Goal: Information Seeking & Learning: Learn about a topic

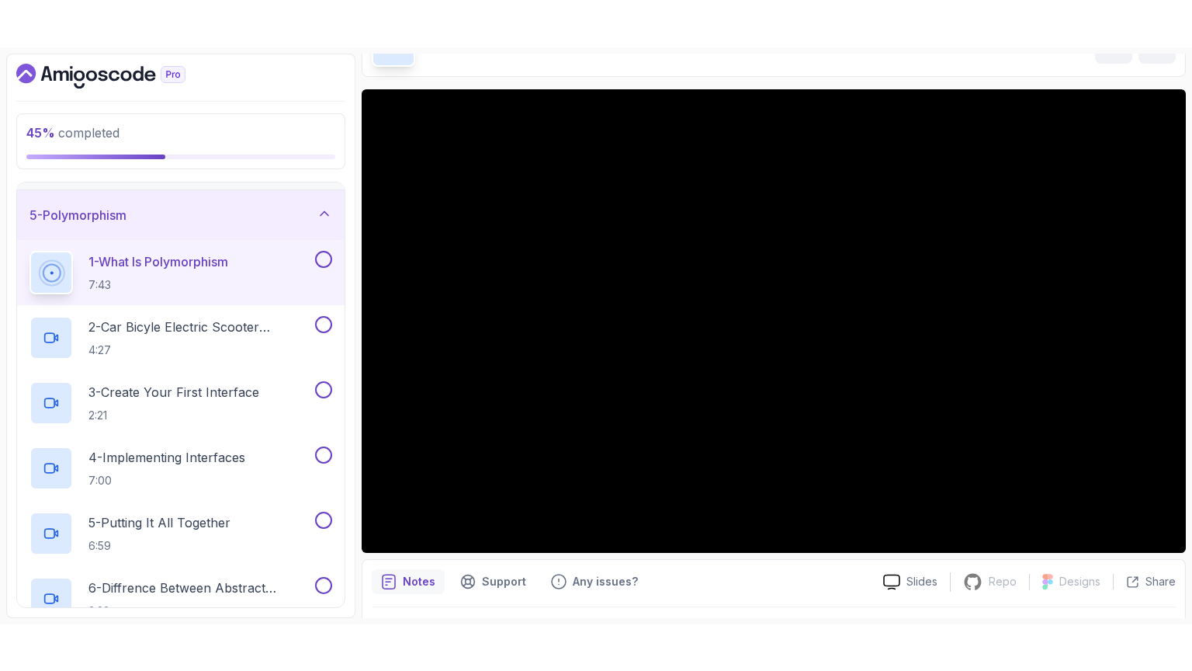
scroll to position [105, 0]
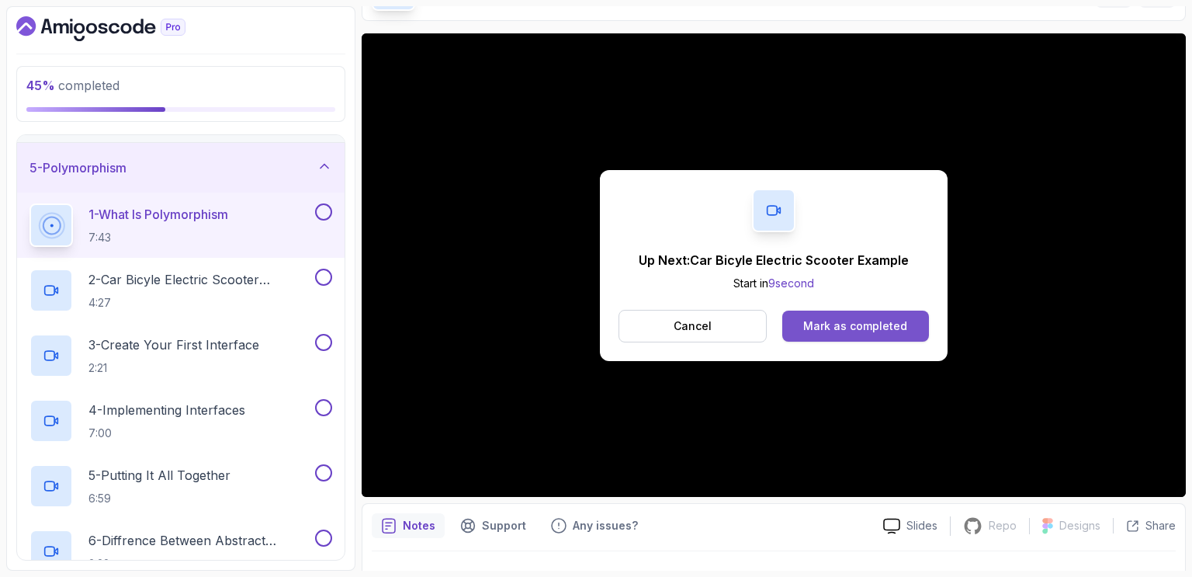
click at [836, 328] on div "Mark as completed" at bounding box center [855, 326] width 104 height 16
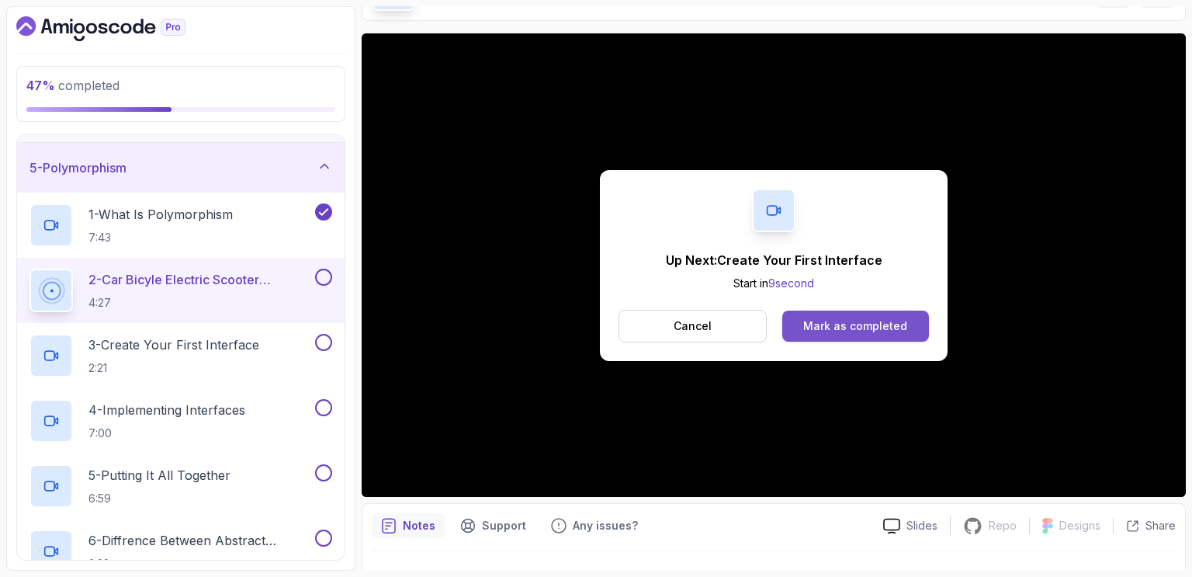
click at [824, 321] on div "Mark as completed" at bounding box center [855, 326] width 104 height 16
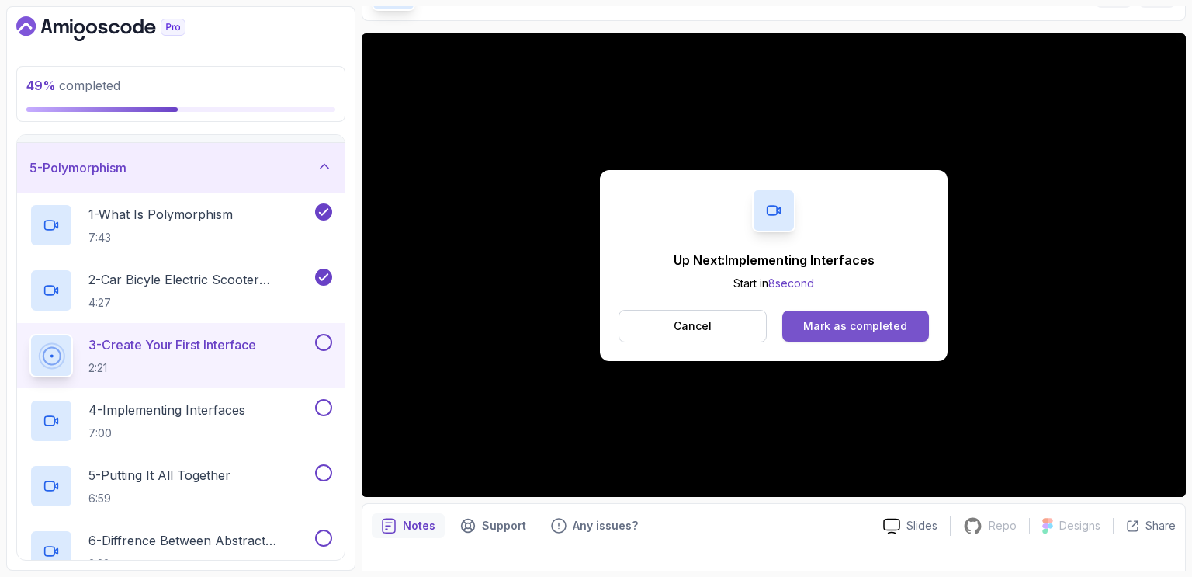
click at [859, 328] on div "Mark as completed" at bounding box center [855, 326] width 104 height 16
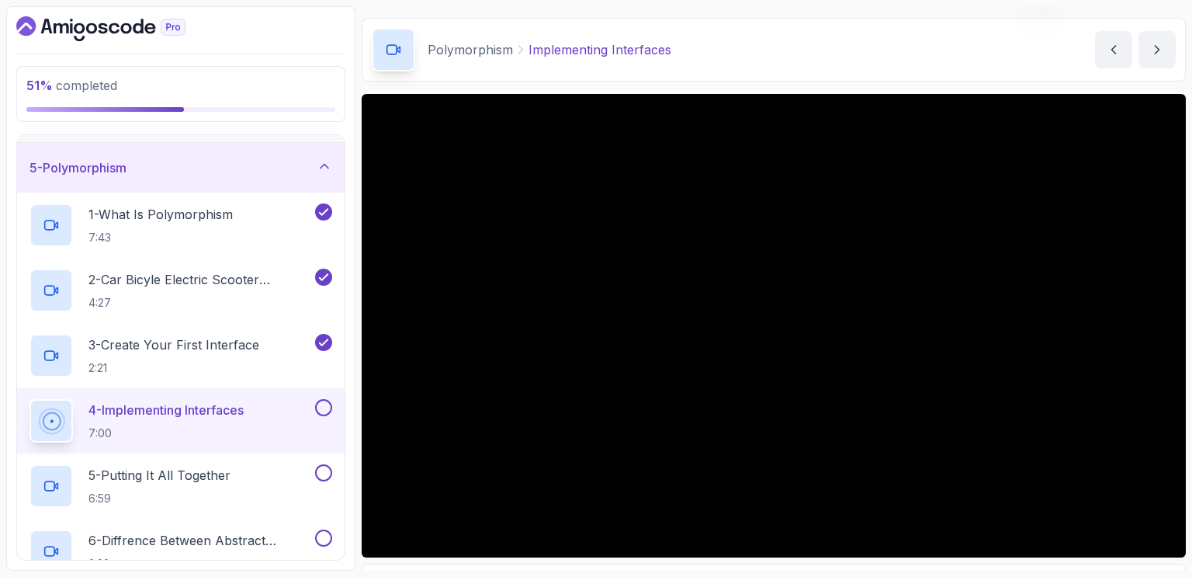
scroll to position [105, 0]
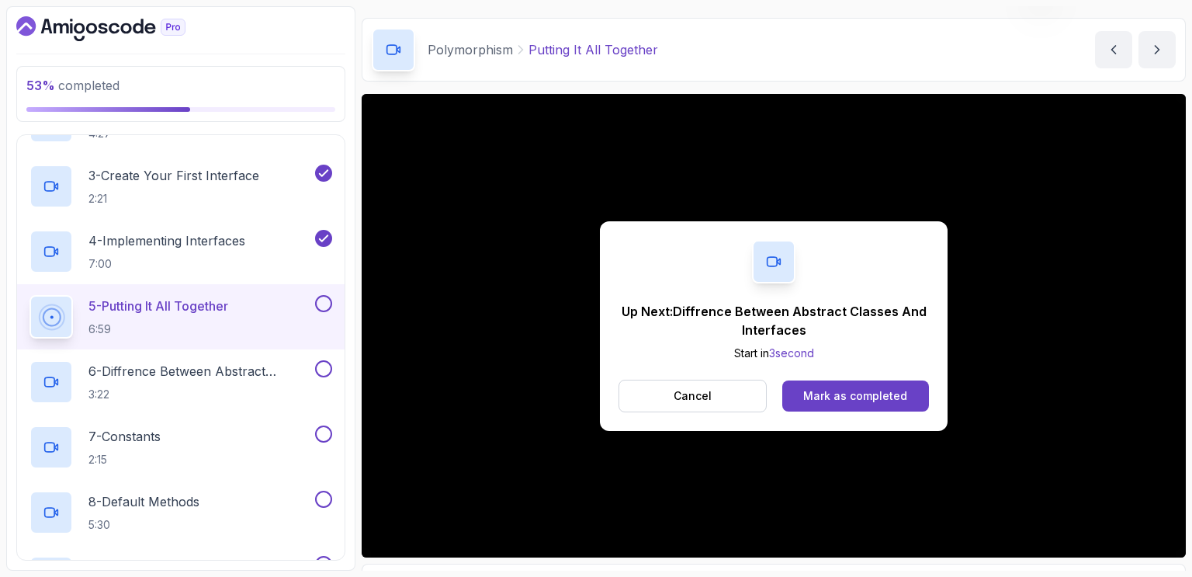
scroll to position [105, 0]
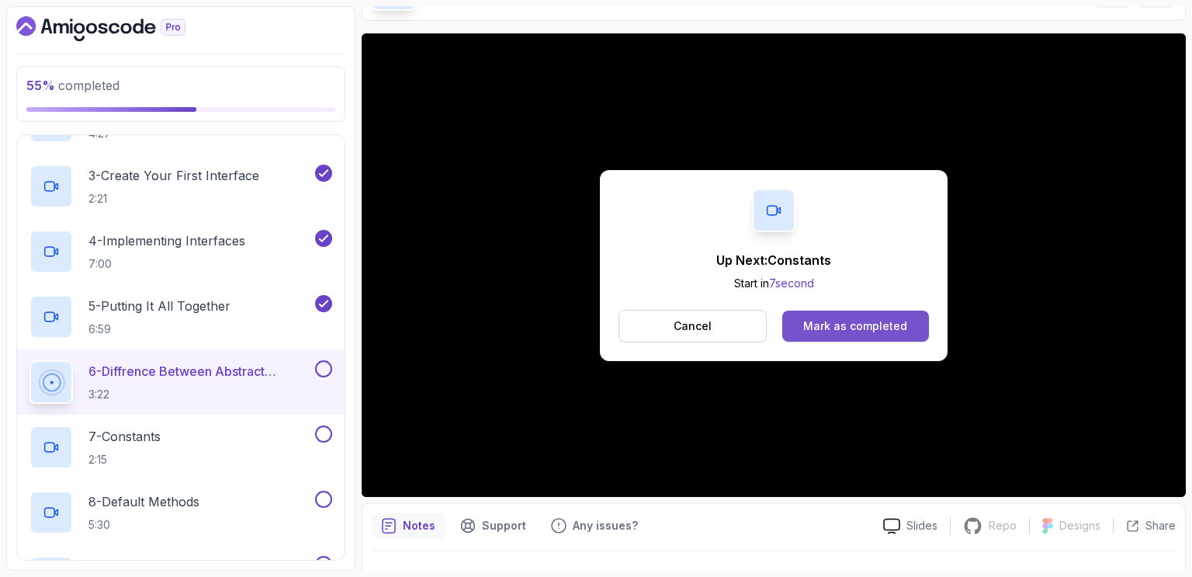
click at [843, 320] on div "Mark as completed" at bounding box center [855, 326] width 104 height 16
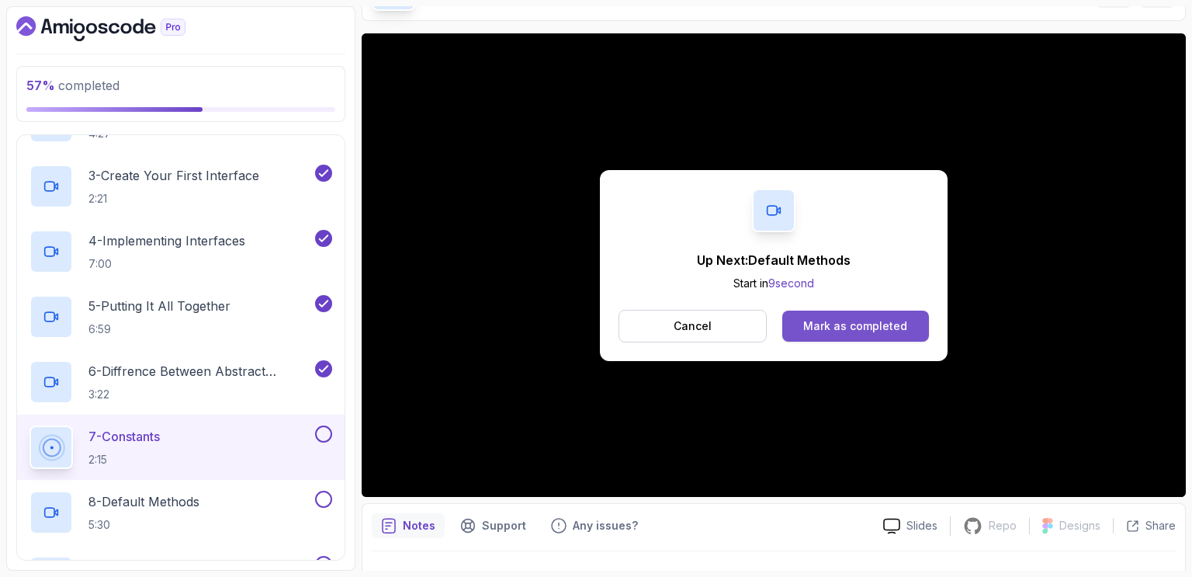
click at [854, 332] on div "Mark as completed" at bounding box center [855, 326] width 104 height 16
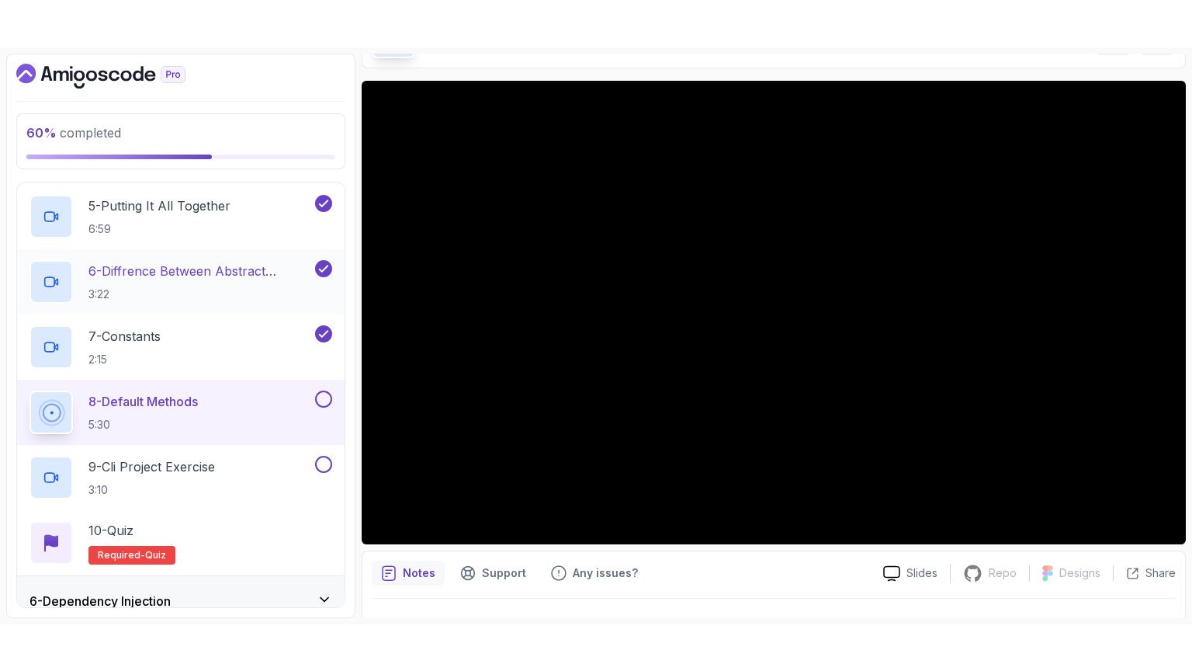
scroll to position [520, 0]
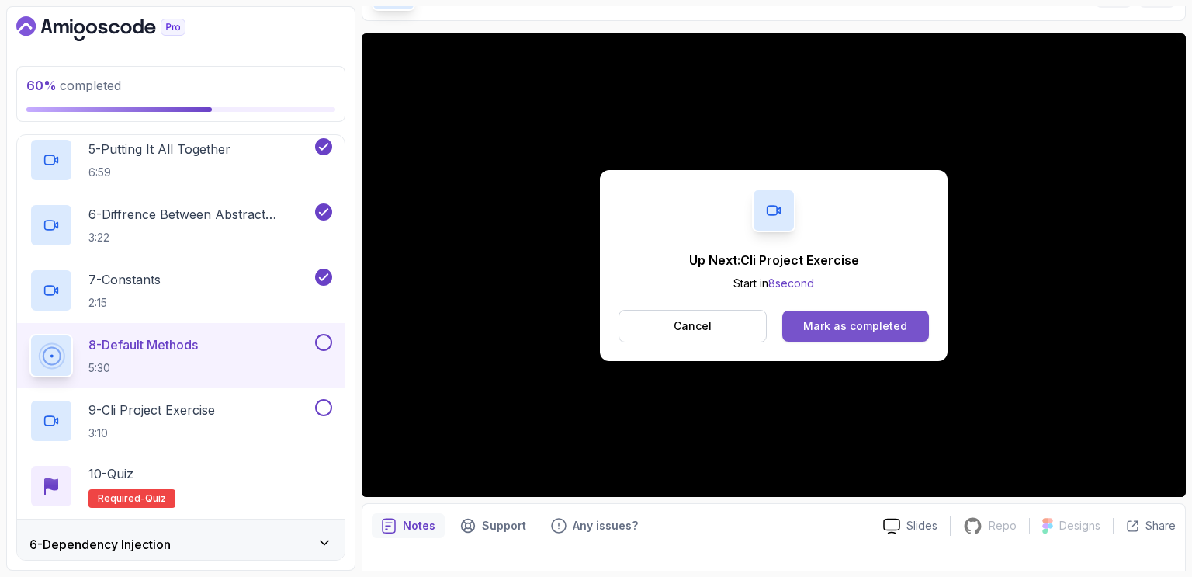
click at [837, 324] on div "Mark as completed" at bounding box center [855, 326] width 104 height 16
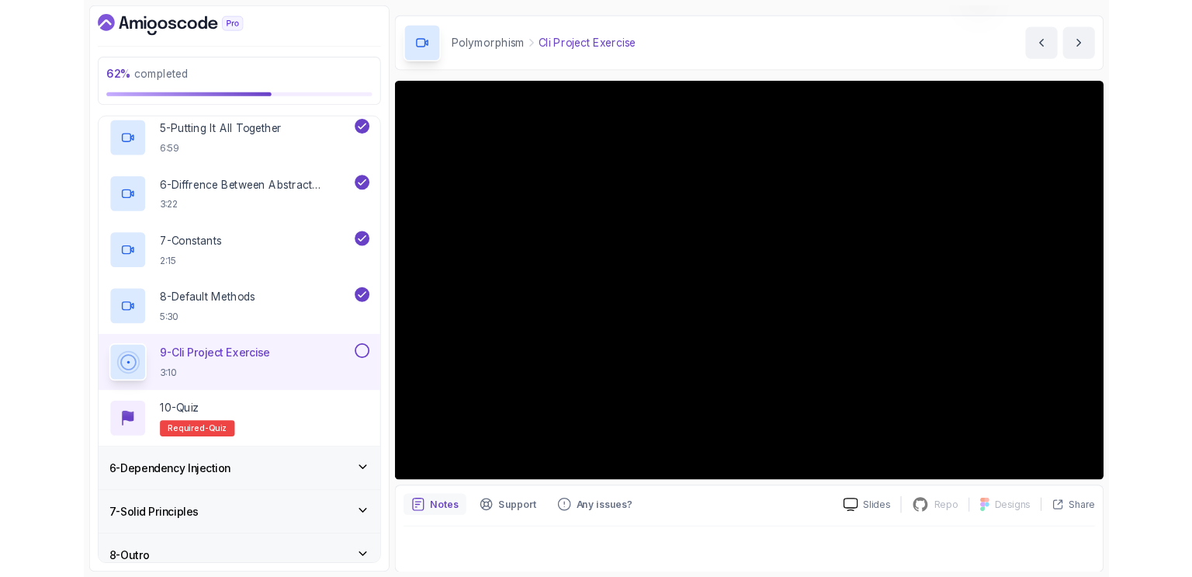
scroll to position [105, 0]
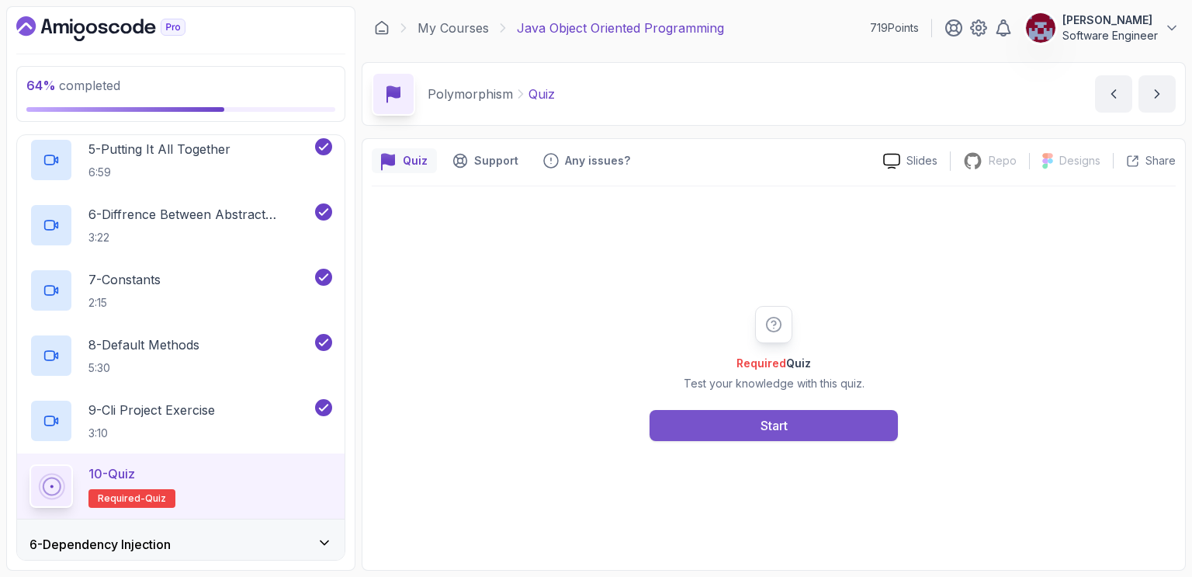
click at [755, 432] on button "Start" at bounding box center [774, 425] width 248 height 31
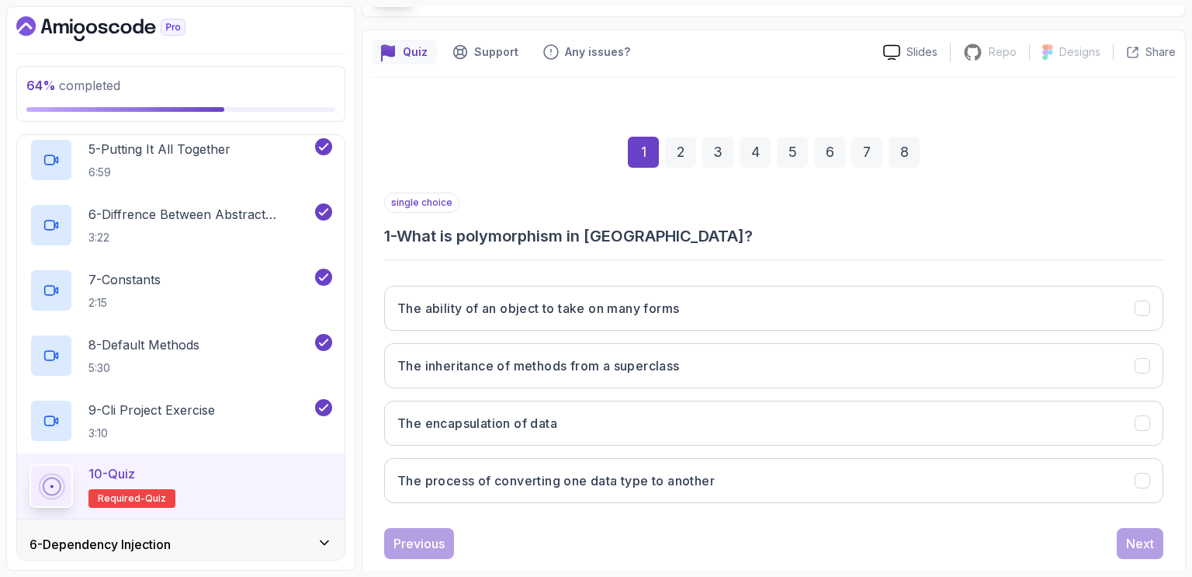
scroll to position [139, 0]
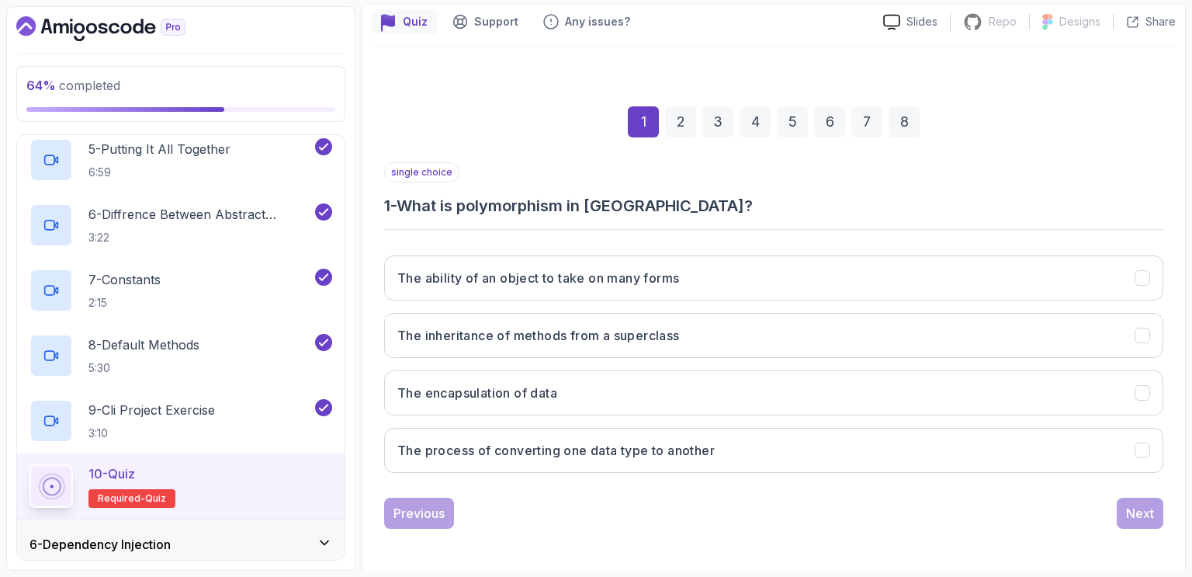
click at [643, 511] on div "Previous Next" at bounding box center [773, 513] width 779 height 31
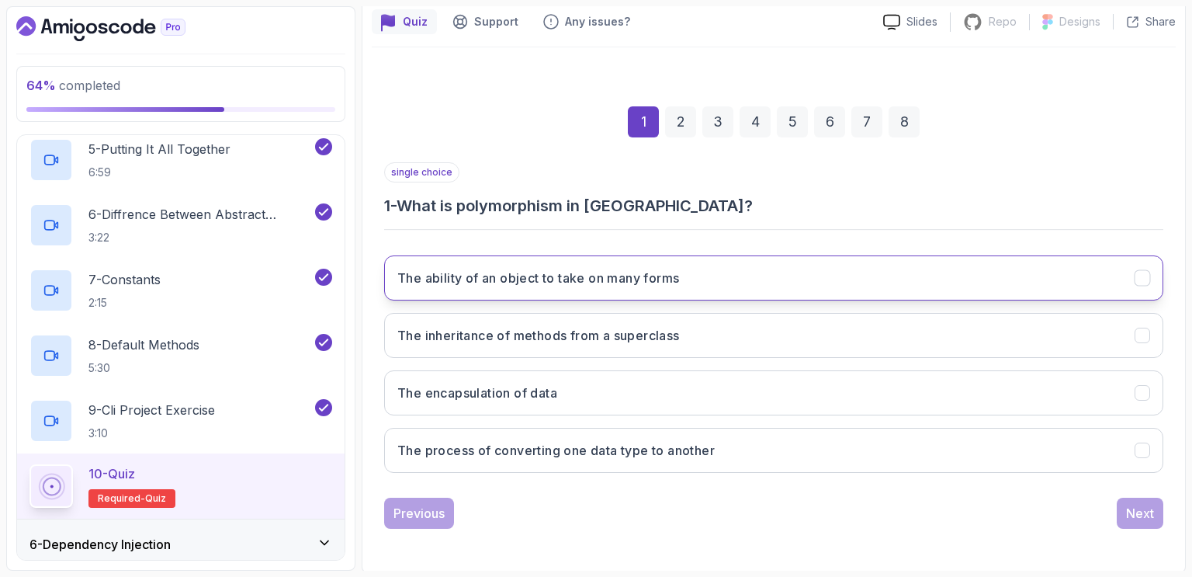
click at [637, 277] on h3 "The ability of an object to take on many forms" at bounding box center [538, 278] width 282 height 19
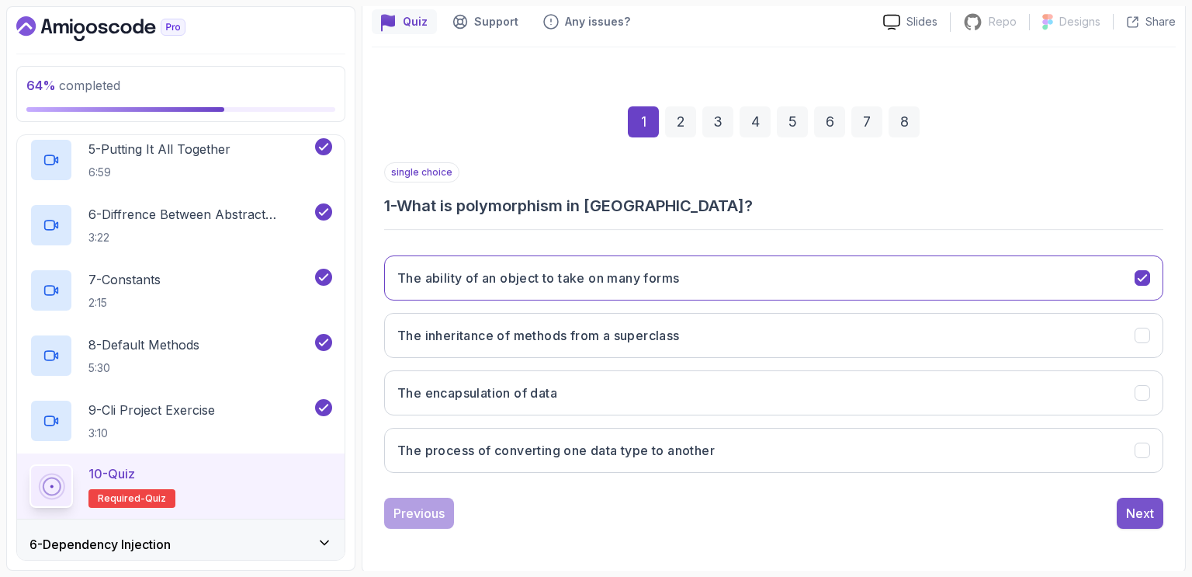
click at [1140, 508] on div "Next" at bounding box center [1140, 513] width 28 height 19
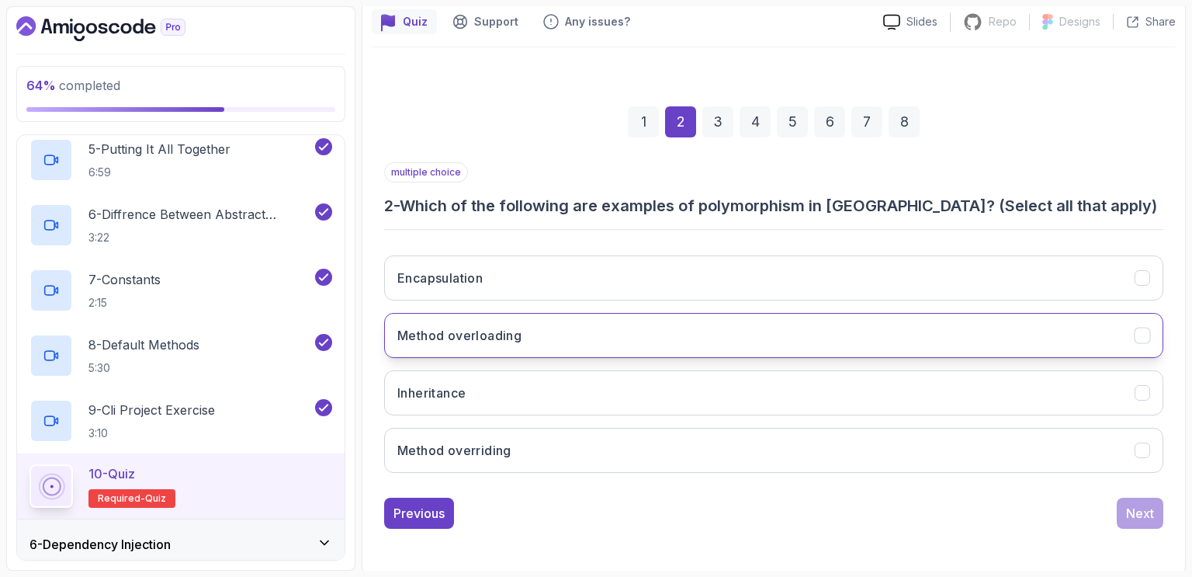
click at [530, 335] on button "Method overloading" at bounding box center [773, 335] width 779 height 45
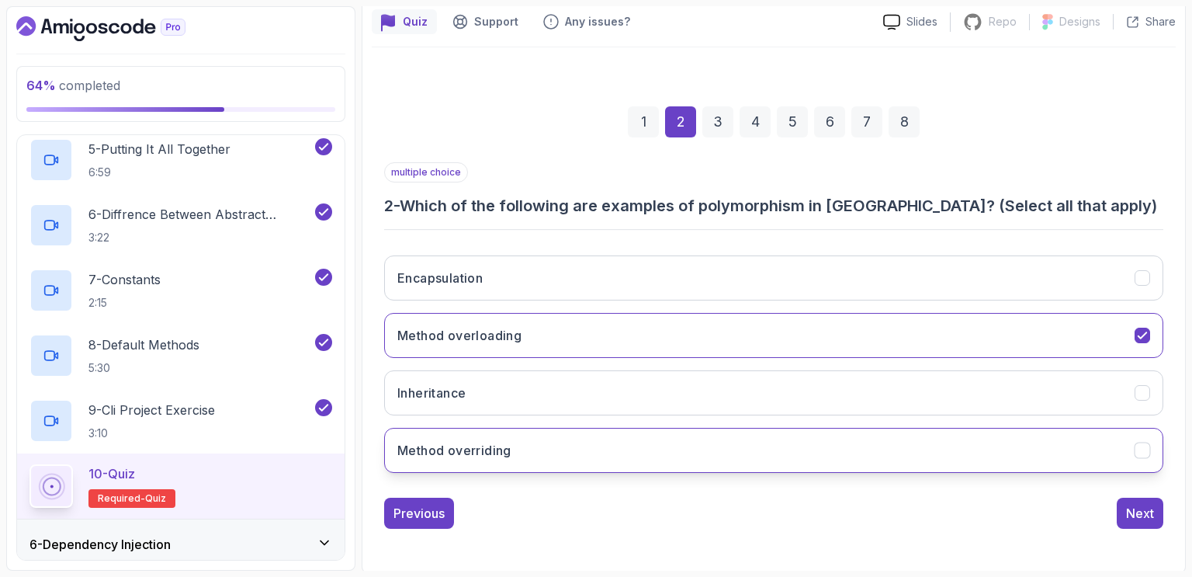
click at [491, 449] on h3 "Method overriding" at bounding box center [454, 450] width 114 height 19
click at [1143, 331] on icon "Method overloading" at bounding box center [1143, 335] width 15 height 15
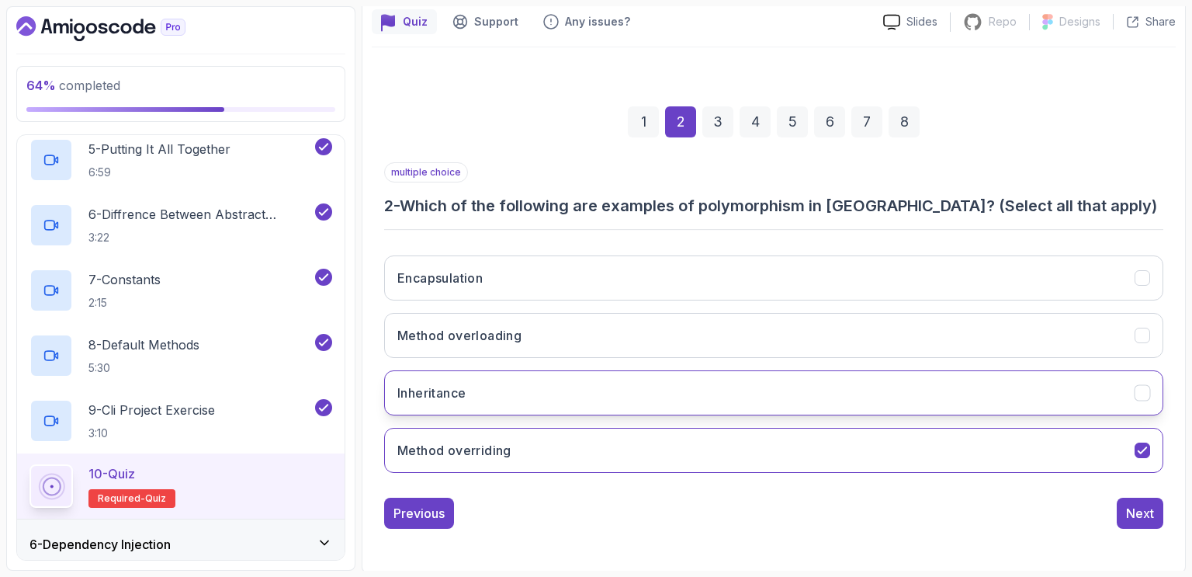
click at [530, 389] on button "Inheritance" at bounding box center [773, 392] width 779 height 45
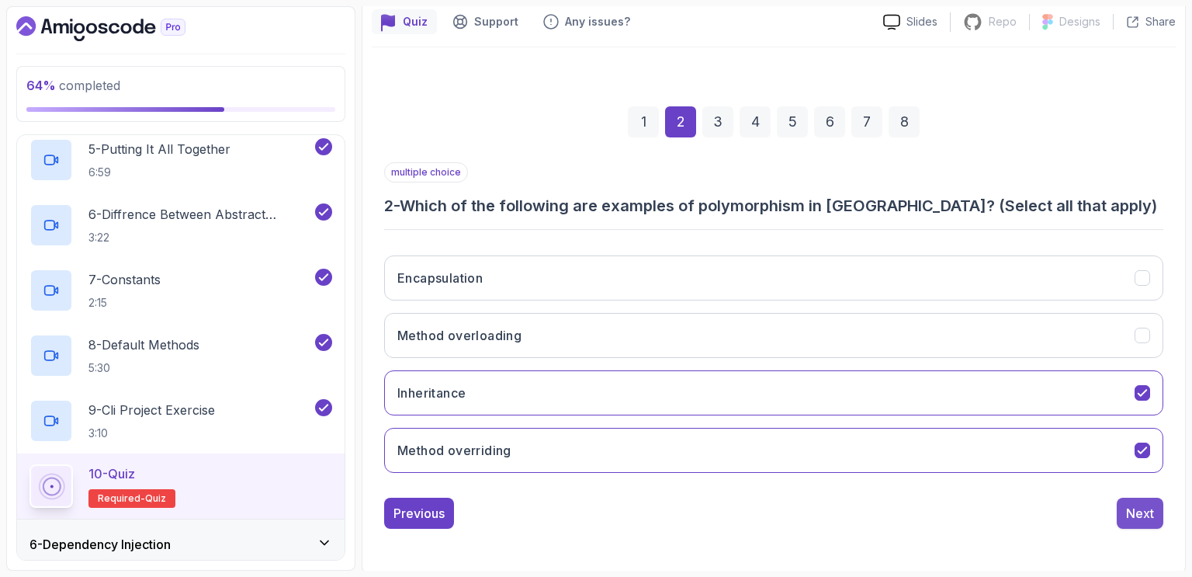
click at [1131, 511] on div "Next" at bounding box center [1140, 513] width 28 height 19
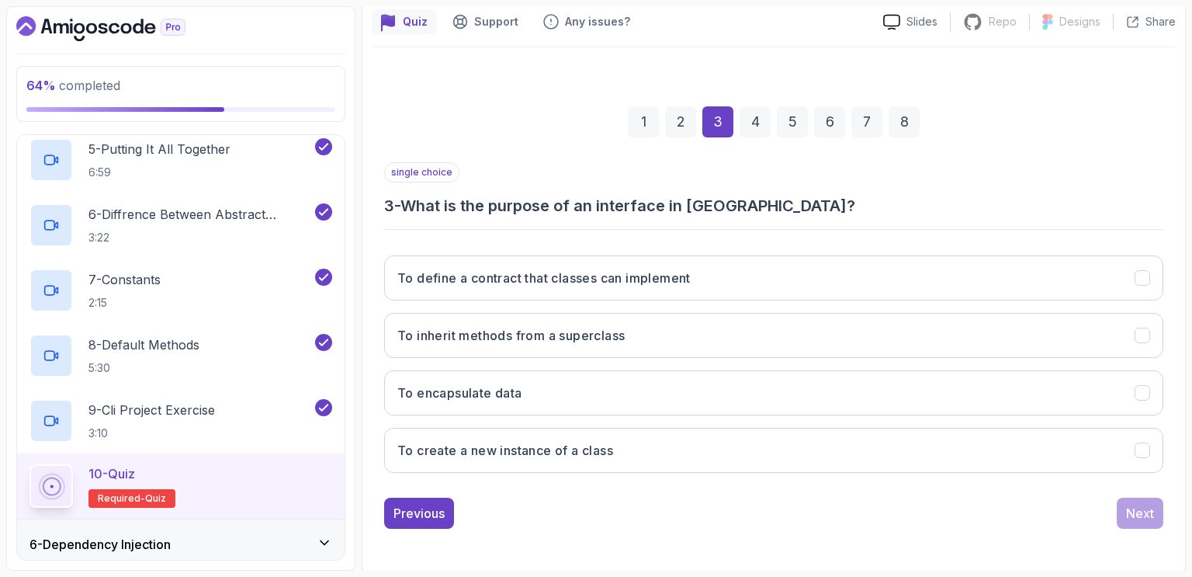
click at [737, 513] on div "Previous Next" at bounding box center [773, 513] width 779 height 31
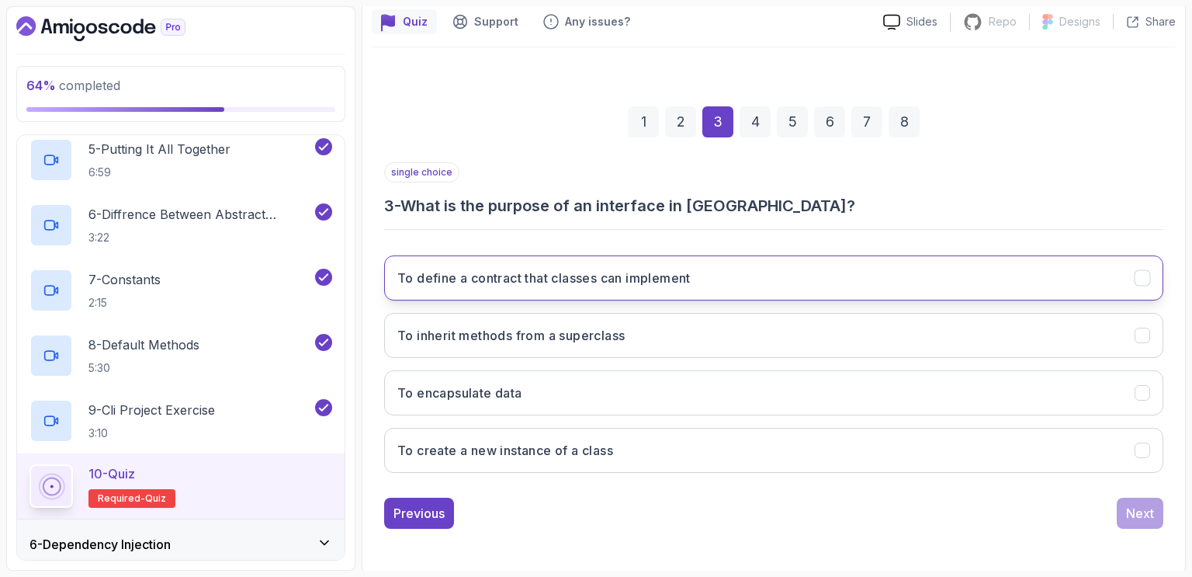
click at [582, 273] on h3 "To define a contract that classes can implement" at bounding box center [543, 278] width 293 height 19
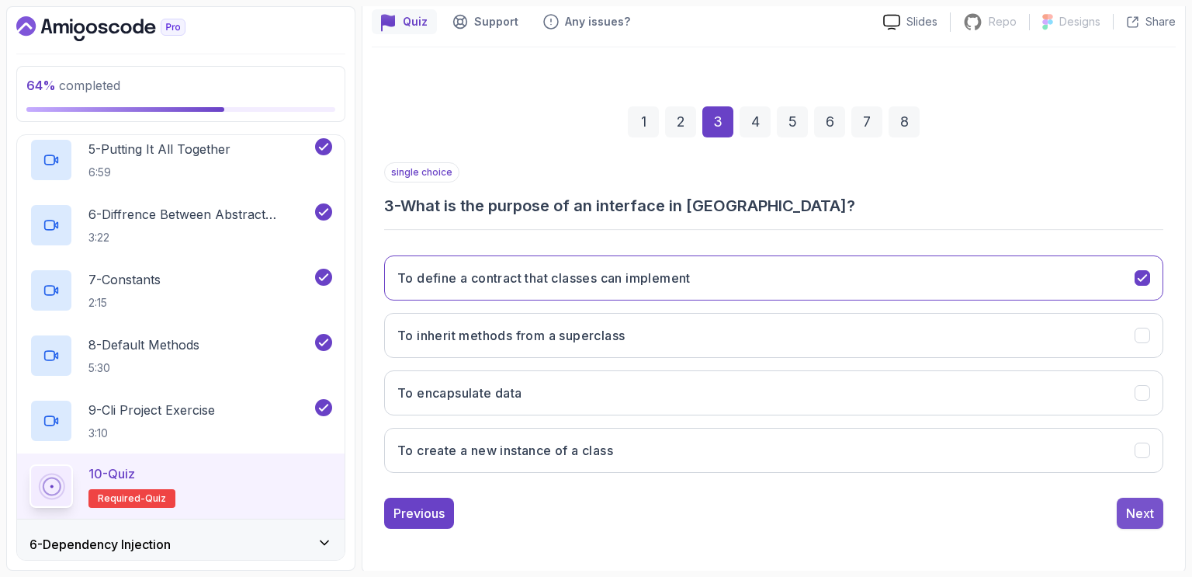
click at [1133, 509] on div "Next" at bounding box center [1140, 513] width 28 height 19
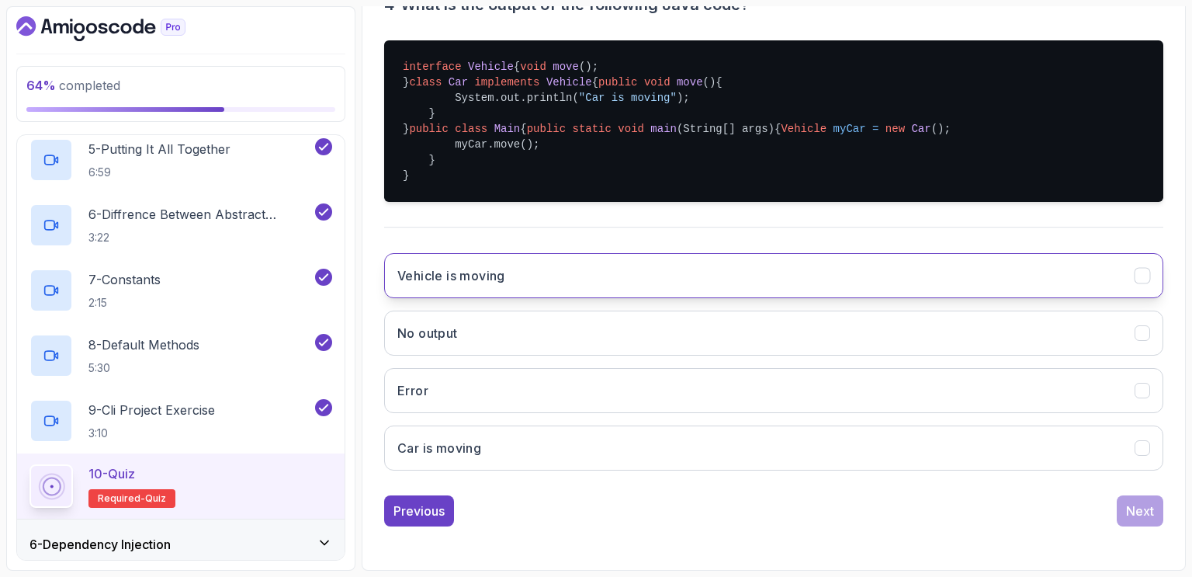
scroll to position [430, 0]
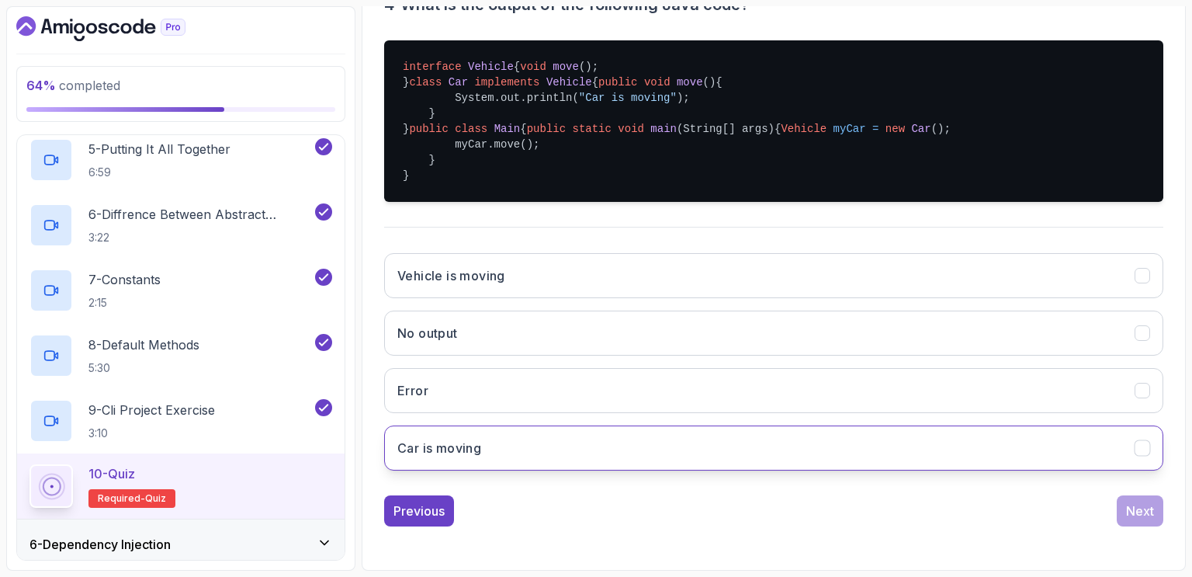
click at [522, 444] on button "Car is moving" at bounding box center [773, 447] width 779 height 45
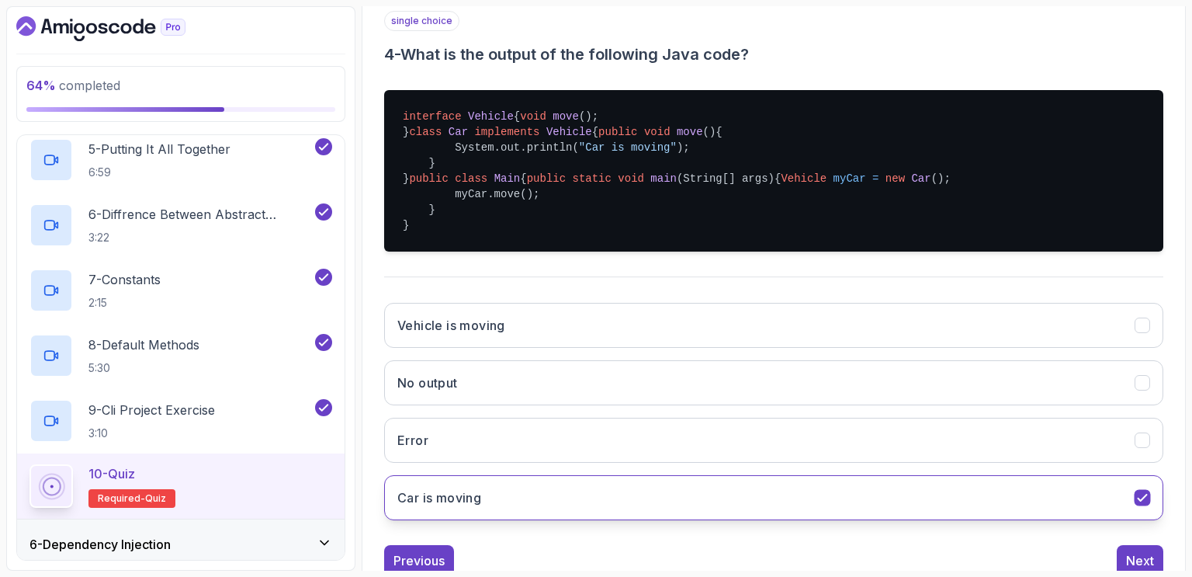
scroll to position [431, 0]
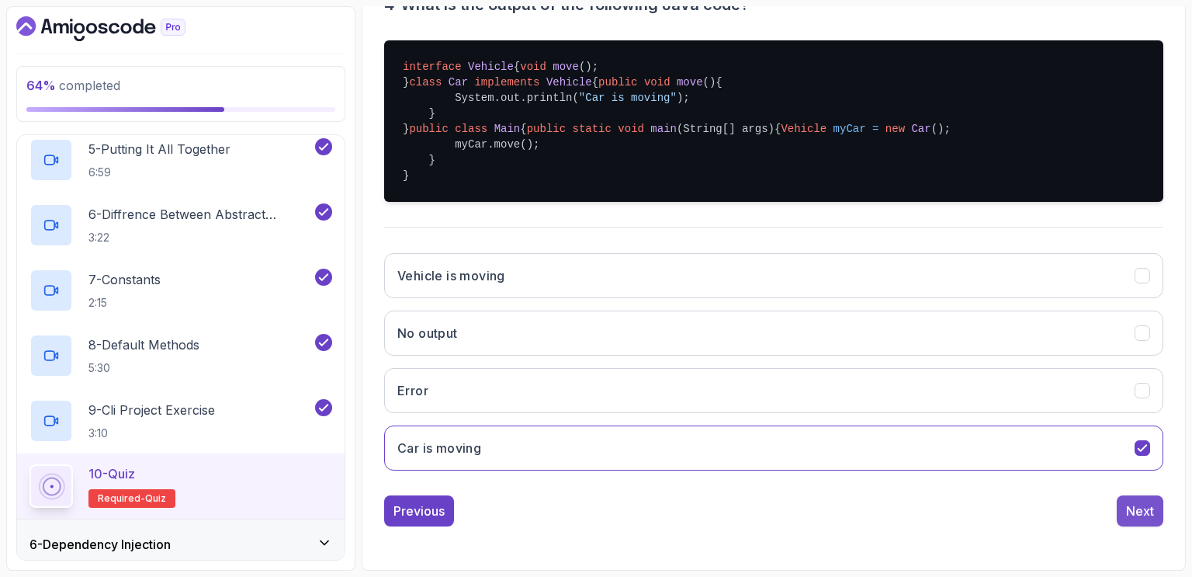
click at [1137, 512] on div "Next" at bounding box center [1140, 510] width 28 height 19
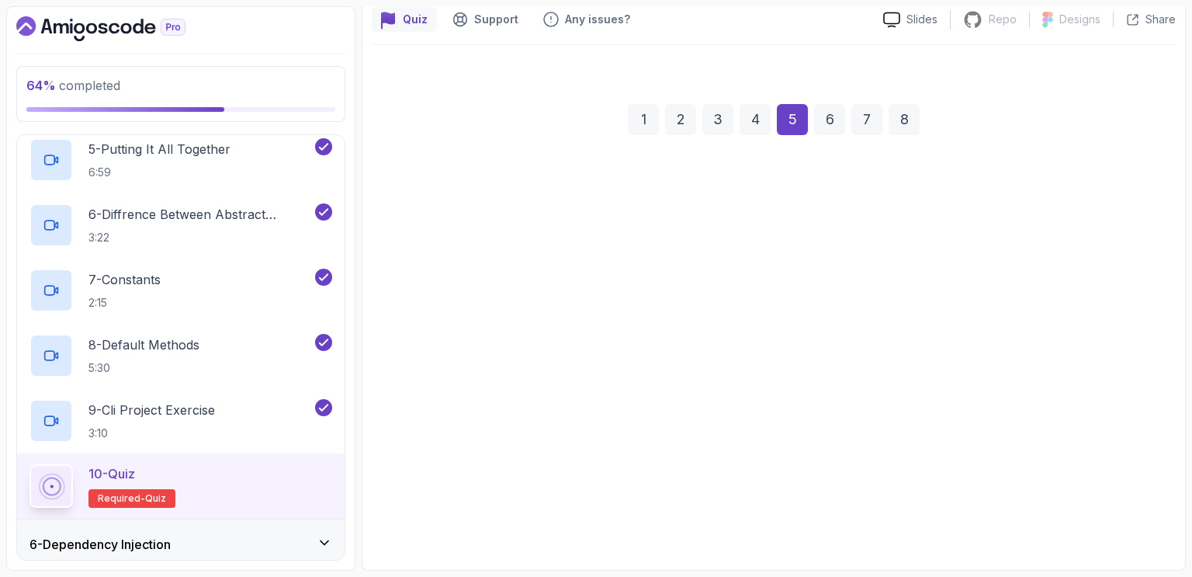
scroll to position [139, 0]
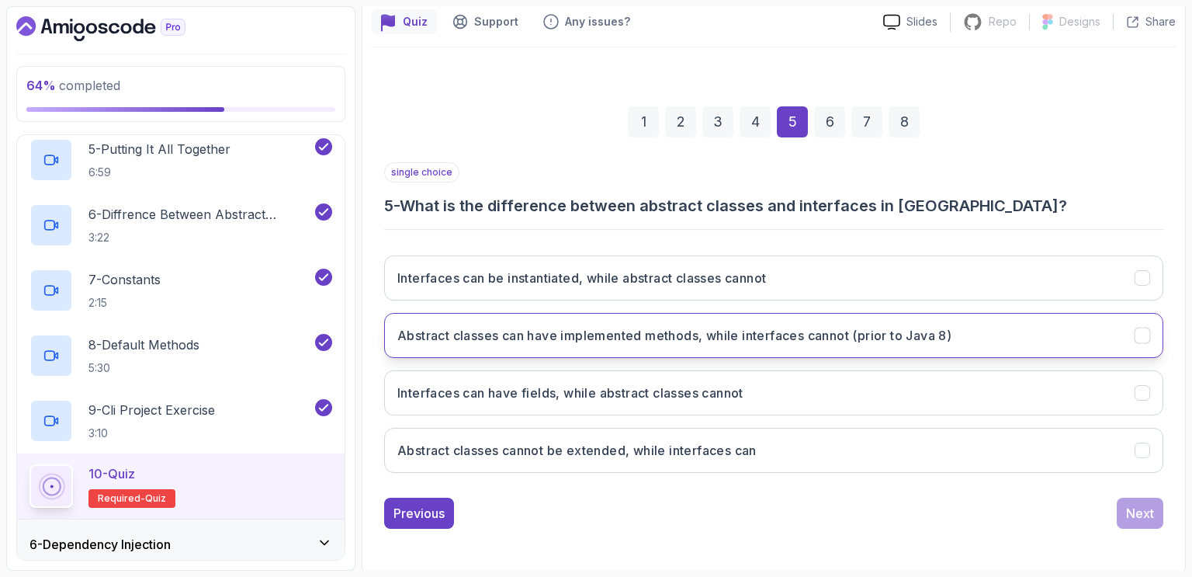
click at [676, 334] on h3 "Abstract classes can have implemented methods, while interfaces cannot (prior t…" at bounding box center [674, 335] width 554 height 19
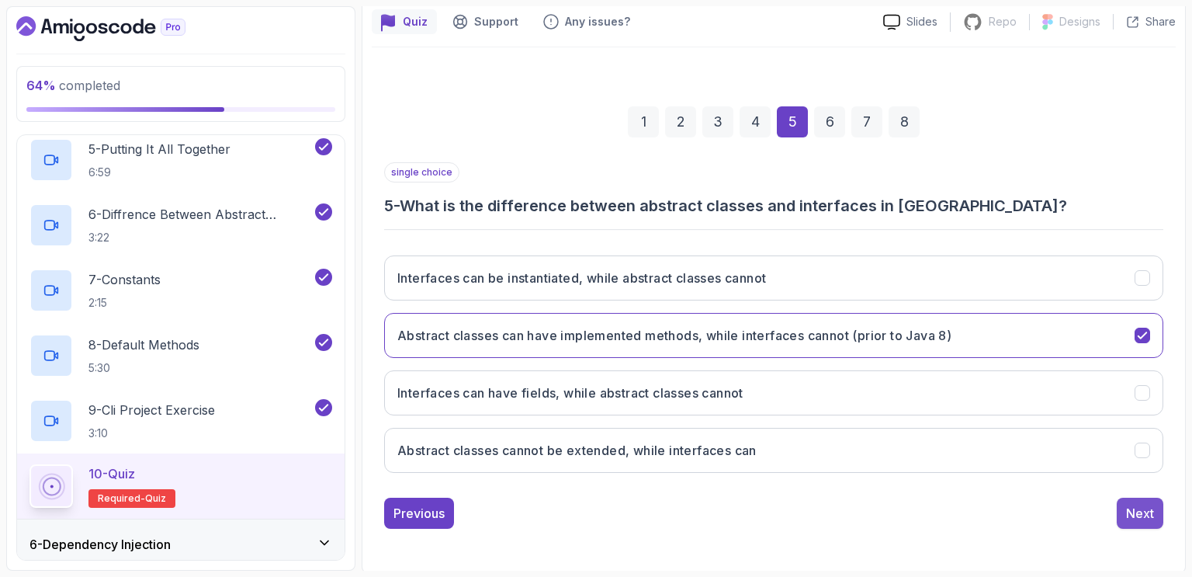
click at [1140, 511] on div "Next" at bounding box center [1140, 513] width 28 height 19
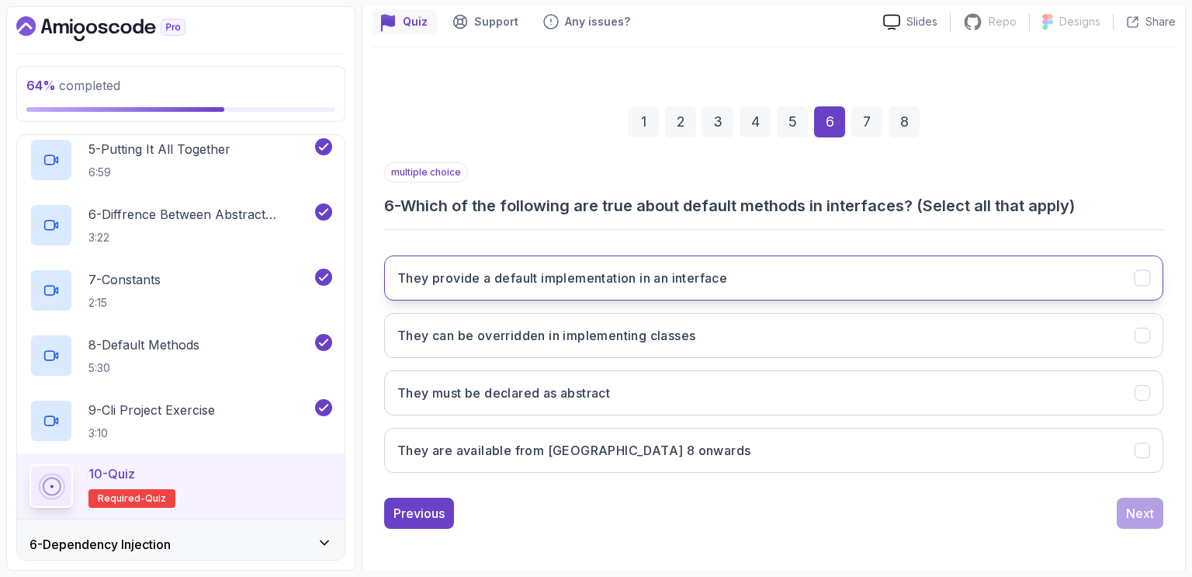
click at [535, 283] on h3 "They provide a default implementation in an interface" at bounding box center [562, 278] width 330 height 19
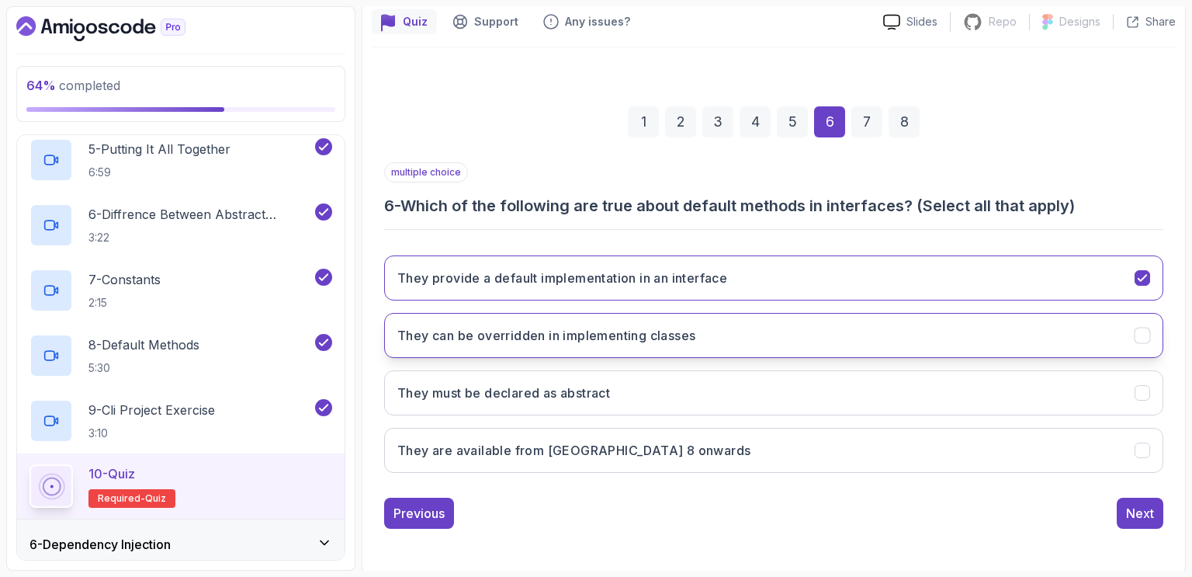
click at [533, 337] on h3 "They can be overridden in implementing classes" at bounding box center [546, 335] width 298 height 19
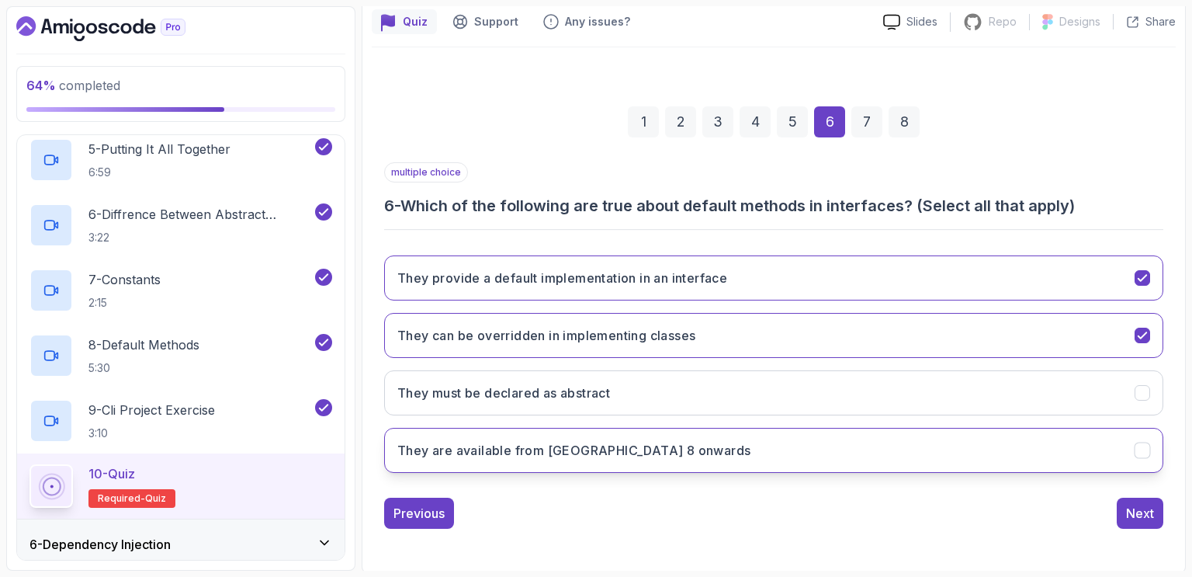
click at [528, 446] on h3 "They are available from Java 8 onwards" at bounding box center [573, 450] width 353 height 19
click at [1140, 512] on div "Next" at bounding box center [1140, 513] width 28 height 19
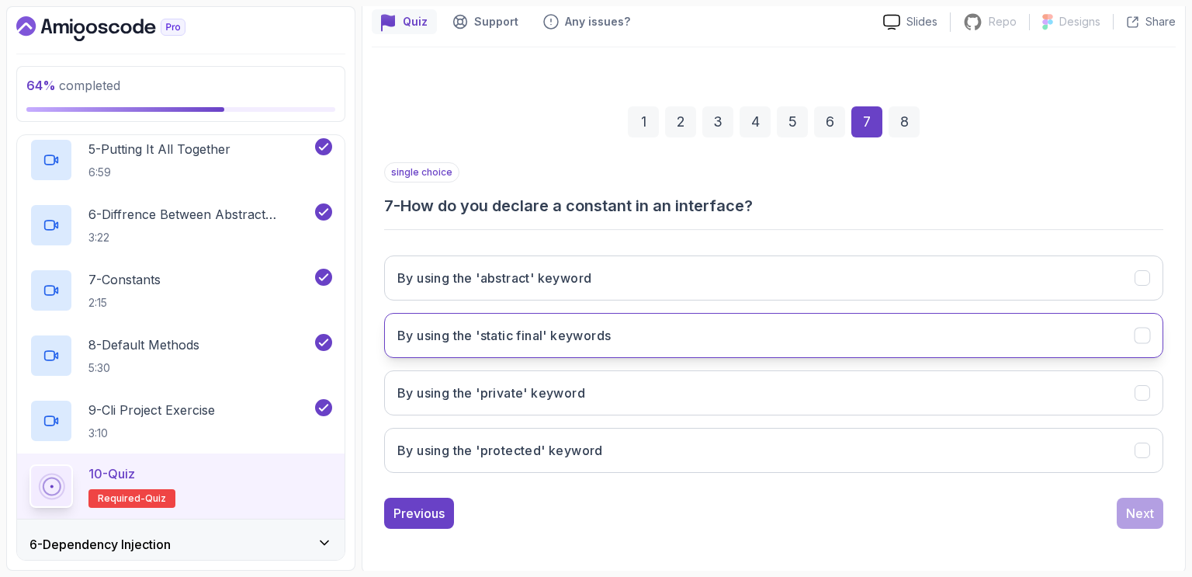
click at [540, 331] on h3 "By using the 'static final' keywords" at bounding box center [503, 335] width 213 height 19
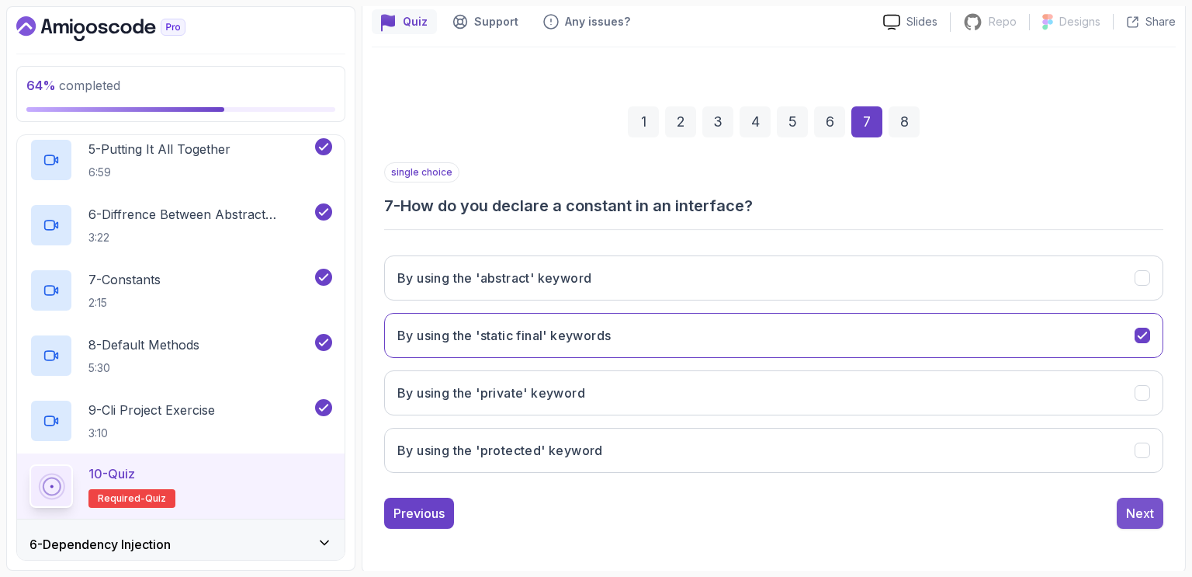
click at [1143, 507] on div "Next" at bounding box center [1140, 513] width 28 height 19
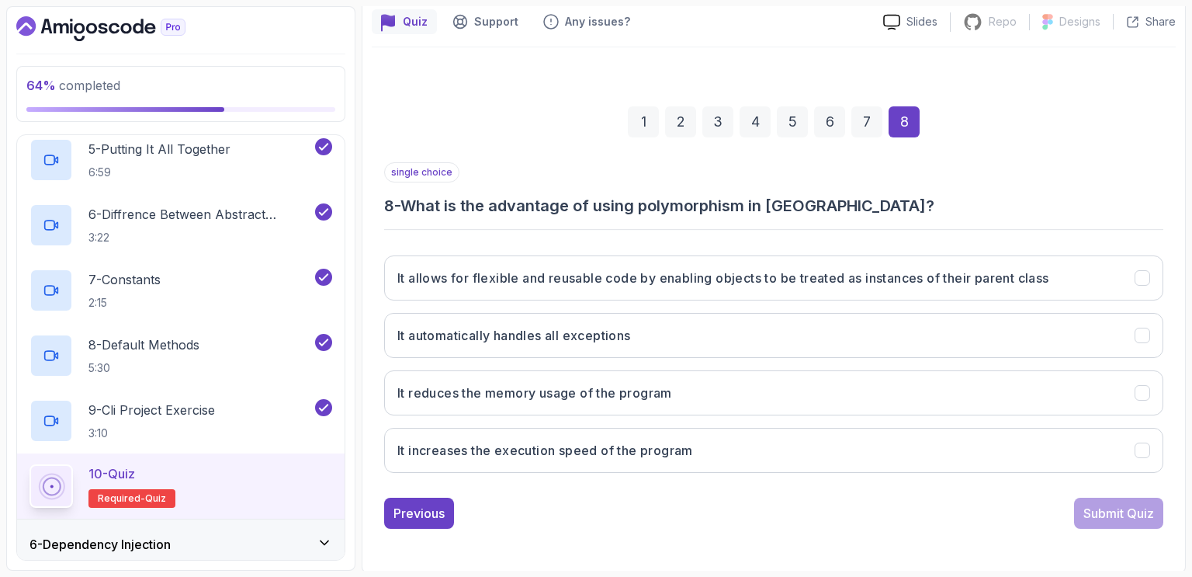
click at [861, 200] on h3 "8 - What is the advantage of using polymorphism in Java?" at bounding box center [773, 206] width 779 height 22
click at [616, 202] on h3 "8 - What is the advantage of using polymorphism in Java?" at bounding box center [773, 206] width 779 height 22
click at [370, 283] on div "Quiz Support Any issues? Slides Repo Repository not available Designs Design no…" at bounding box center [774, 286] width 824 height 574
click at [904, 198] on h3 "8 - What is the advantage of using polymorphism in Java?" at bounding box center [773, 206] width 779 height 22
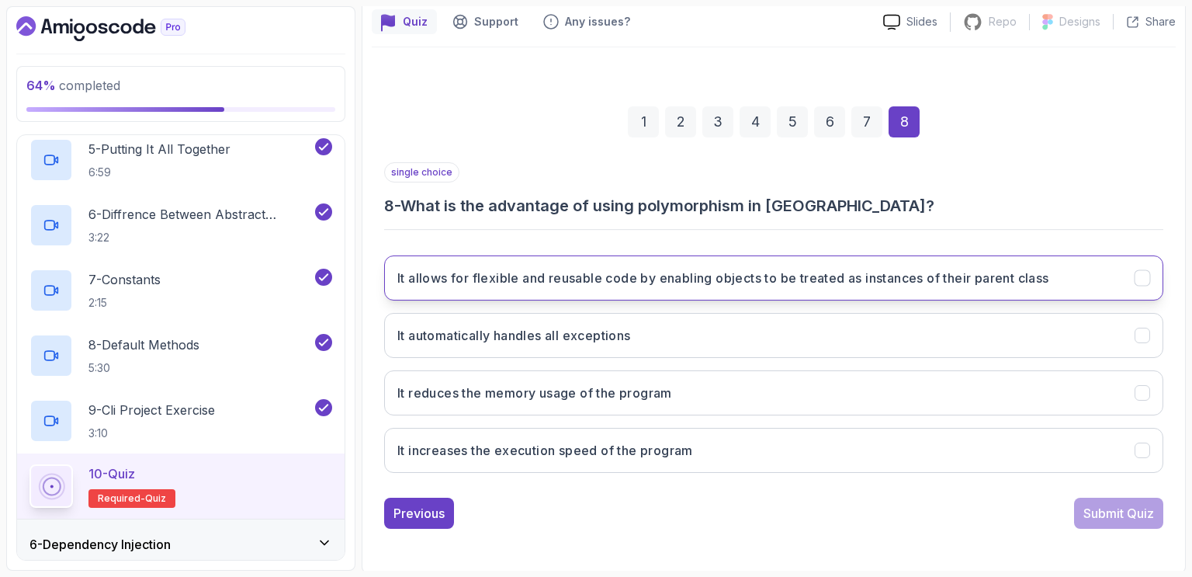
click at [866, 278] on h3 "It allows for flexible and reusable code by enabling objects to be treated as i…" at bounding box center [723, 278] width 652 height 19
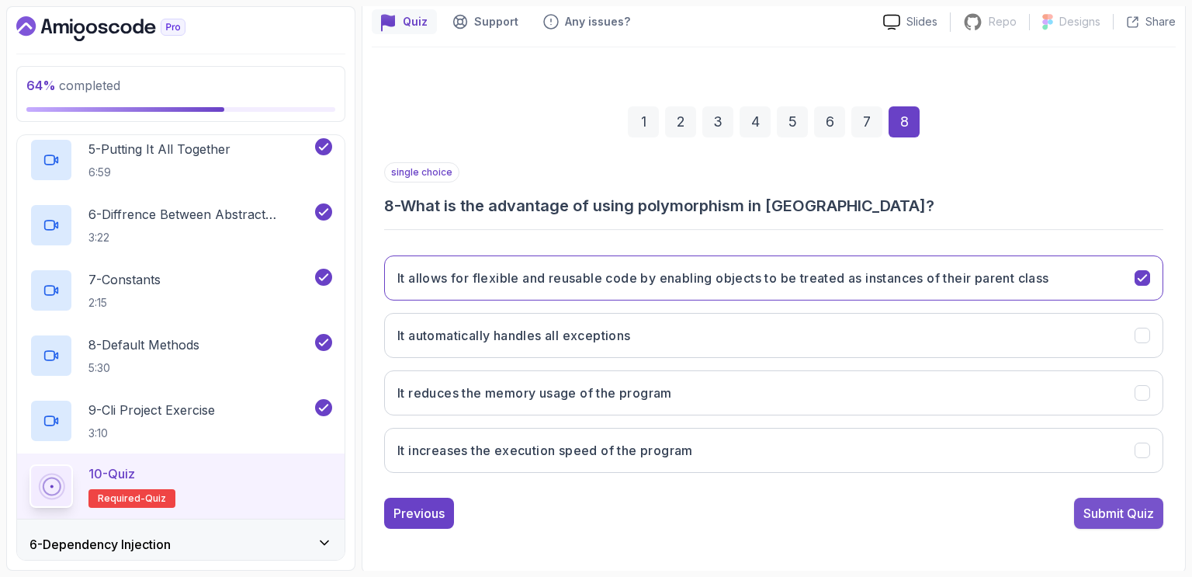
click at [1133, 505] on div "Submit Quiz" at bounding box center [1119, 513] width 71 height 19
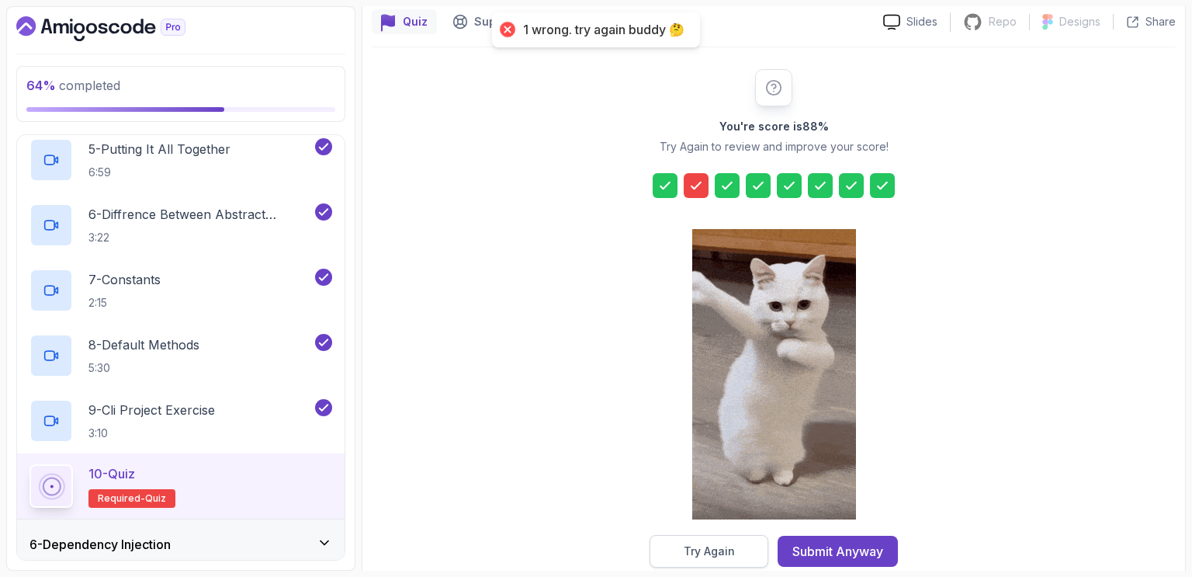
click at [720, 553] on div "Try Again" at bounding box center [709, 551] width 51 height 16
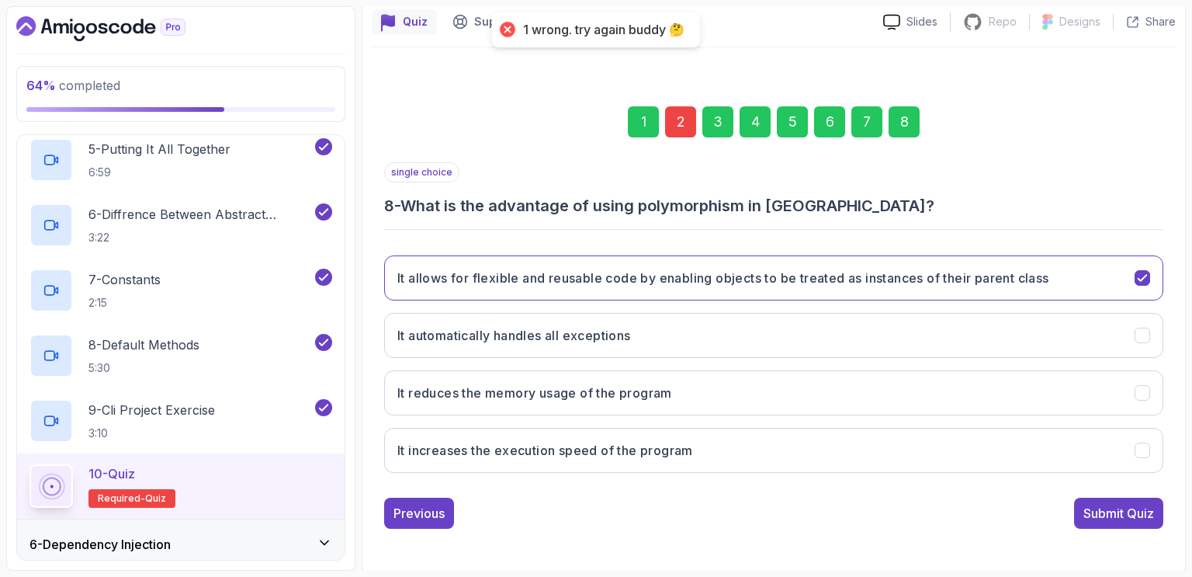
click at [680, 116] on div "2" at bounding box center [680, 121] width 31 height 31
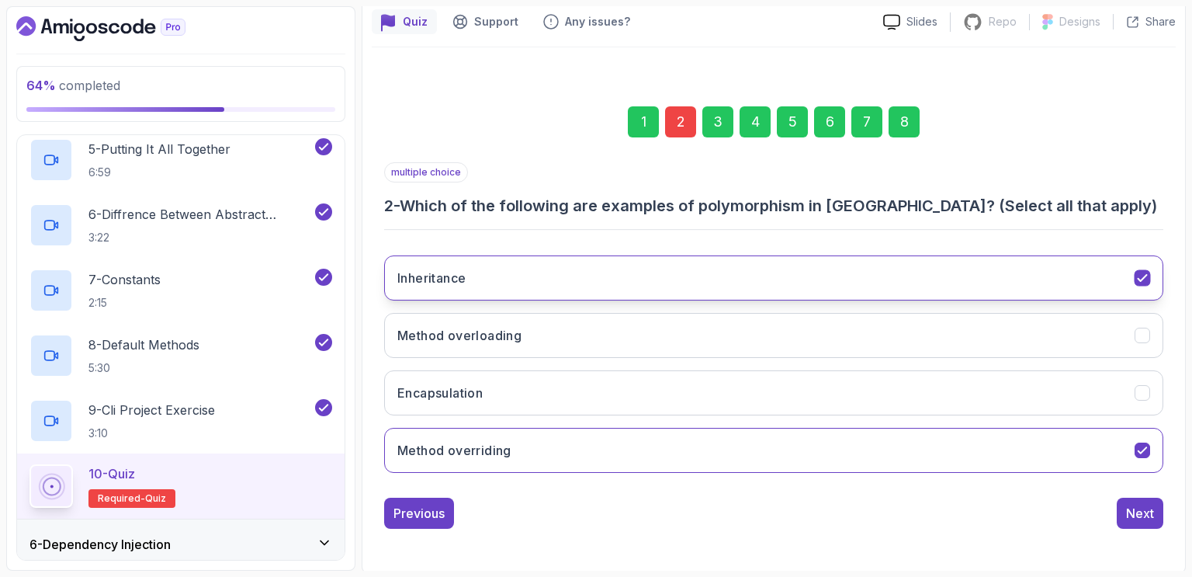
click at [1144, 273] on icon "Inheritance" at bounding box center [1143, 278] width 15 height 15
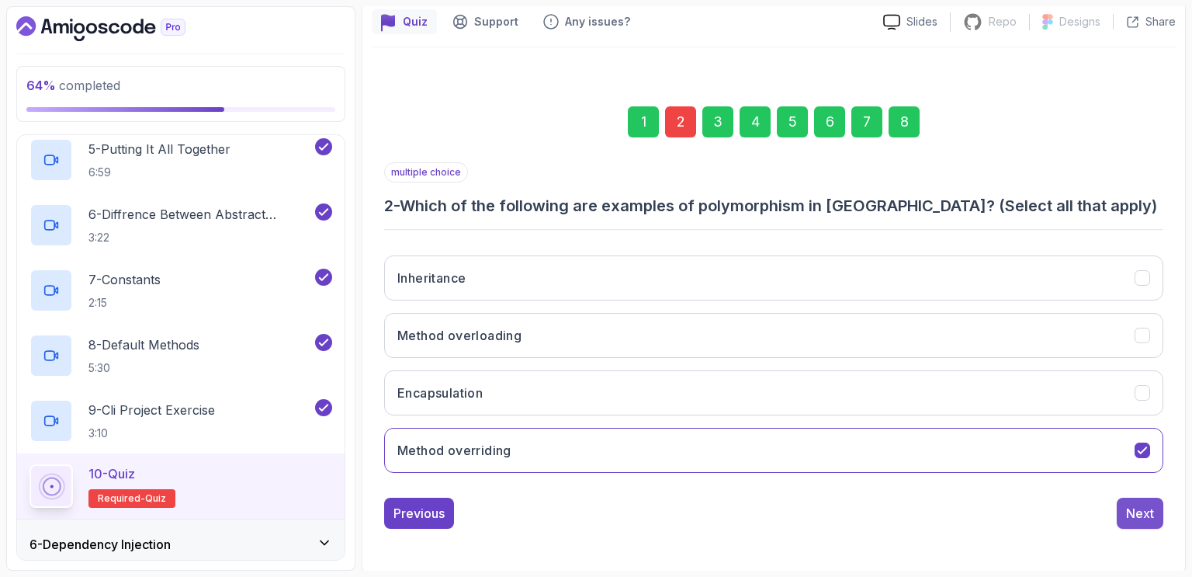
click at [1143, 506] on div "Next" at bounding box center [1140, 513] width 28 height 19
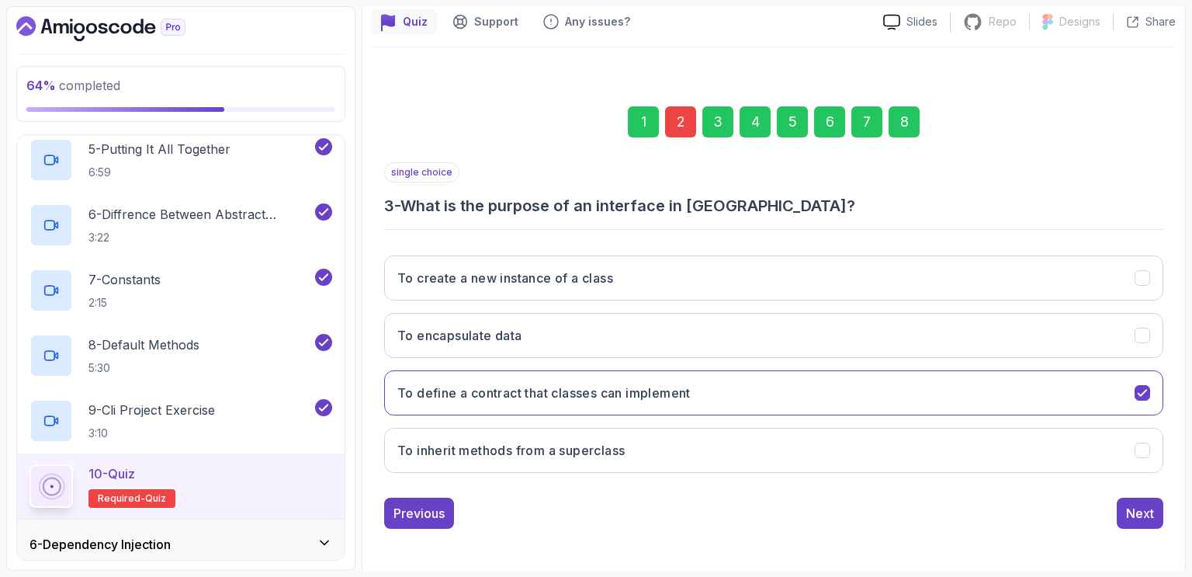
click at [907, 120] on div "8" at bounding box center [904, 121] width 31 height 31
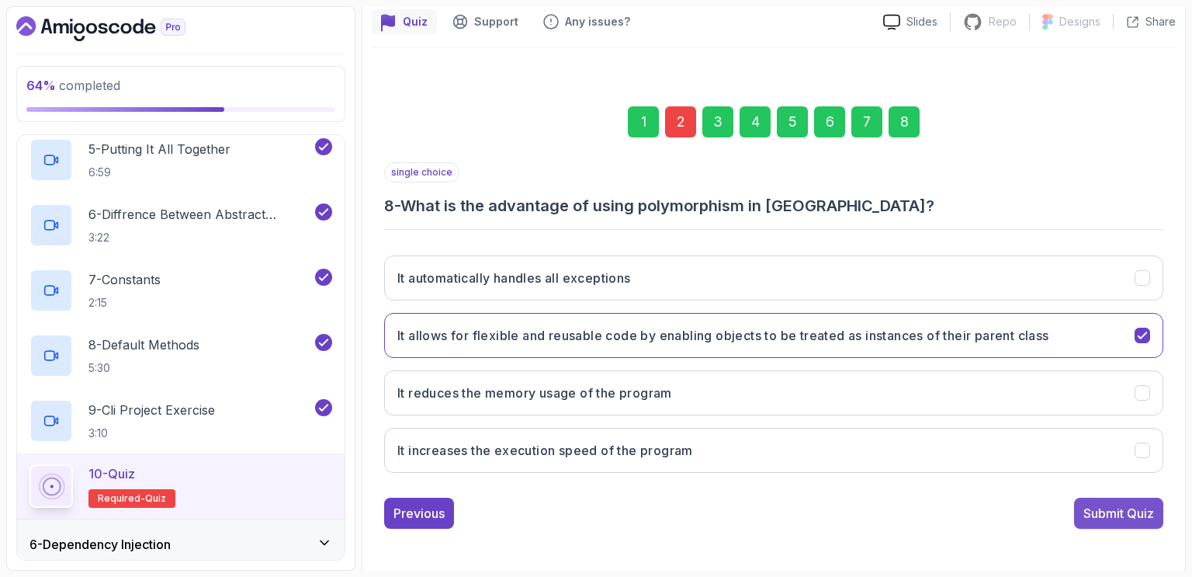
click at [1098, 509] on div "Submit Quiz" at bounding box center [1119, 513] width 71 height 19
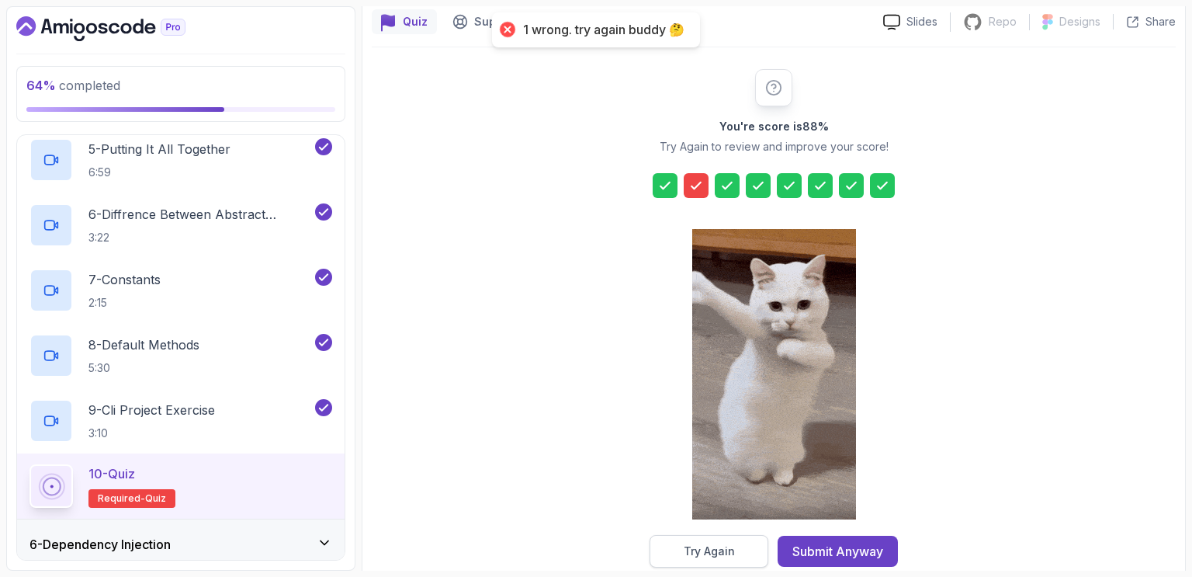
click at [711, 552] on div "Try Again" at bounding box center [709, 551] width 51 height 16
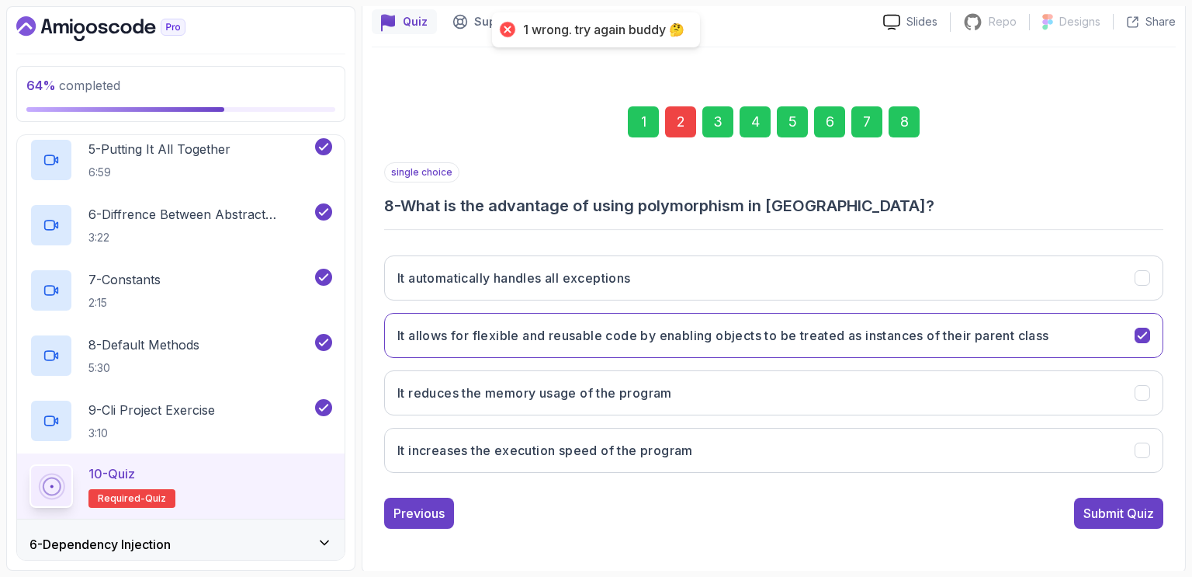
click at [680, 122] on div "2" at bounding box center [680, 121] width 31 height 31
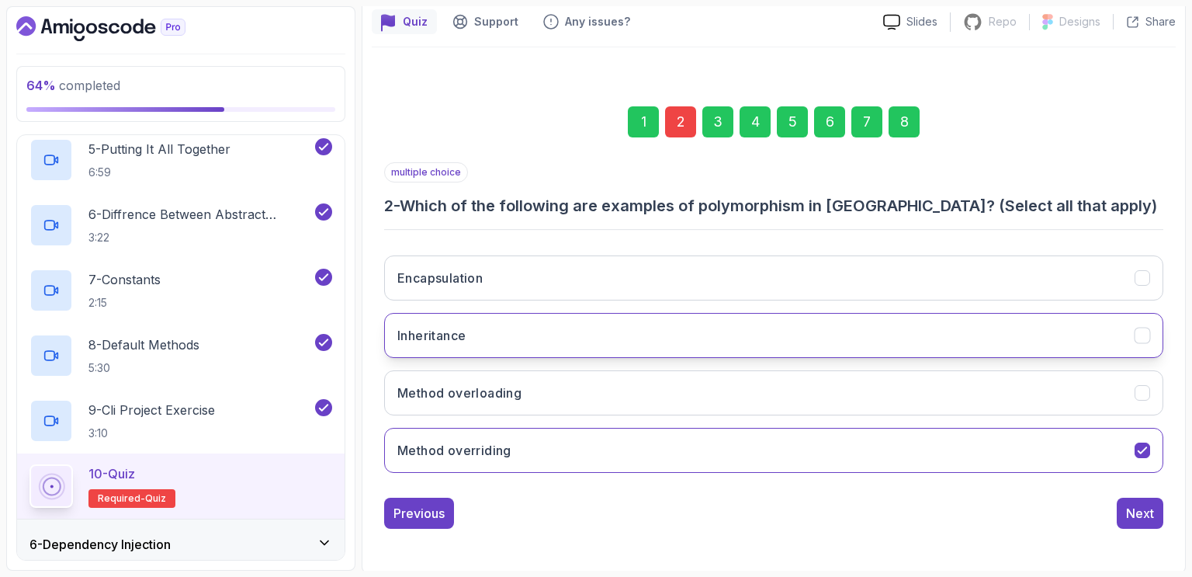
click at [540, 328] on button "Inheritance" at bounding box center [773, 335] width 779 height 45
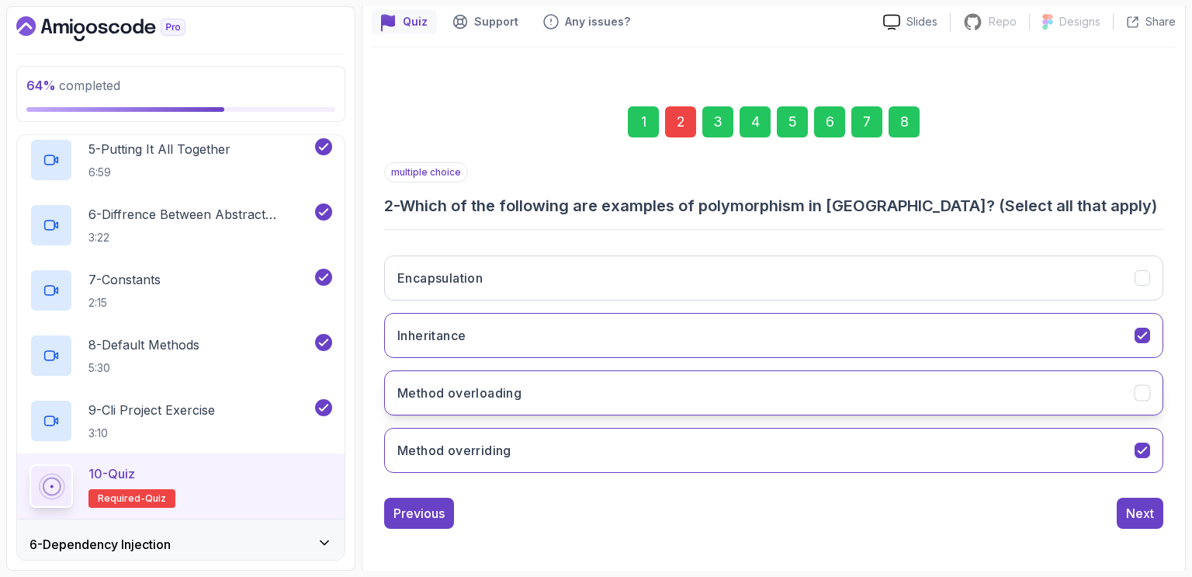
click at [611, 385] on button "Method overloading" at bounding box center [773, 392] width 779 height 45
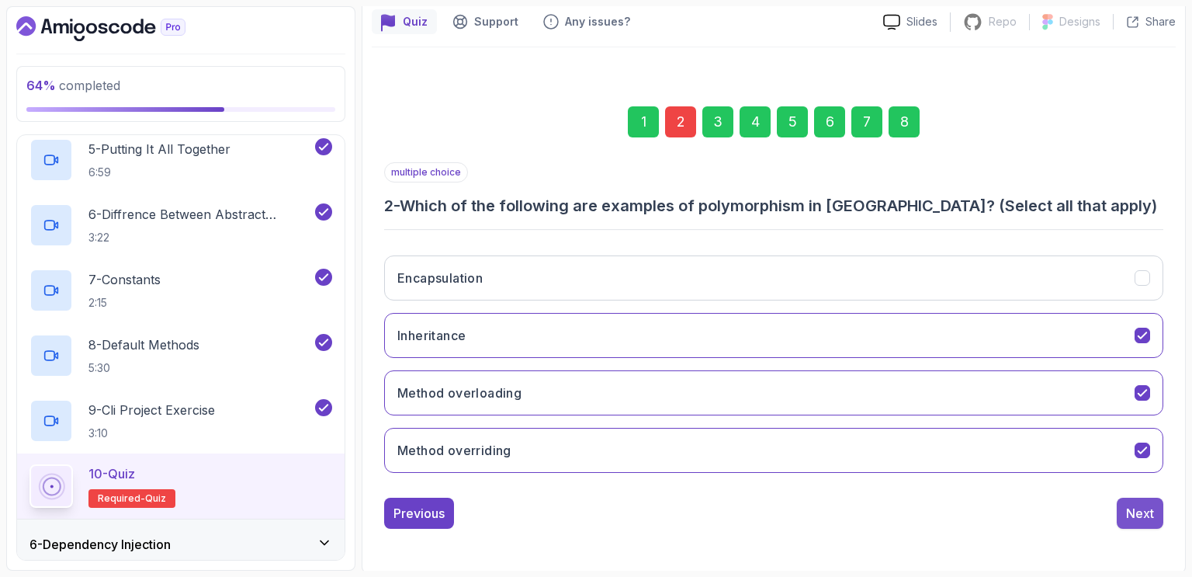
click at [1136, 511] on div "Next" at bounding box center [1140, 513] width 28 height 19
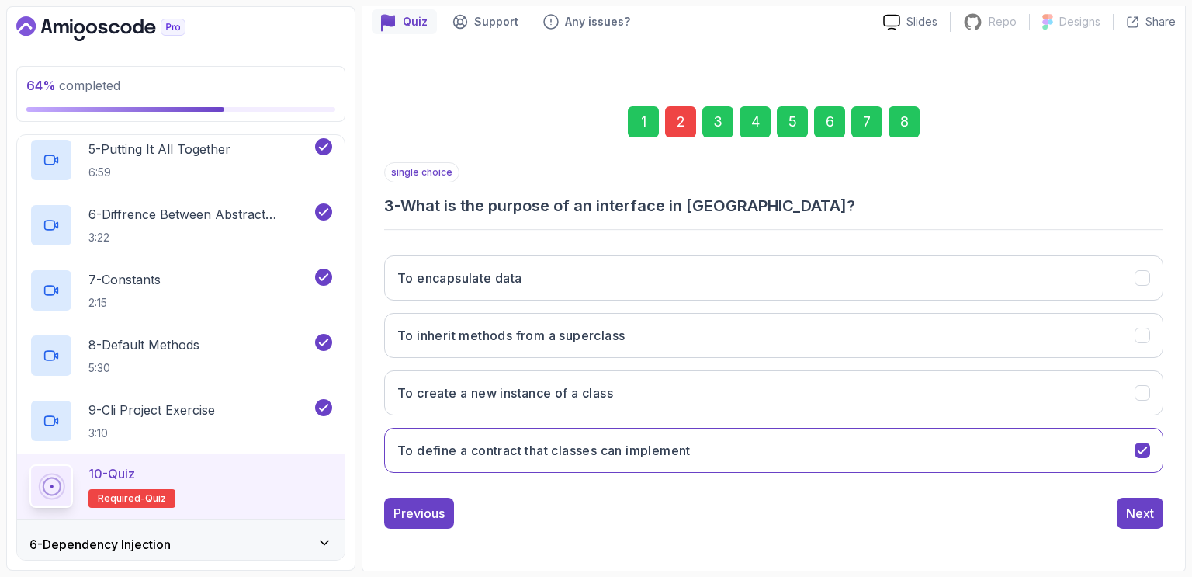
click at [901, 127] on div "8" at bounding box center [904, 121] width 31 height 31
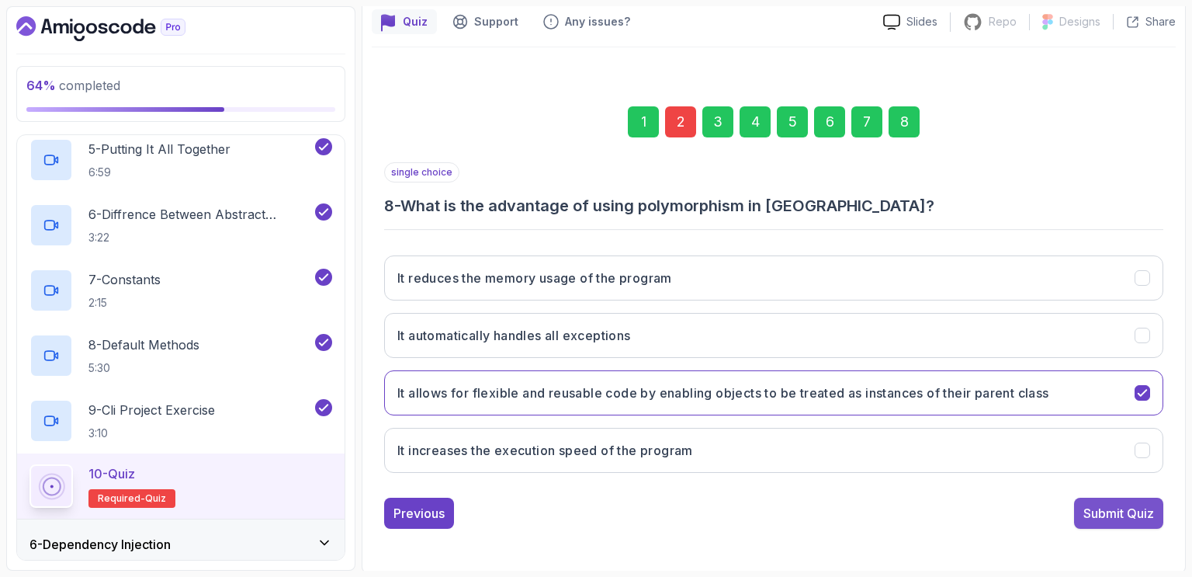
click at [1106, 507] on div "Submit Quiz" at bounding box center [1119, 513] width 71 height 19
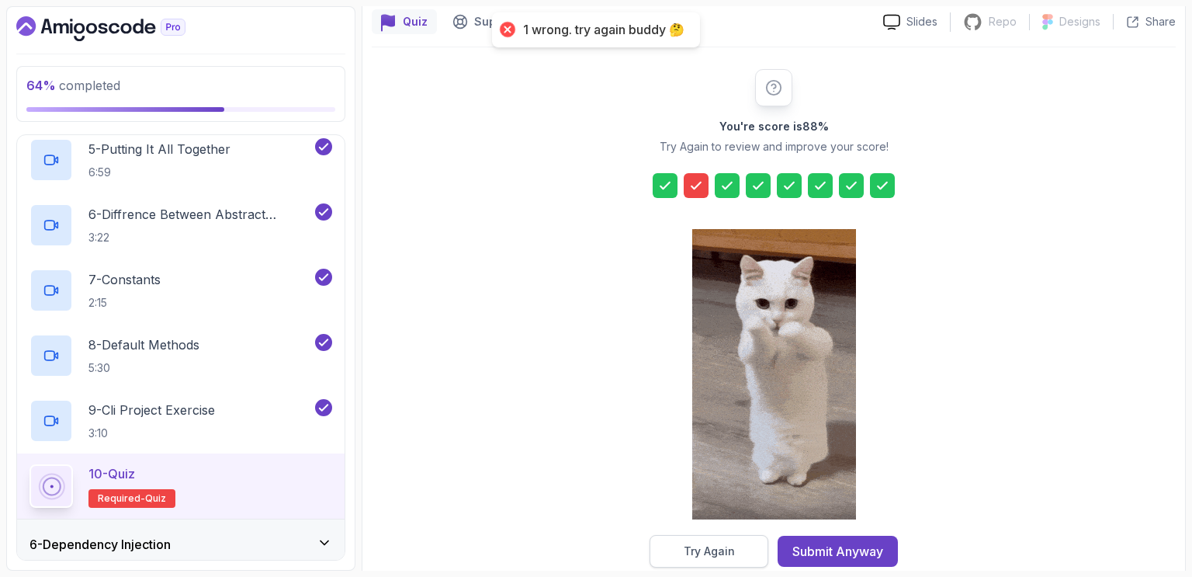
click at [713, 547] on div "Try Again" at bounding box center [709, 551] width 51 height 16
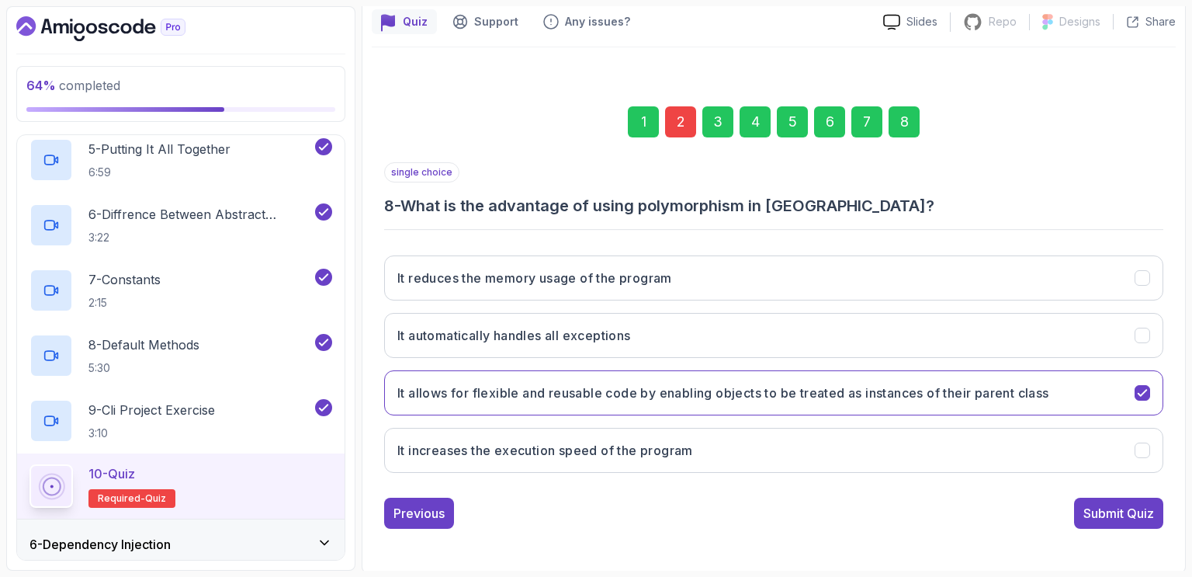
click at [680, 124] on div "2" at bounding box center [680, 121] width 31 height 31
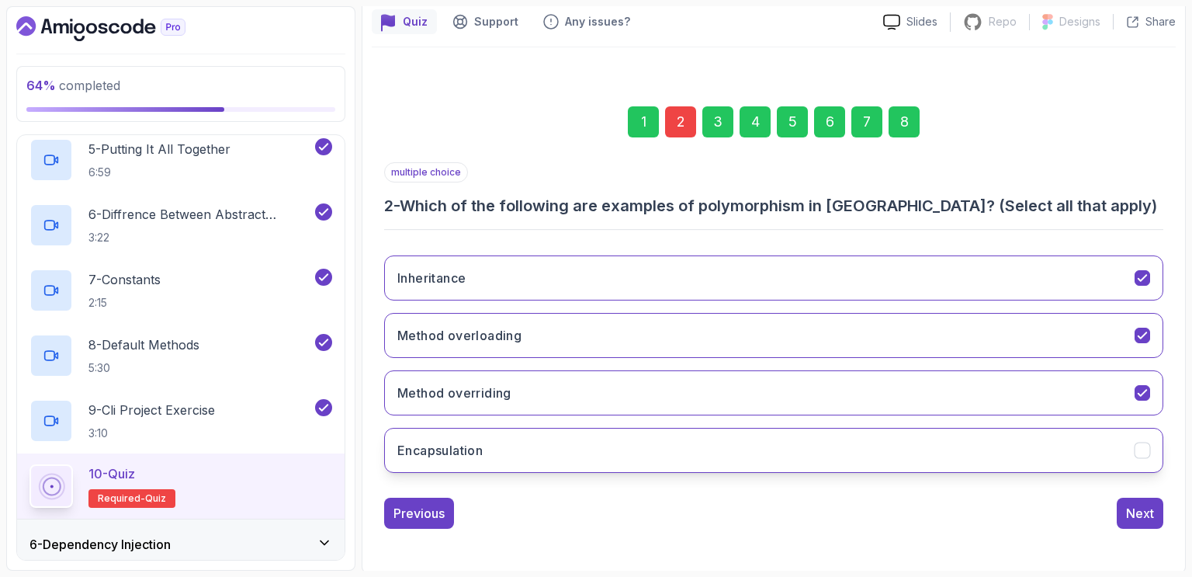
click at [1139, 449] on icon "Encapsulation" at bounding box center [1142, 450] width 9 height 6
click at [1143, 389] on icon "Method overriding" at bounding box center [1143, 393] width 15 height 15
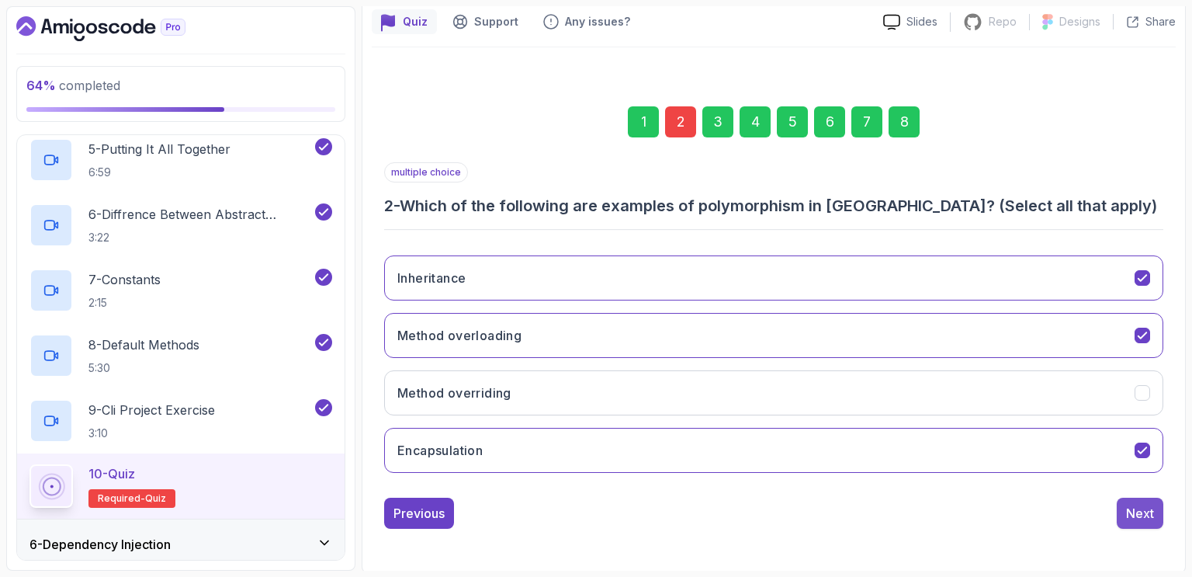
click at [1142, 515] on div "Next" at bounding box center [1140, 513] width 28 height 19
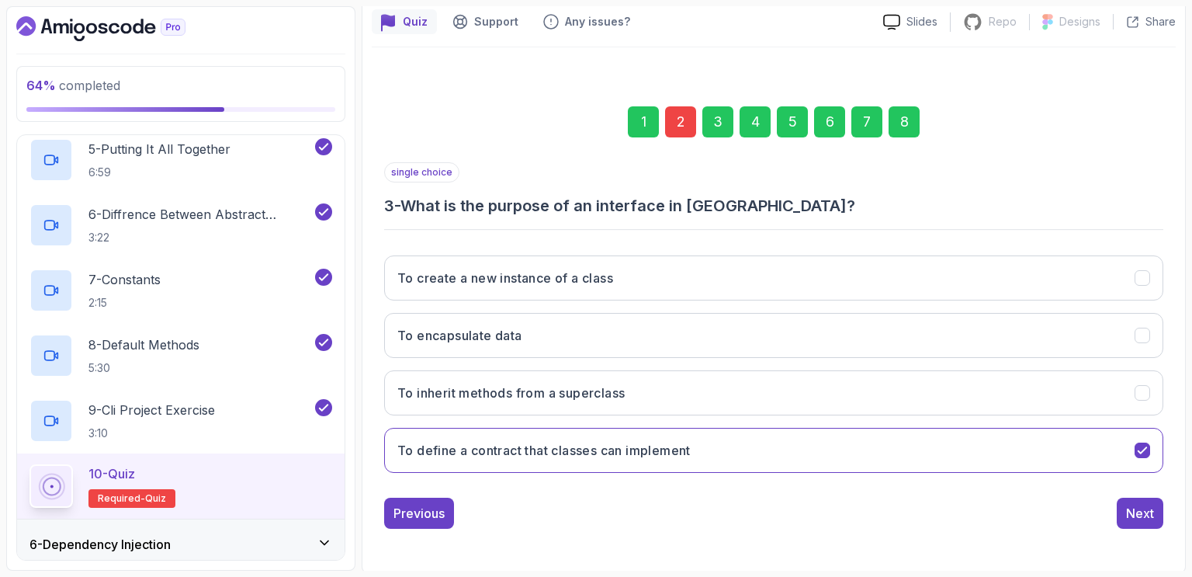
click at [905, 114] on div "8" at bounding box center [904, 121] width 31 height 31
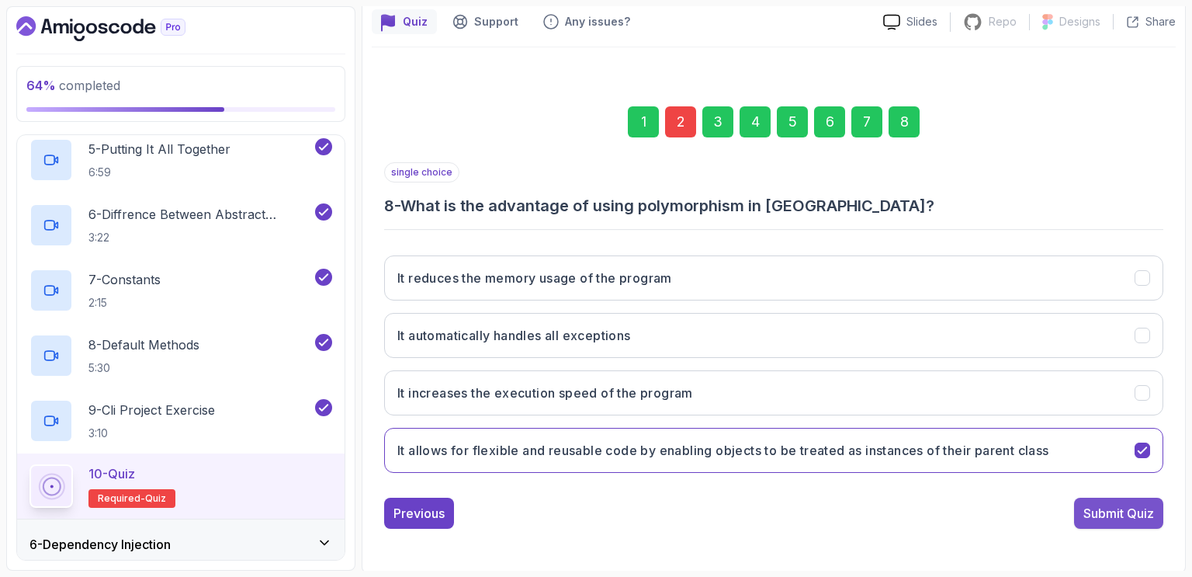
click at [1130, 514] on div "Submit Quiz" at bounding box center [1119, 513] width 71 height 19
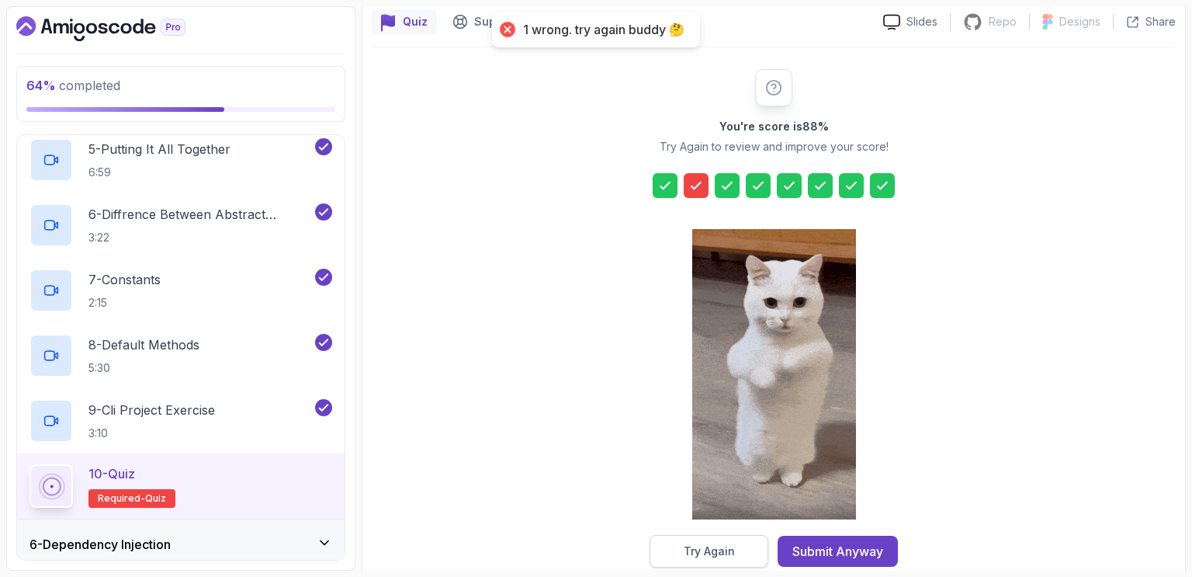
click at [720, 552] on div "Try Again" at bounding box center [709, 551] width 51 height 16
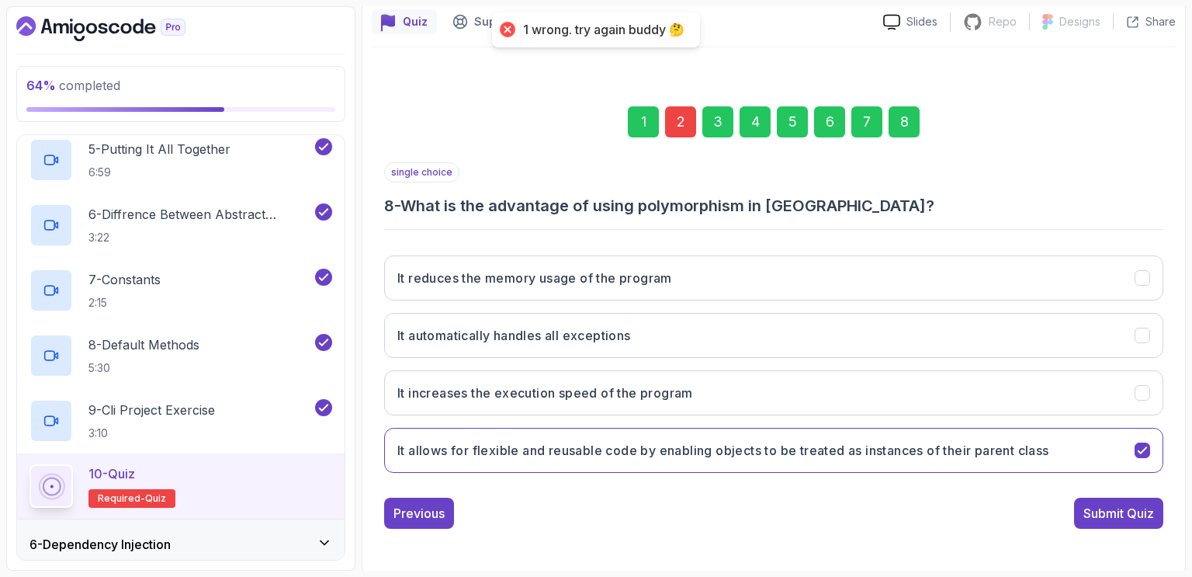
click at [678, 125] on div "2" at bounding box center [680, 121] width 31 height 31
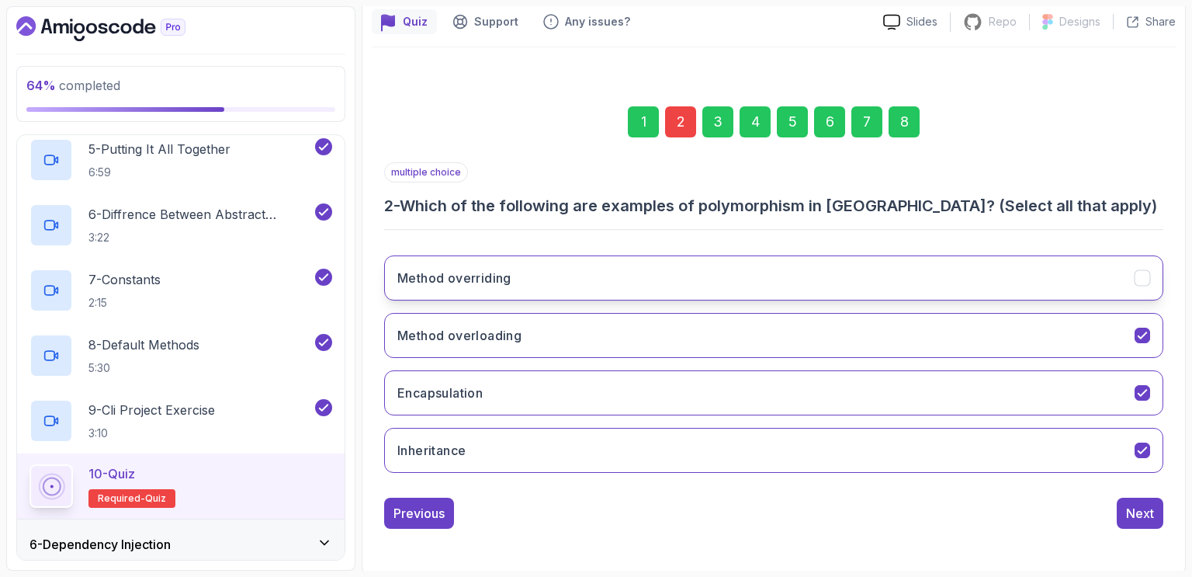
click at [1143, 276] on icon "Method overriding" at bounding box center [1143, 278] width 15 height 15
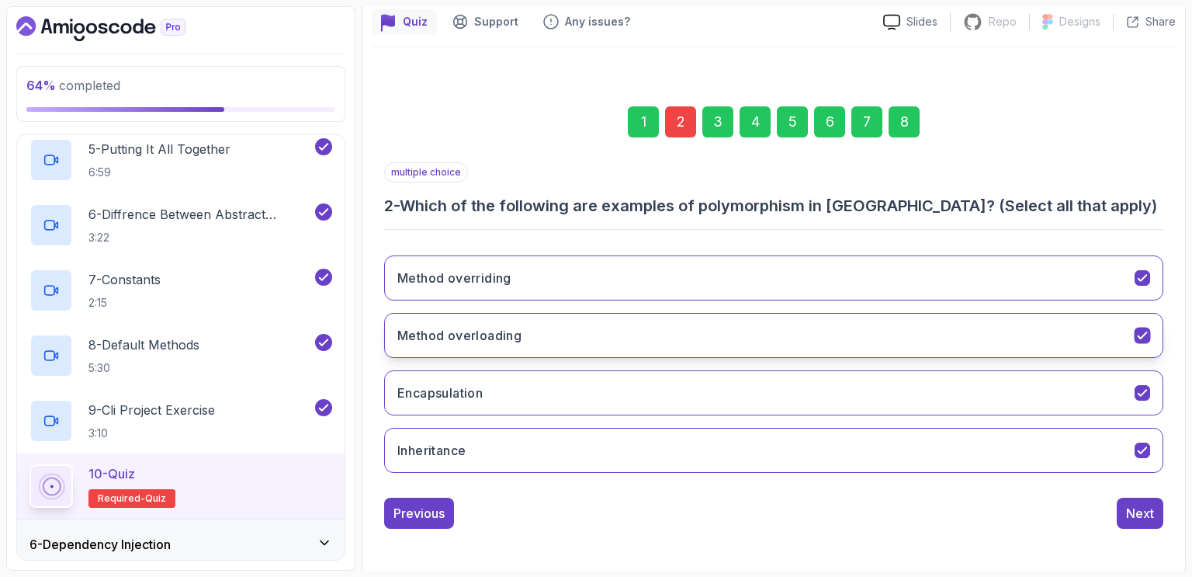
click at [1143, 329] on icon "Method overloading" at bounding box center [1143, 335] width 15 height 15
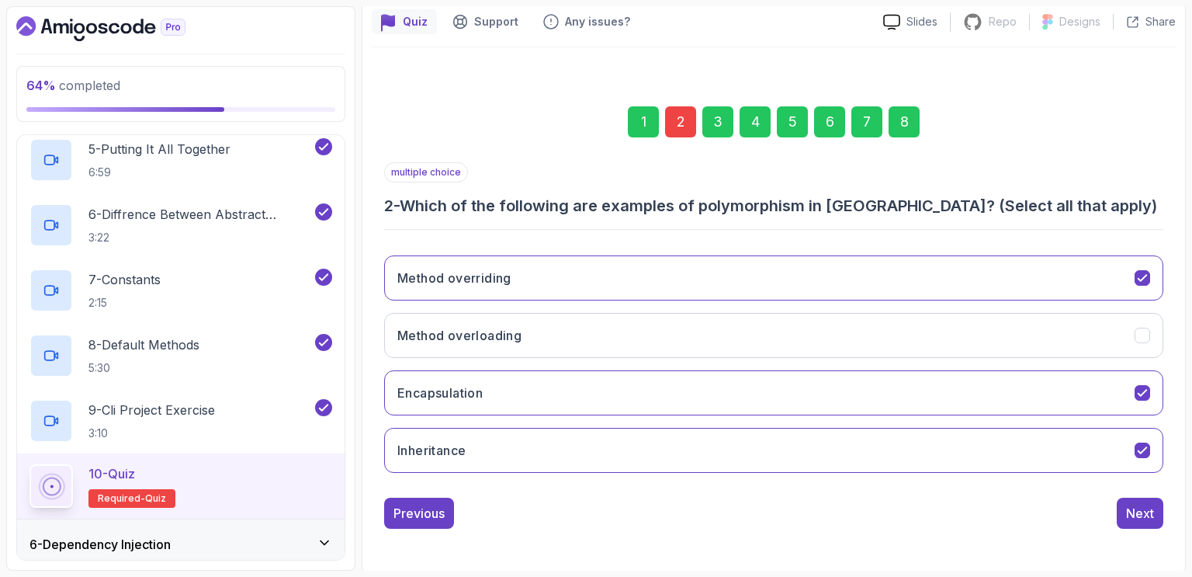
click at [1178, 311] on div "Quiz Support Any issues? Slides Repo Repository not available Designs Design no…" at bounding box center [774, 286] width 824 height 574
click at [1135, 516] on div "Next" at bounding box center [1140, 513] width 28 height 19
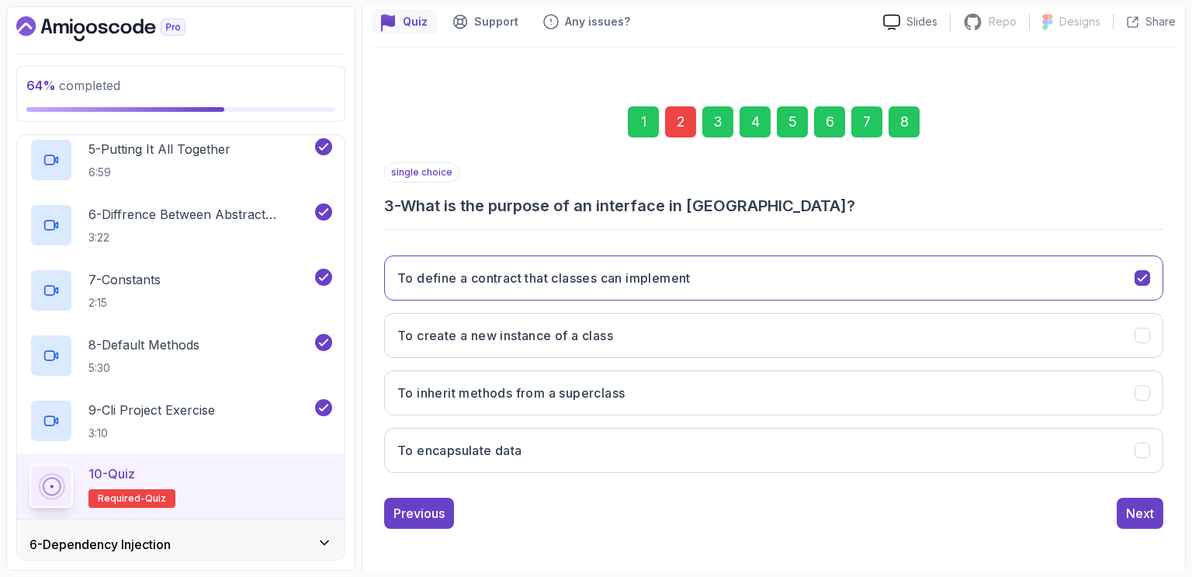
click at [904, 118] on div "8" at bounding box center [904, 121] width 31 height 31
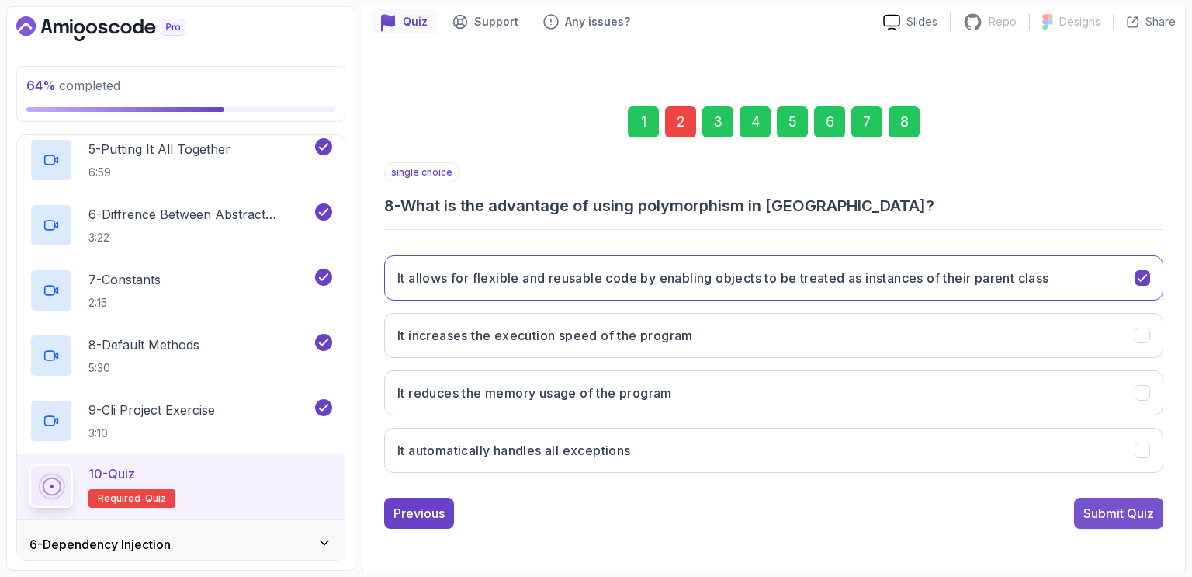
click at [1115, 512] on div "Submit Quiz" at bounding box center [1119, 513] width 71 height 19
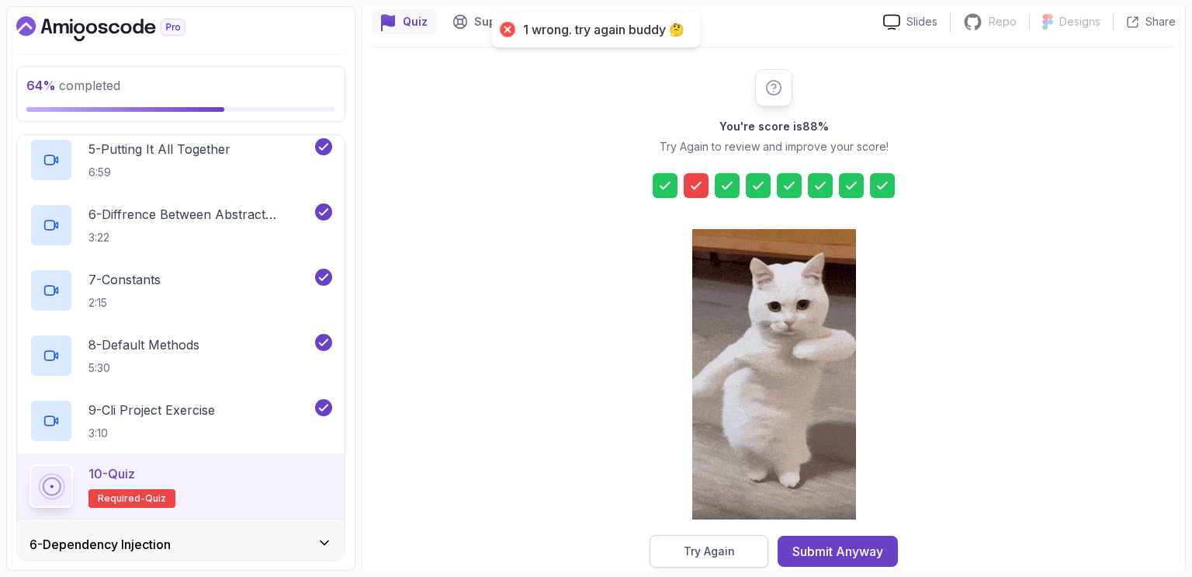
click at [730, 547] on div "Try Again" at bounding box center [709, 551] width 51 height 16
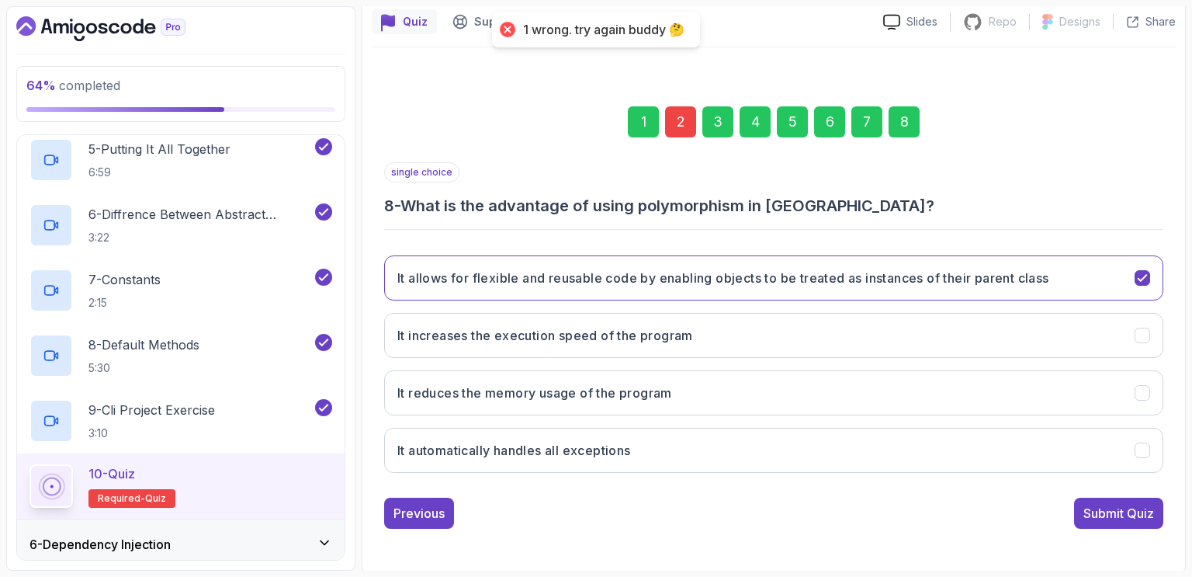
click at [678, 120] on div "2" at bounding box center [680, 121] width 31 height 31
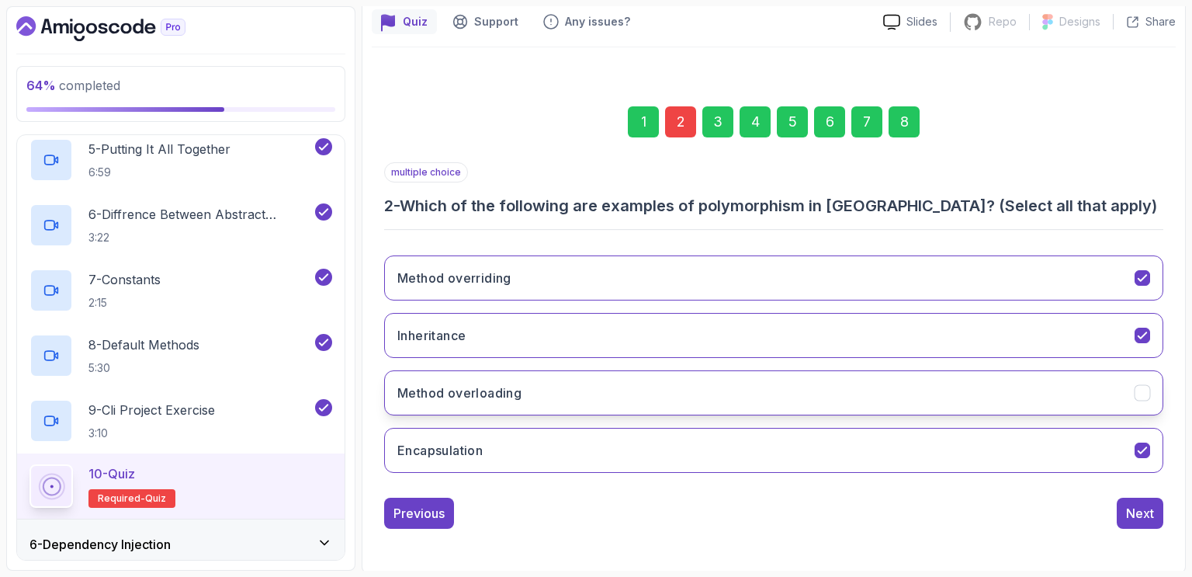
click at [1144, 388] on icon "Method overloading" at bounding box center [1143, 393] width 15 height 15
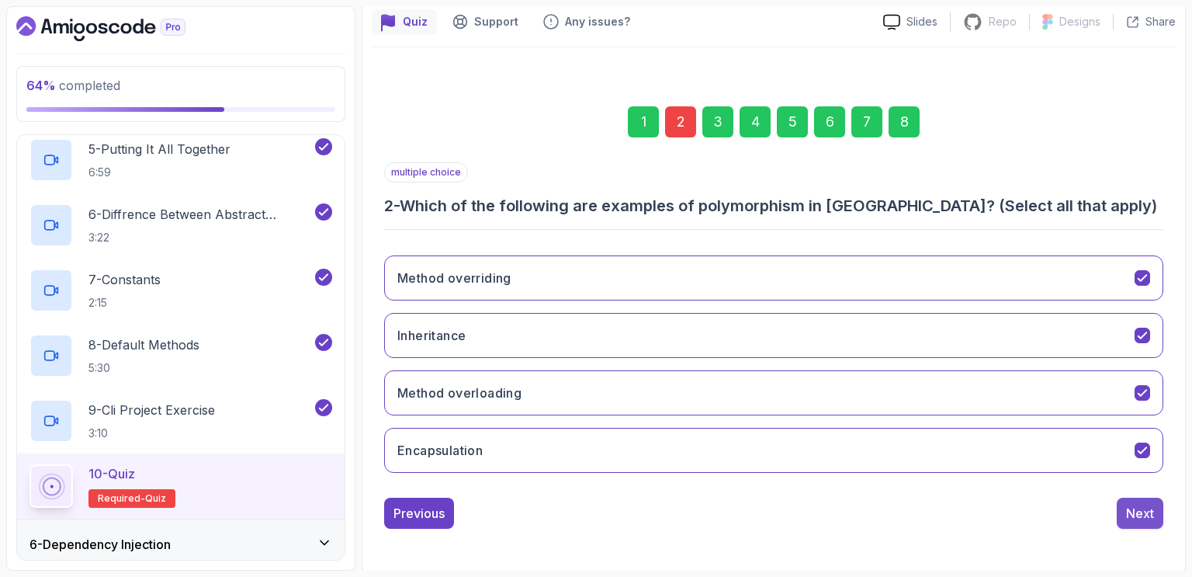
click at [1136, 509] on div "Next" at bounding box center [1140, 513] width 28 height 19
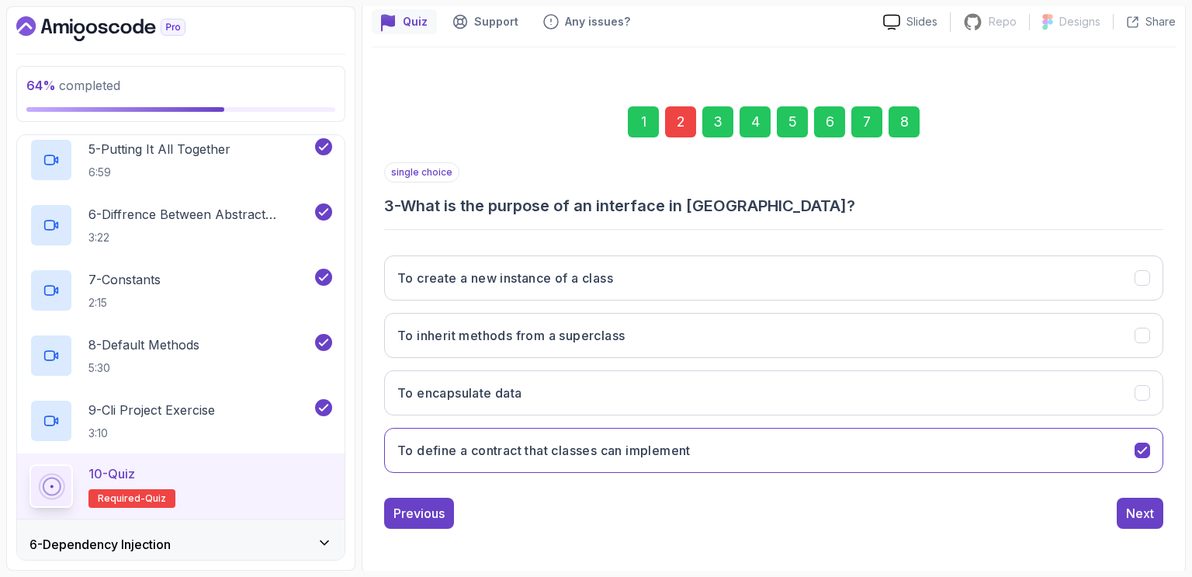
click at [909, 119] on div "8" at bounding box center [904, 121] width 31 height 31
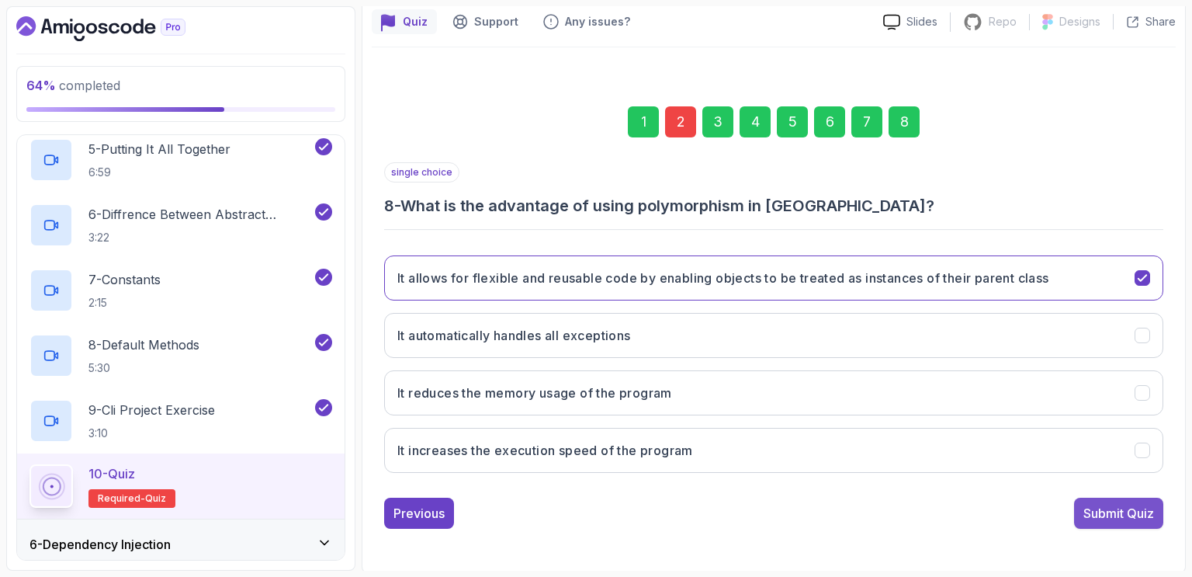
click at [1108, 509] on div "Submit Quiz" at bounding box center [1119, 513] width 71 height 19
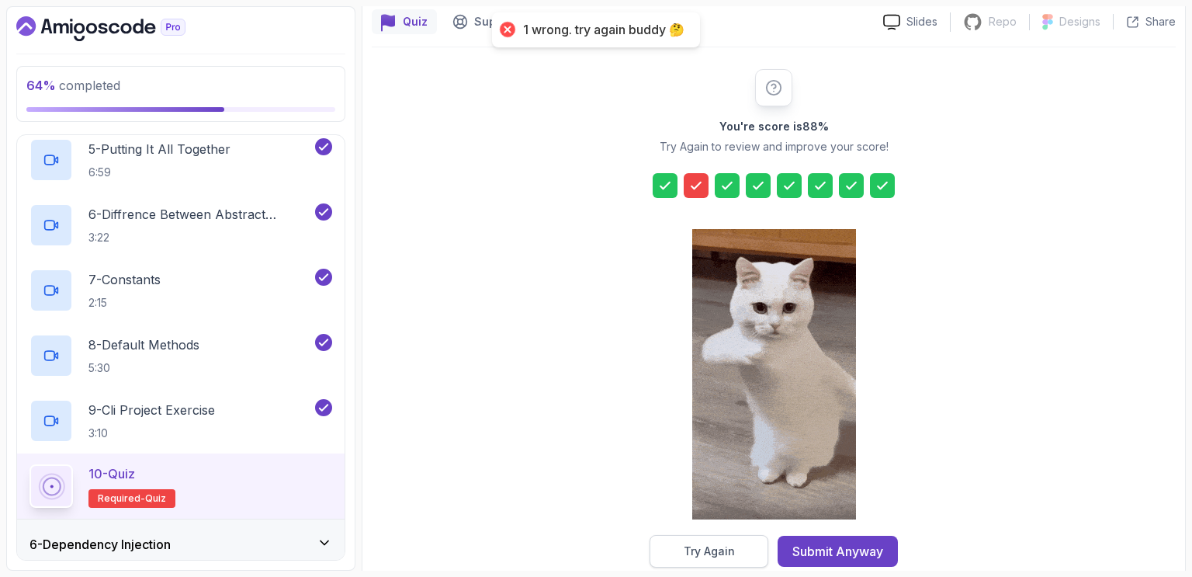
click at [737, 559] on button "Try Again" at bounding box center [709, 551] width 119 height 33
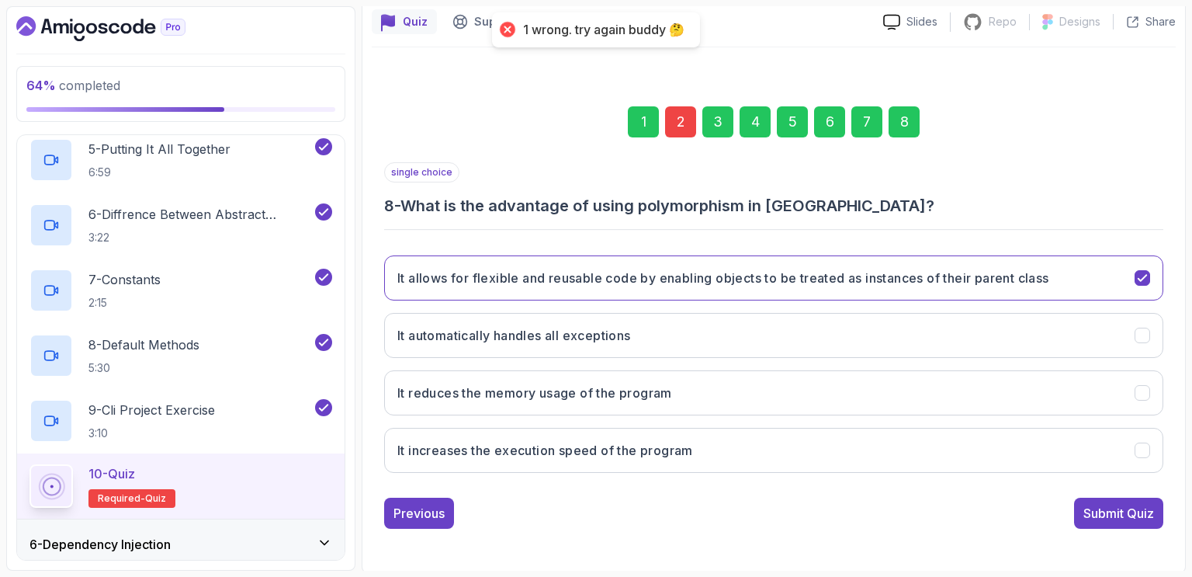
click at [683, 123] on div "2" at bounding box center [680, 121] width 31 height 31
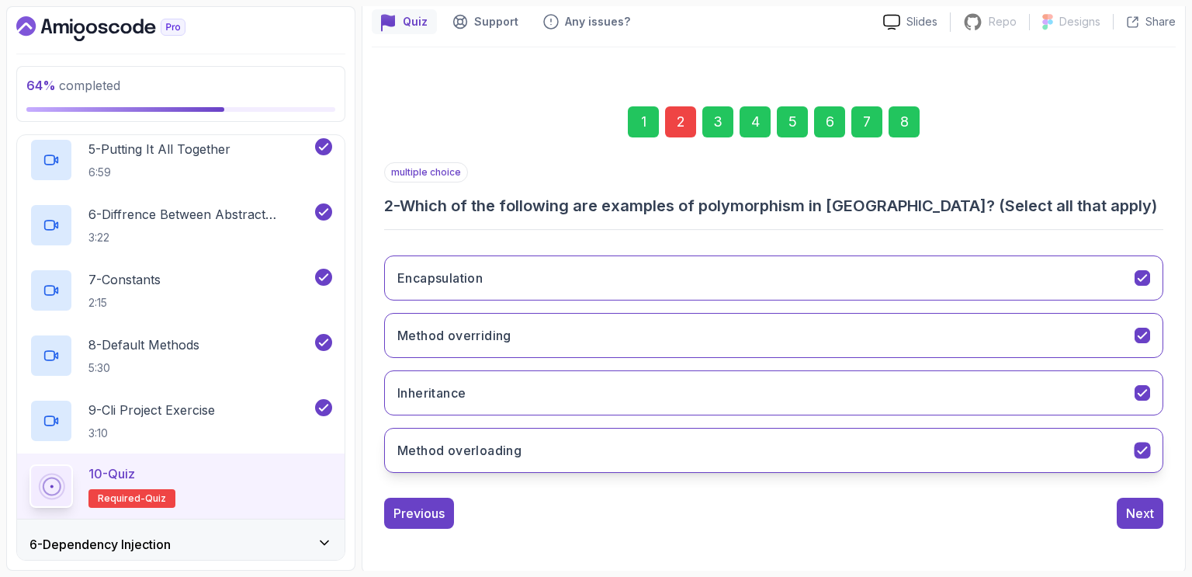
click at [1143, 446] on icon "Method overloading" at bounding box center [1143, 450] width 15 height 15
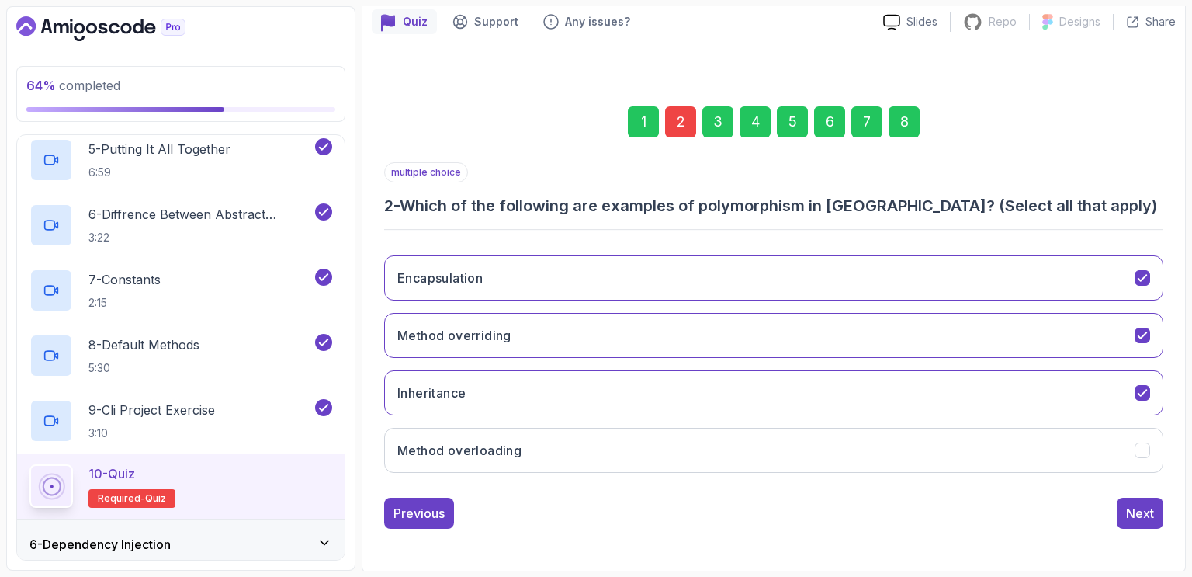
click at [1000, 518] on div "Previous Next" at bounding box center [773, 513] width 779 height 31
click at [1143, 515] on div "Next" at bounding box center [1140, 513] width 28 height 19
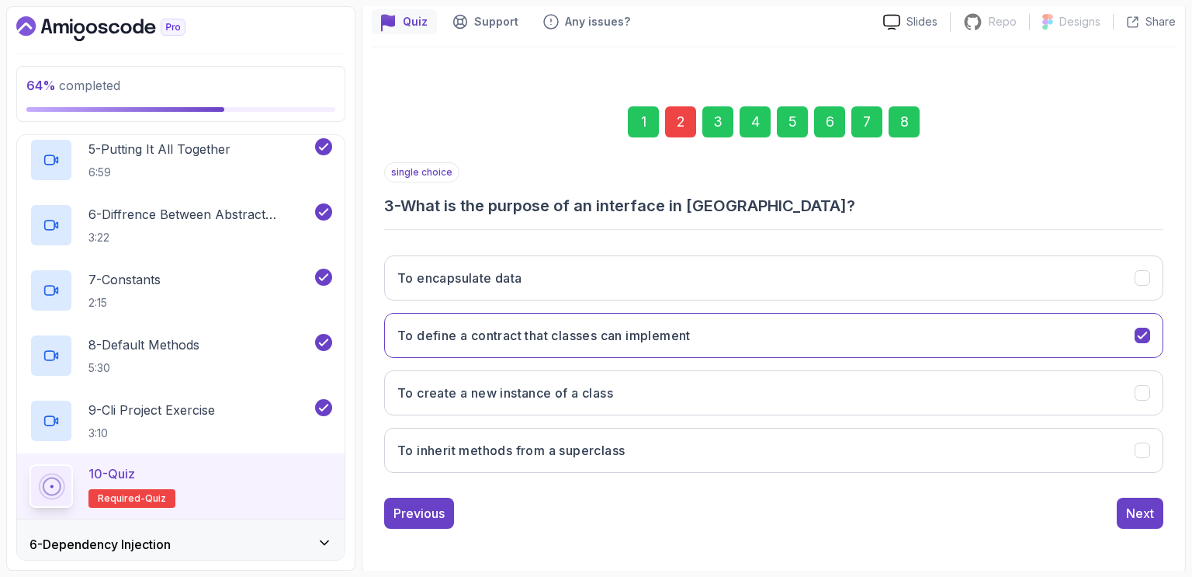
click at [910, 123] on div "8" at bounding box center [904, 121] width 31 height 31
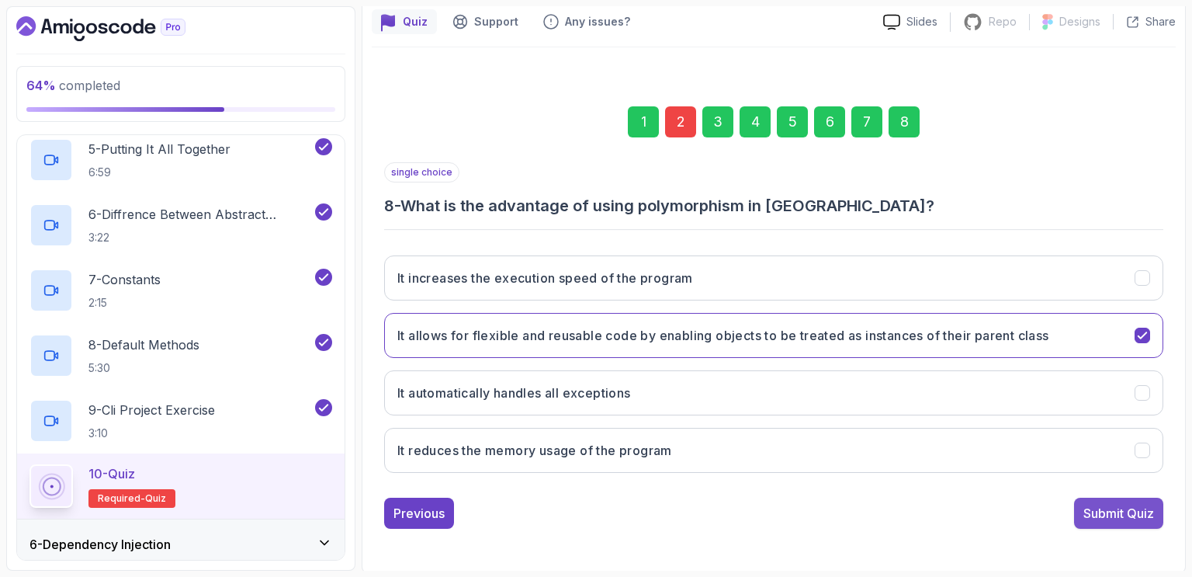
click at [1112, 505] on div "Submit Quiz" at bounding box center [1119, 513] width 71 height 19
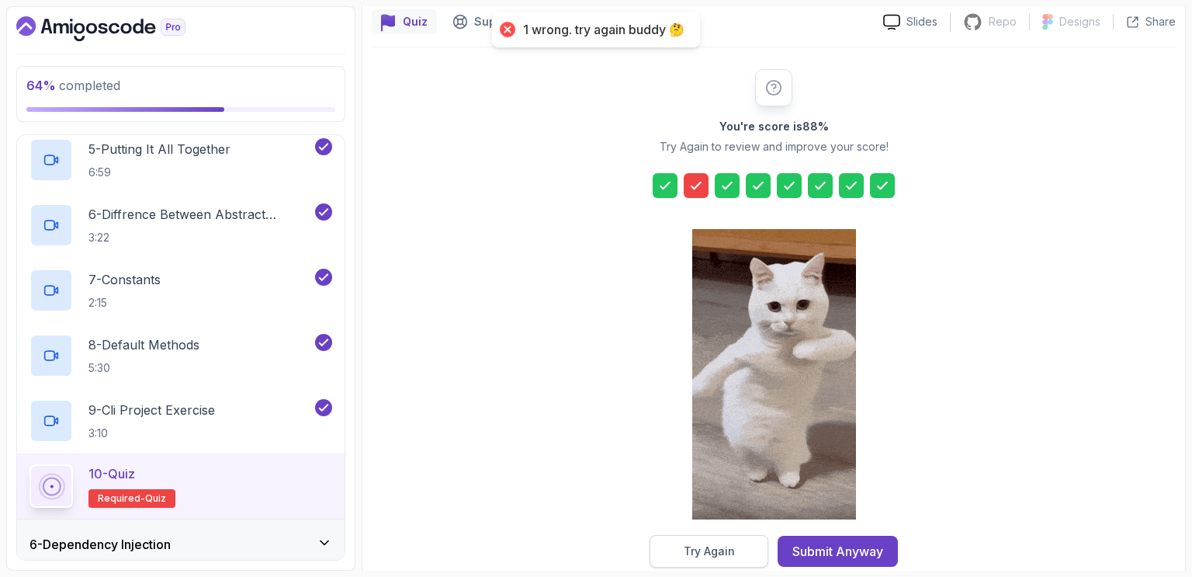
click at [720, 559] on button "Try Again" at bounding box center [709, 551] width 119 height 33
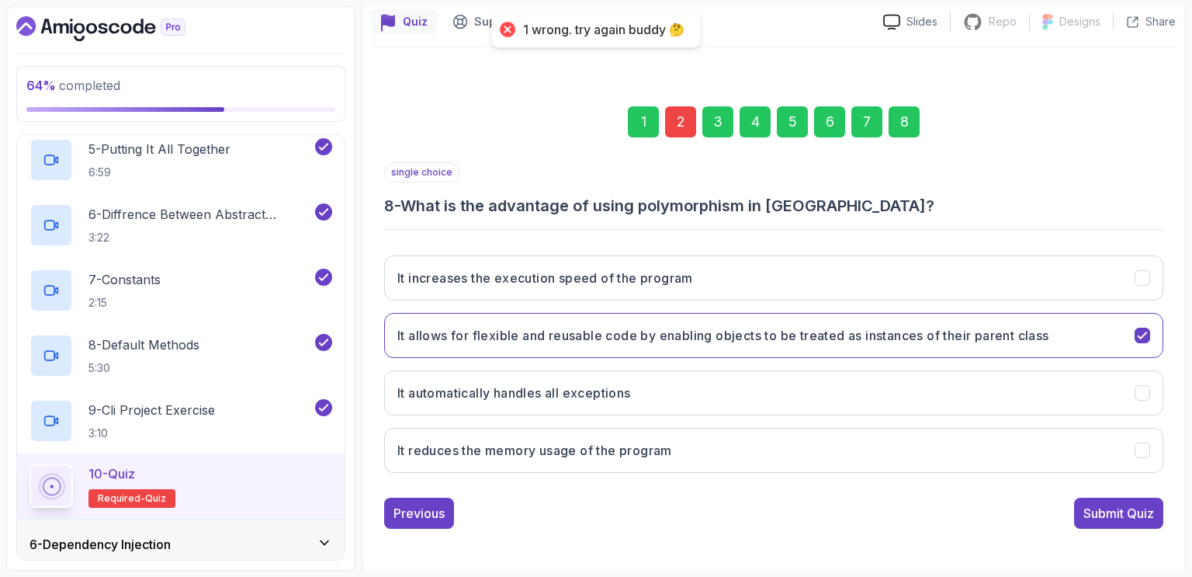
click at [675, 116] on div "2" at bounding box center [680, 121] width 31 height 31
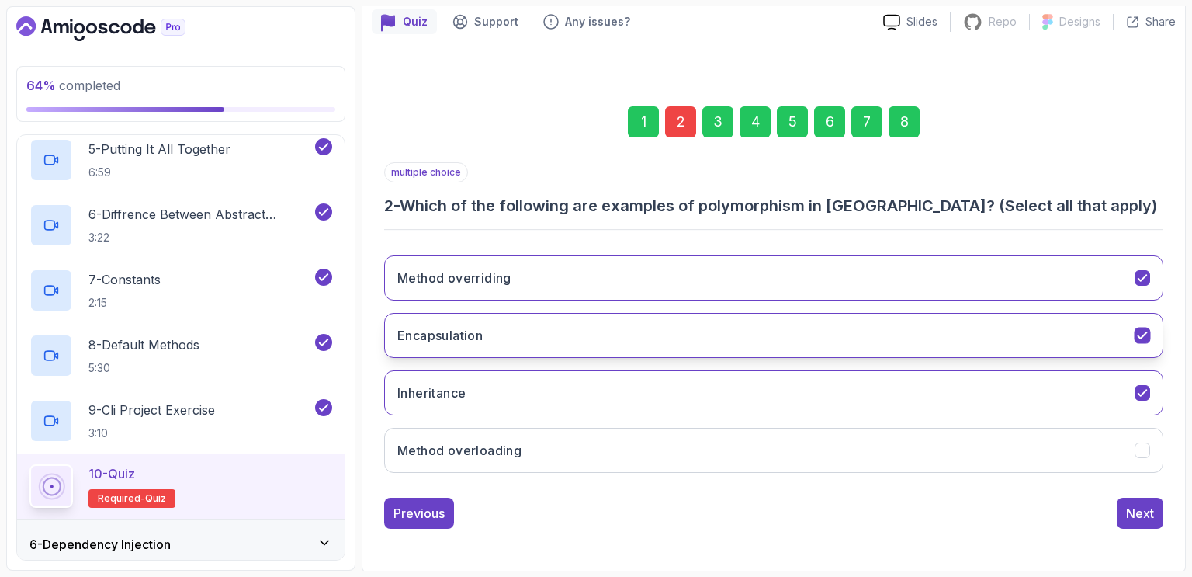
click at [1147, 328] on icon "Encapsulation" at bounding box center [1143, 335] width 15 height 15
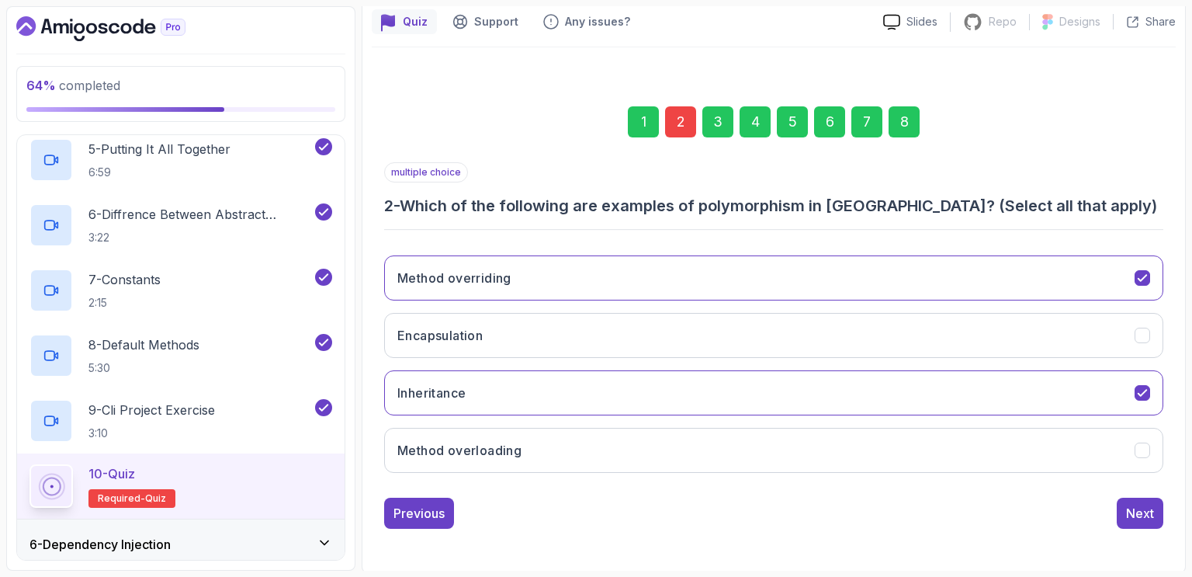
click at [1181, 314] on div "Quiz Support Any issues? Slides Repo Repository not available Designs Design no…" at bounding box center [774, 286] width 824 height 574
click at [1136, 513] on div "Next" at bounding box center [1140, 513] width 28 height 19
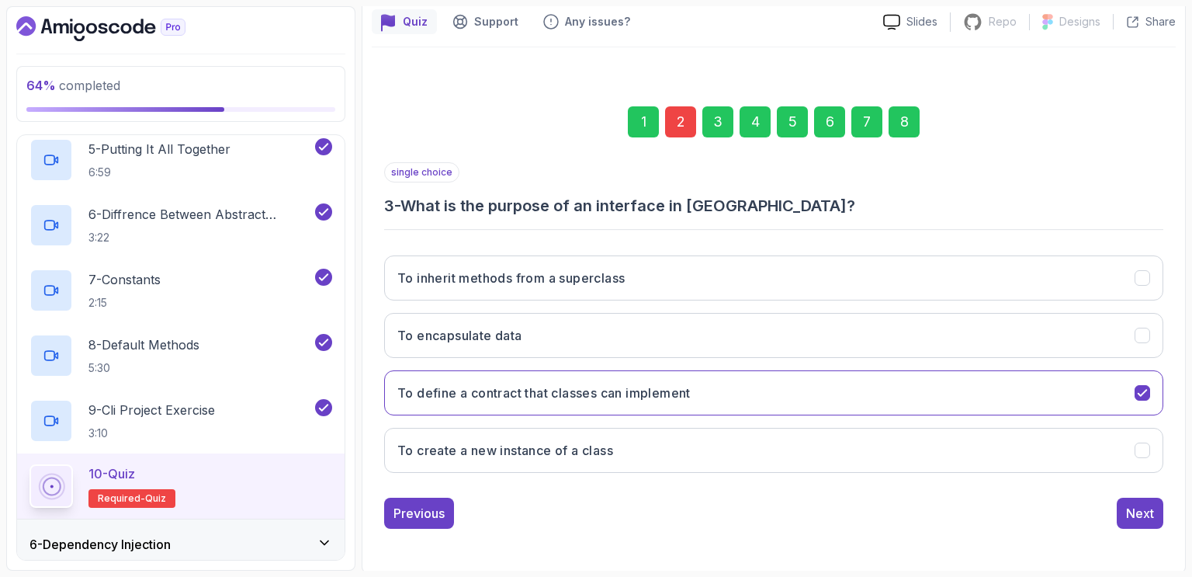
click at [896, 127] on div "8" at bounding box center [904, 121] width 31 height 31
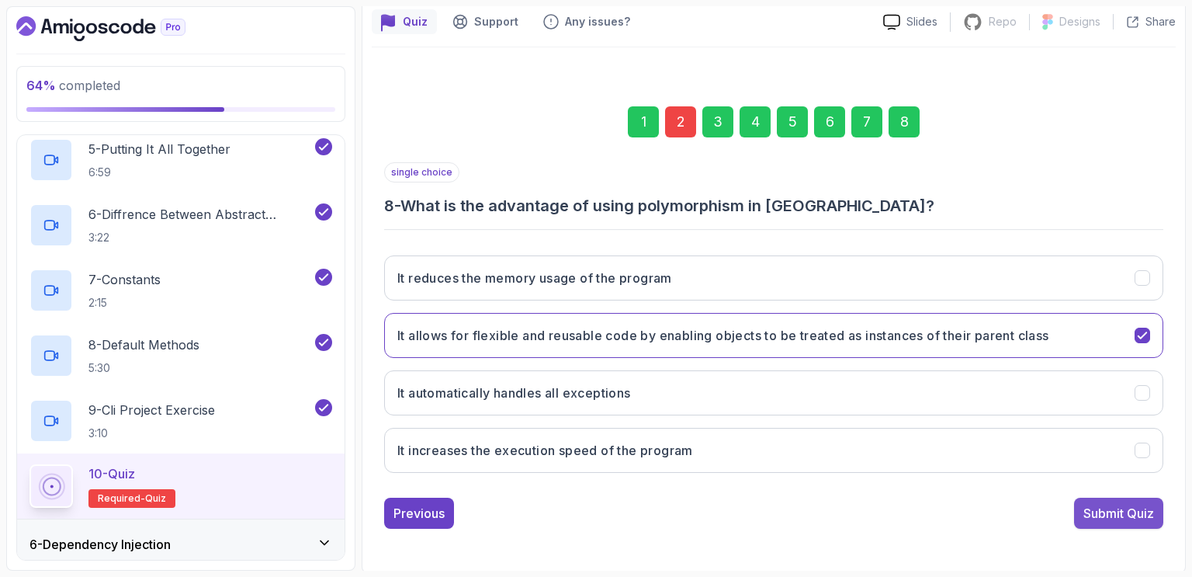
click at [1113, 512] on div "Submit Quiz" at bounding box center [1119, 513] width 71 height 19
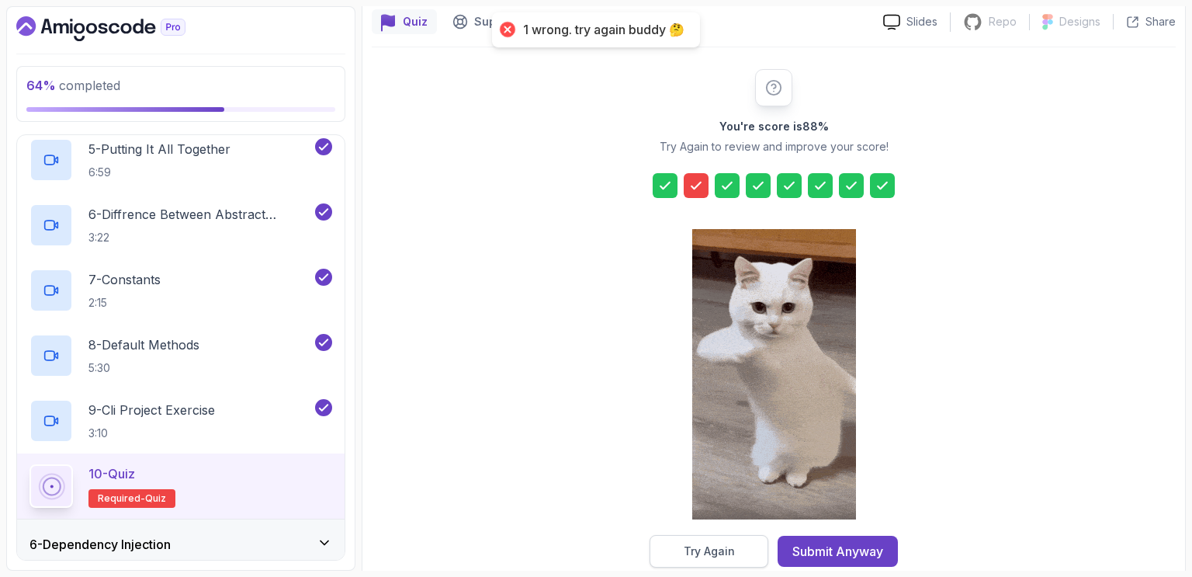
click at [722, 550] on div "Try Again" at bounding box center [709, 551] width 51 height 16
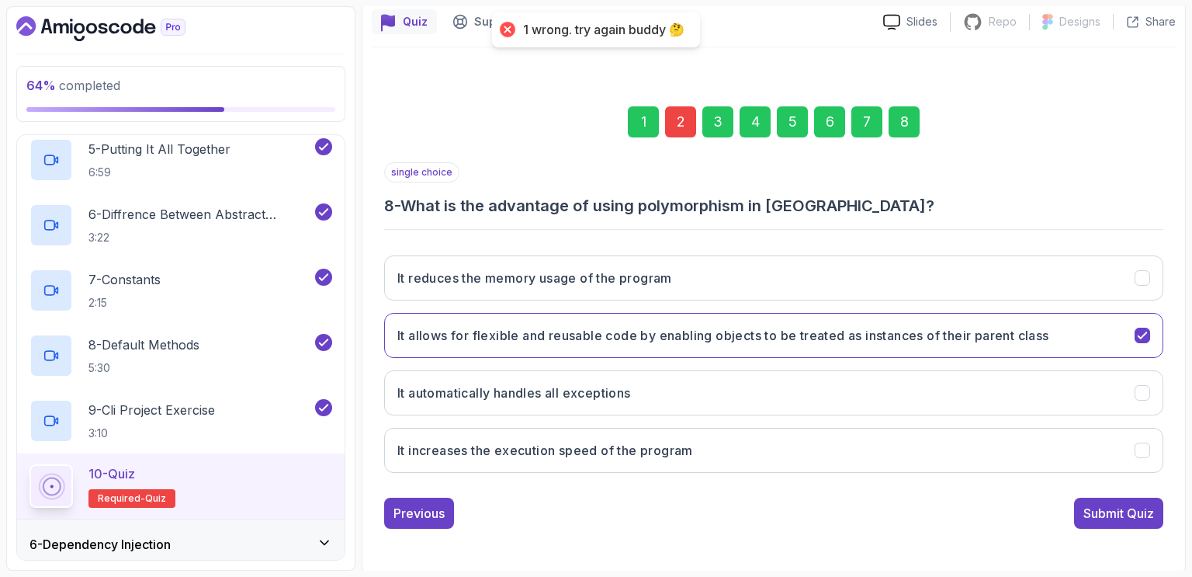
click at [678, 128] on div "2" at bounding box center [680, 121] width 31 height 31
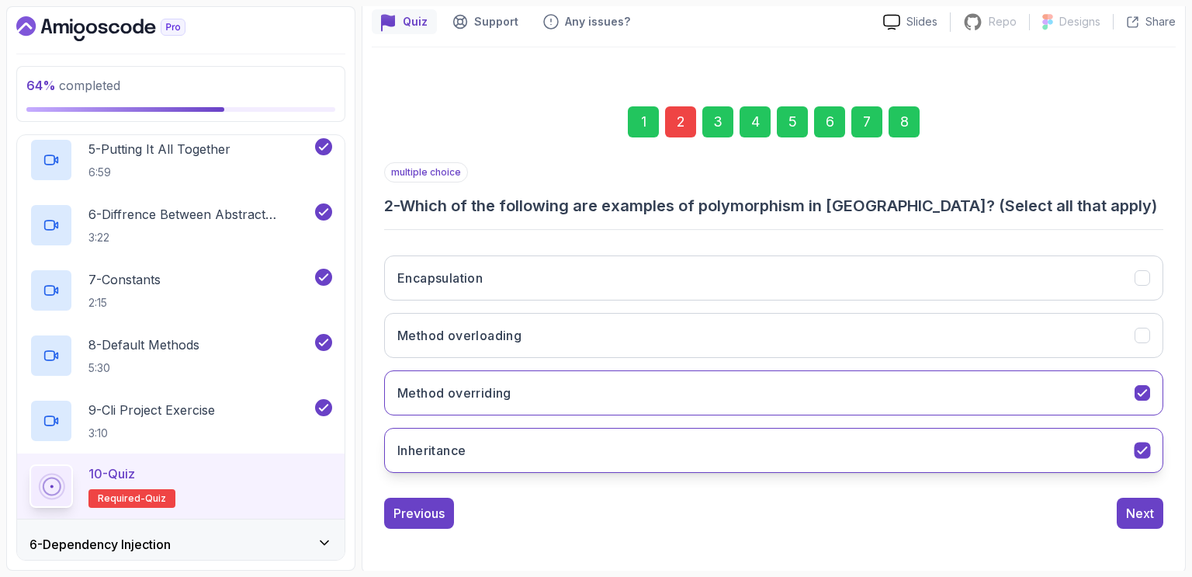
click at [1143, 446] on icon "Inheritance" at bounding box center [1143, 450] width 15 height 15
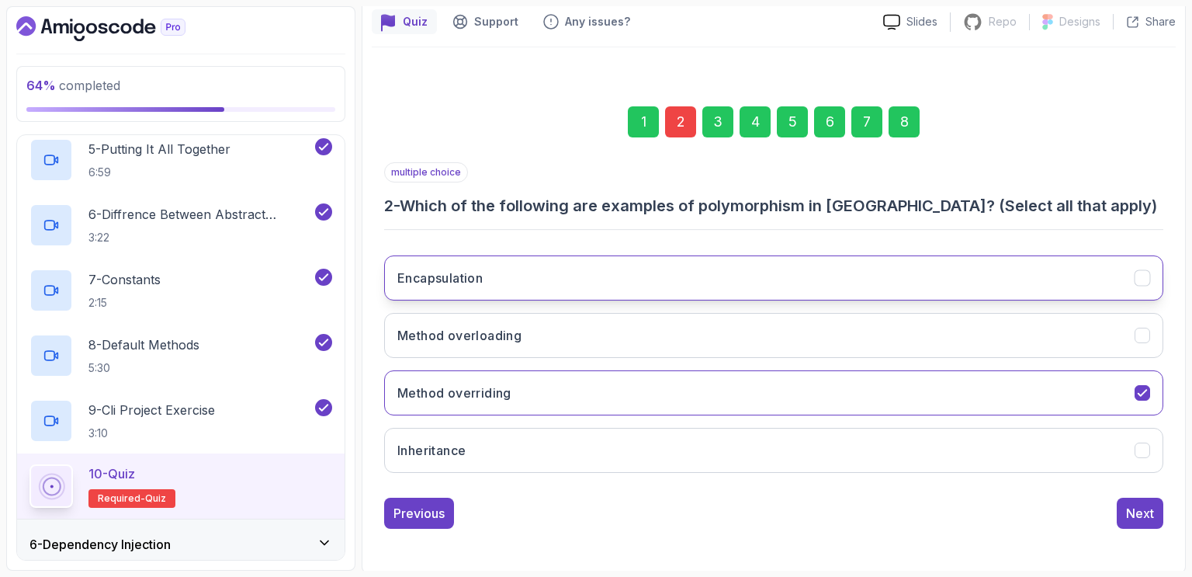
click at [1143, 276] on icon "Encapsulation" at bounding box center [1143, 278] width 15 height 15
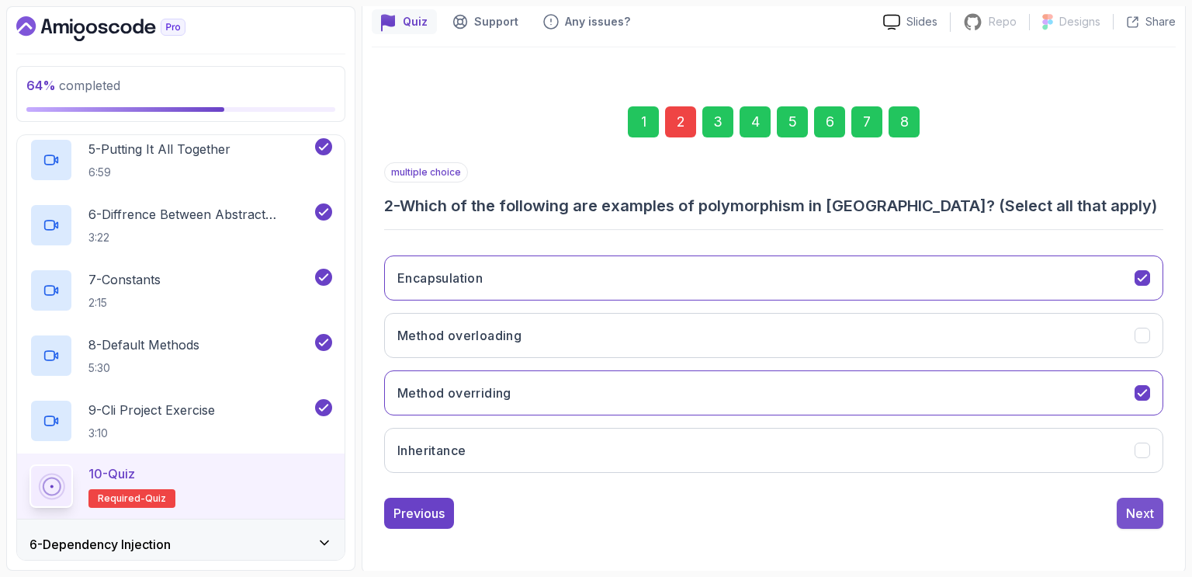
click at [1143, 515] on div "Next" at bounding box center [1140, 513] width 28 height 19
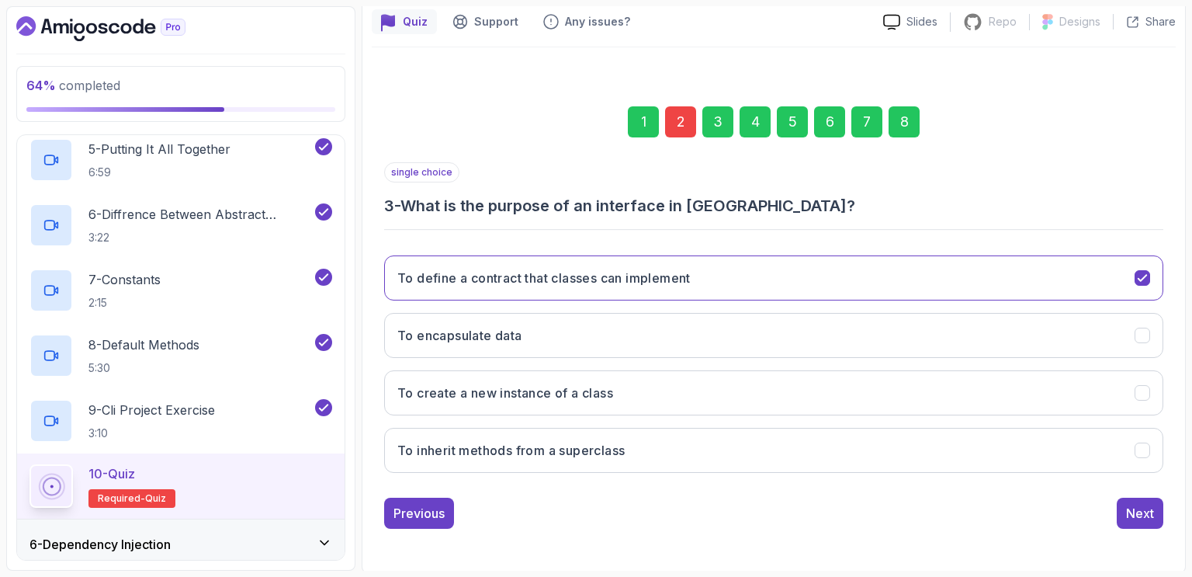
click at [903, 116] on div "8" at bounding box center [904, 121] width 31 height 31
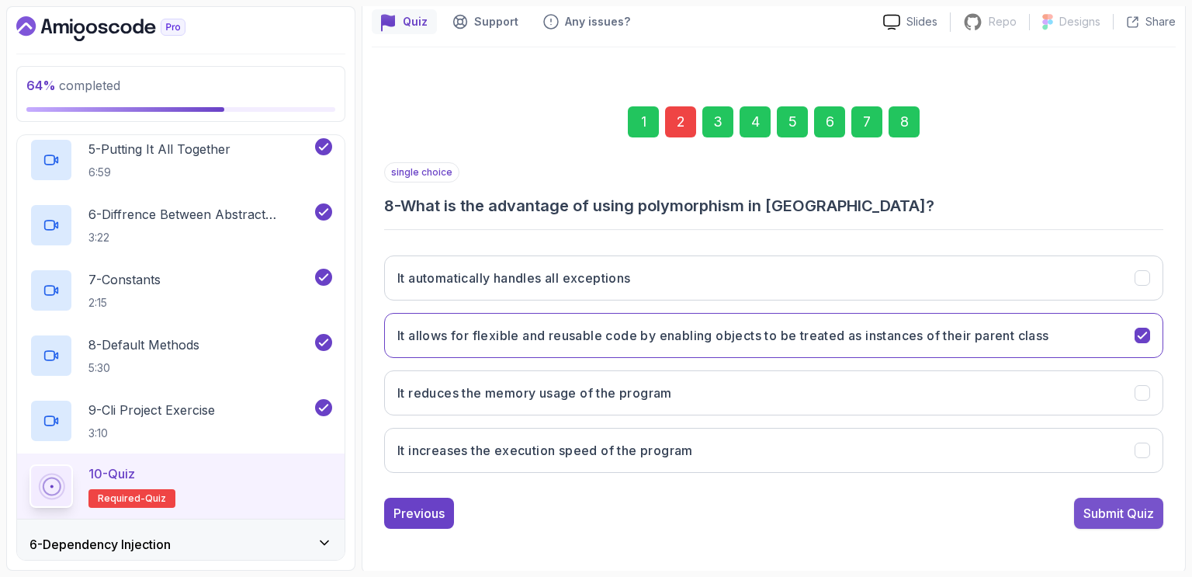
click at [1096, 507] on div "Submit Quiz" at bounding box center [1119, 513] width 71 height 19
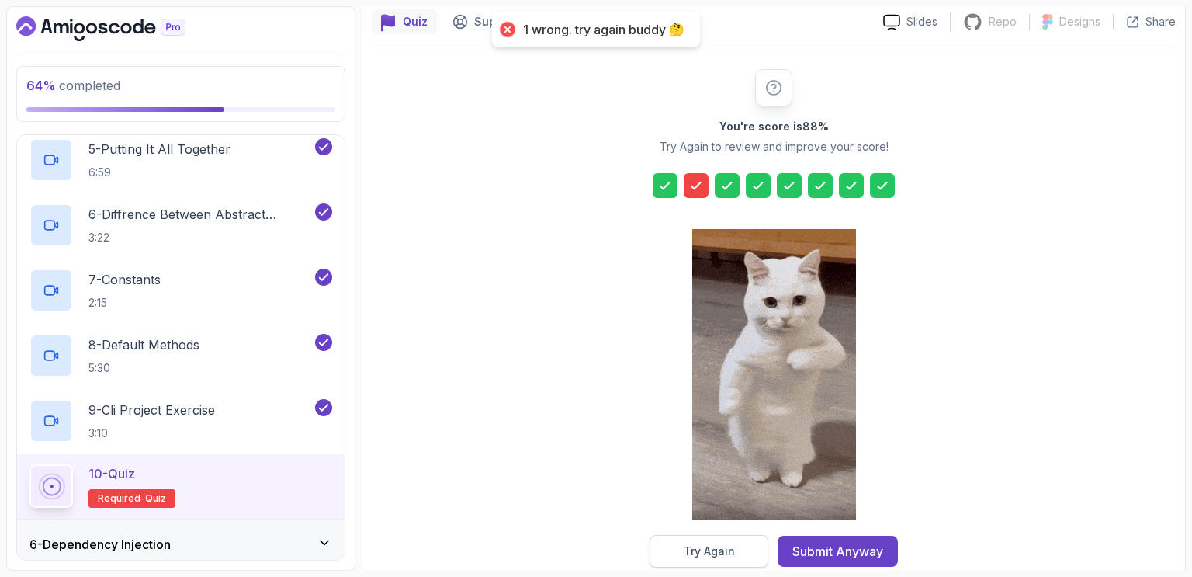
click at [752, 550] on button "Try Again" at bounding box center [709, 551] width 119 height 33
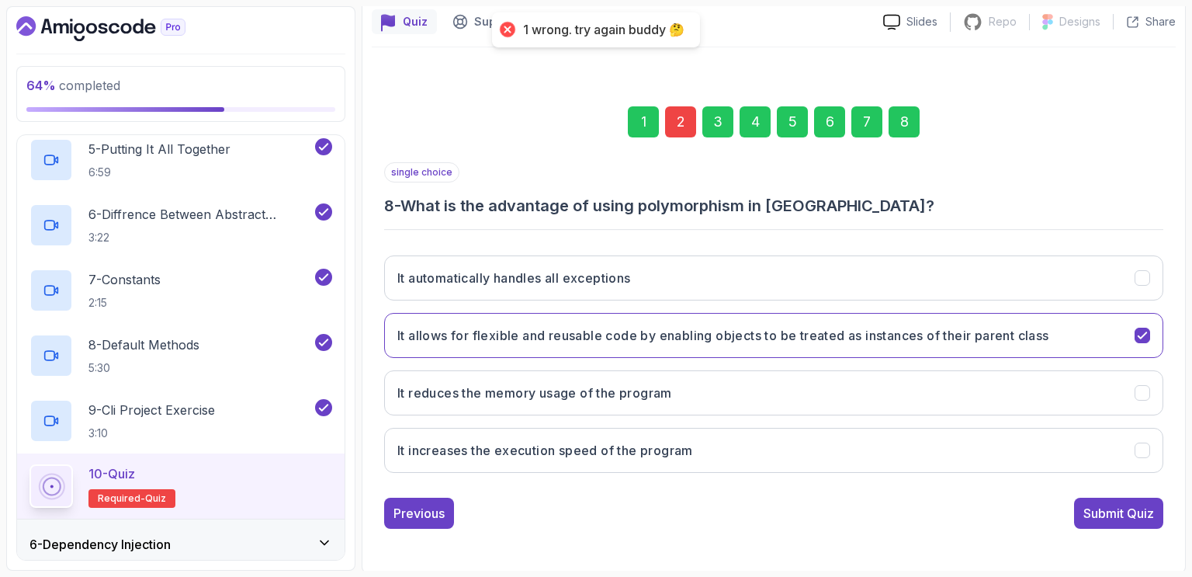
click at [680, 119] on div "2" at bounding box center [680, 121] width 31 height 31
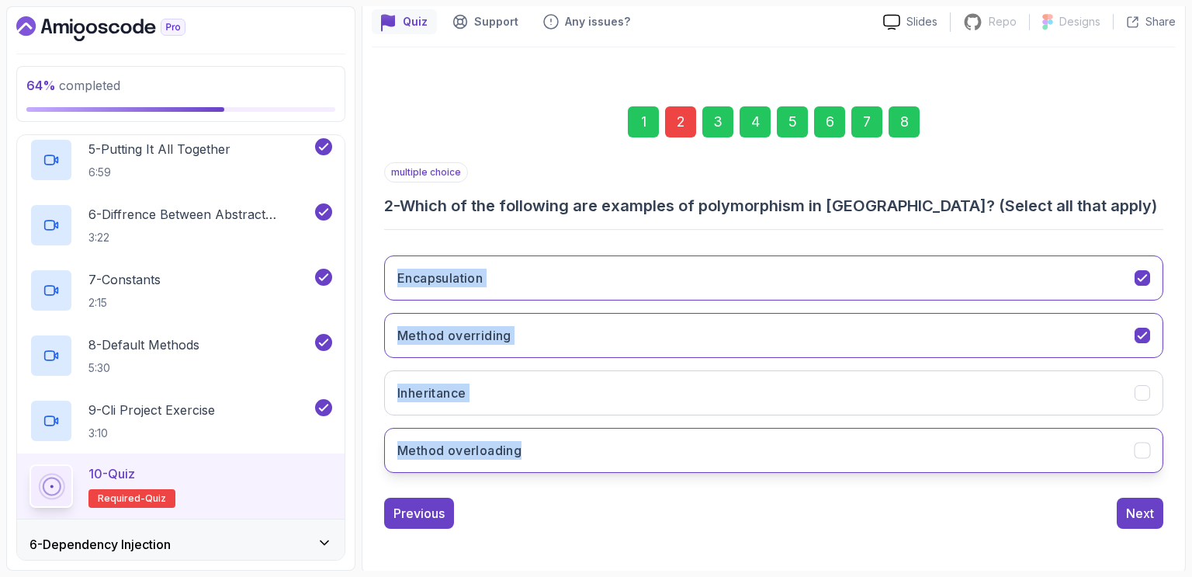
drag, startPoint x: 382, startPoint y: 241, endPoint x: 559, endPoint y: 438, distance: 264.4
click at [559, 438] on div "1 2 3 4 5 6 7 8 multiple choice 2 - Which of the following are examples of poly…" at bounding box center [774, 305] width 804 height 472
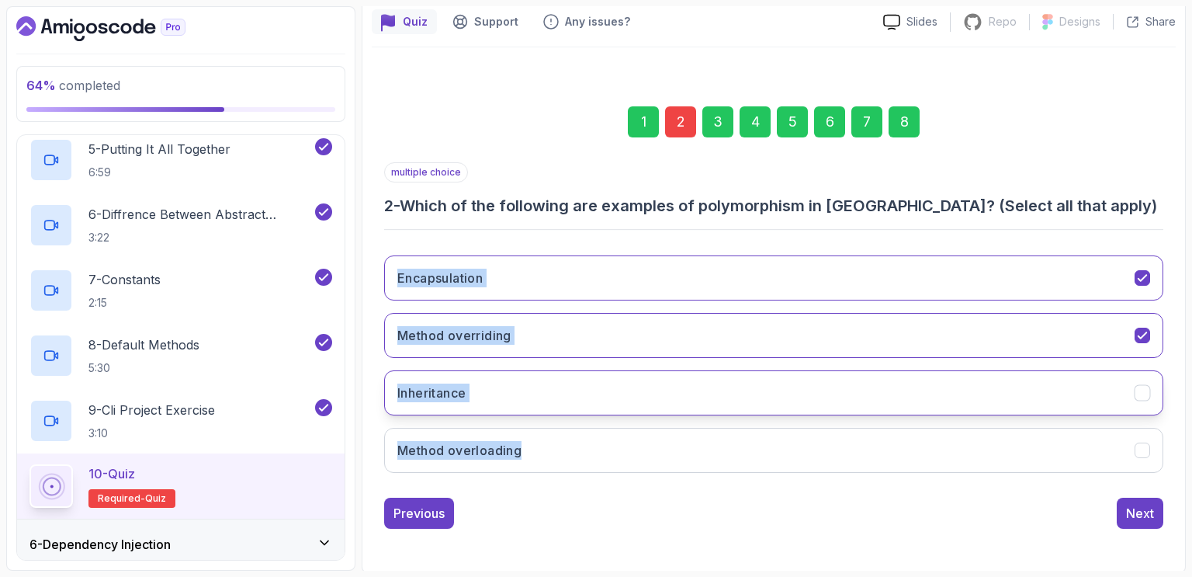
copy div "Encapsulation Method overriding Inheritance Method overloading"
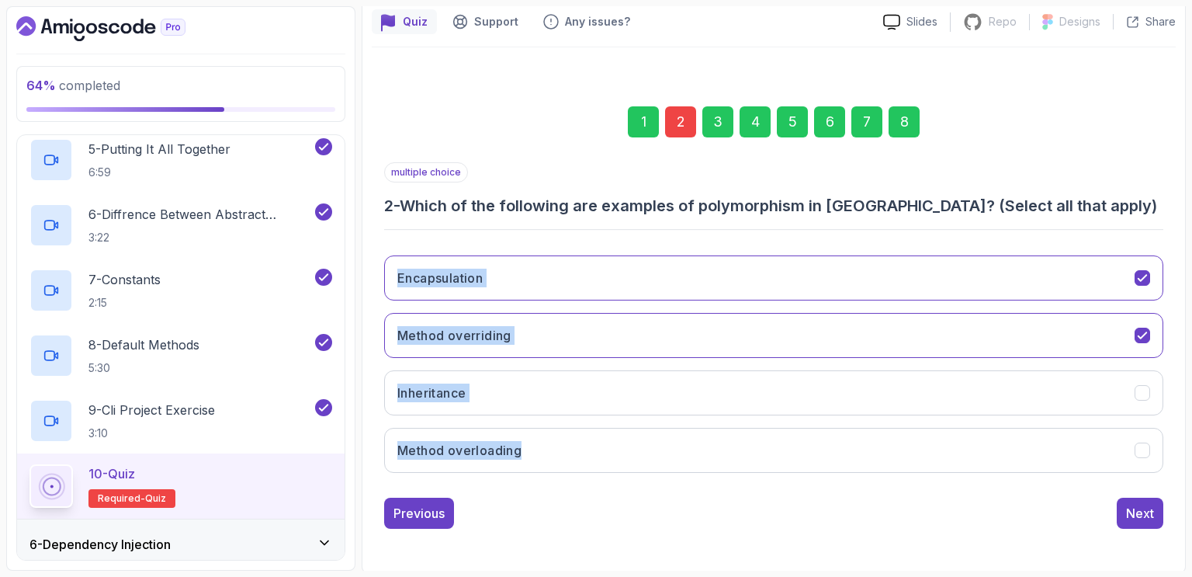
drag, startPoint x: 1060, startPoint y: 191, endPoint x: 405, endPoint y: 193, distance: 654.4
click at [405, 193] on div "multiple choice 2 - Which of the following are examples of polymorphism in Java…" at bounding box center [773, 189] width 779 height 54
copy h3 "Which of the following are examples of polymorphism in Java? (Select all that a…"
click at [1146, 277] on icon "Encapsulation" at bounding box center [1143, 278] width 15 height 15
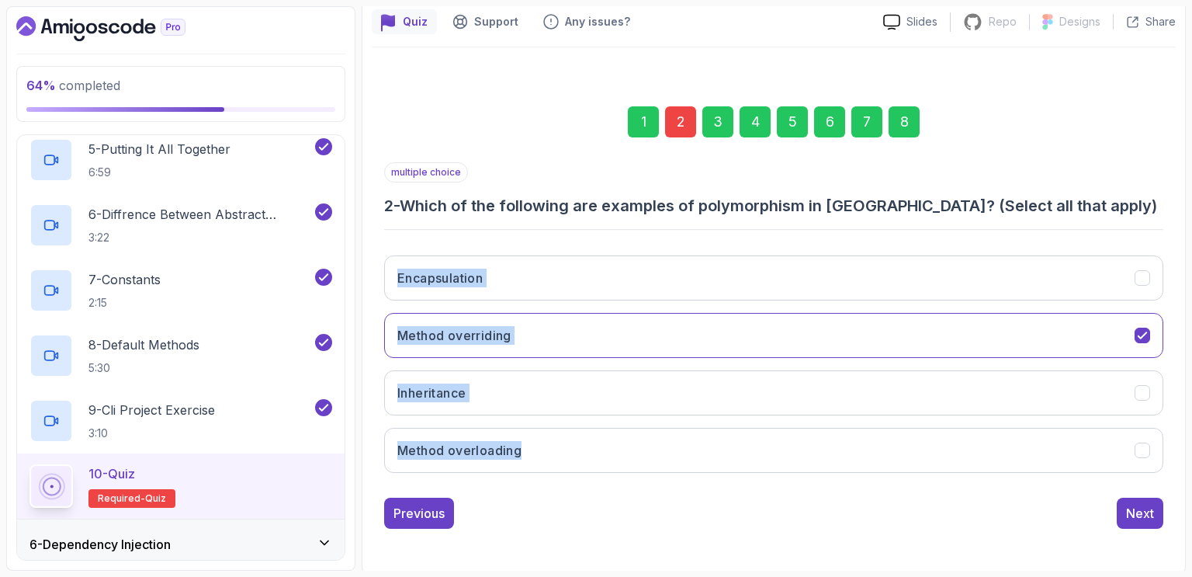
click at [1129, 213] on h3 "2 - Which of the following are examples of polymorphism in Java? (Select all th…" at bounding box center [773, 206] width 779 height 22
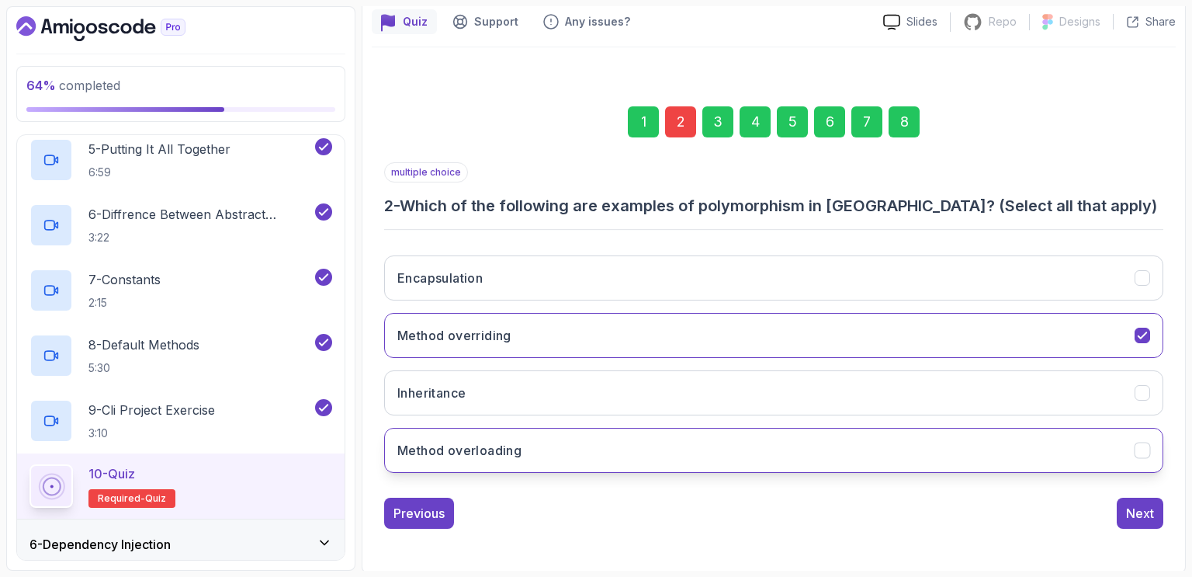
click at [1144, 446] on icon "Method overloading" at bounding box center [1143, 450] width 15 height 15
click at [970, 527] on div "1 2 3 4 5 6 7 8 multiple choice 2 - Which of the following are examples of poly…" at bounding box center [774, 305] width 804 height 472
click at [1138, 519] on div "Next" at bounding box center [1140, 513] width 28 height 19
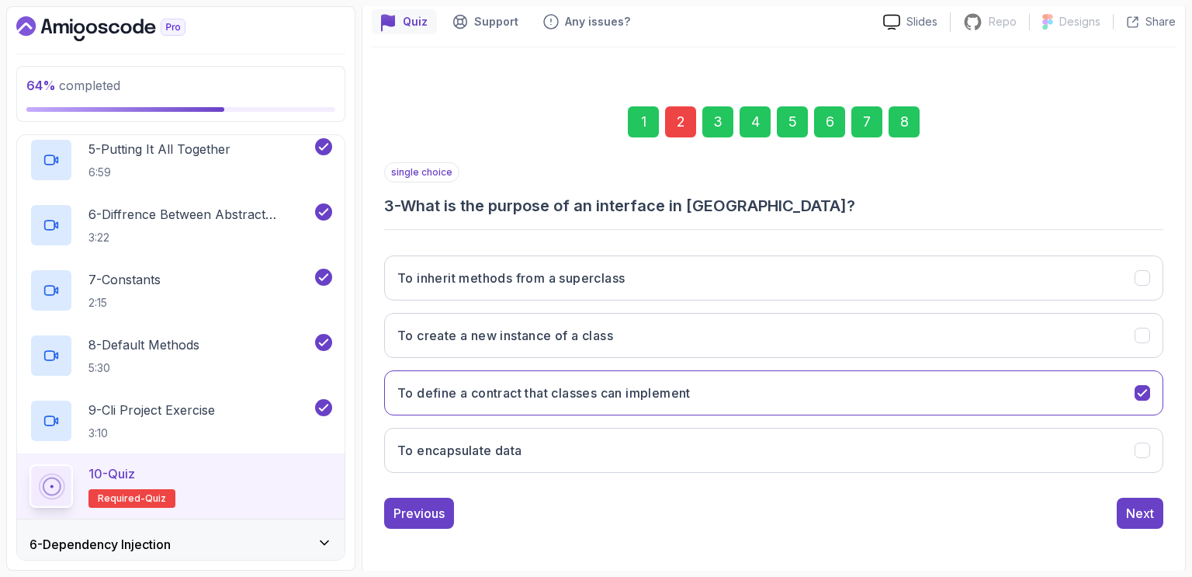
click at [907, 123] on div "8" at bounding box center [904, 121] width 31 height 31
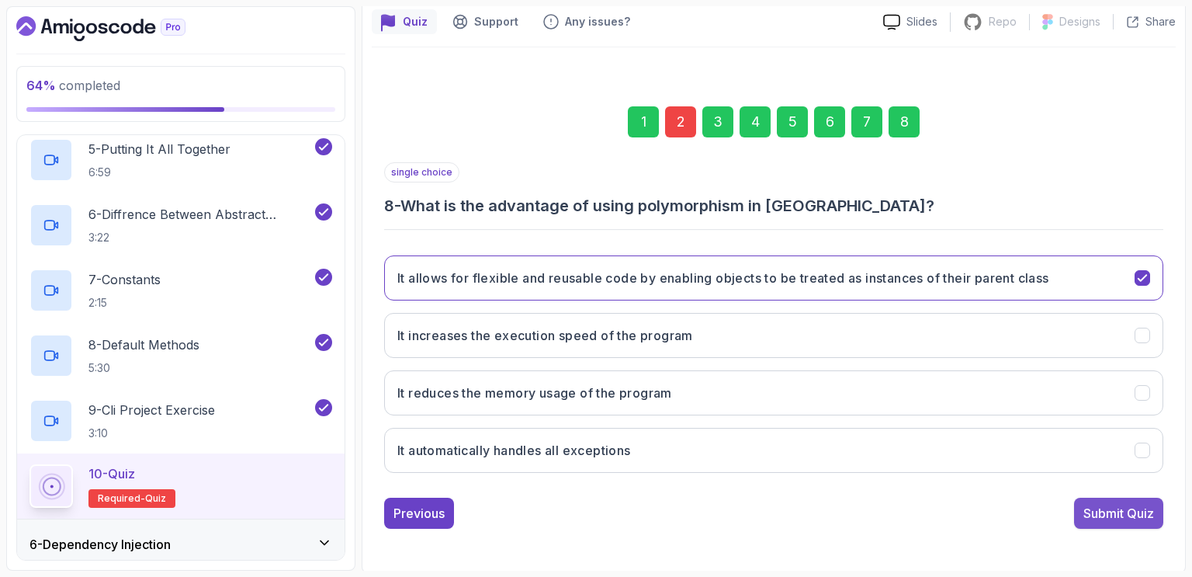
click at [1109, 514] on div "Submit Quiz" at bounding box center [1119, 513] width 71 height 19
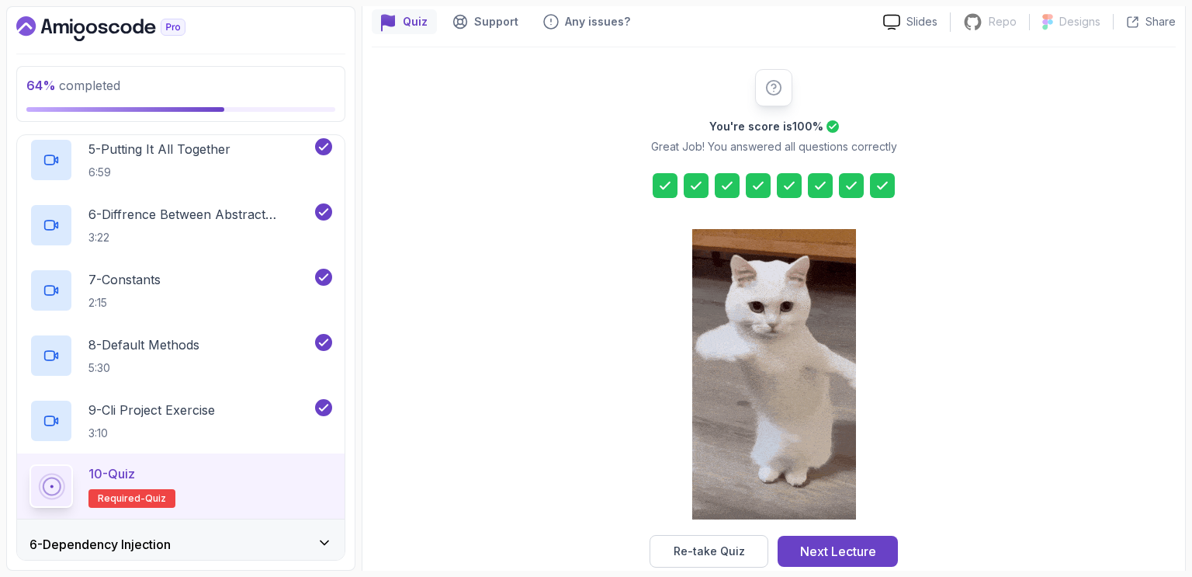
scroll to position [166, 0]
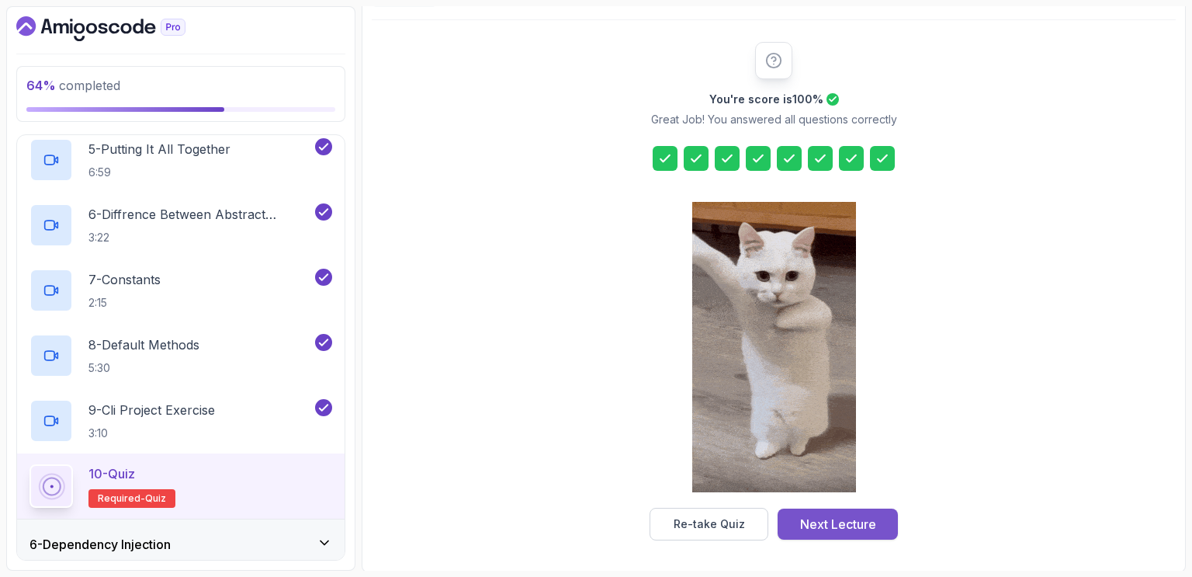
click at [839, 524] on div "Next Lecture" at bounding box center [838, 524] width 76 height 19
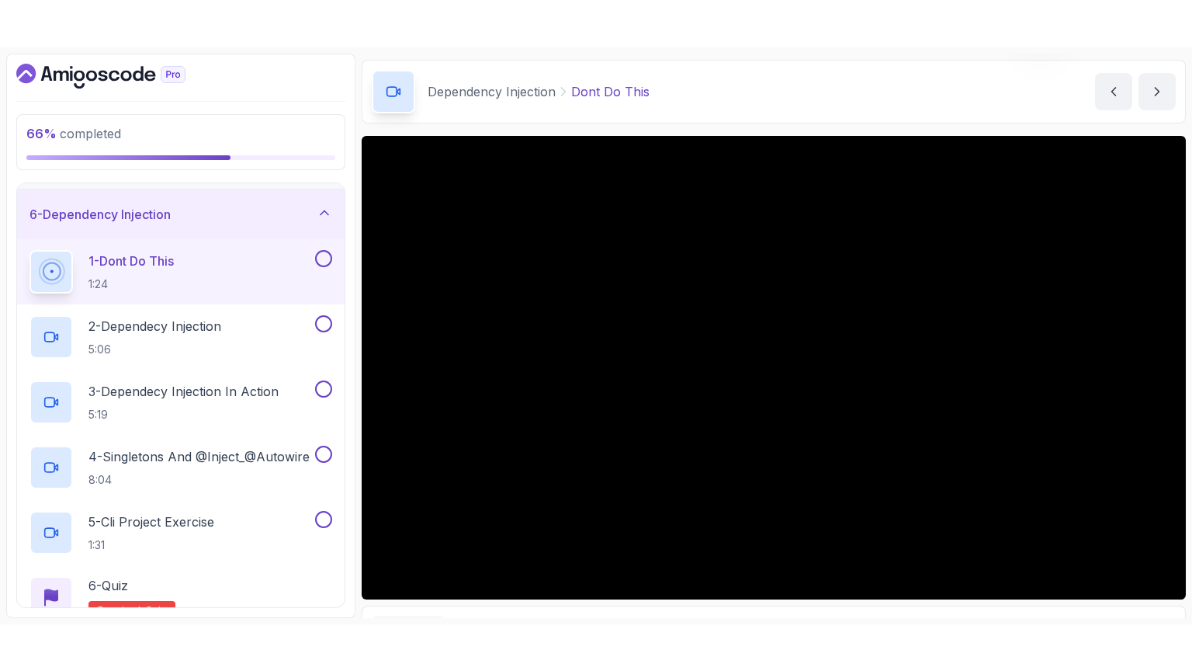
scroll to position [52, 0]
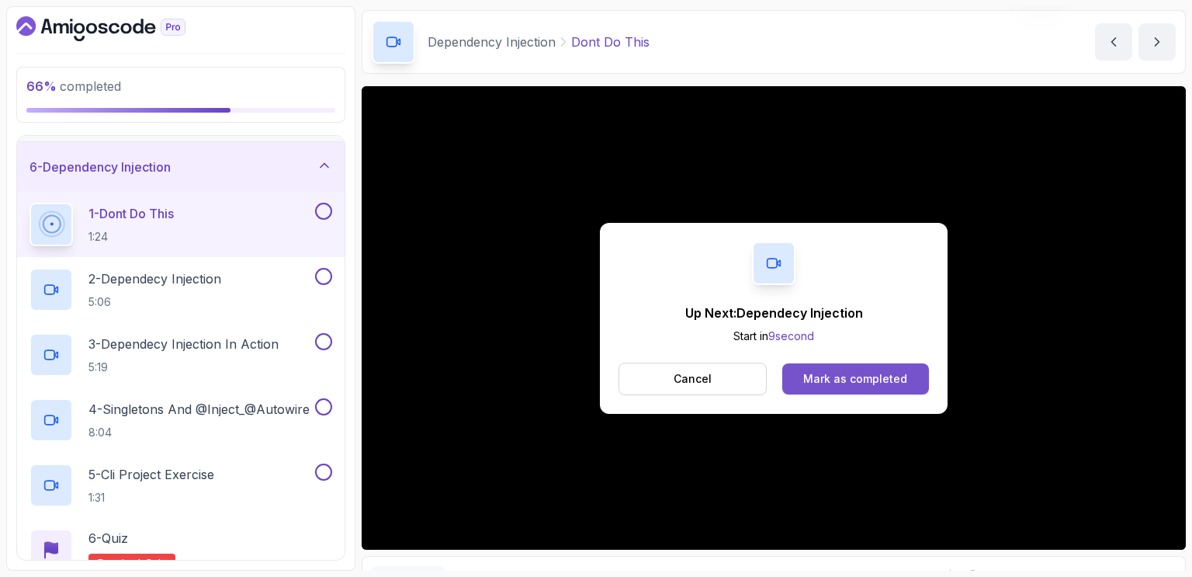
click at [877, 375] on div "Mark as completed" at bounding box center [855, 379] width 104 height 16
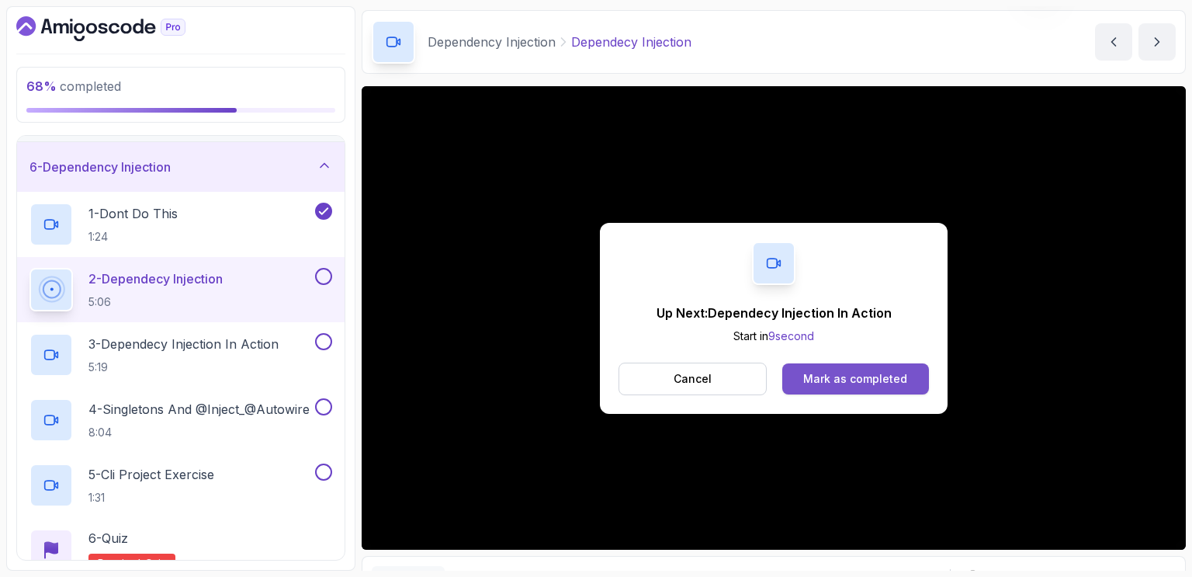
click at [876, 380] on div "Mark as completed" at bounding box center [855, 379] width 104 height 16
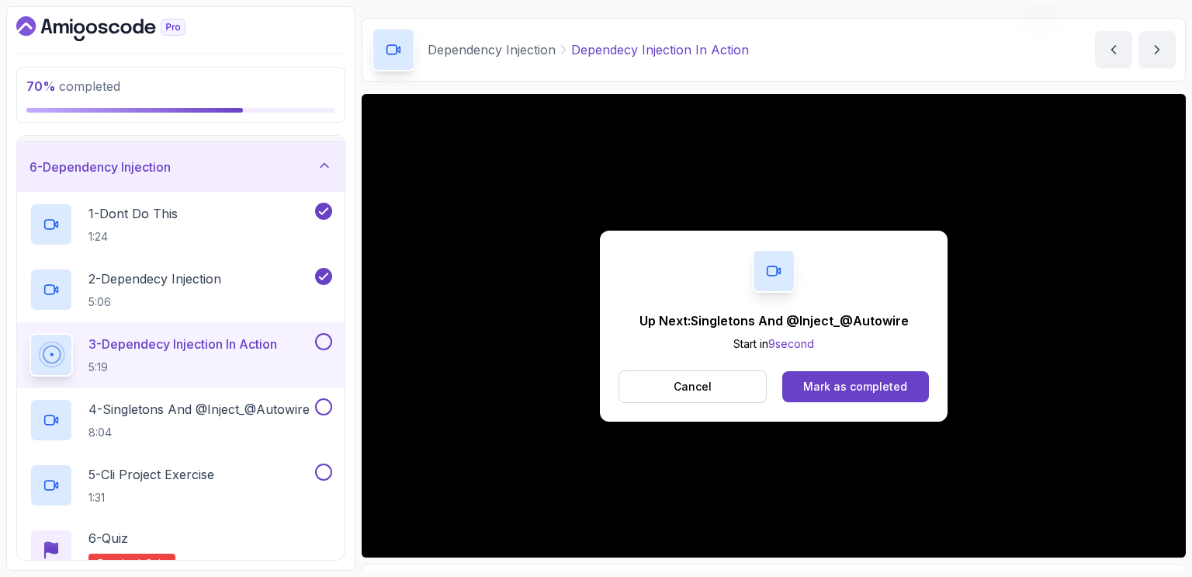
scroll to position [52, 0]
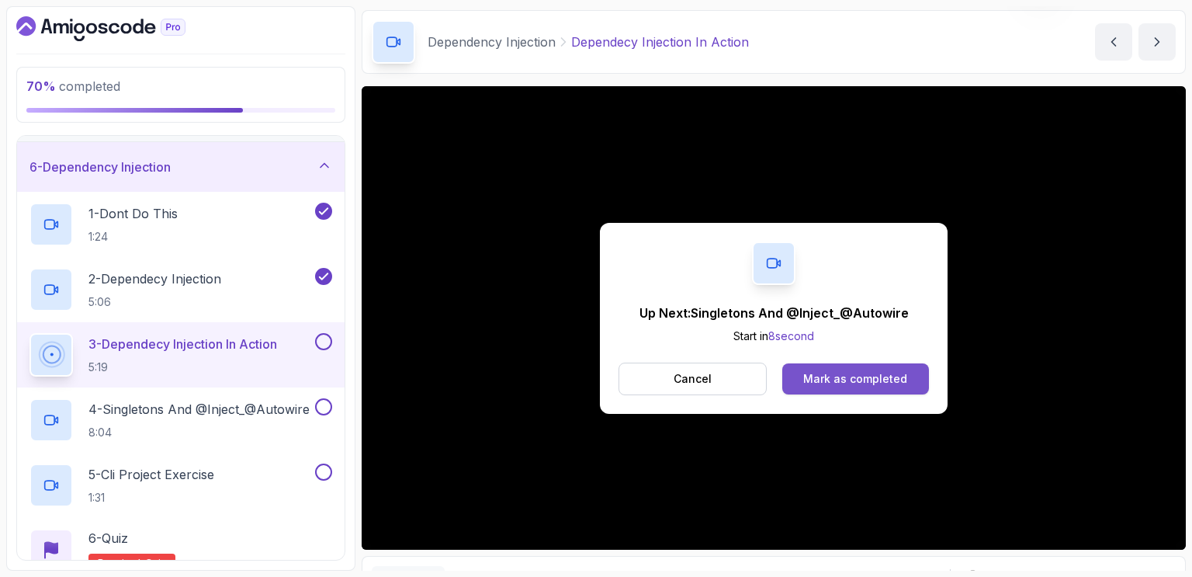
click at [820, 377] on div "Mark as completed" at bounding box center [855, 379] width 104 height 16
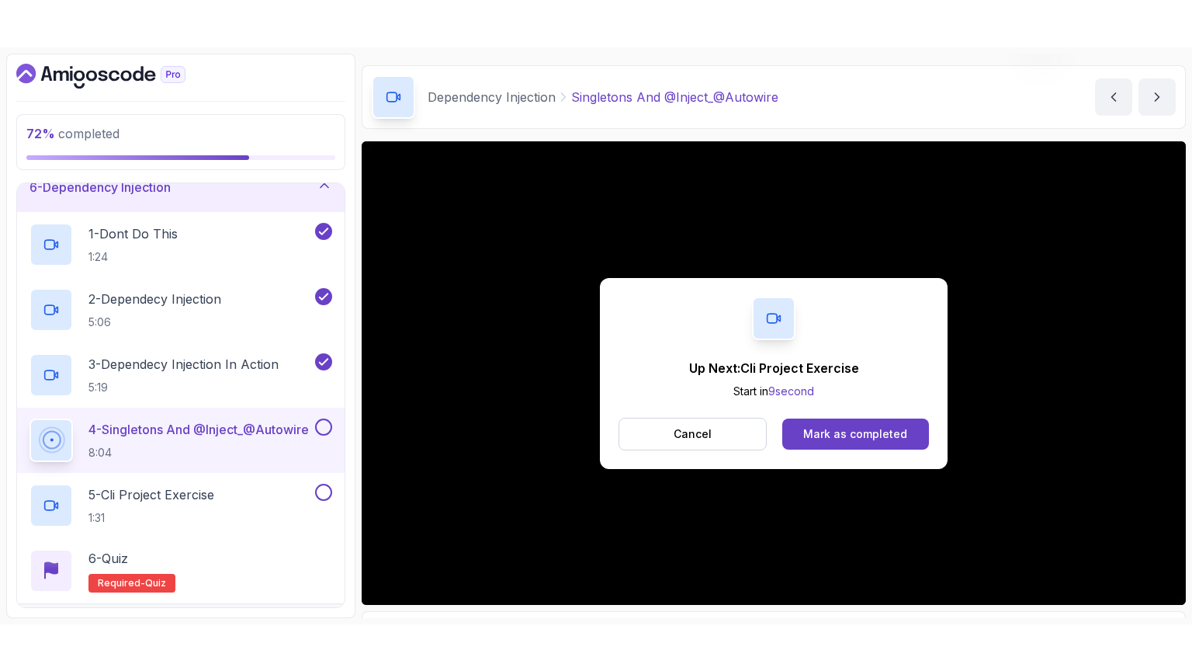
scroll to position [52, 0]
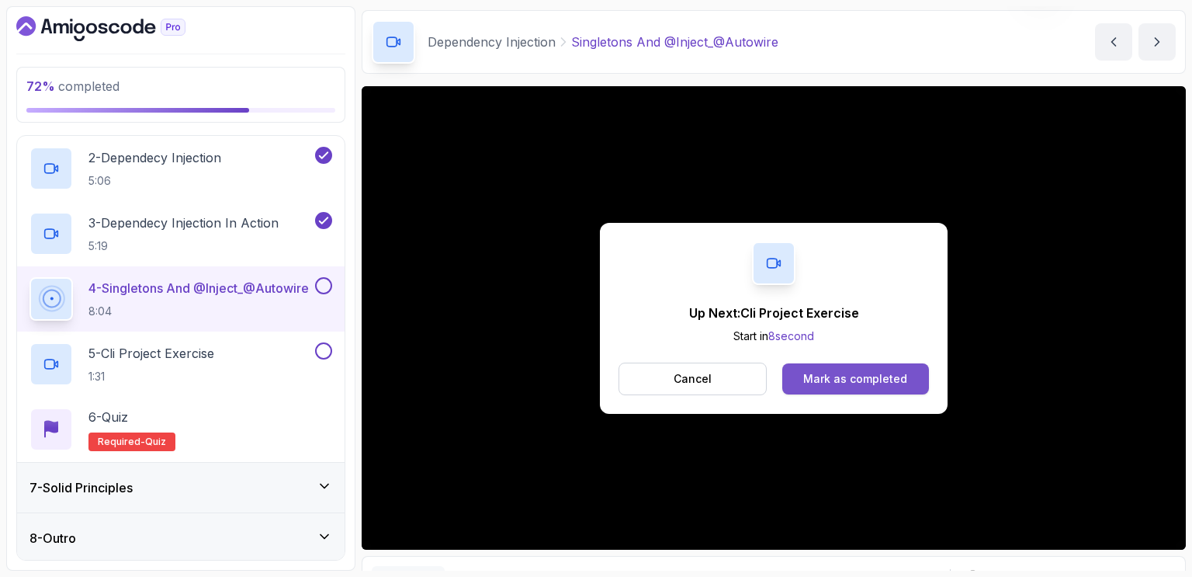
click at [880, 378] on div "Mark as completed" at bounding box center [855, 379] width 104 height 16
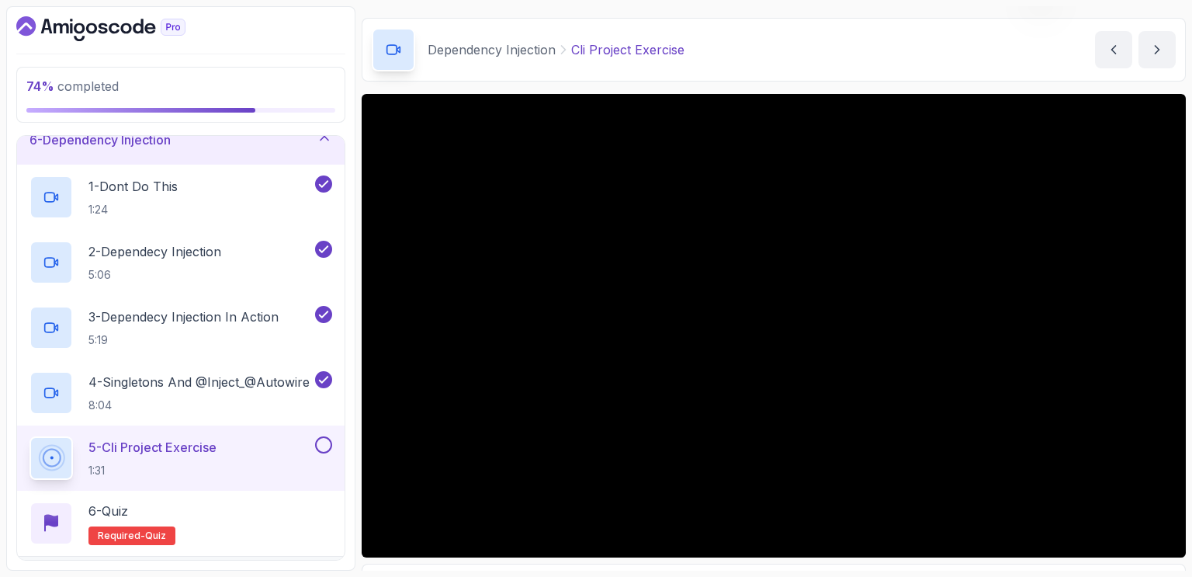
scroll to position [52, 0]
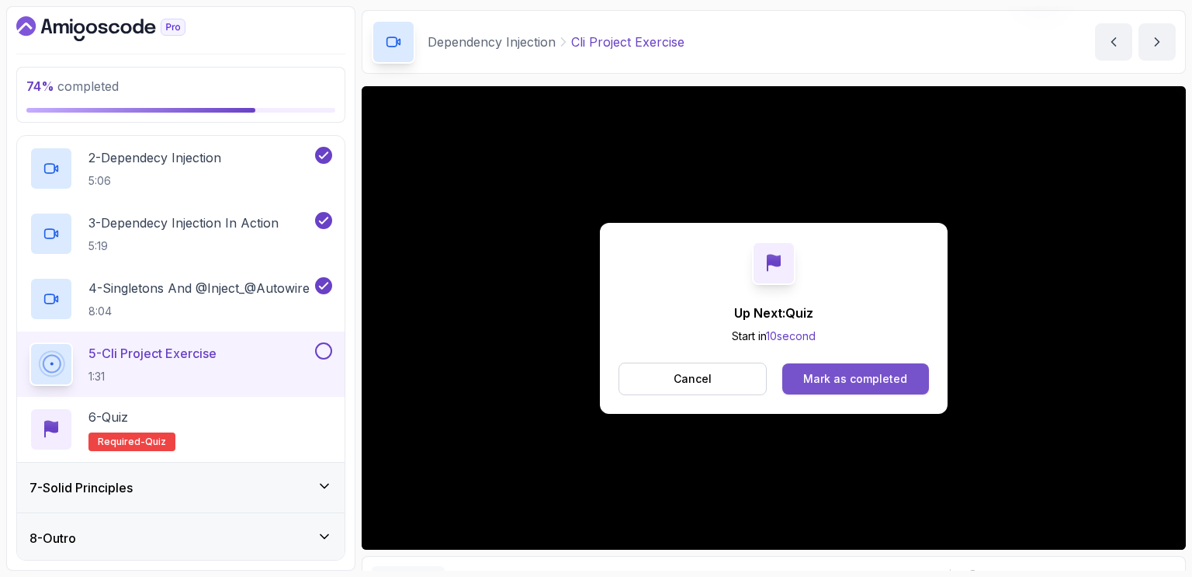
click at [879, 375] on div "Mark as completed" at bounding box center [855, 379] width 104 height 16
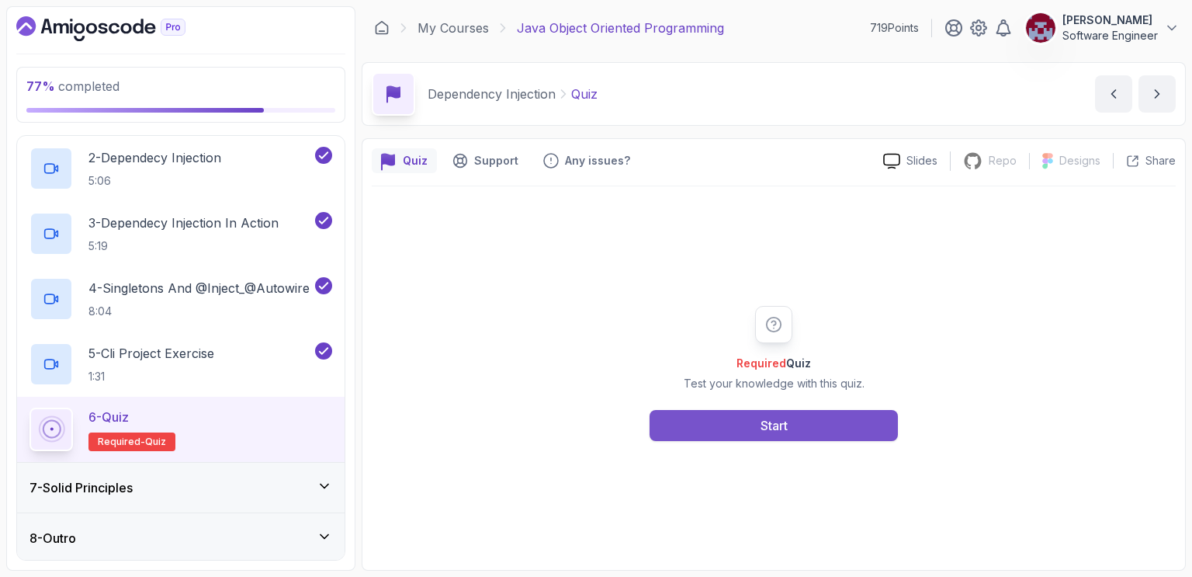
click at [770, 429] on div "Start" at bounding box center [774, 425] width 27 height 19
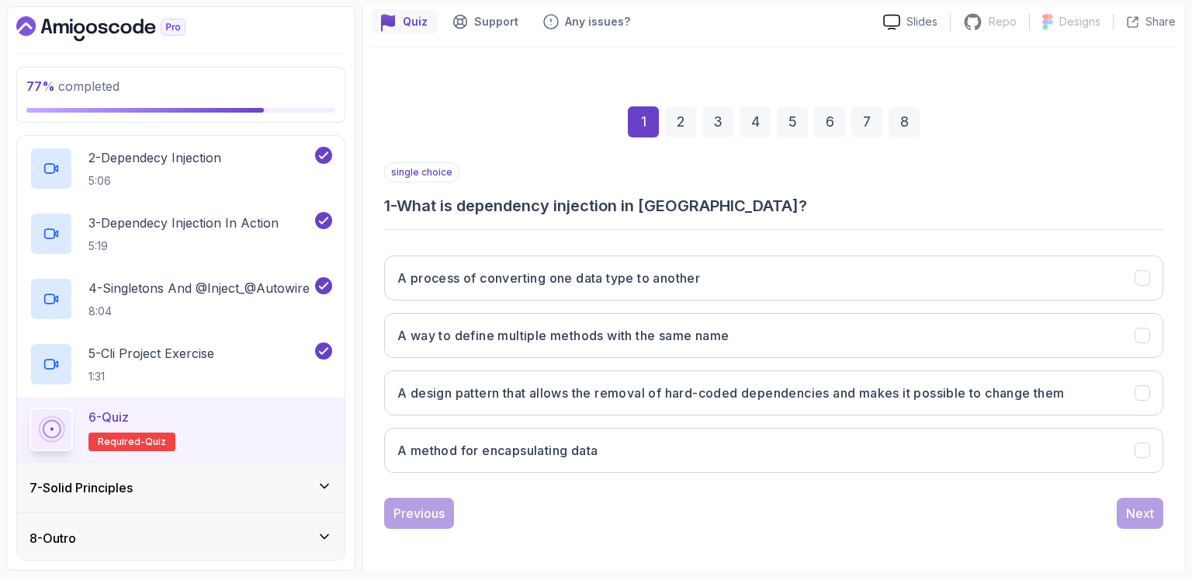
scroll to position [137, 0]
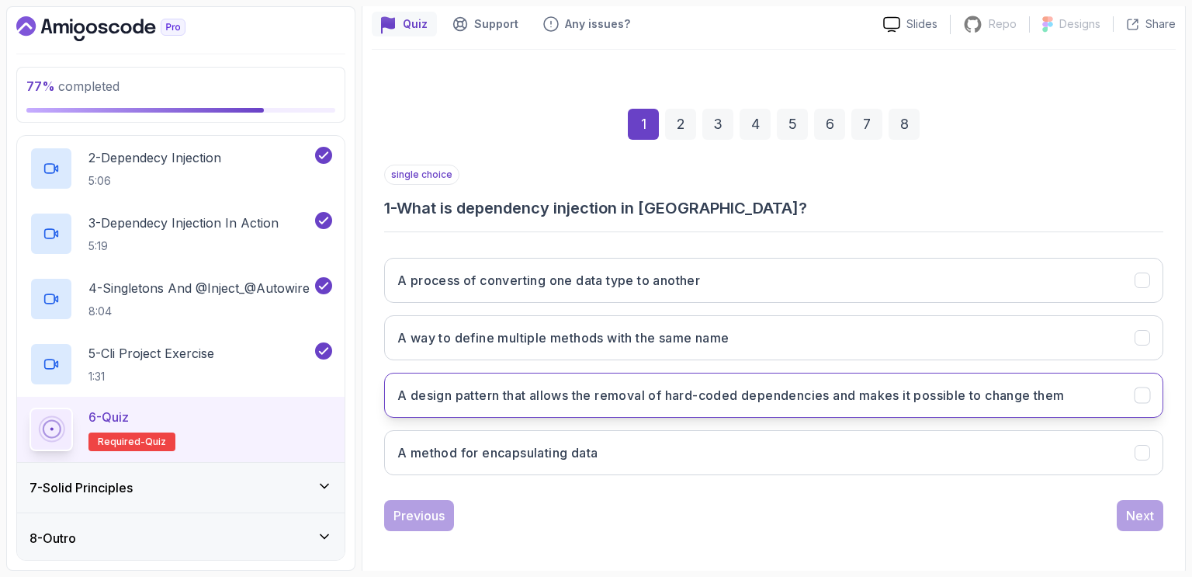
click at [742, 397] on h3 "A design pattern that allows the removal of hard-coded dependencies and makes i…" at bounding box center [731, 395] width 668 height 19
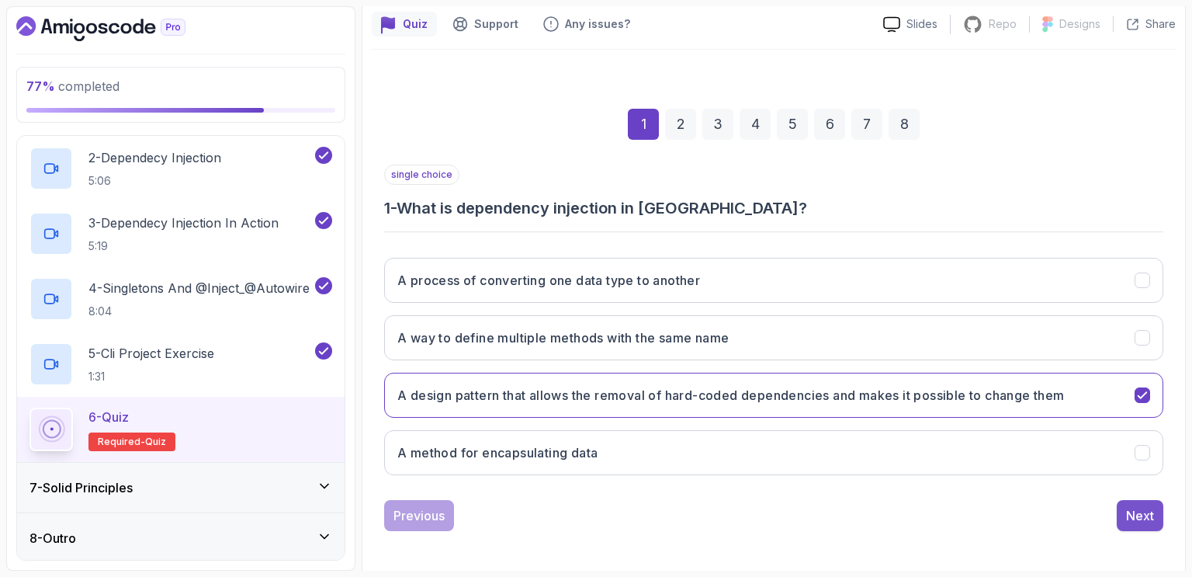
click at [1146, 517] on div "Next" at bounding box center [1140, 515] width 28 height 19
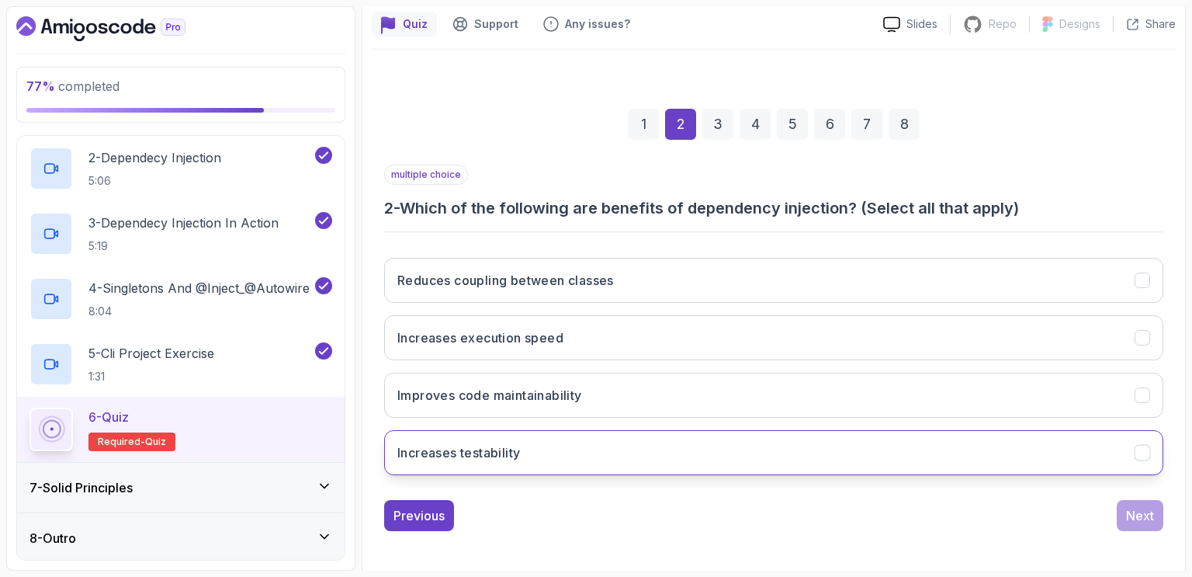
scroll to position [139, 0]
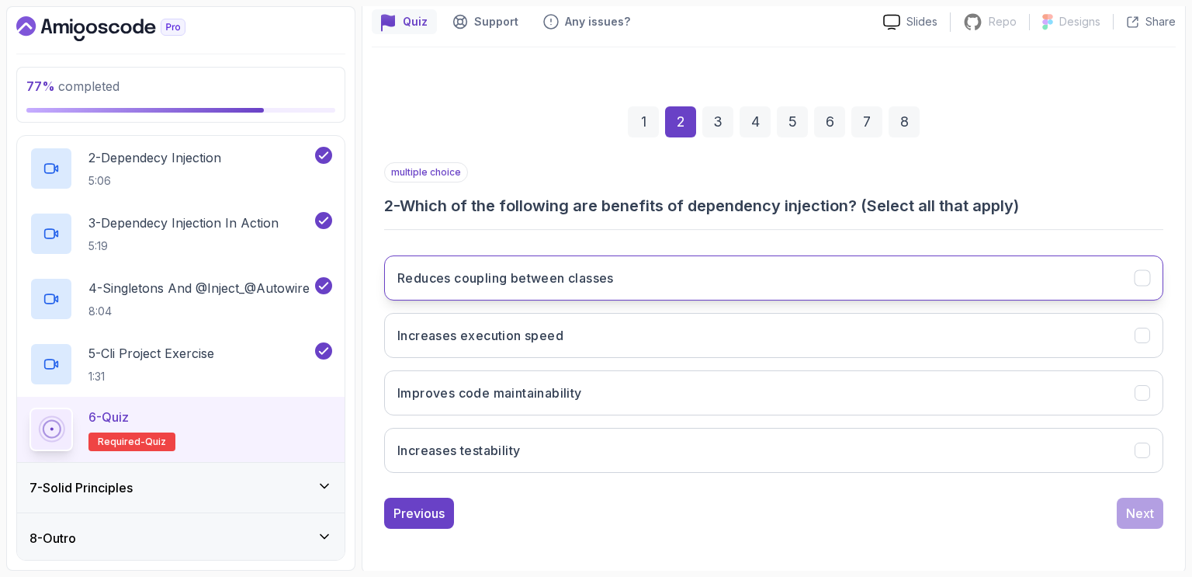
click at [506, 287] on button "Reduces coupling between classes" at bounding box center [773, 277] width 779 height 45
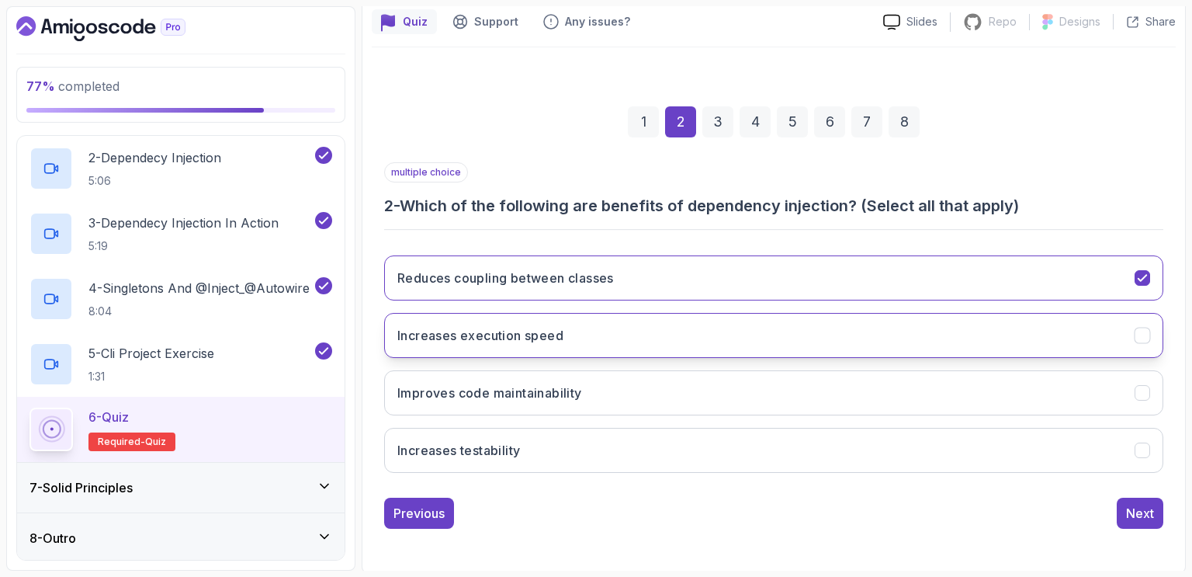
click at [596, 338] on button "Increases execution speed" at bounding box center [773, 335] width 779 height 45
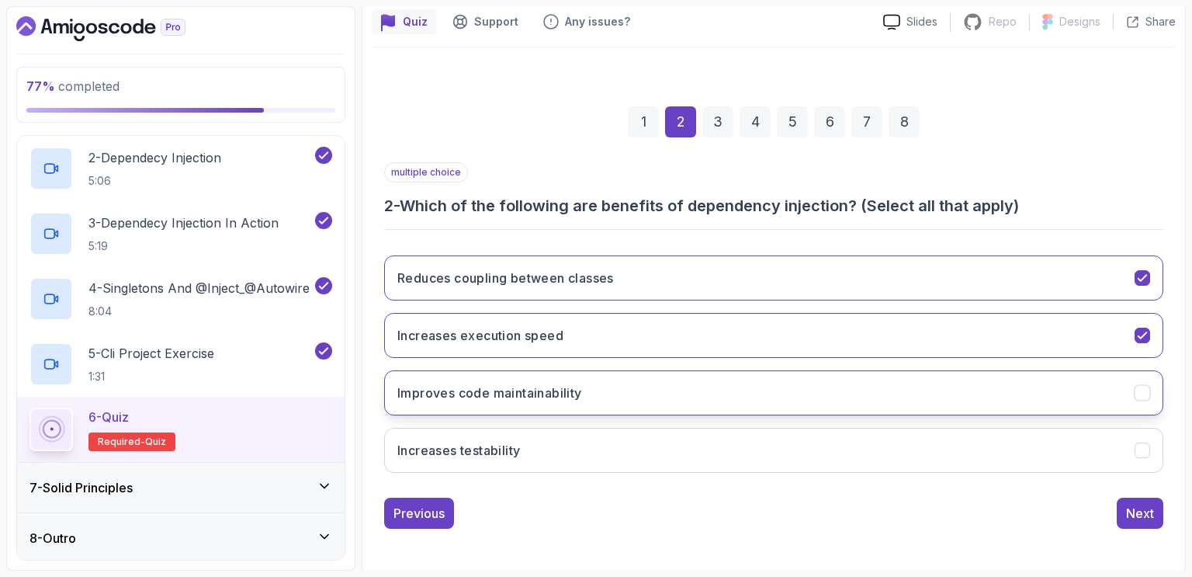
click at [566, 390] on h3 "Improves code maintainability" at bounding box center [489, 392] width 185 height 19
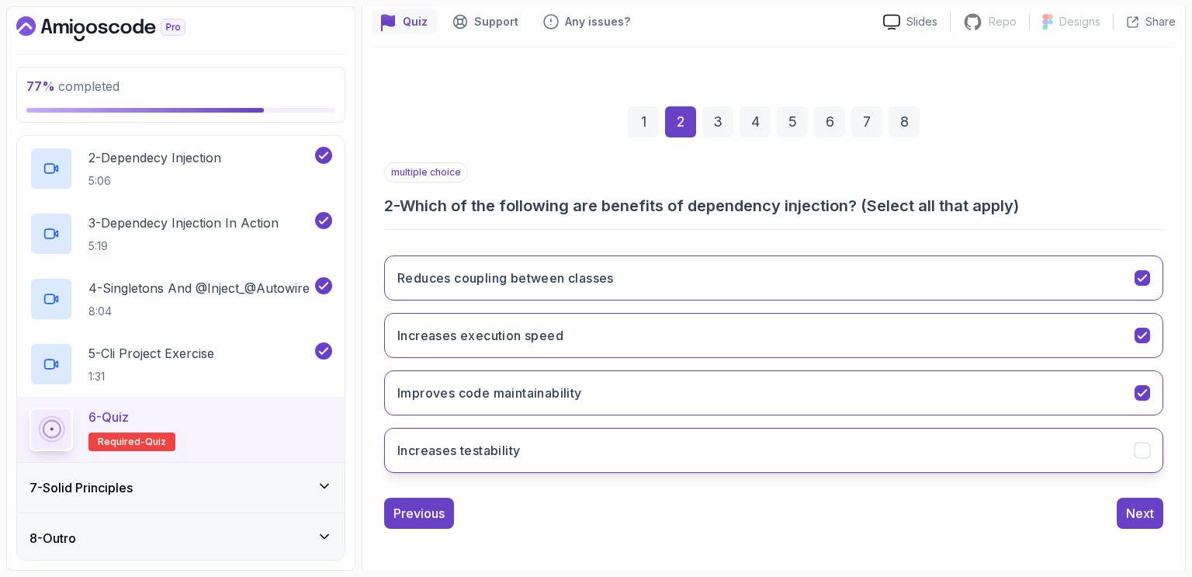
click at [575, 457] on button "Increases testability" at bounding box center [773, 450] width 779 height 45
click at [1143, 508] on div "Next" at bounding box center [1140, 513] width 28 height 19
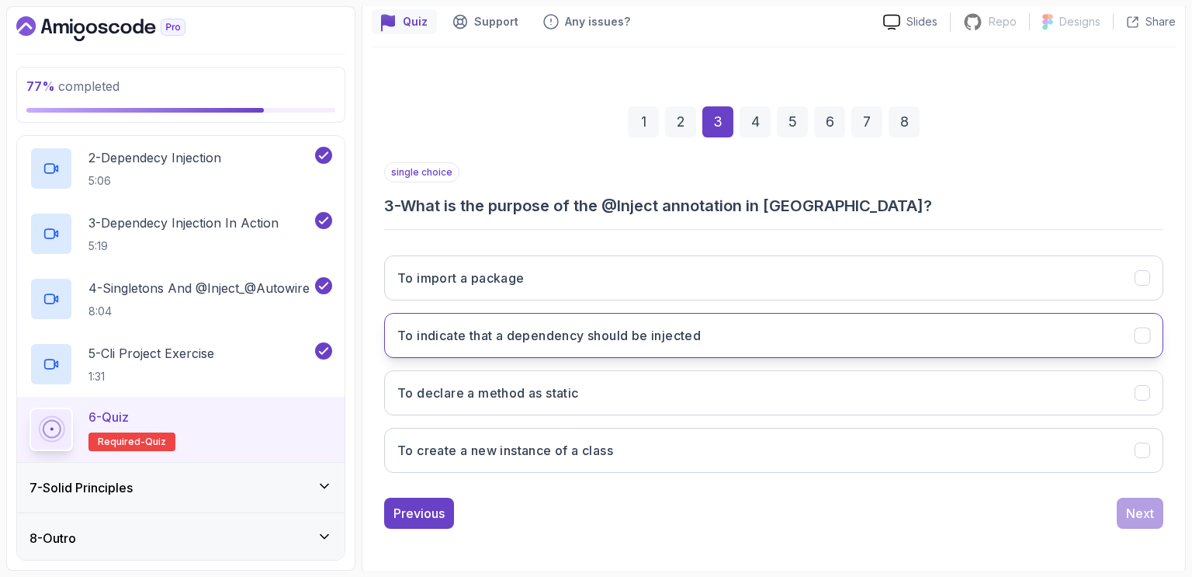
click at [603, 343] on button "To indicate that a dependency should be injected" at bounding box center [773, 335] width 779 height 45
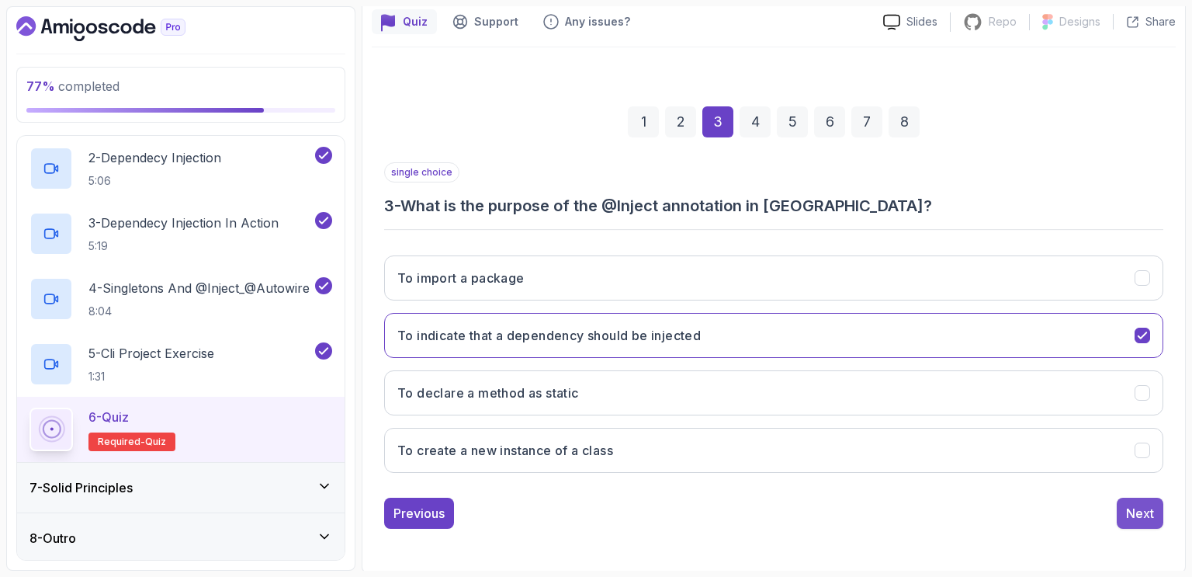
click at [1149, 515] on div "Next" at bounding box center [1140, 513] width 28 height 19
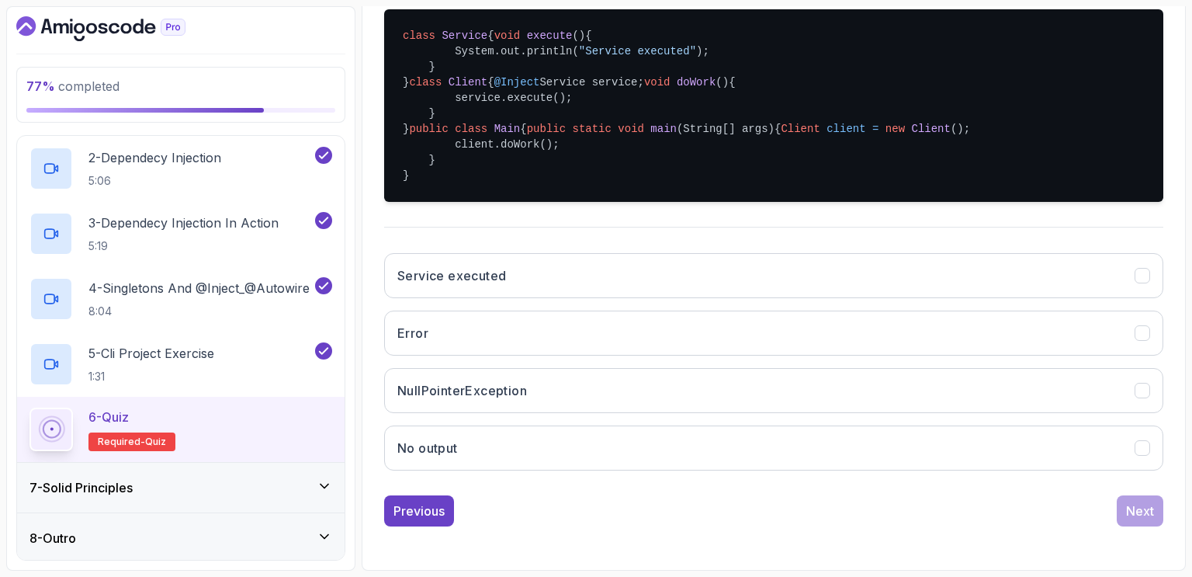
scroll to position [453, 0]
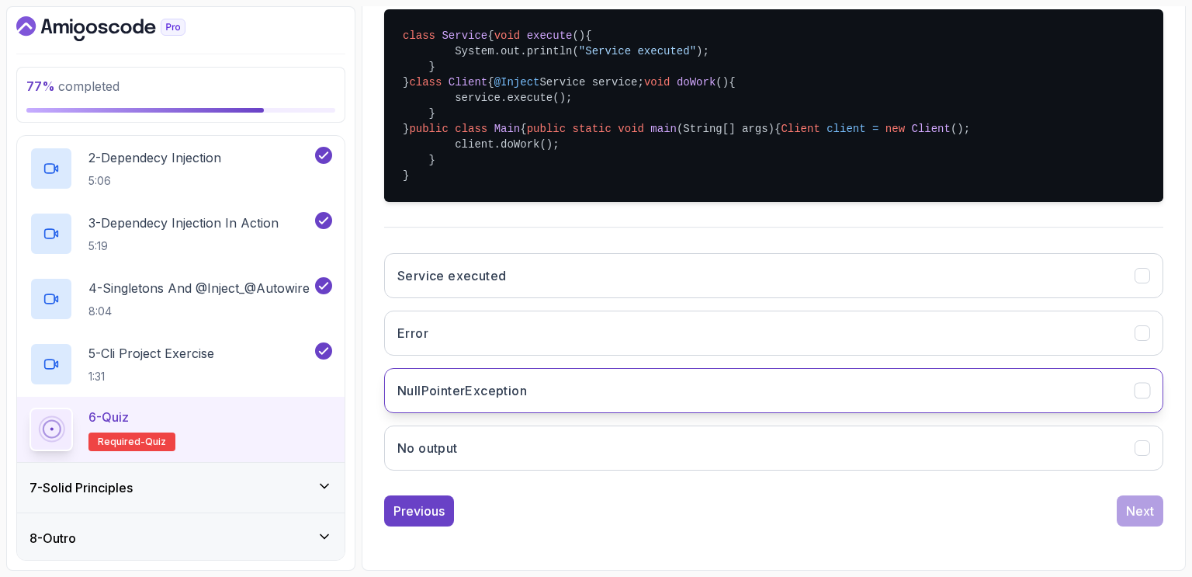
click at [492, 400] on h3 "NullPointerException" at bounding box center [462, 390] width 130 height 19
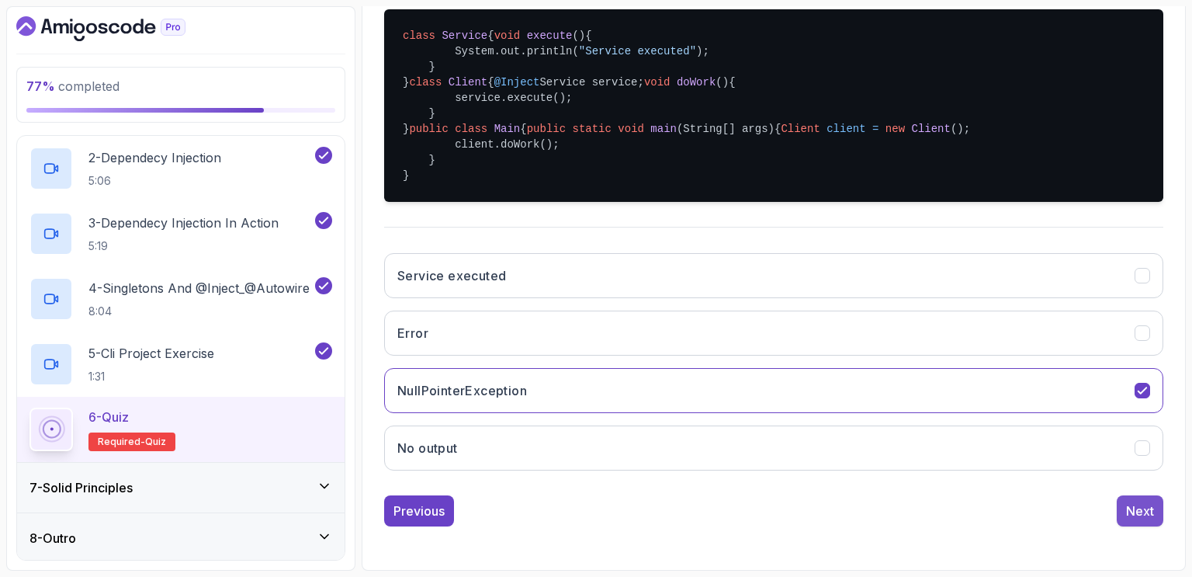
click at [1138, 508] on div "Next" at bounding box center [1140, 510] width 28 height 19
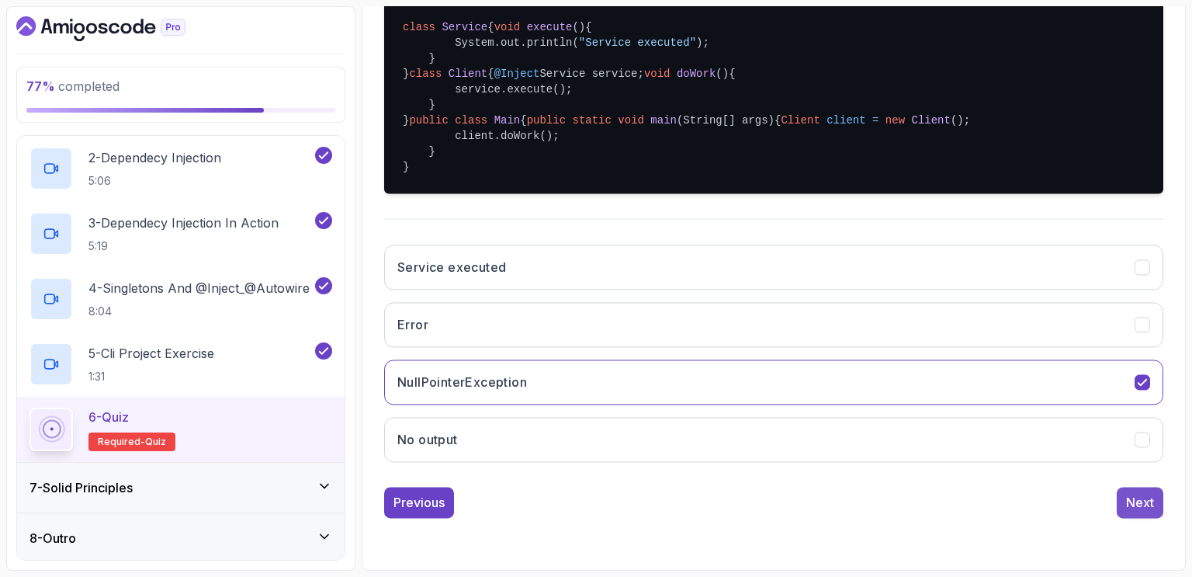
scroll to position [139, 0]
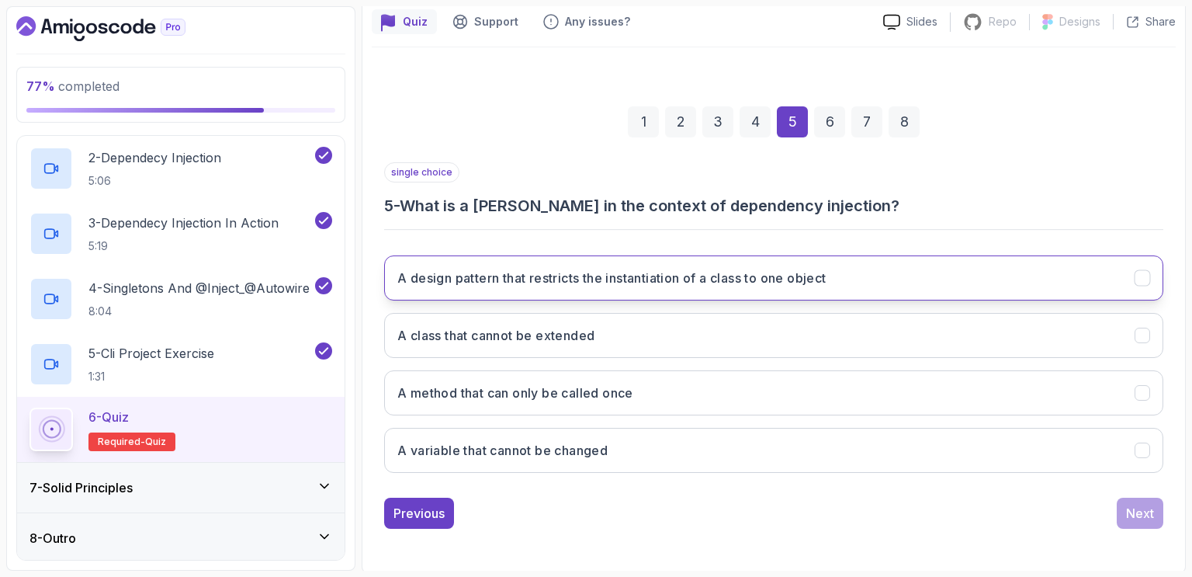
click at [592, 279] on h3 "A design pattern that restricts the instantiation of a class to one object" at bounding box center [611, 278] width 429 height 19
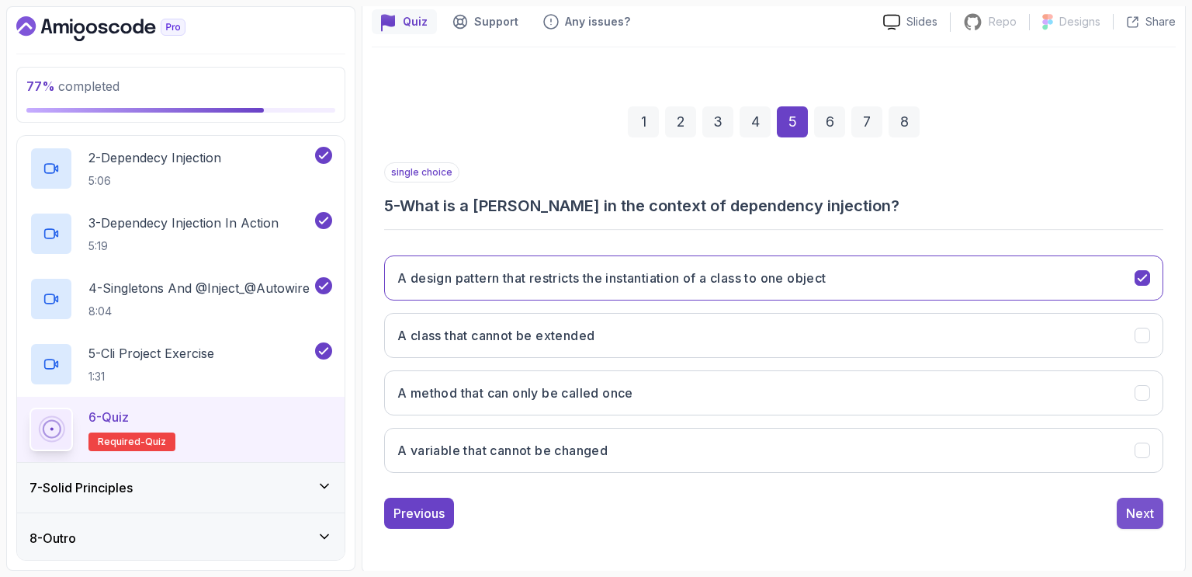
click at [1140, 516] on div "Next" at bounding box center [1140, 513] width 28 height 19
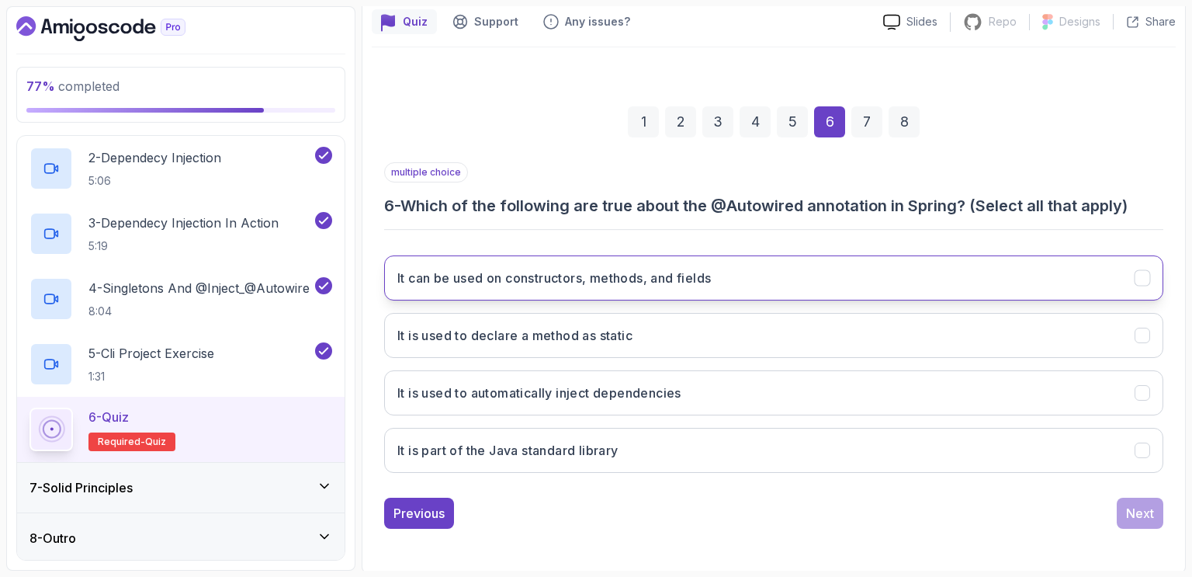
click at [642, 276] on h3 "It can be used on constructors, methods, and fields" at bounding box center [554, 278] width 314 height 19
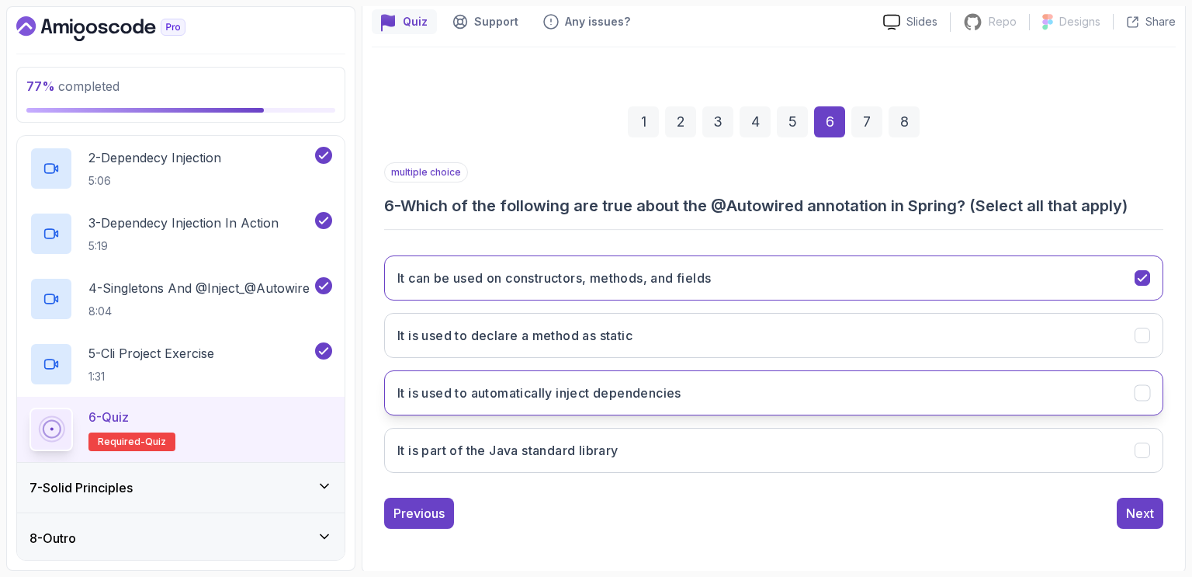
click at [512, 394] on h3 "It is used to automatically inject dependencies" at bounding box center [539, 392] width 284 height 19
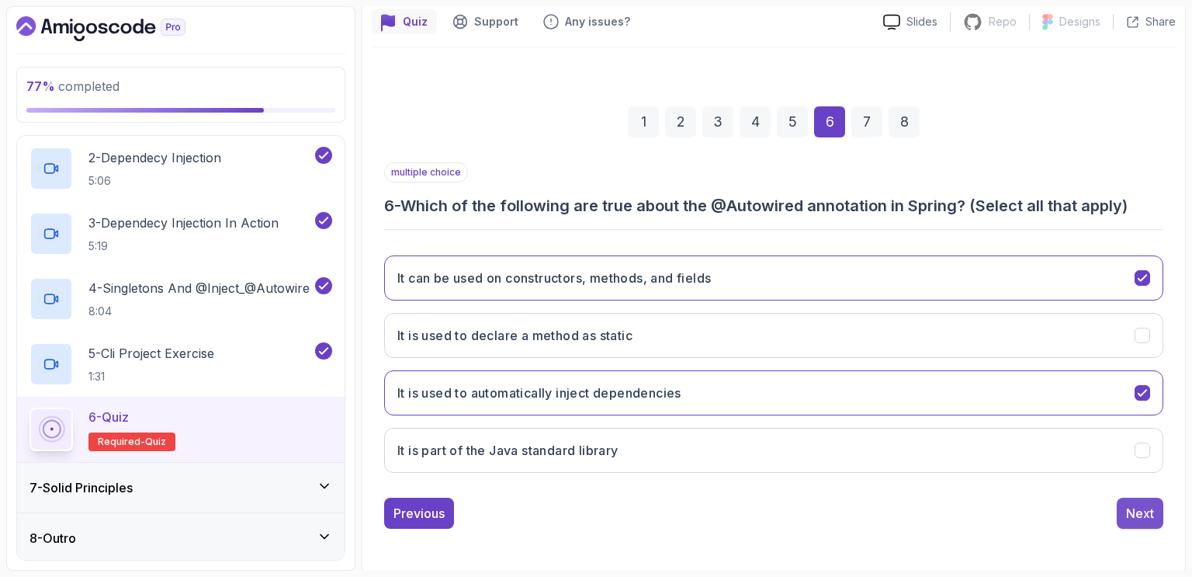
click at [1142, 513] on div "Next" at bounding box center [1140, 513] width 28 height 19
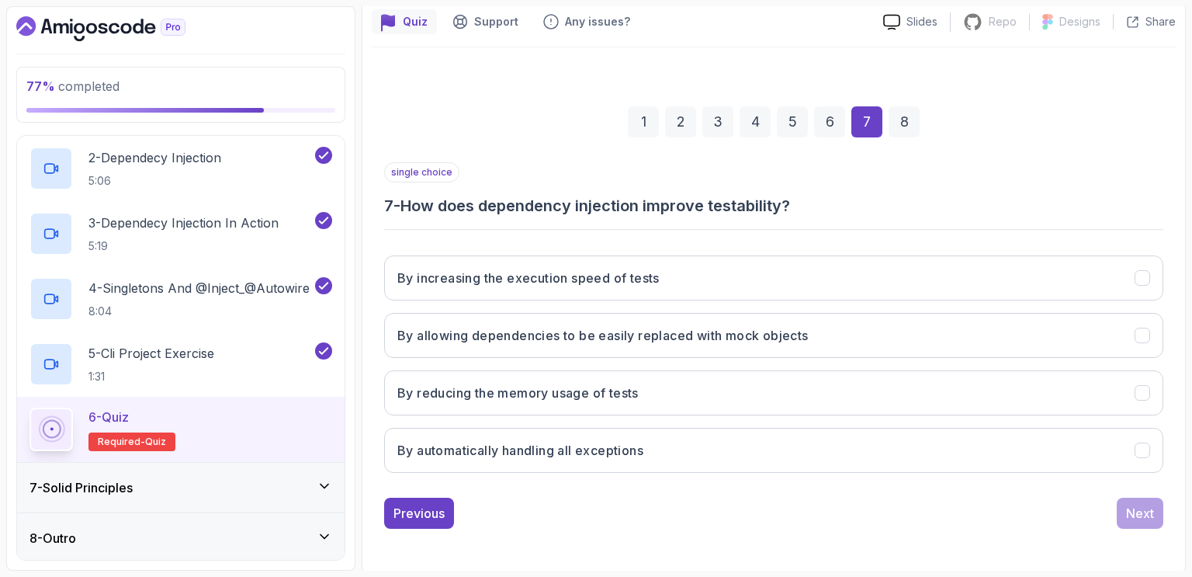
click at [770, 498] on div "Previous Next" at bounding box center [773, 513] width 779 height 31
drag, startPoint x: 770, startPoint y: 498, endPoint x: 970, endPoint y: 195, distance: 363.0
click at [970, 195] on h3 "7 - How does dependency injection improve testability?" at bounding box center [773, 206] width 779 height 22
click at [616, 338] on h3 "By allowing dependencies to be easily replaced with mock objects" at bounding box center [602, 335] width 411 height 19
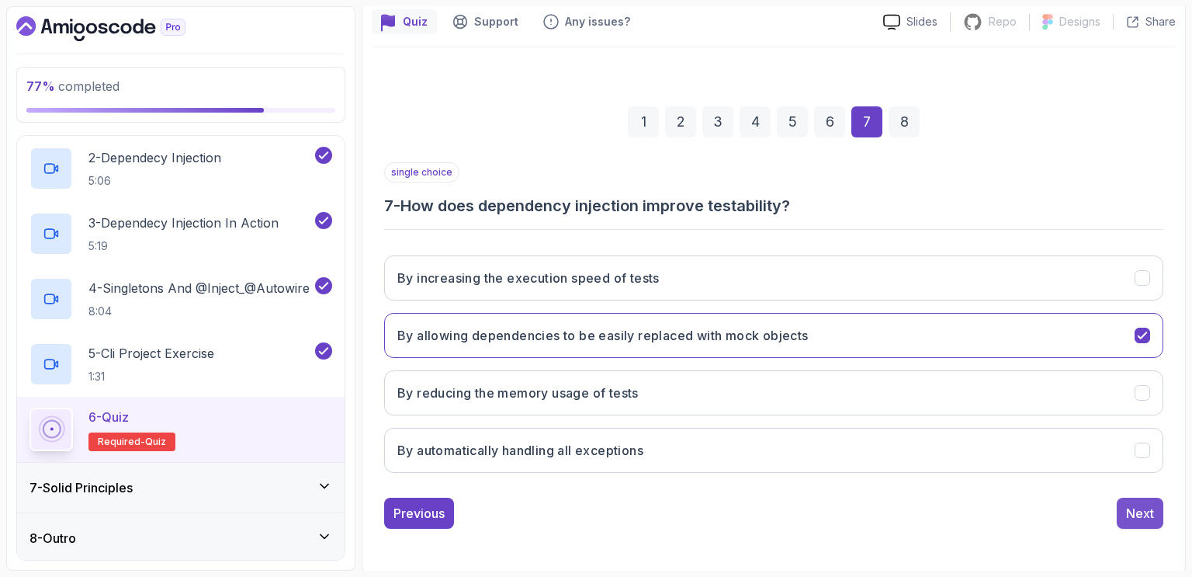
click at [1147, 508] on div "Next" at bounding box center [1140, 513] width 28 height 19
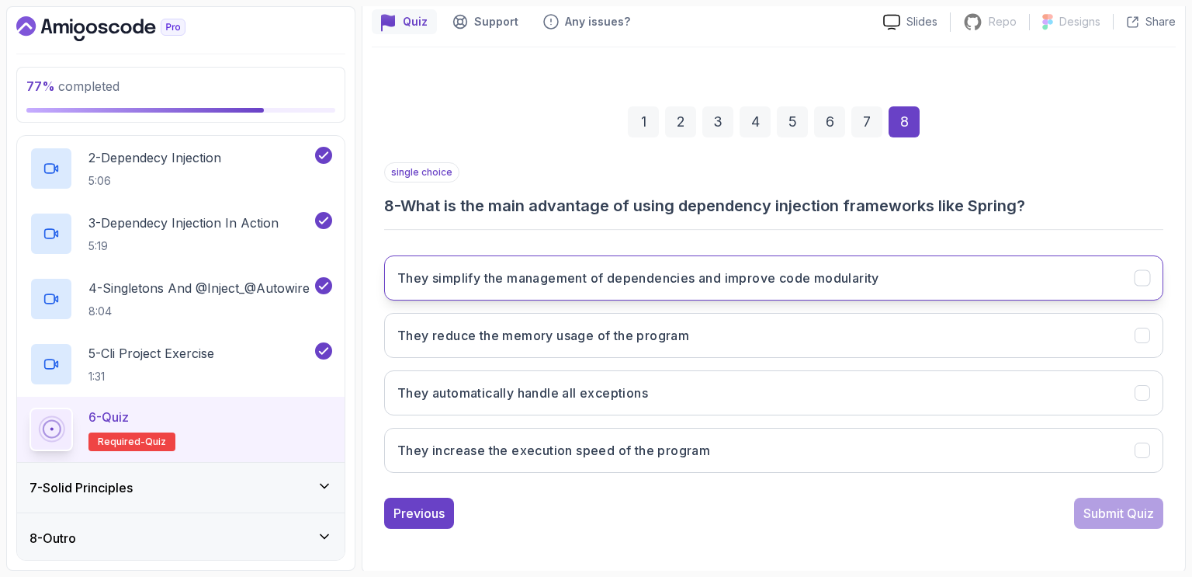
click at [682, 288] on button "They simplify the management of dependencies and improve code modularity" at bounding box center [773, 277] width 779 height 45
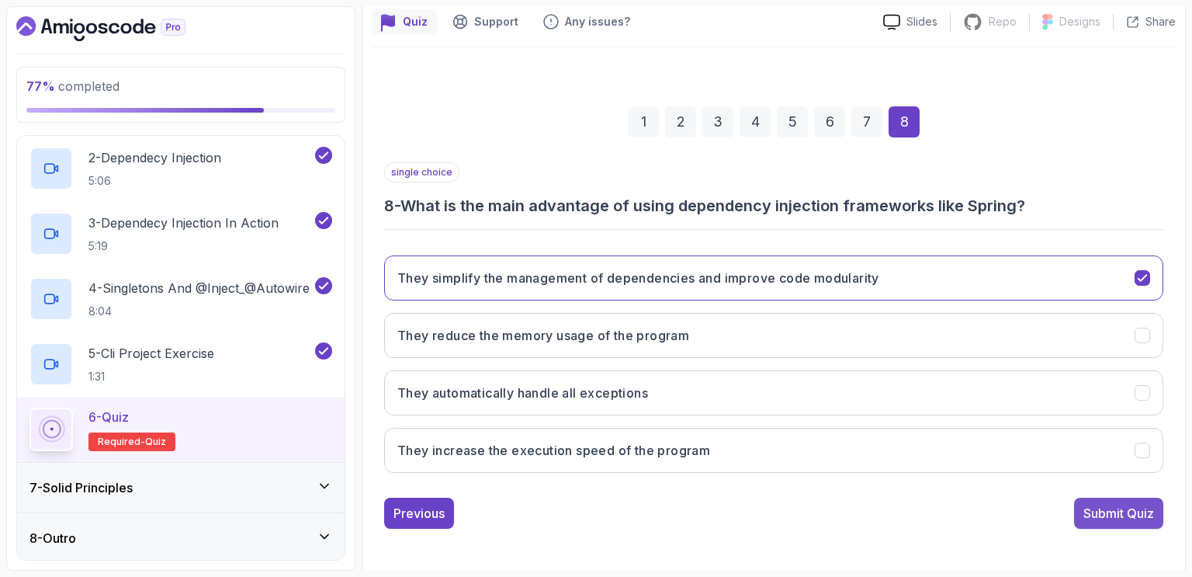
click at [1125, 510] on div "Submit Quiz" at bounding box center [1119, 513] width 71 height 19
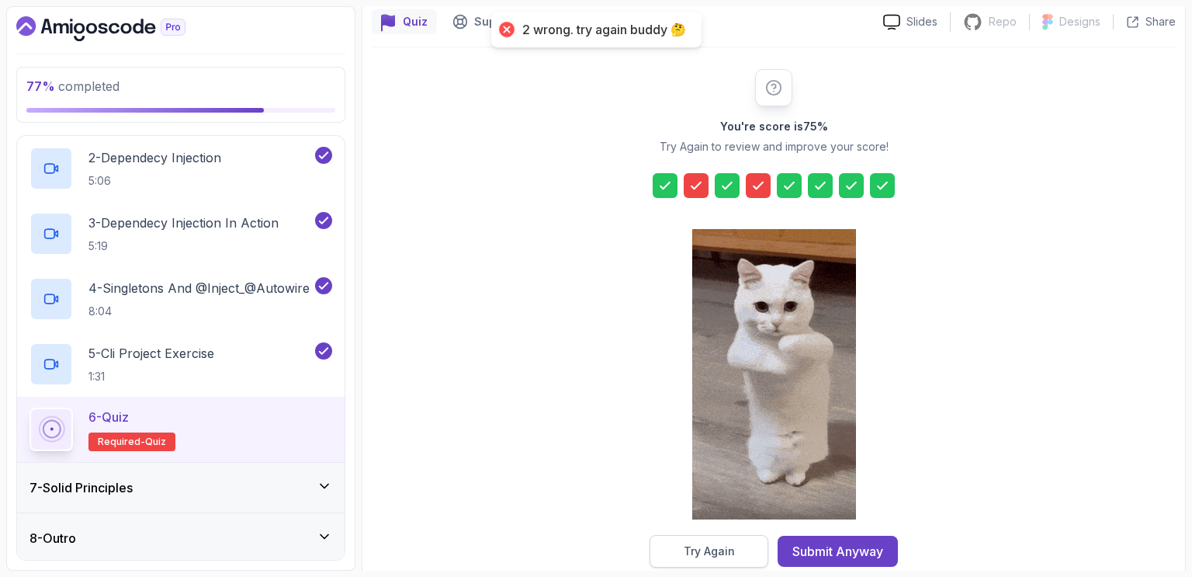
click at [703, 549] on div "Try Again" at bounding box center [709, 551] width 51 height 16
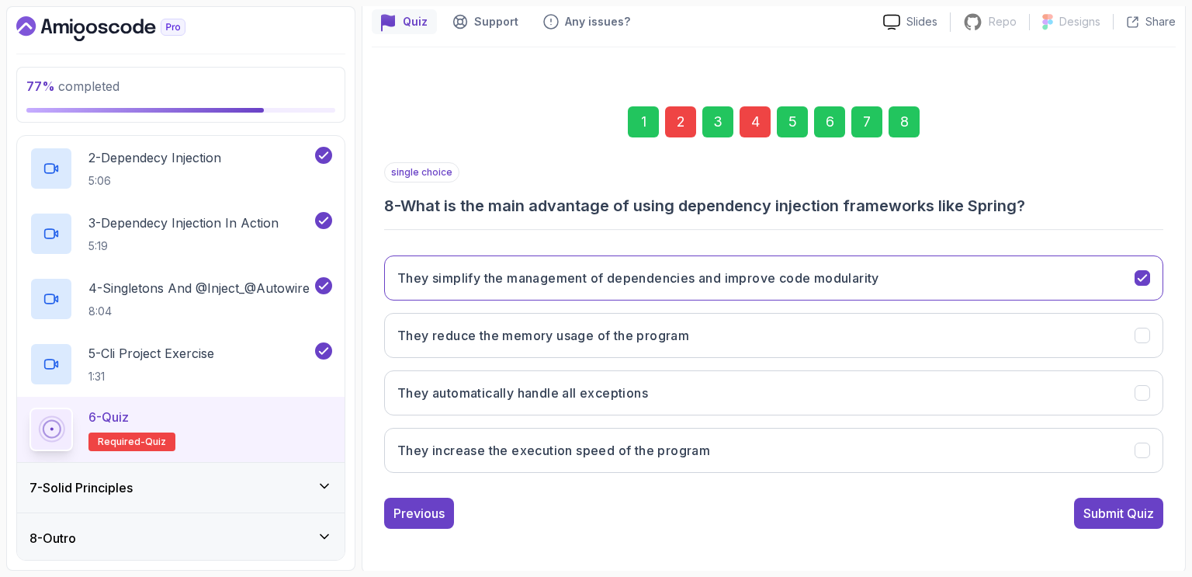
click at [680, 121] on div "2" at bounding box center [680, 121] width 31 height 31
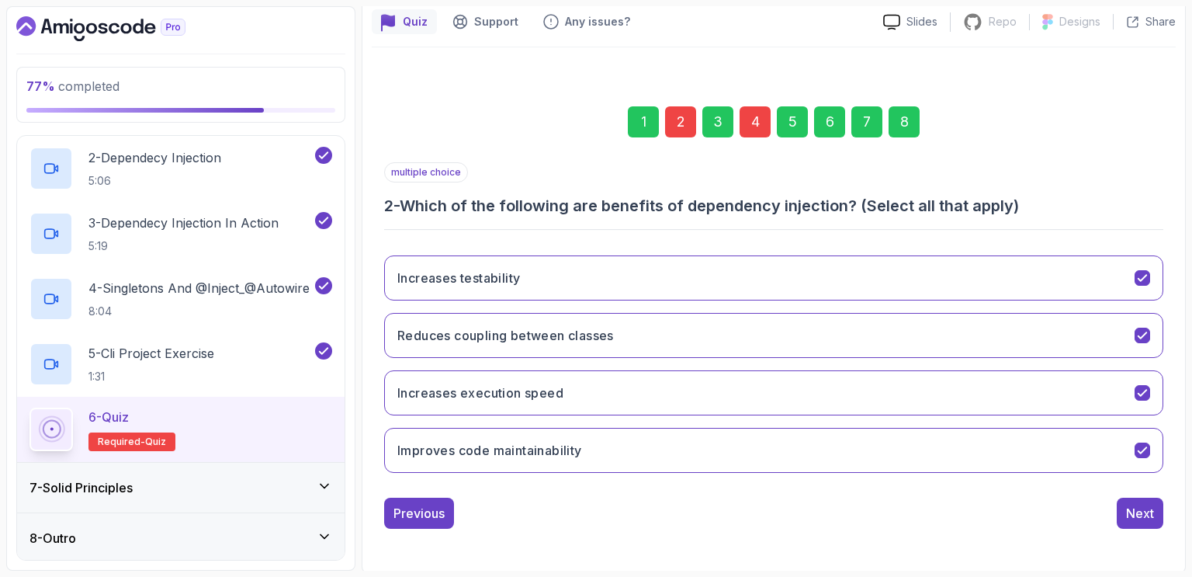
click at [1054, 133] on div "1 2 3 4 5 6 7 8" at bounding box center [773, 122] width 779 height 81
click at [1145, 390] on icon "Increases execution speed" at bounding box center [1142, 393] width 9 height 6
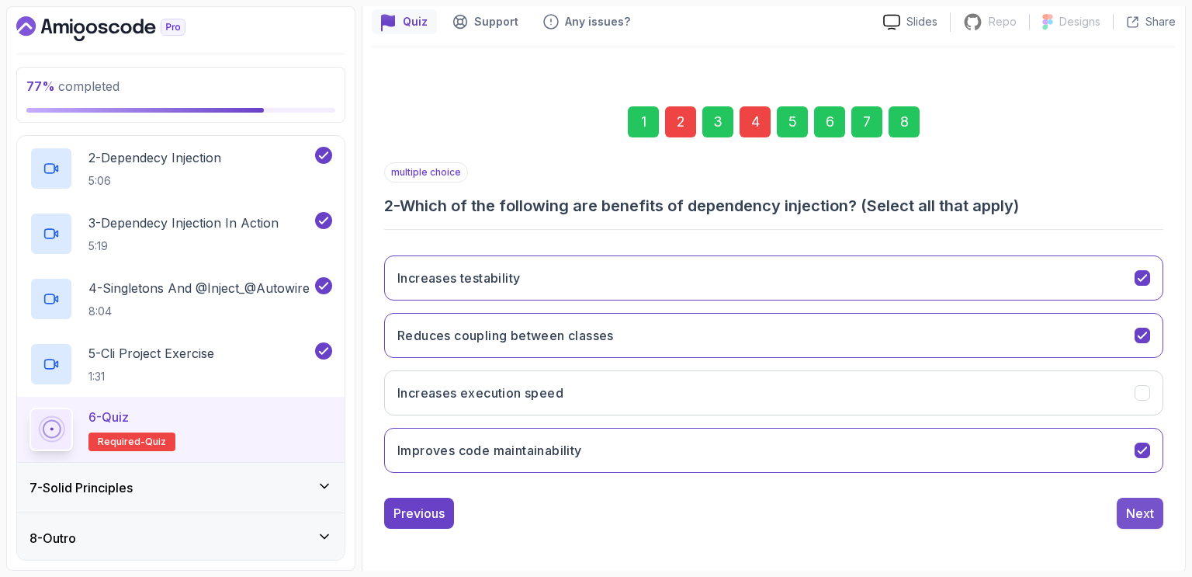
click at [1147, 512] on div "Next" at bounding box center [1140, 513] width 28 height 19
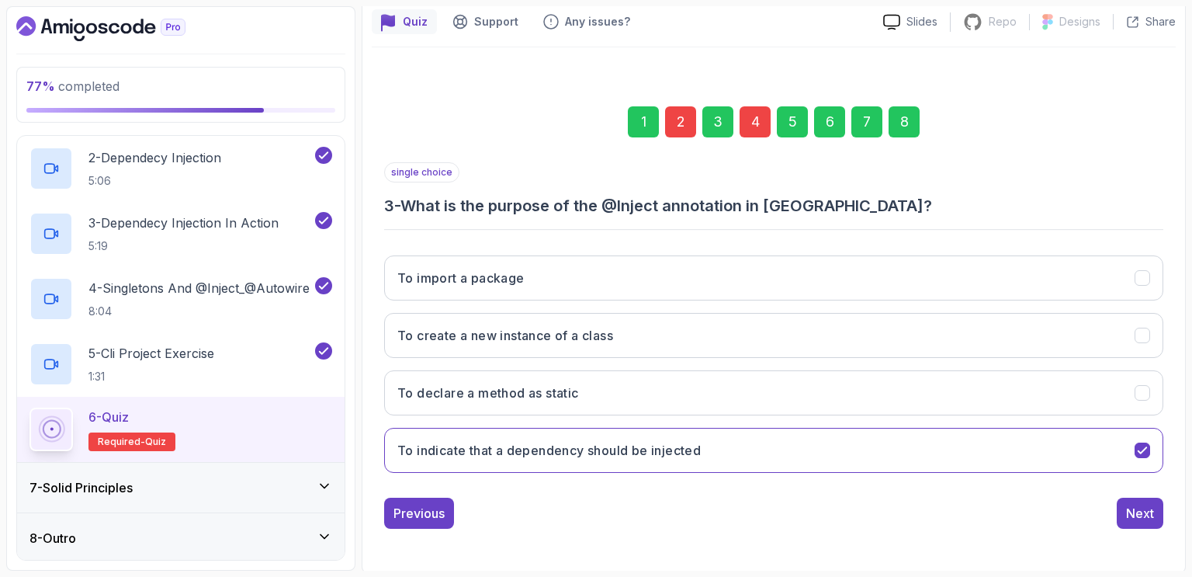
click at [755, 126] on div "4" at bounding box center [755, 121] width 31 height 31
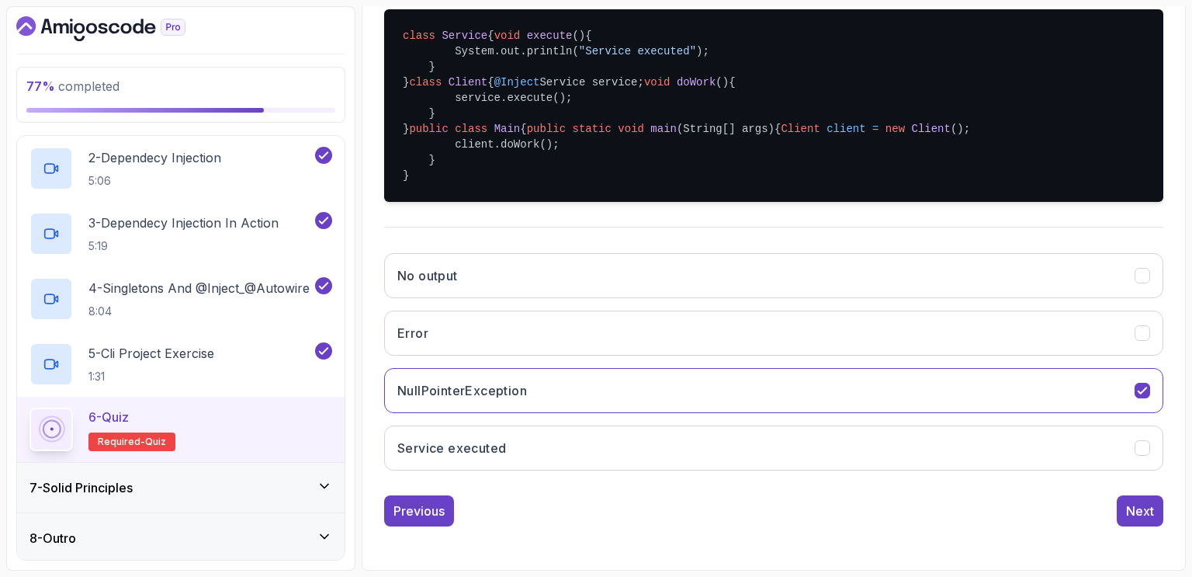
scroll to position [491, 0]
click at [496, 456] on h3 "Service executed" at bounding box center [451, 448] width 109 height 19
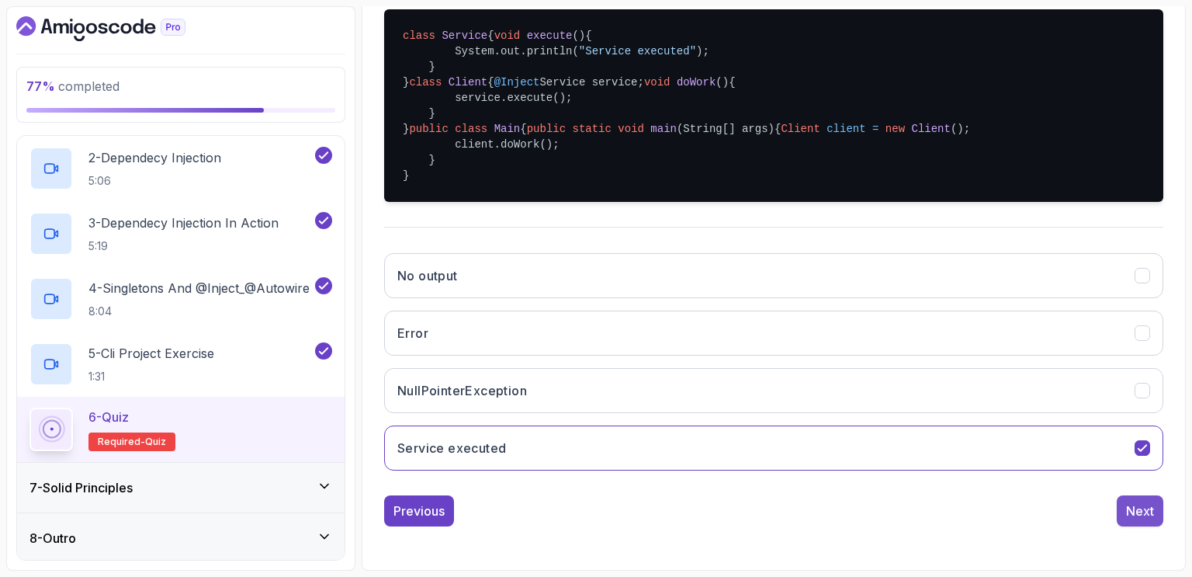
click at [1140, 508] on div "Next" at bounding box center [1140, 510] width 28 height 19
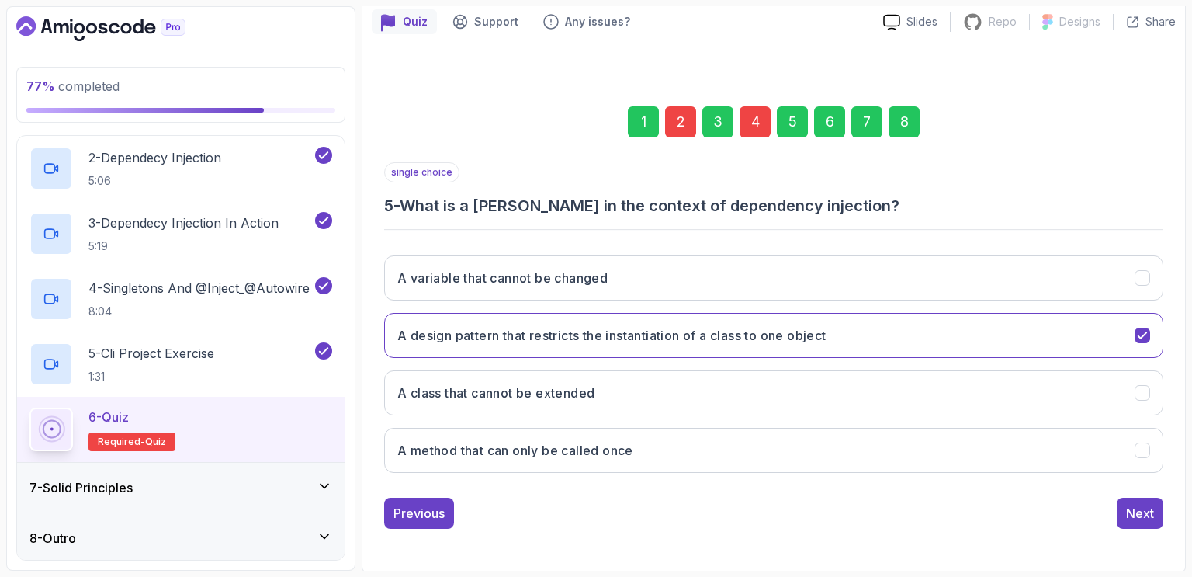
scroll to position [60, 0]
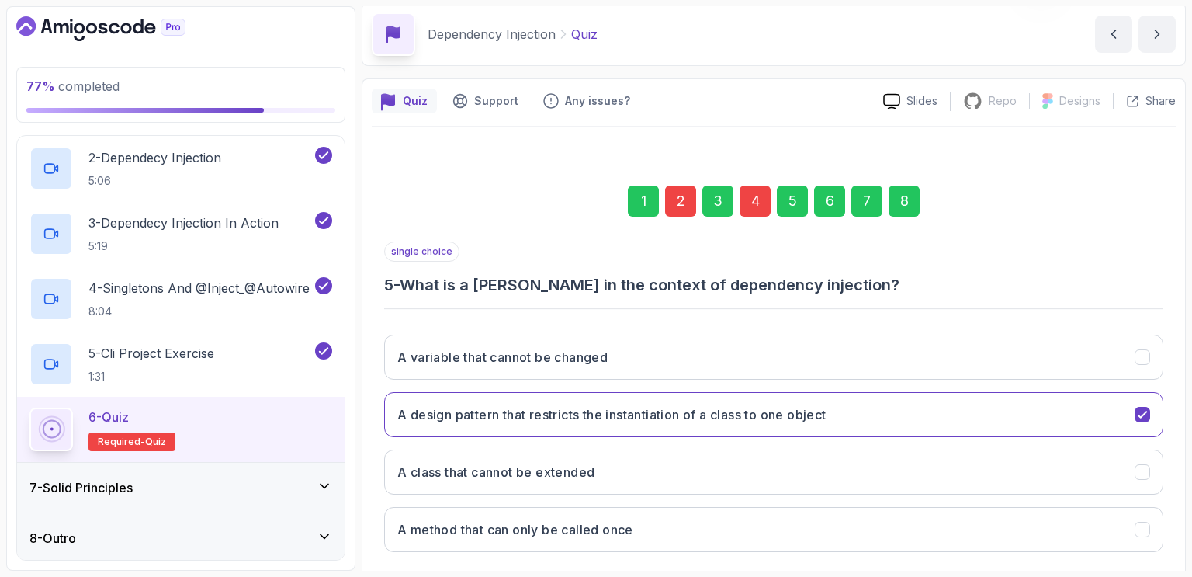
click at [897, 206] on div "8" at bounding box center [904, 201] width 31 height 31
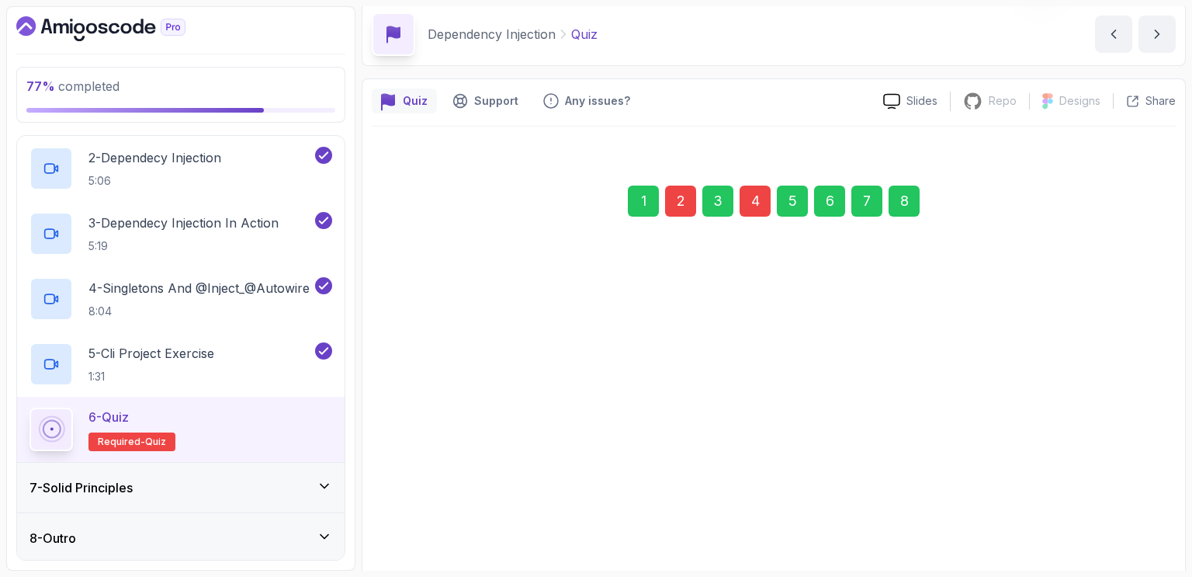
scroll to position [139, 0]
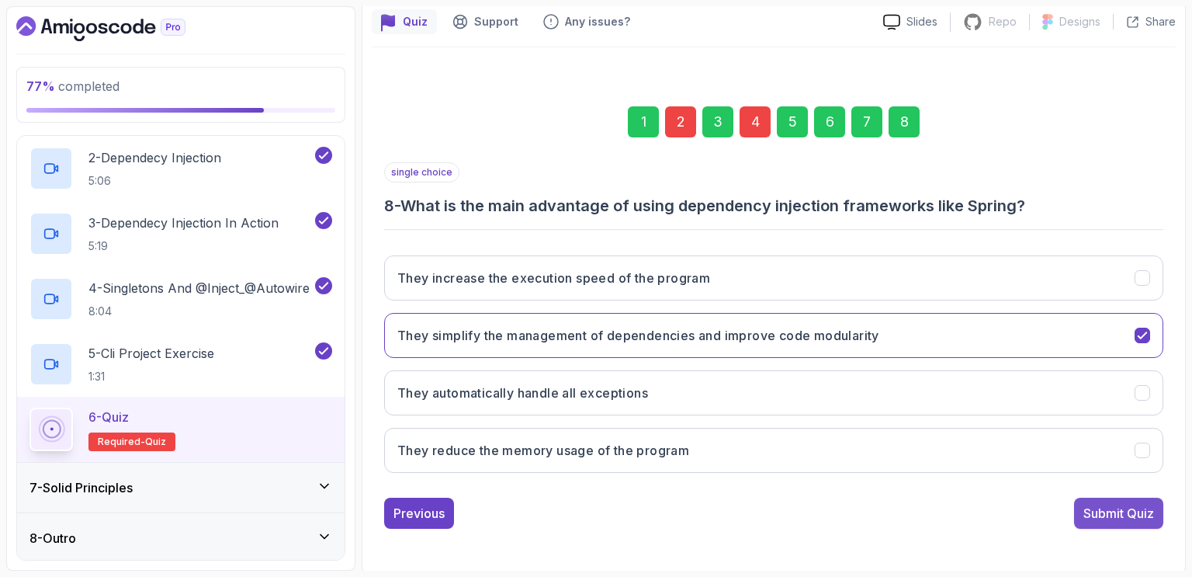
click at [1098, 511] on div "Submit Quiz" at bounding box center [1119, 513] width 71 height 19
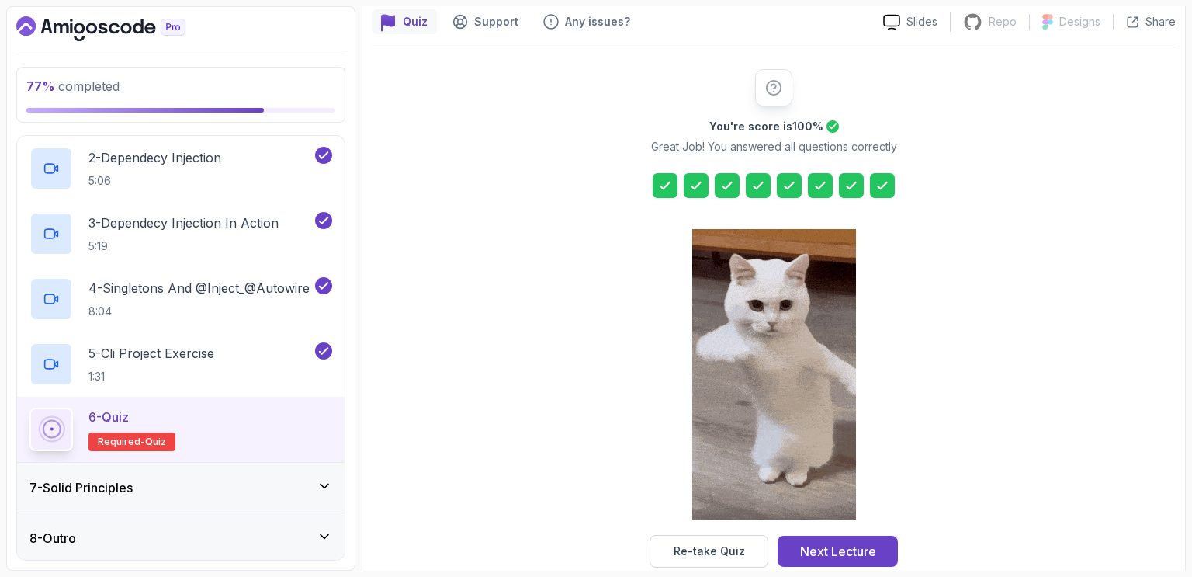
scroll to position [166, 0]
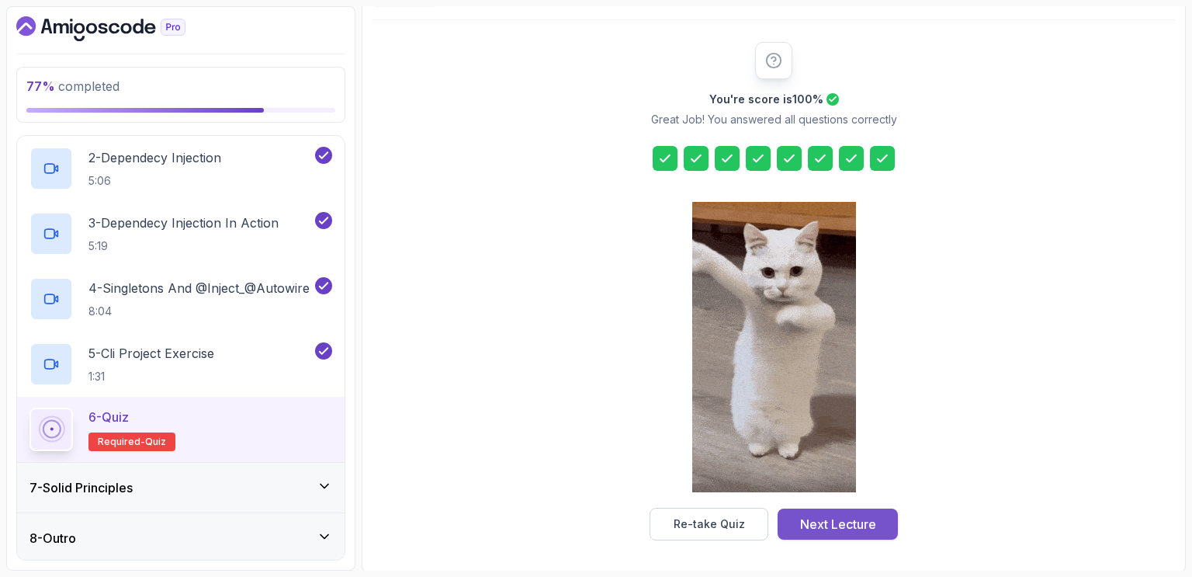
click at [859, 523] on div "Next Lecture" at bounding box center [838, 524] width 76 height 19
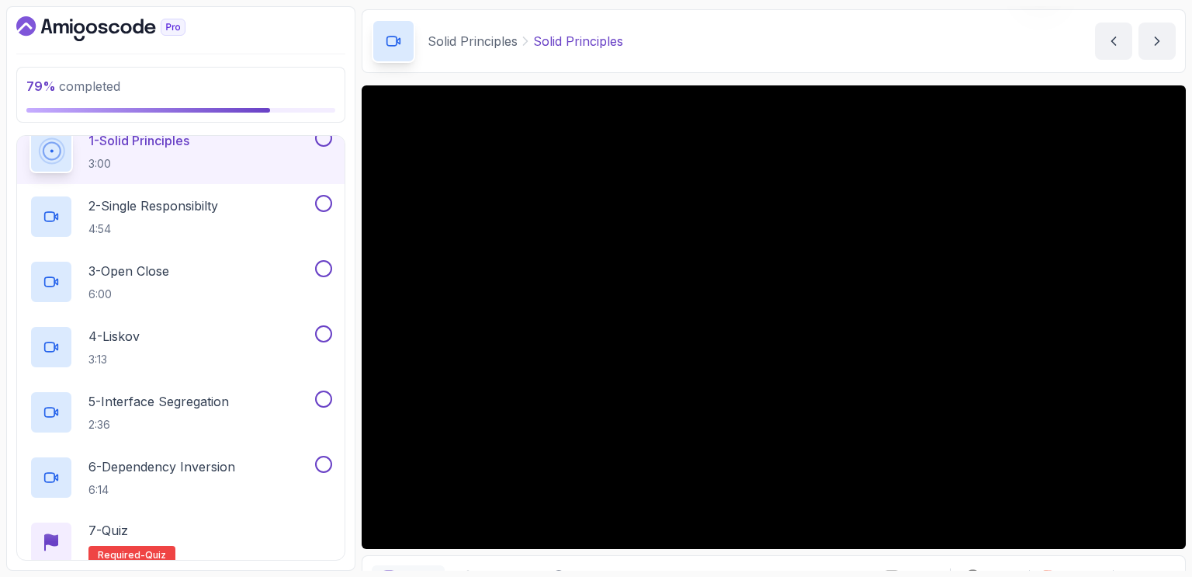
scroll to position [51, 0]
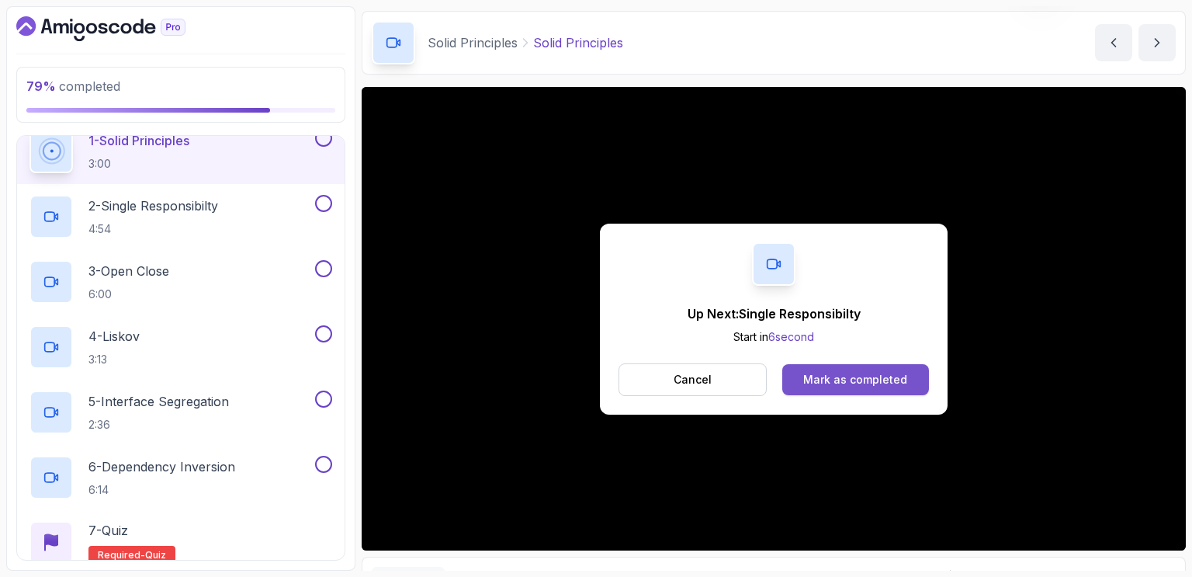
click at [842, 381] on div "Mark as completed" at bounding box center [855, 380] width 104 height 16
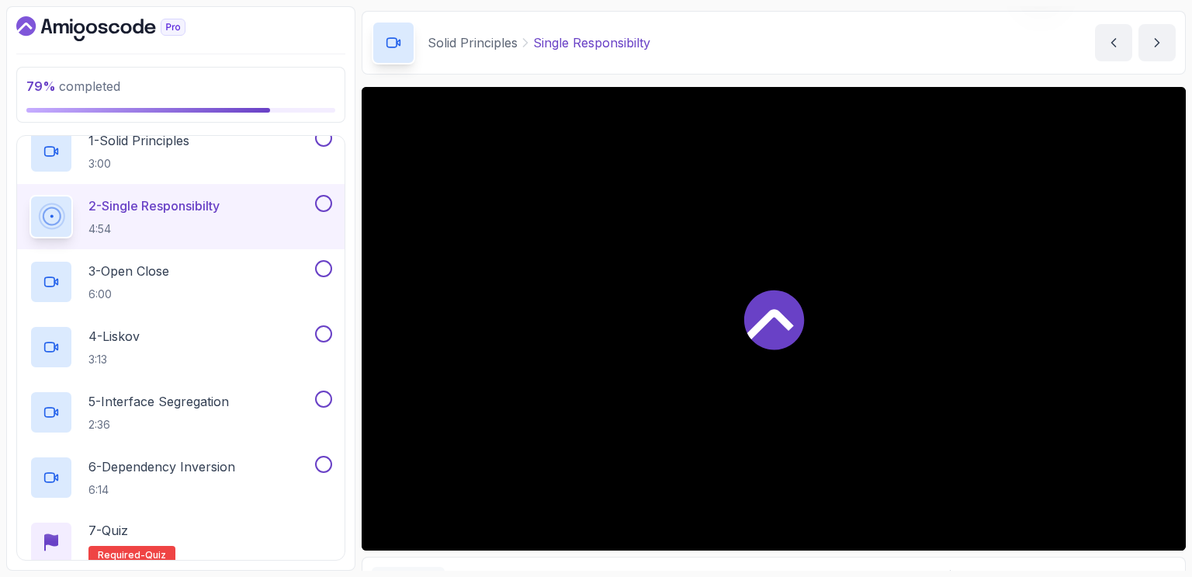
scroll to position [380, 0]
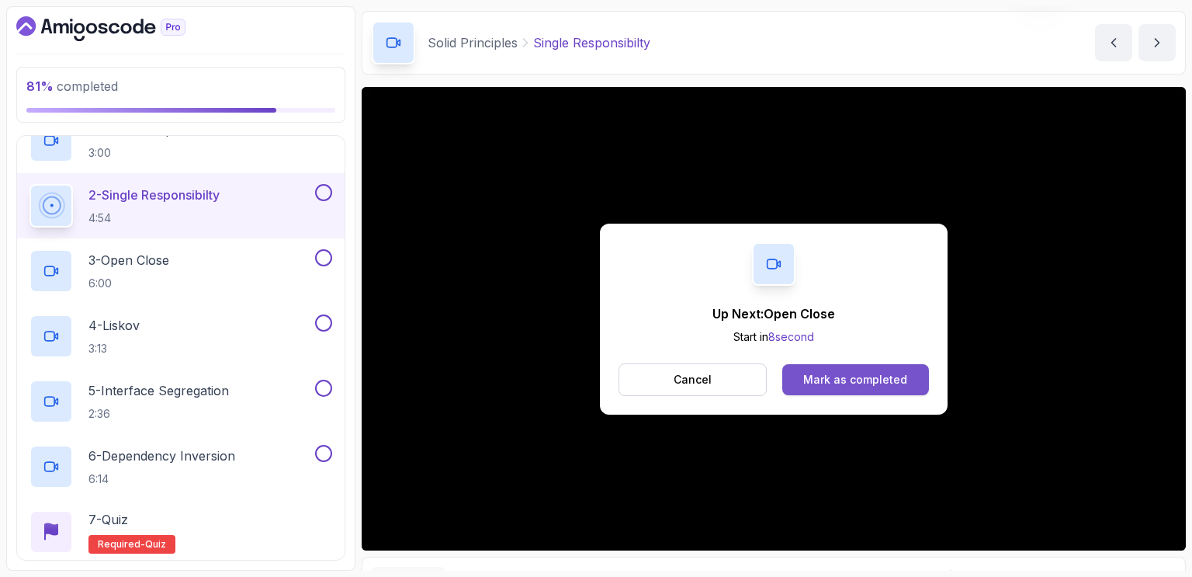
click at [834, 375] on div "Mark as completed" at bounding box center [855, 380] width 104 height 16
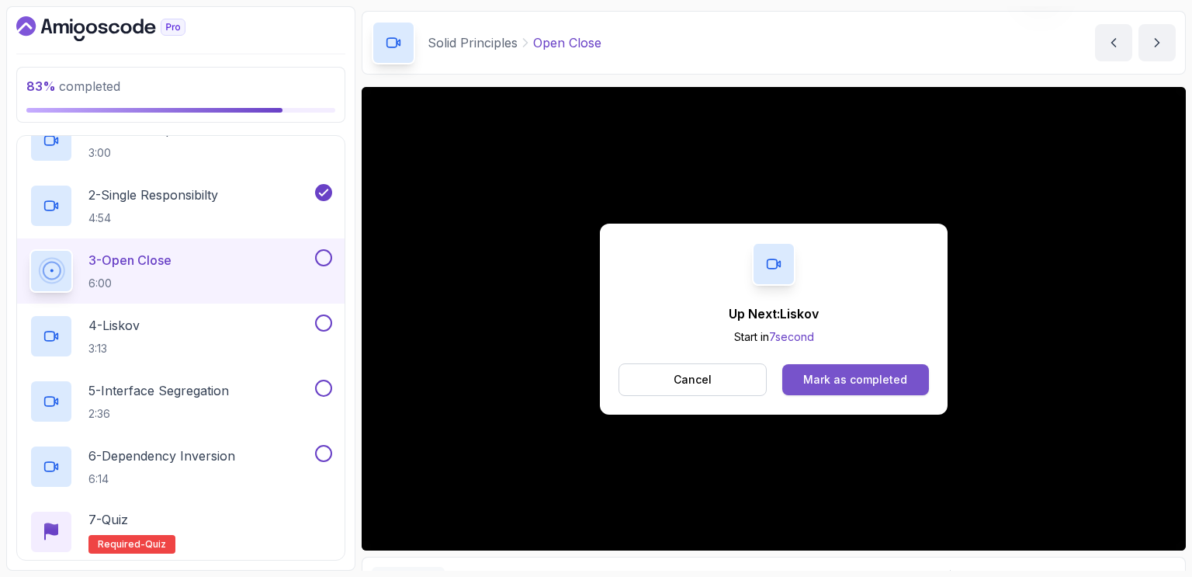
click at [887, 375] on div "Mark as completed" at bounding box center [855, 380] width 104 height 16
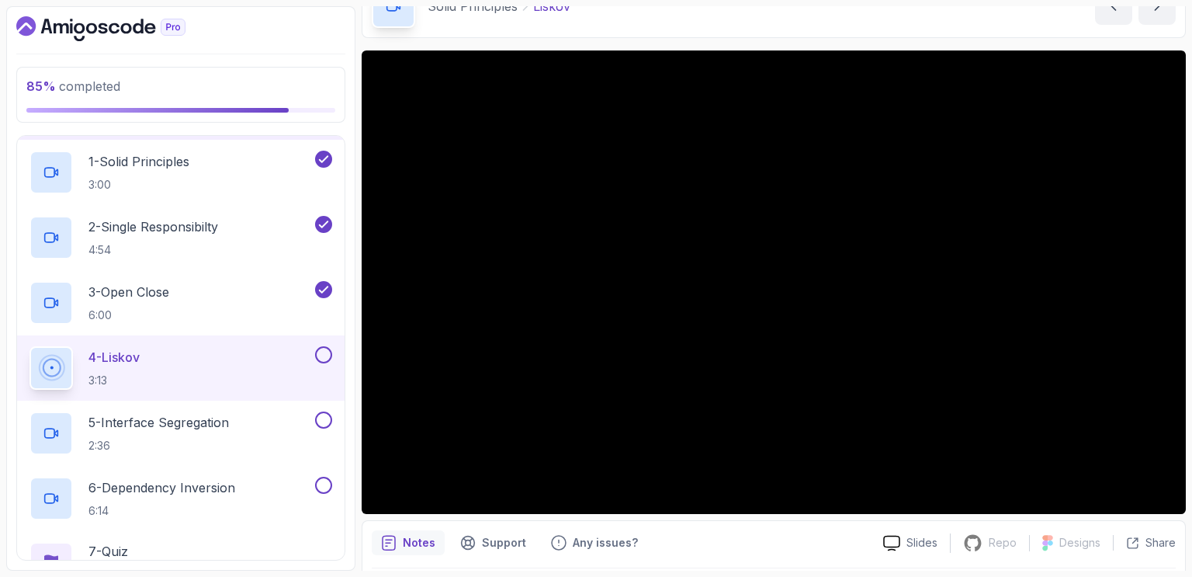
scroll to position [349, 0]
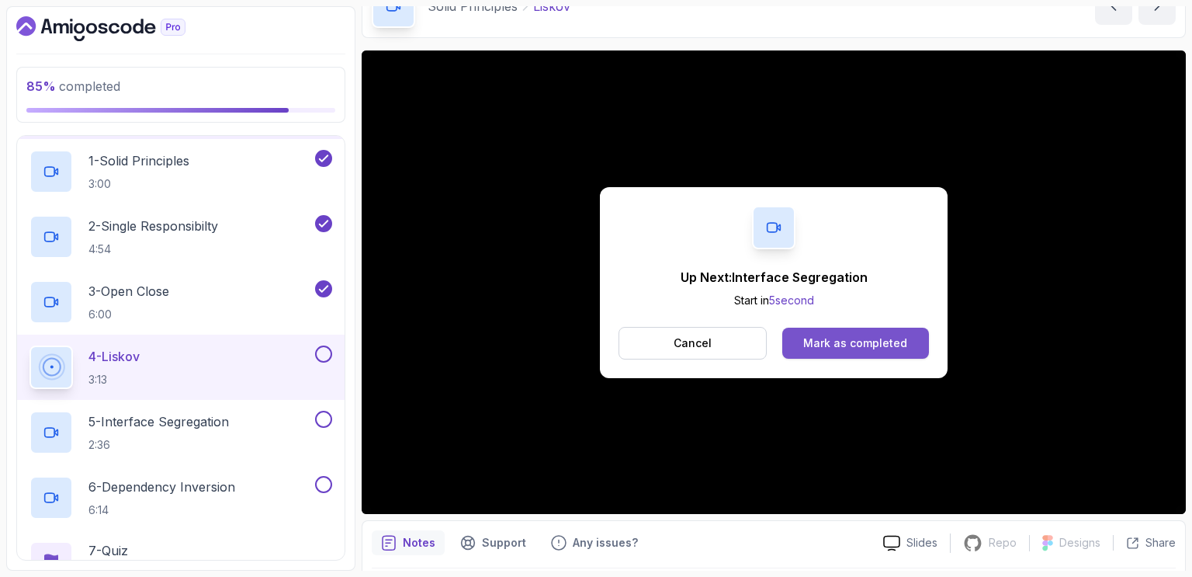
click at [887, 341] on div "Mark as completed" at bounding box center [855, 343] width 104 height 16
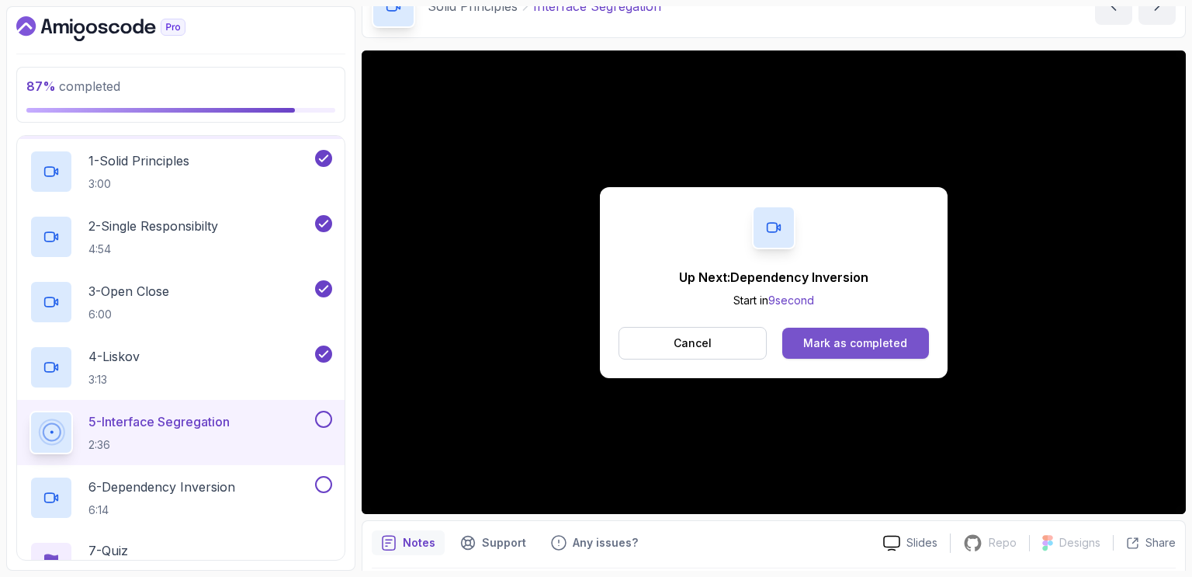
click at [831, 340] on div "Mark as completed" at bounding box center [855, 343] width 104 height 16
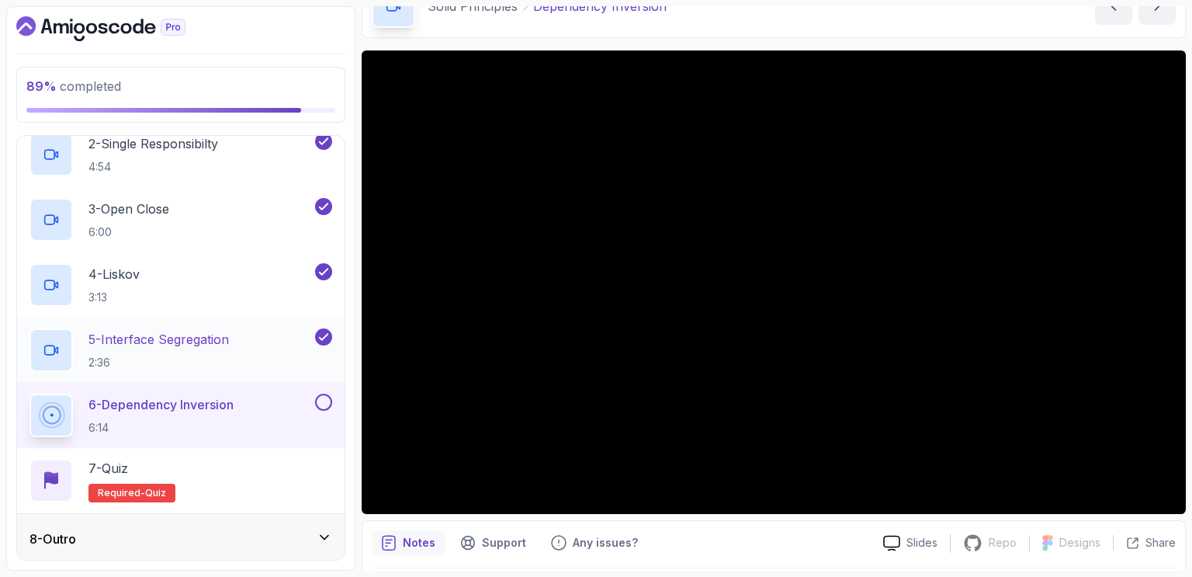
scroll to position [432, 0]
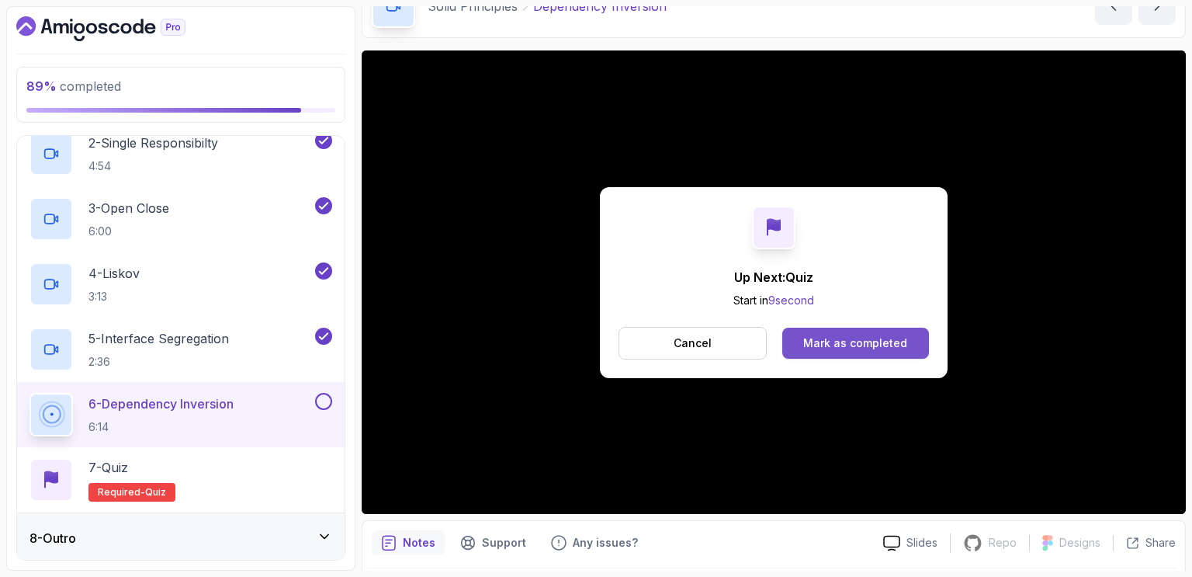
click at [831, 342] on div "Mark as completed" at bounding box center [855, 343] width 104 height 16
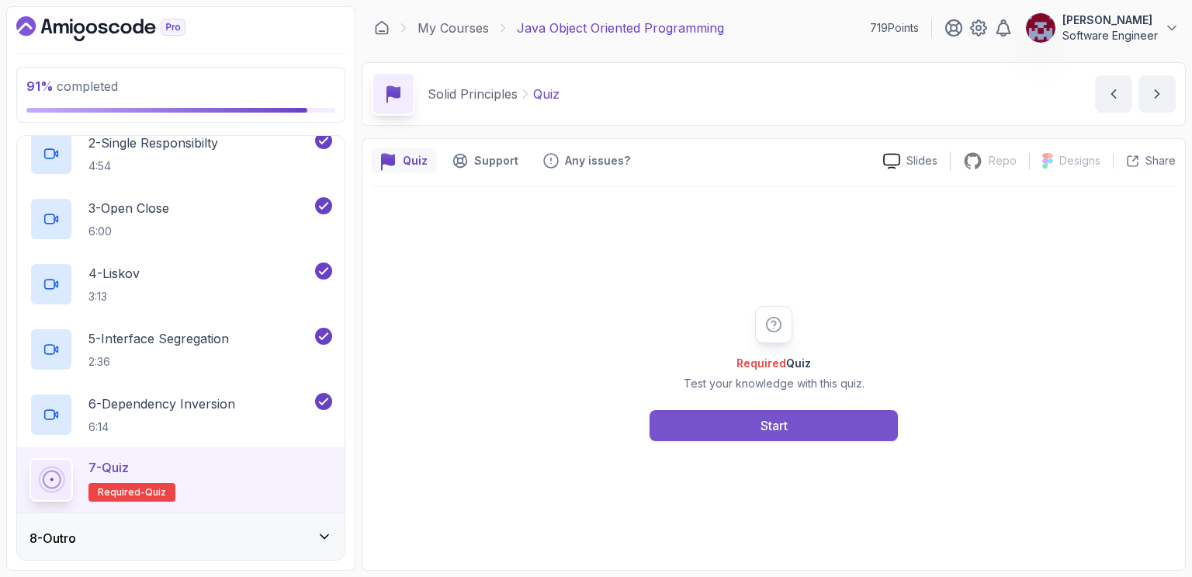
click at [742, 425] on button "Start" at bounding box center [774, 425] width 248 height 31
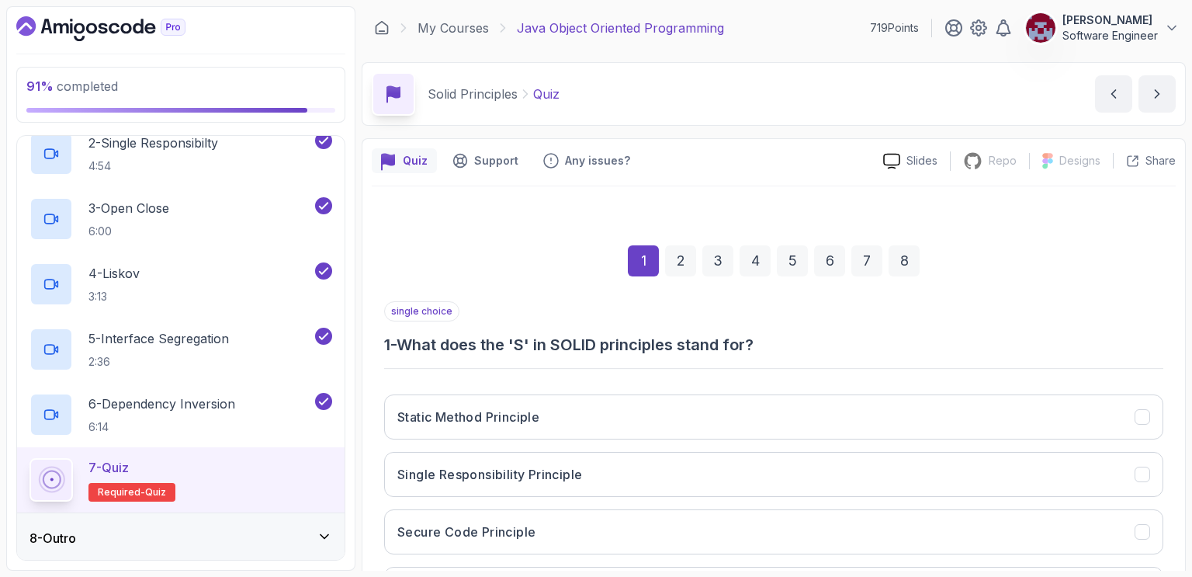
scroll to position [139, 0]
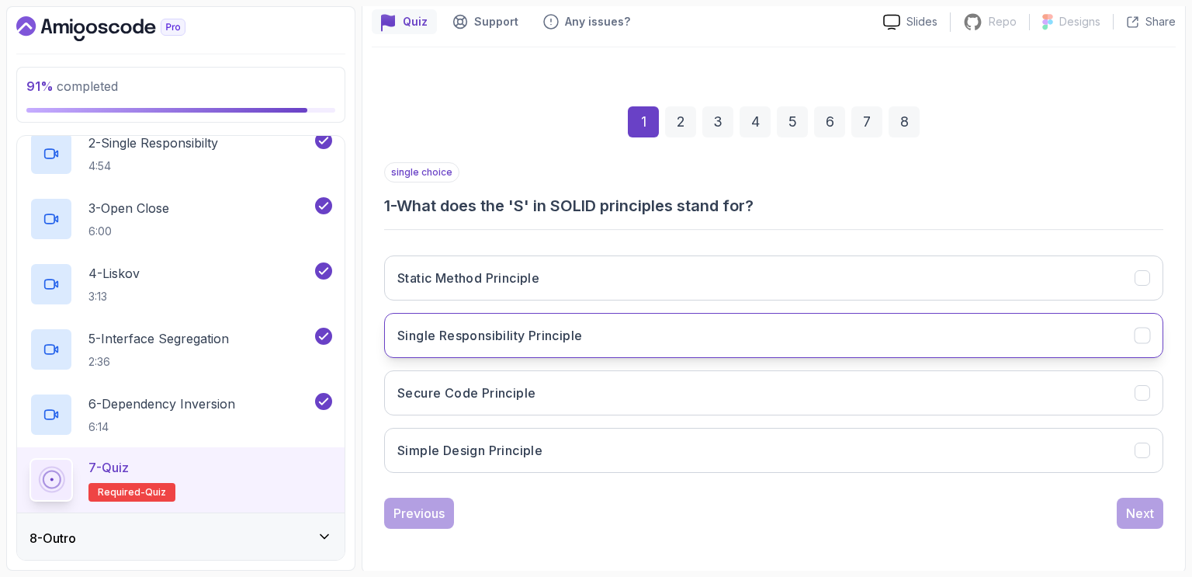
click at [460, 331] on h3 "Single Responsibility Principle" at bounding box center [489, 335] width 185 height 19
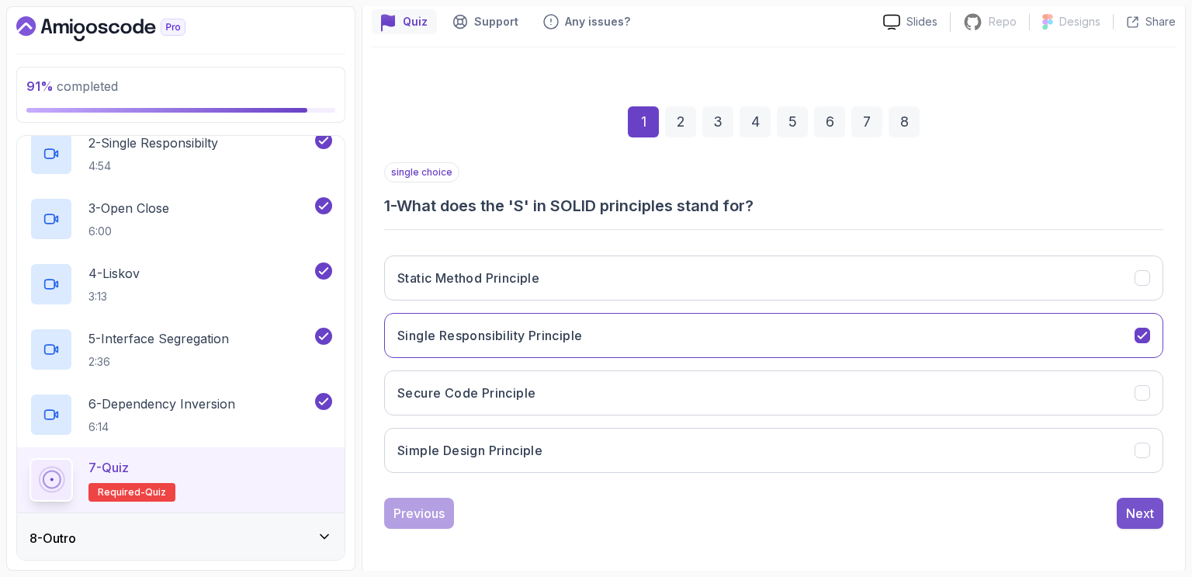
click at [1139, 513] on div "Next" at bounding box center [1140, 513] width 28 height 19
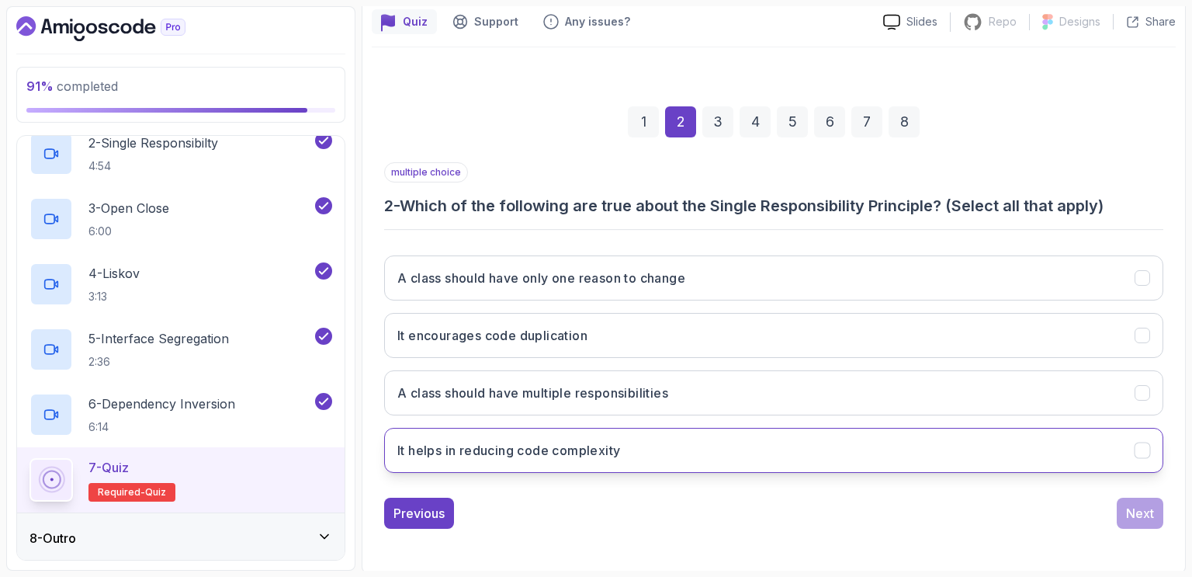
click at [483, 441] on h3 "It helps in reducing code complexity" at bounding box center [508, 450] width 223 height 19
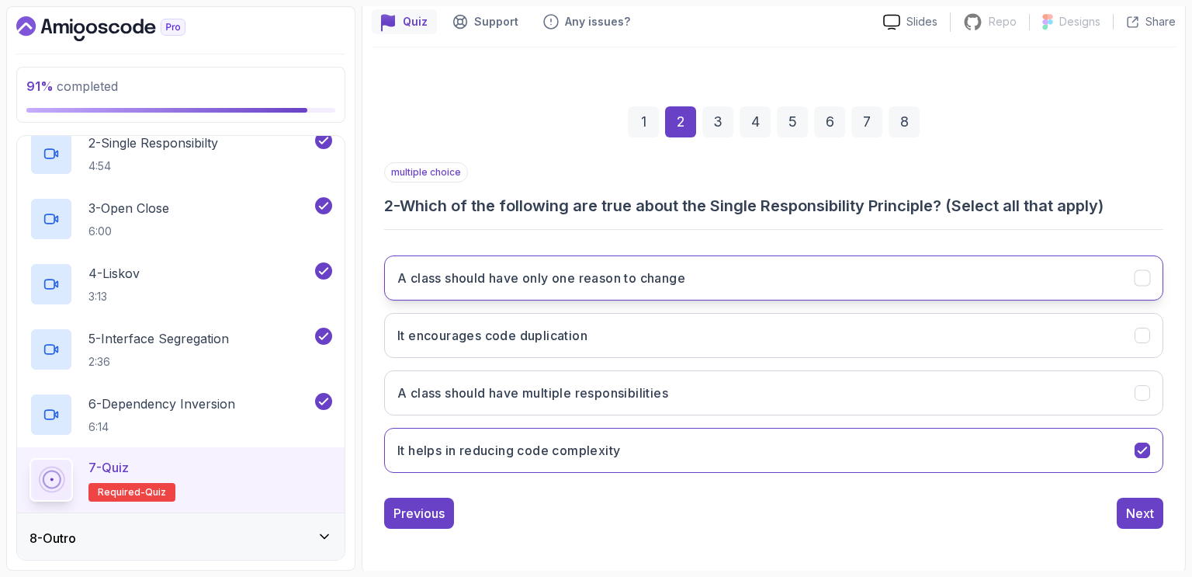
click at [527, 275] on h3 "A class should have only one reason to change" at bounding box center [541, 278] width 288 height 19
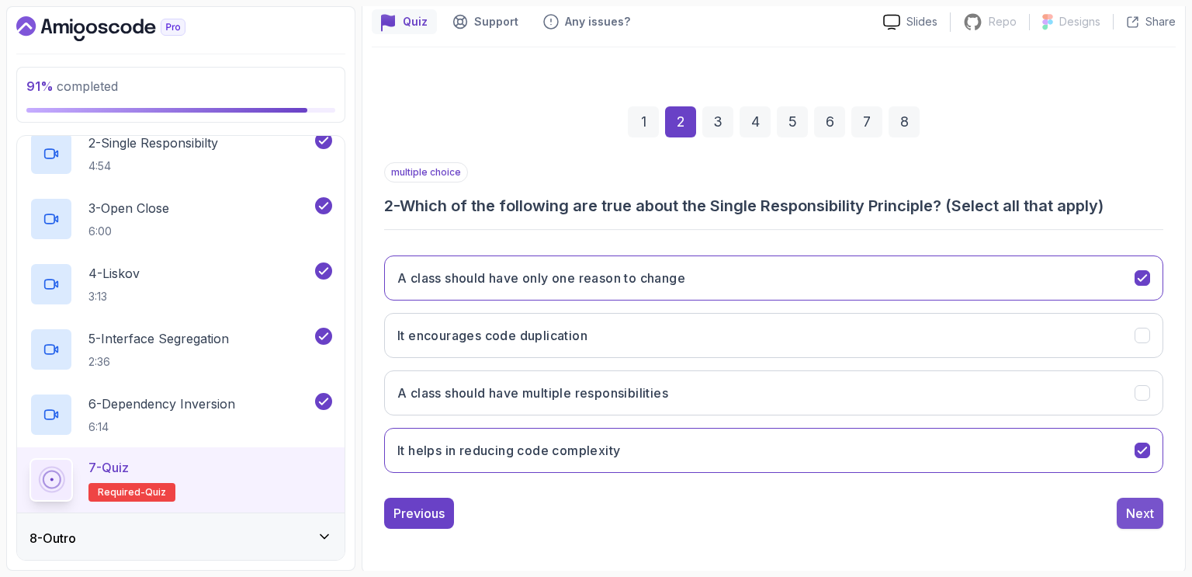
click at [1140, 505] on div "Next" at bounding box center [1140, 513] width 28 height 19
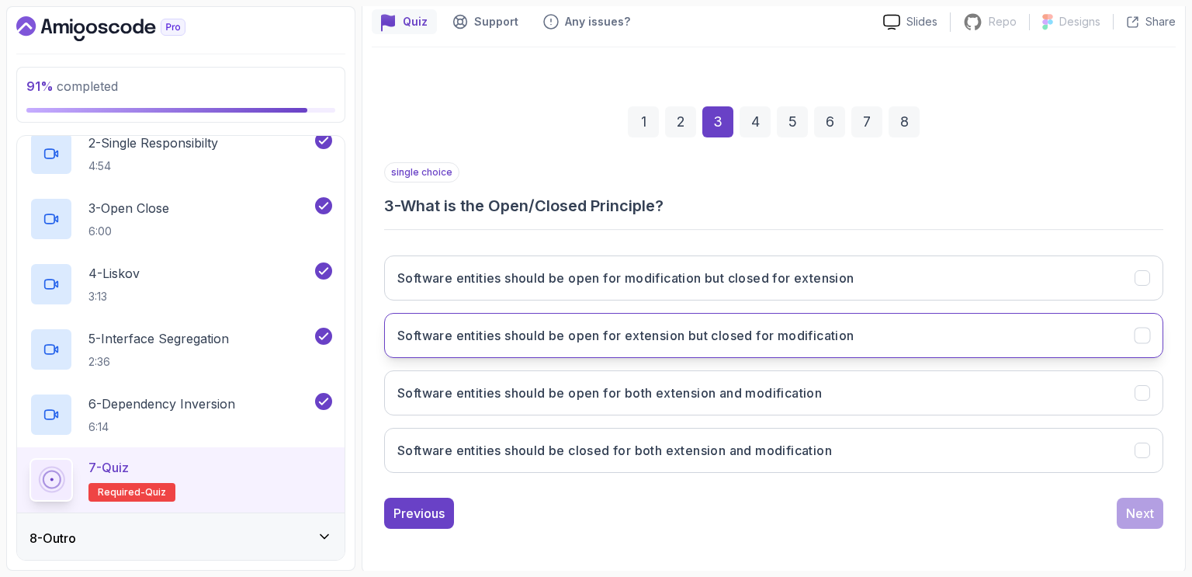
click at [641, 336] on h3 "Software entities should be open for extension but closed for modification" at bounding box center [625, 335] width 457 height 19
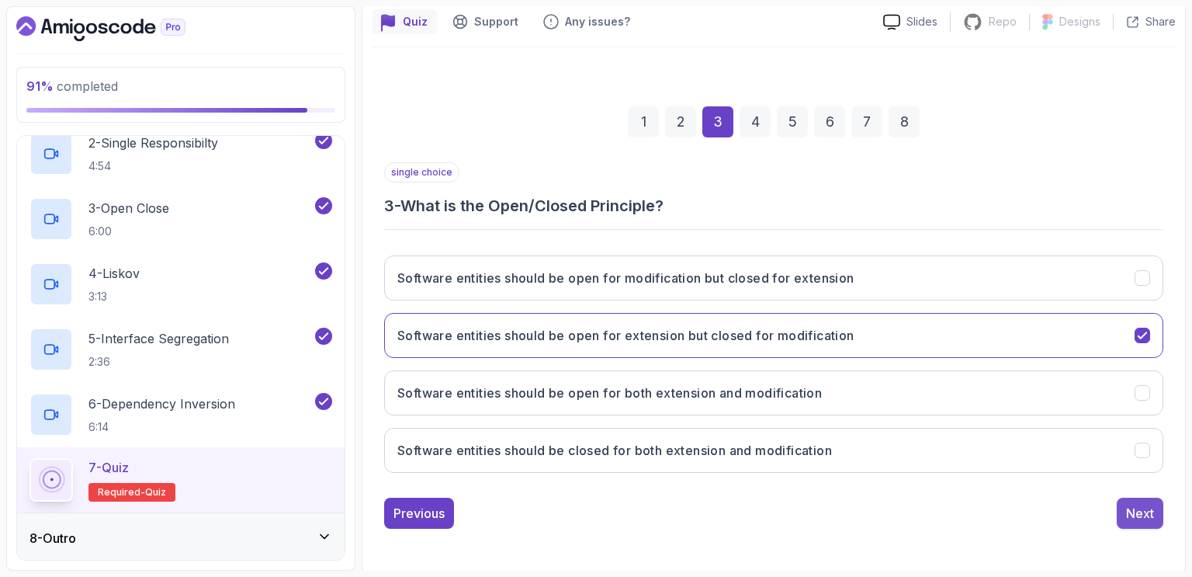
click at [1147, 506] on div "Next" at bounding box center [1140, 513] width 28 height 19
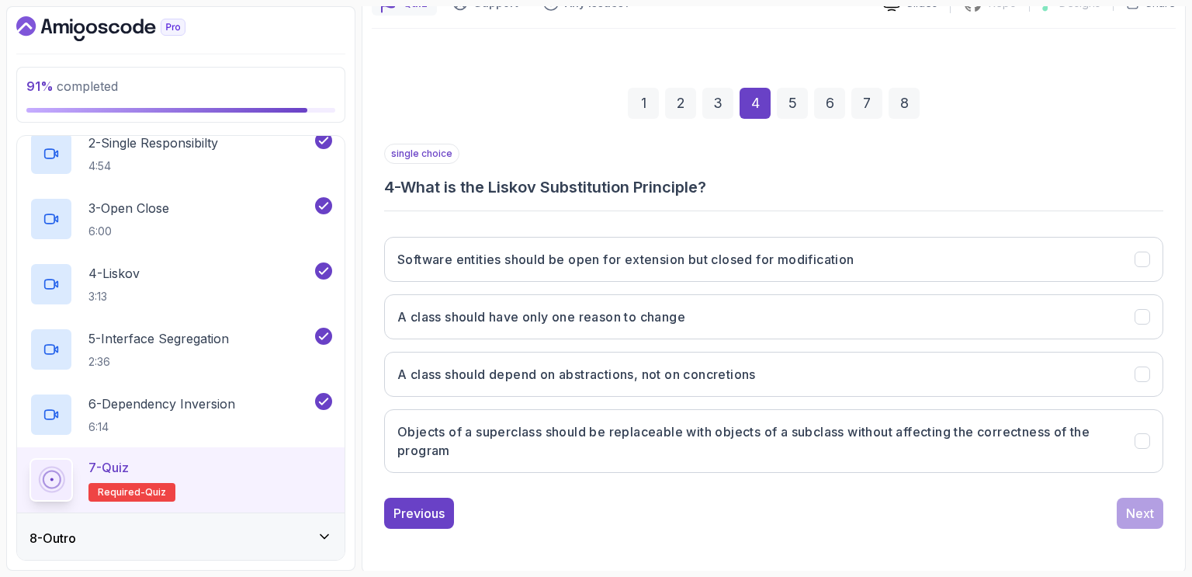
scroll to position [157, 0]
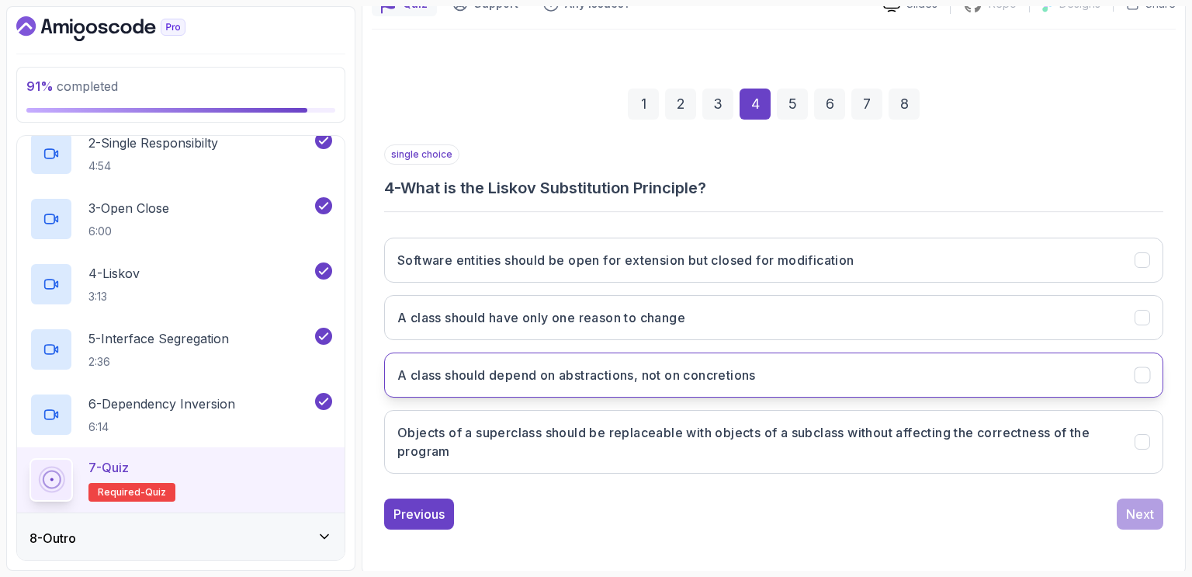
click at [537, 369] on h3 "A class should depend on abstractions, not on concretions" at bounding box center [576, 375] width 359 height 19
click at [1139, 373] on icon "A class should depend on abstractions, not on concretions" at bounding box center [1142, 375] width 9 height 6
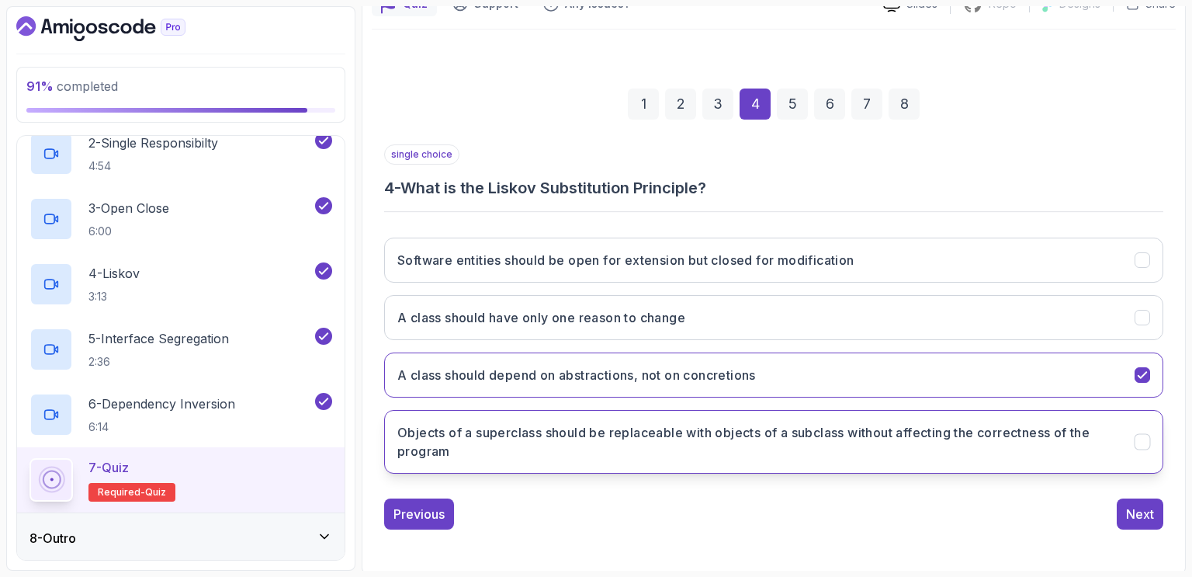
click at [533, 432] on h3 "Objects of a superclass should be replaceable with objects of a subclass withou…" at bounding box center [756, 441] width 719 height 37
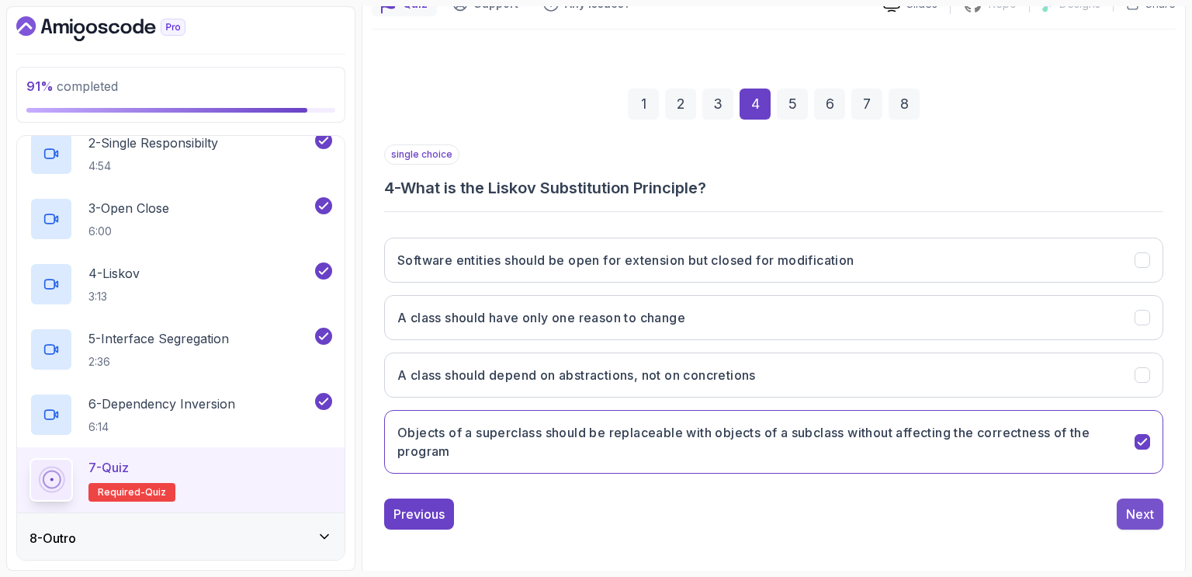
click at [1141, 512] on div "Next" at bounding box center [1140, 514] width 28 height 19
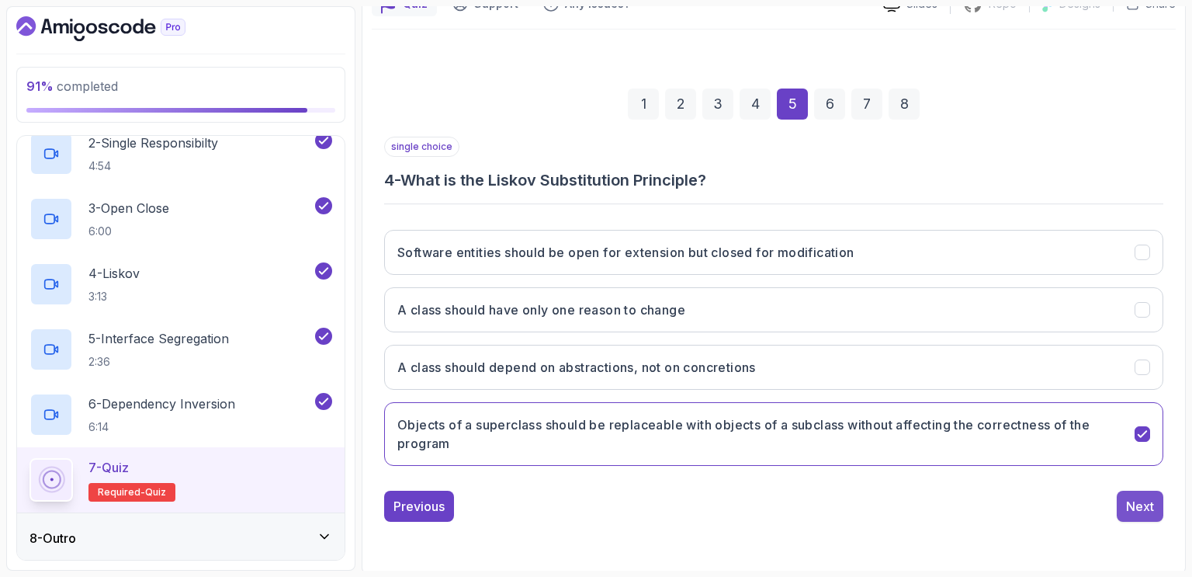
scroll to position [139, 0]
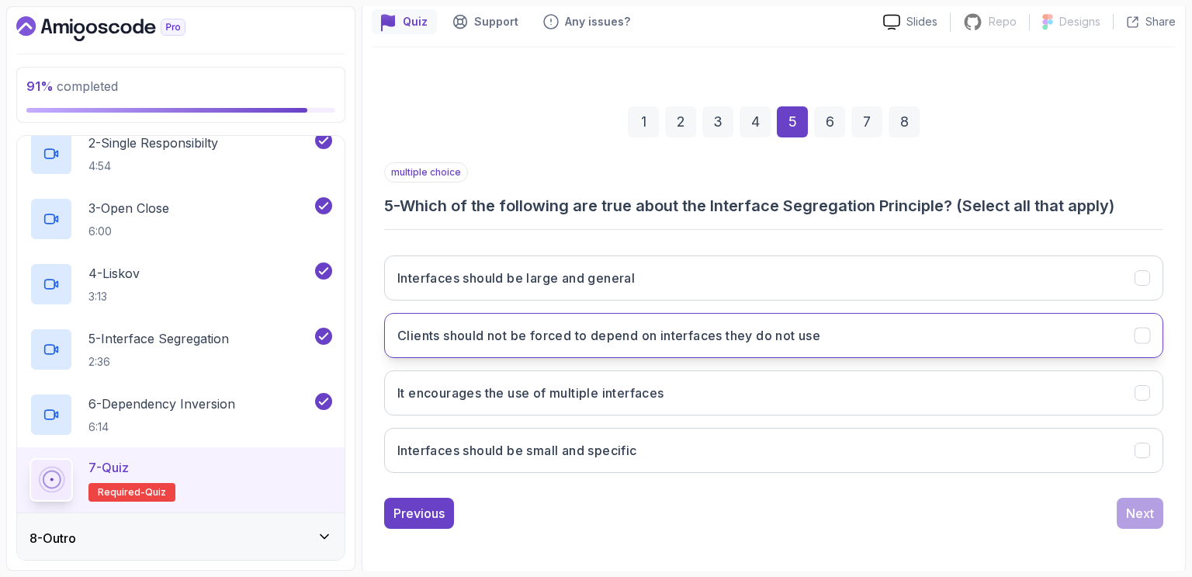
click at [470, 339] on h3 "Clients should not be forced to depend on interfaces they do not use" at bounding box center [608, 335] width 423 height 19
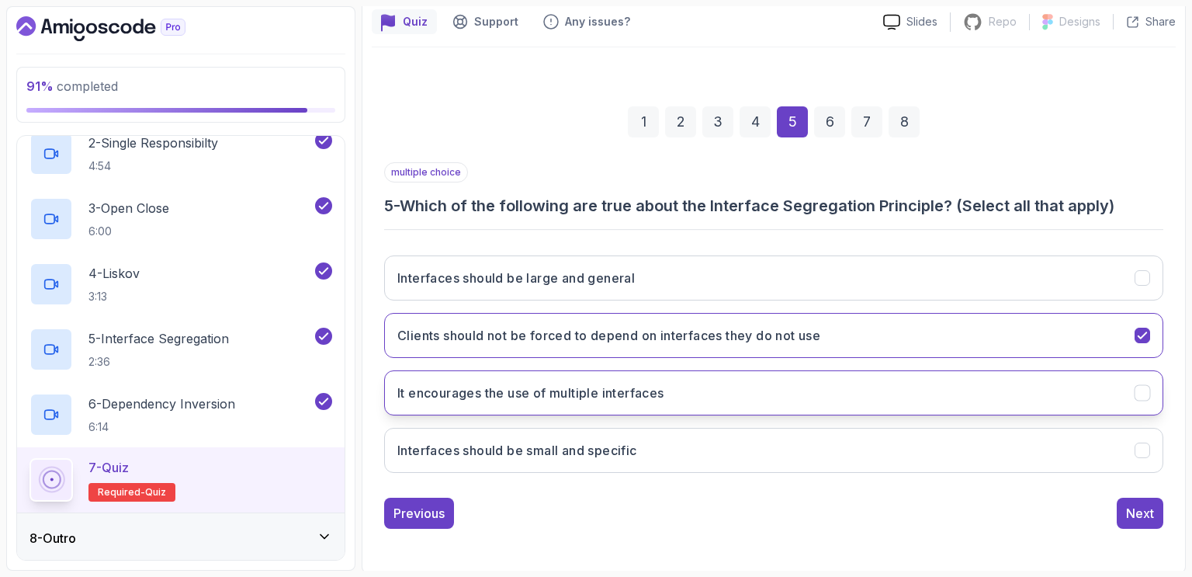
click at [504, 394] on h3 "It encourages the use of multiple interfaces" at bounding box center [530, 392] width 267 height 19
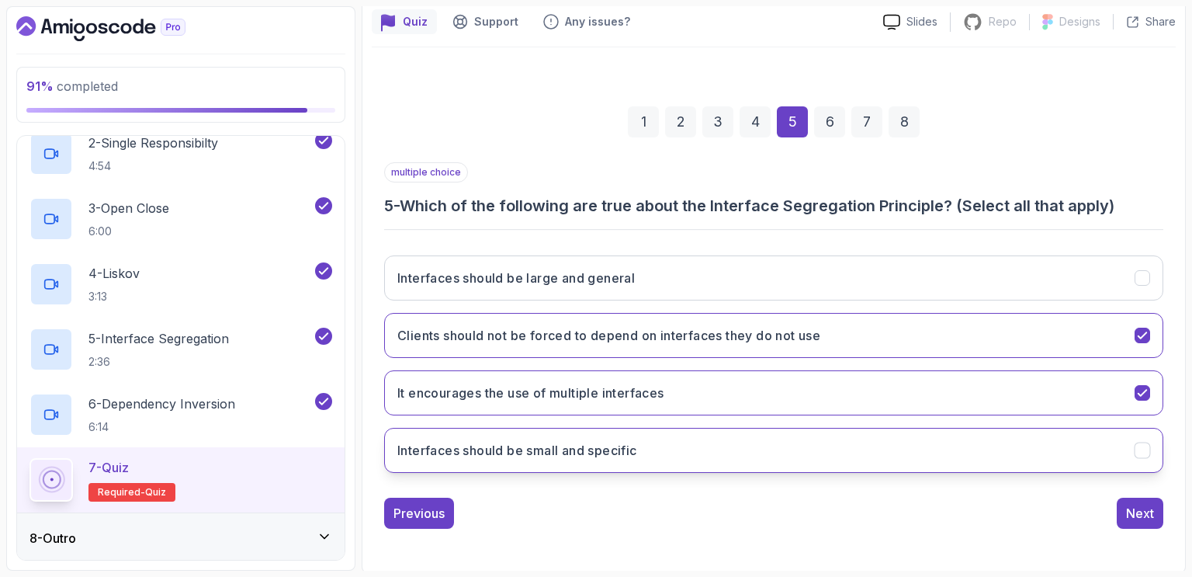
click at [494, 446] on h3 "Interfaces should be small and specific" at bounding box center [517, 450] width 240 height 19
click at [1143, 512] on div "Next" at bounding box center [1140, 513] width 28 height 19
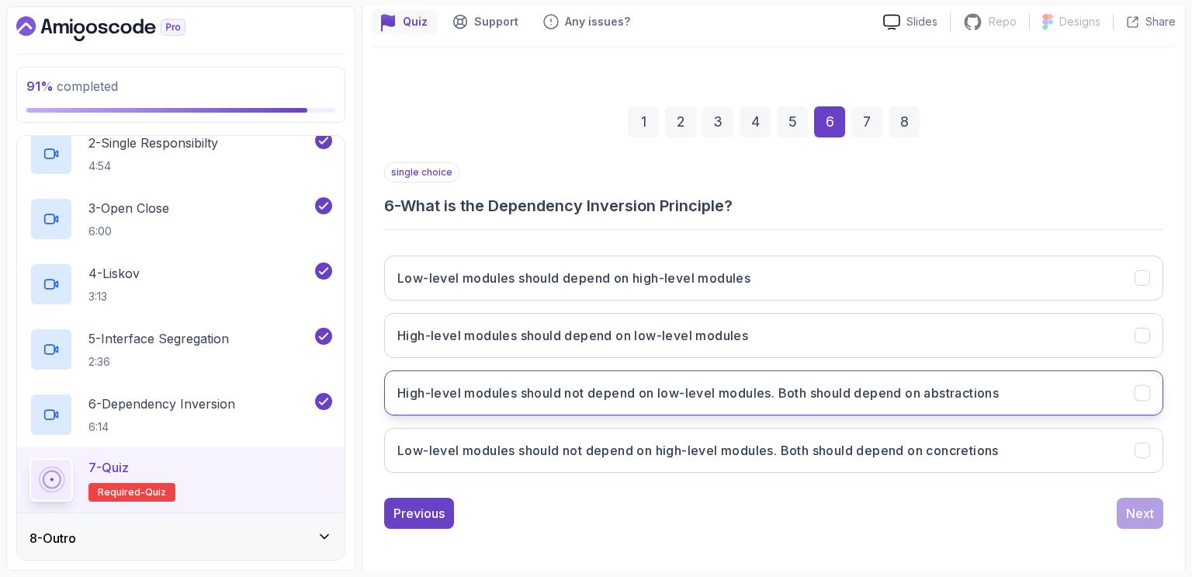
click at [591, 394] on h3 "High-level modules should not depend on low-level modules. Both should depend o…" at bounding box center [698, 392] width 602 height 19
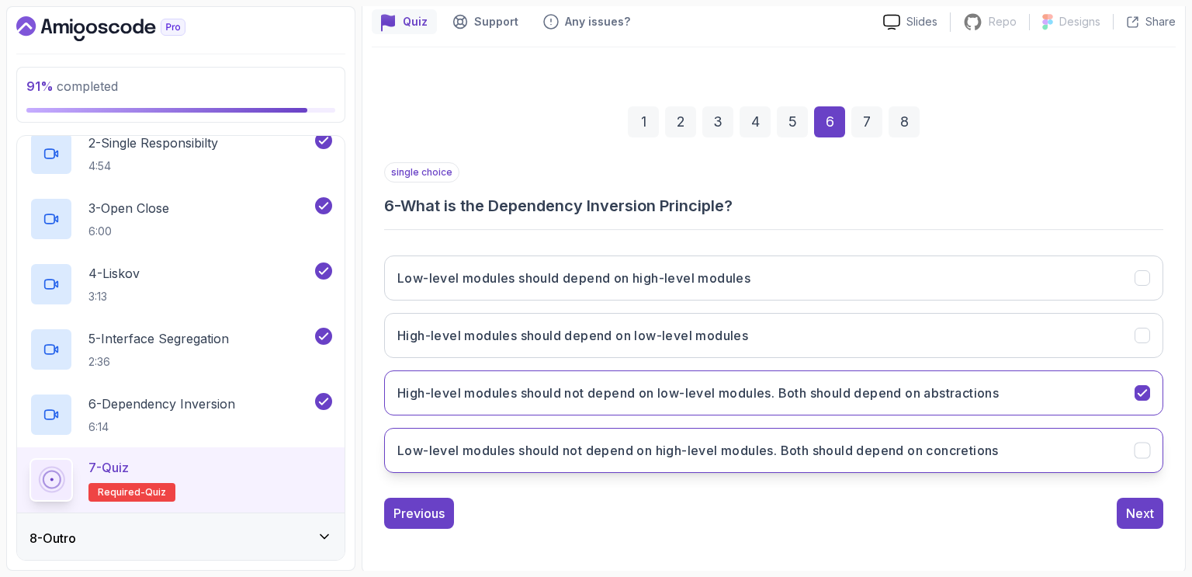
click at [619, 455] on h3 "Low-level modules should not depend on high-level modules. Both should depend o…" at bounding box center [698, 450] width 602 height 19
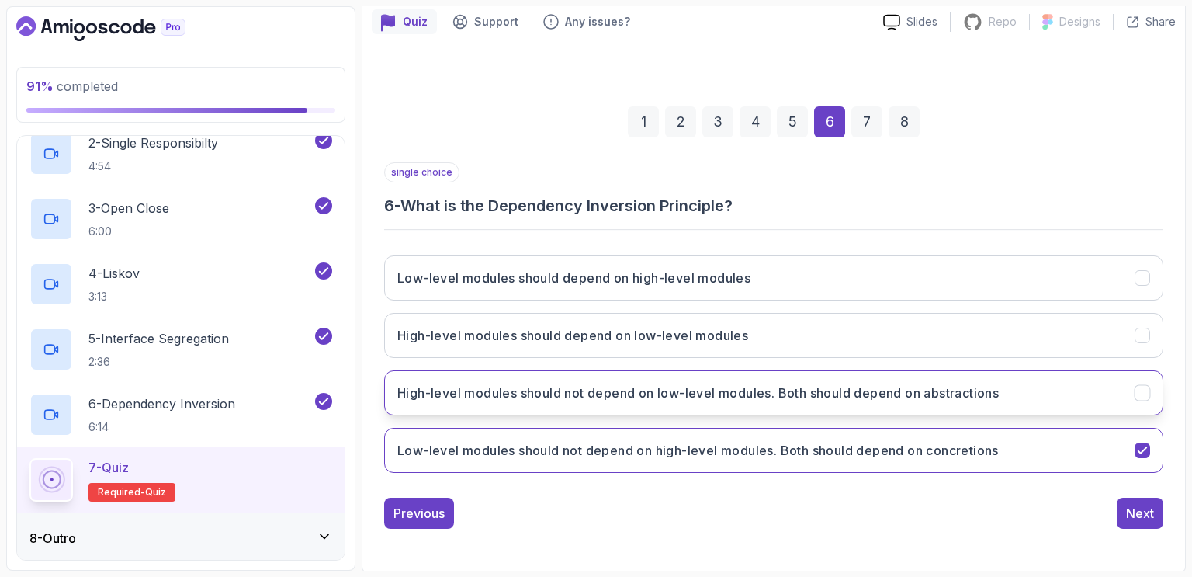
click at [623, 389] on h3 "High-level modules should not depend on low-level modules. Both should depend o…" at bounding box center [698, 392] width 602 height 19
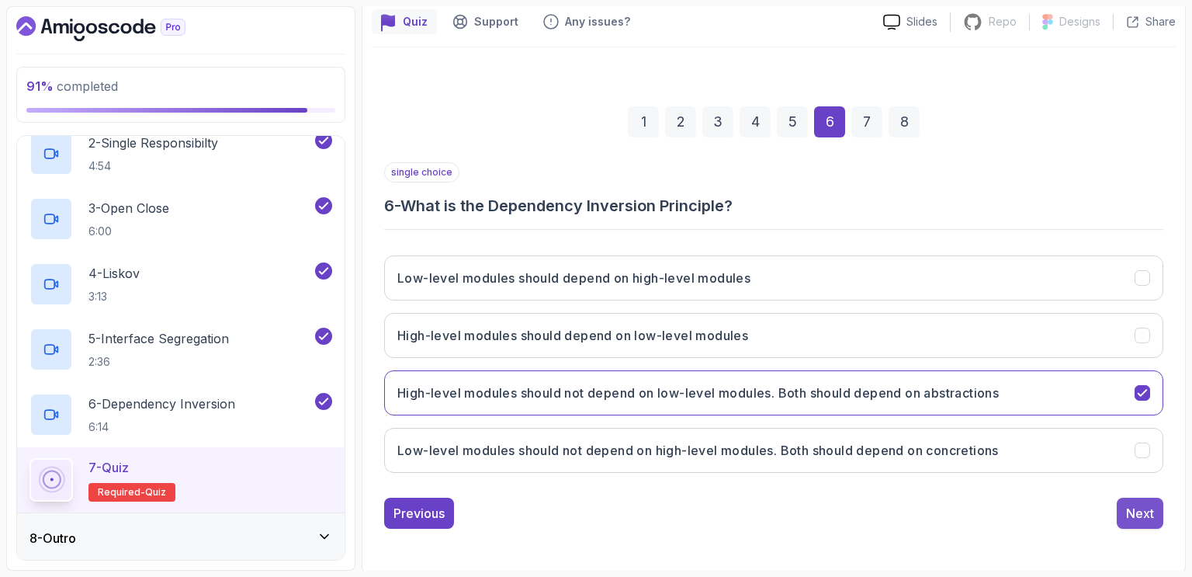
click at [1140, 514] on div "Next" at bounding box center [1140, 513] width 28 height 19
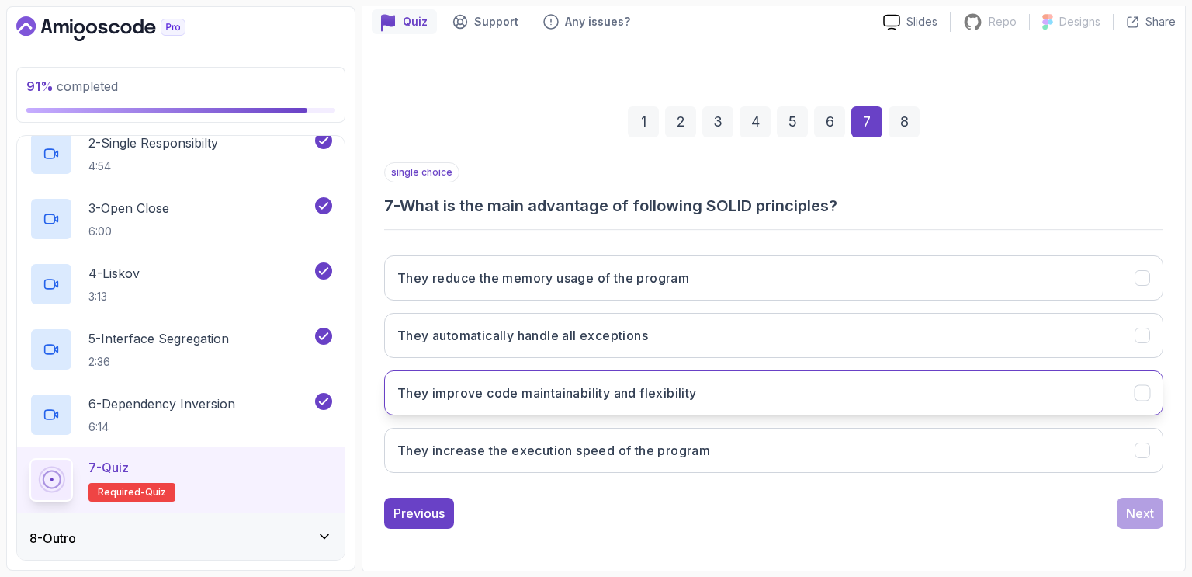
click at [508, 386] on h3 "They improve code maintainability and flexibility" at bounding box center [547, 392] width 300 height 19
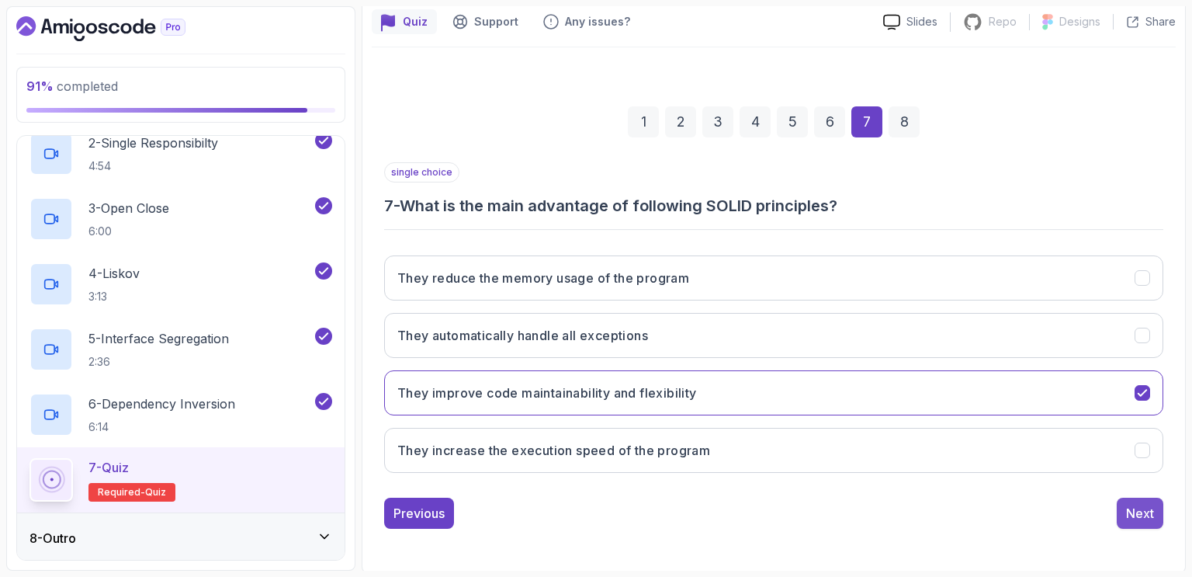
click at [1143, 507] on div "Next" at bounding box center [1140, 513] width 28 height 19
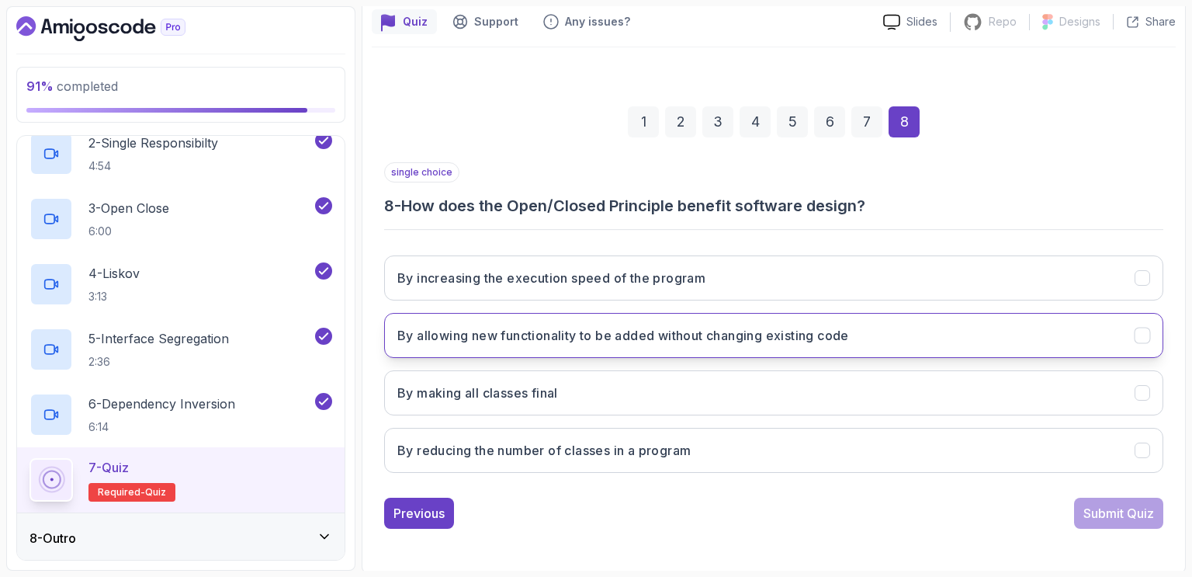
click at [770, 331] on h3 "By allowing new functionality to be added without changing existing code" at bounding box center [623, 335] width 452 height 19
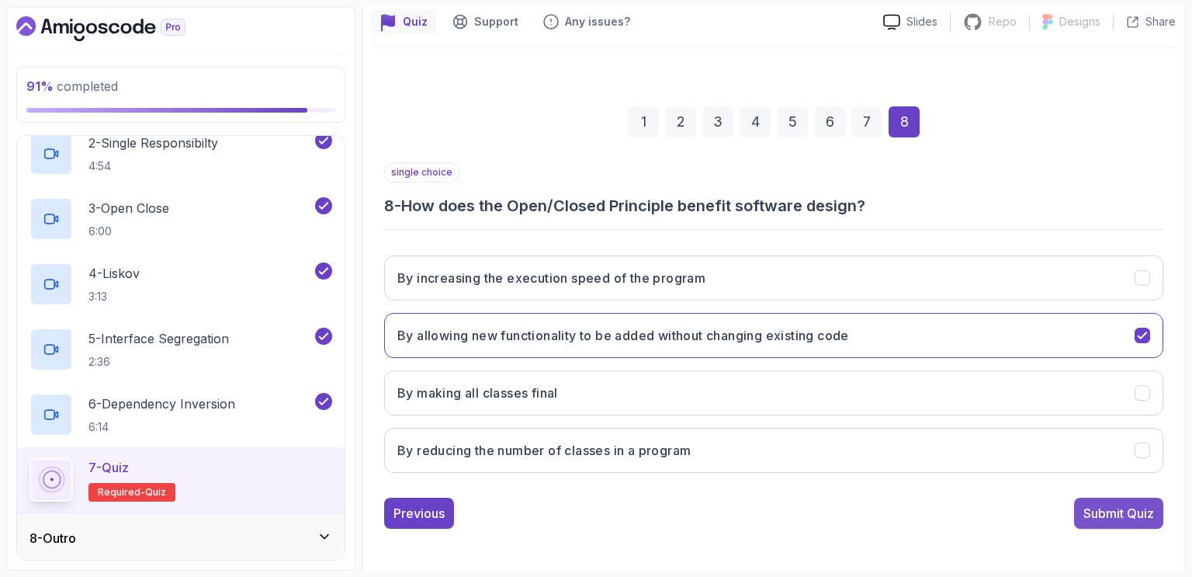
click at [1129, 505] on div "Submit Quiz" at bounding box center [1119, 513] width 71 height 19
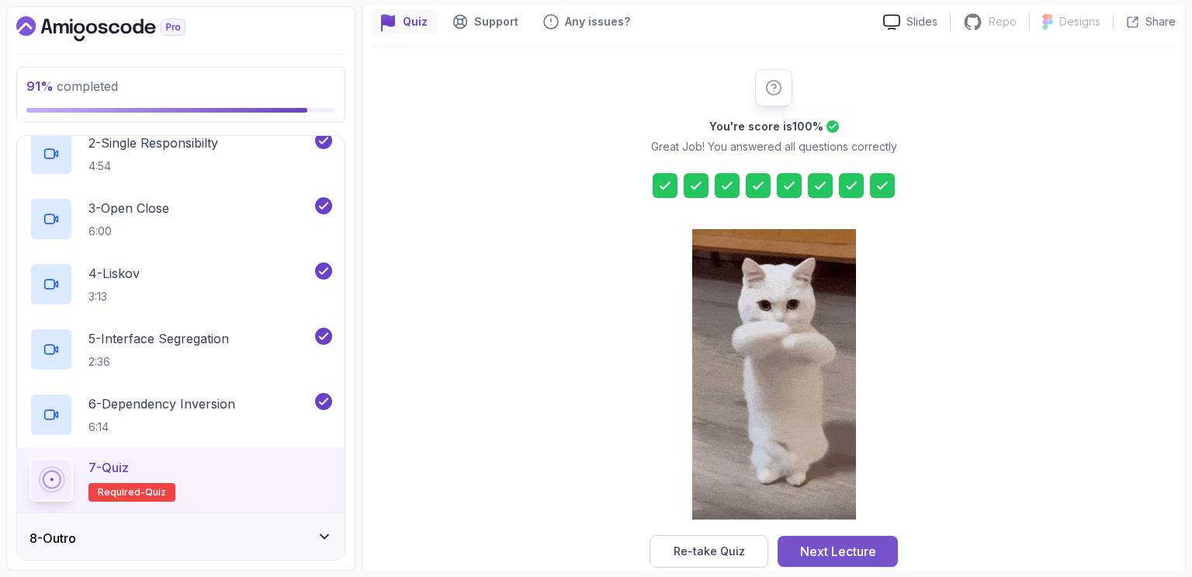
click at [866, 545] on div "Next Lecture" at bounding box center [838, 551] width 76 height 19
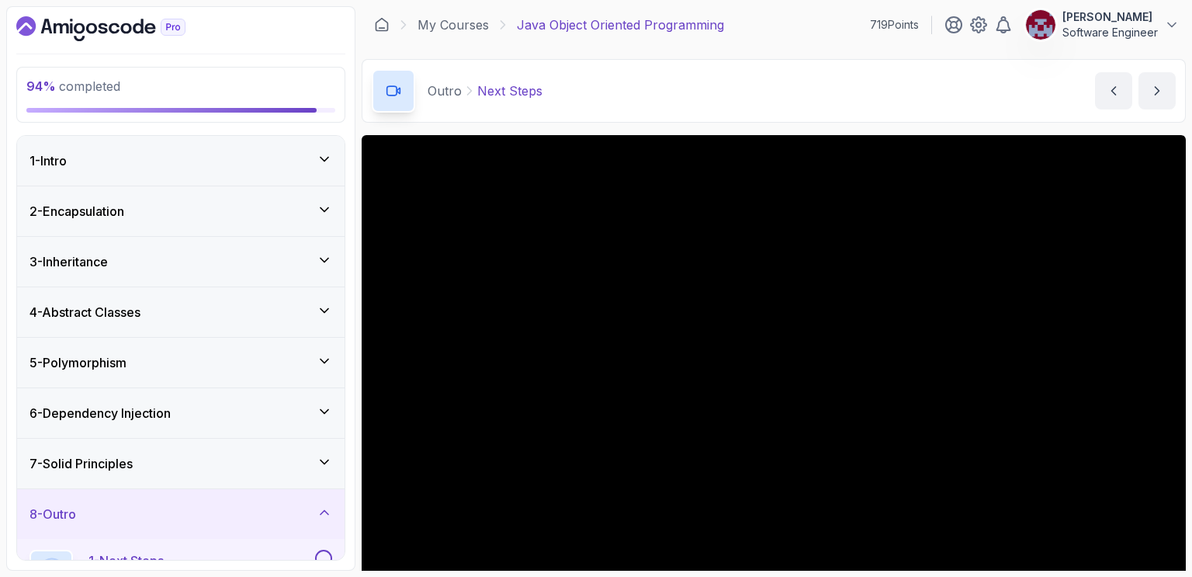
scroll to position [172, 0]
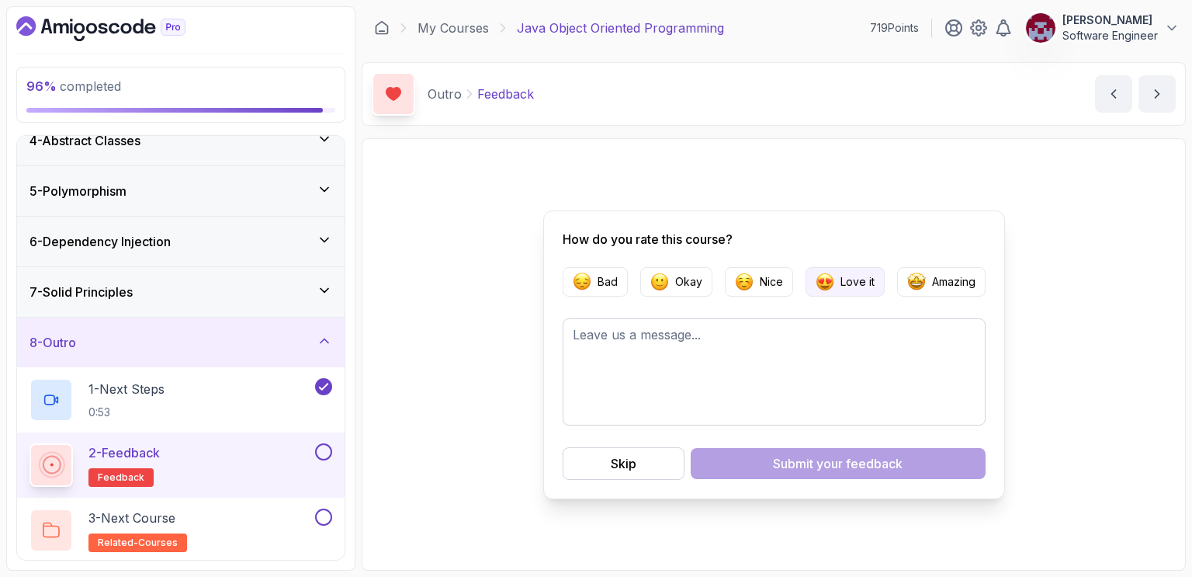
click at [846, 281] on p "Love it" at bounding box center [858, 282] width 34 height 16
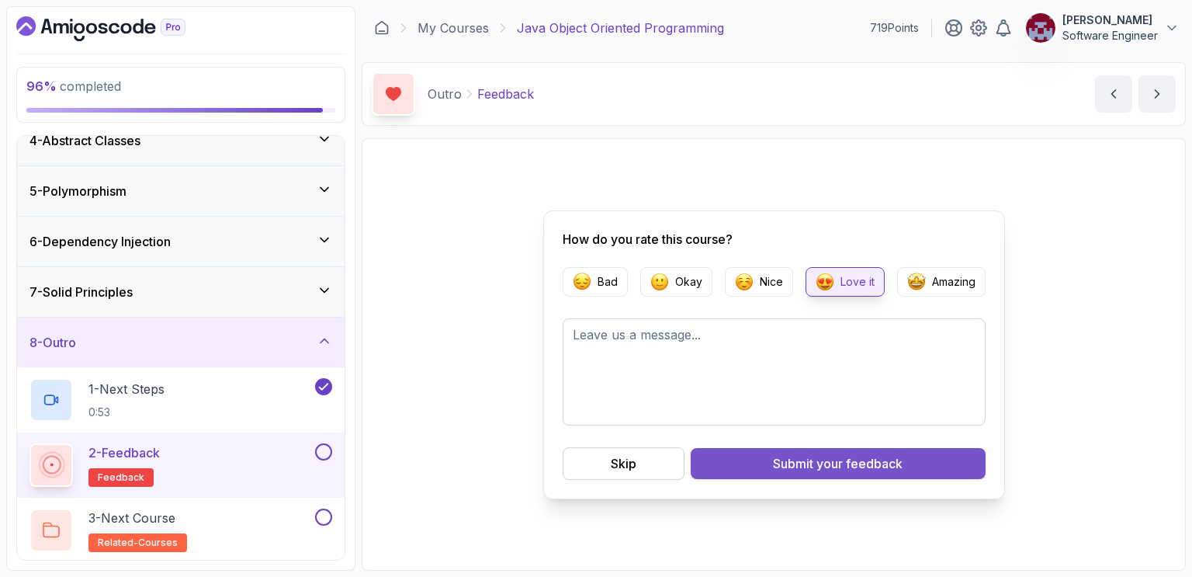
click at [779, 468] on div "Submit your feedback" at bounding box center [838, 463] width 130 height 19
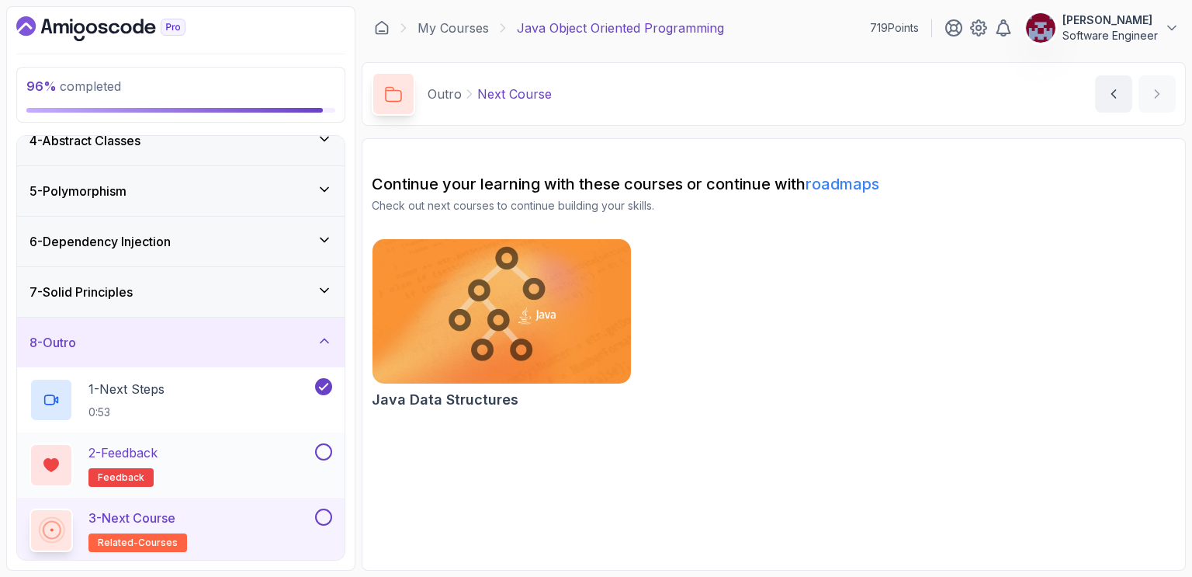
click at [327, 449] on button at bounding box center [323, 451] width 17 height 17
click at [325, 516] on button at bounding box center [323, 516] width 17 height 17
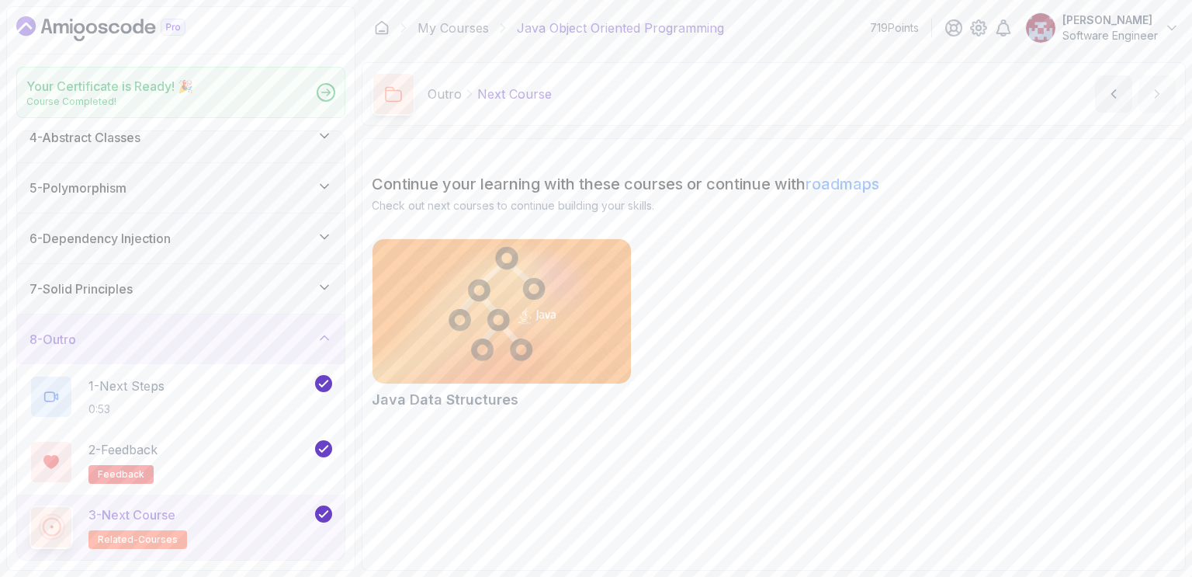
scroll to position [168, 0]
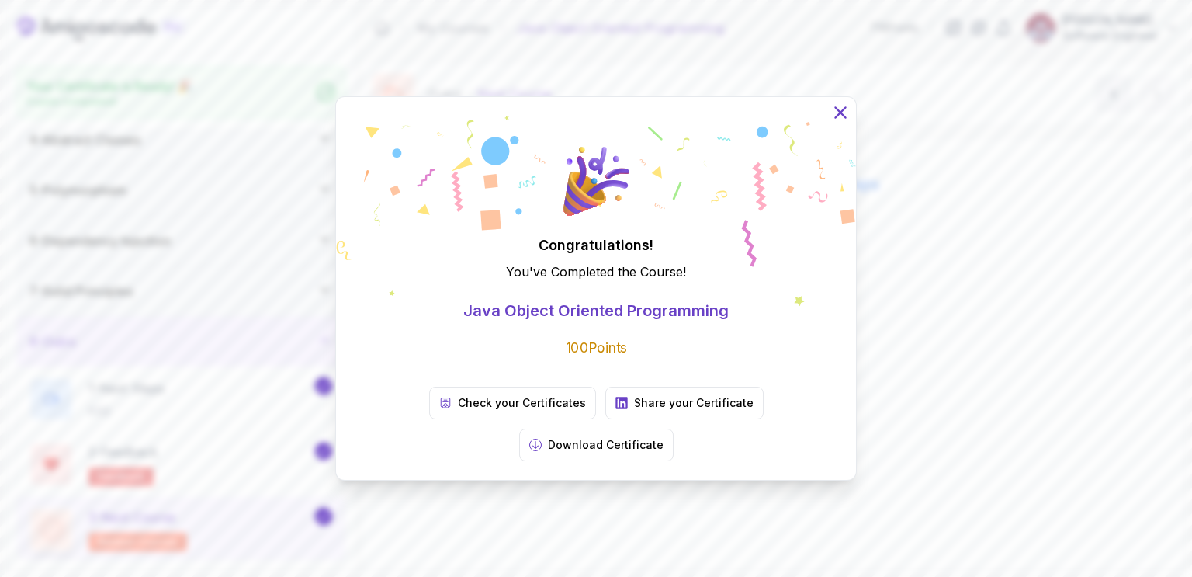
click at [844, 117] on icon at bounding box center [840, 112] width 10 height 10
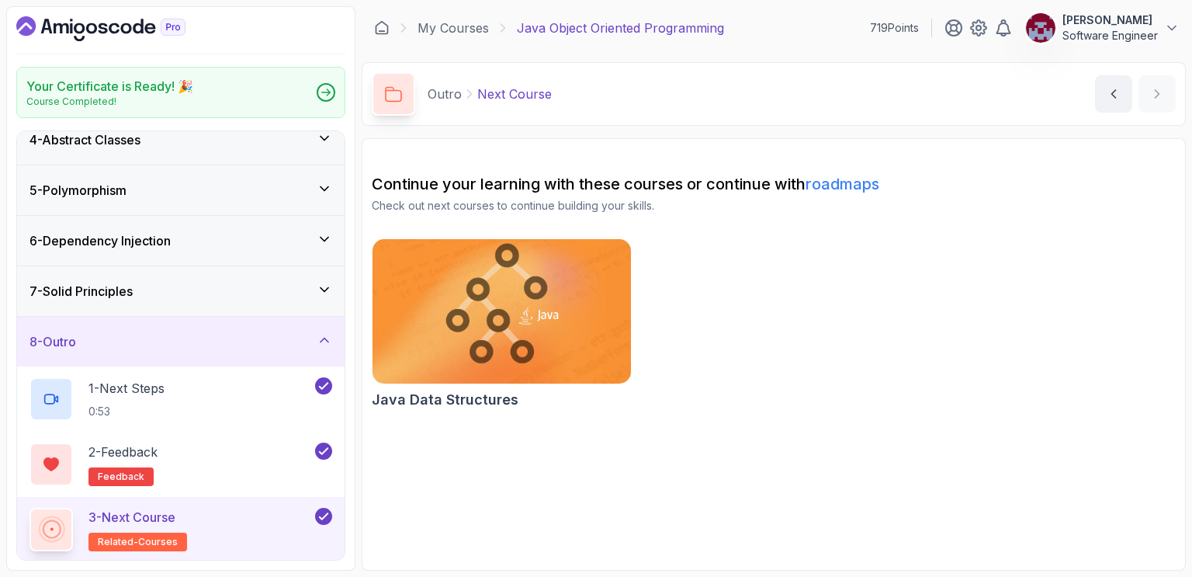
click at [515, 298] on img at bounding box center [501, 311] width 271 height 152
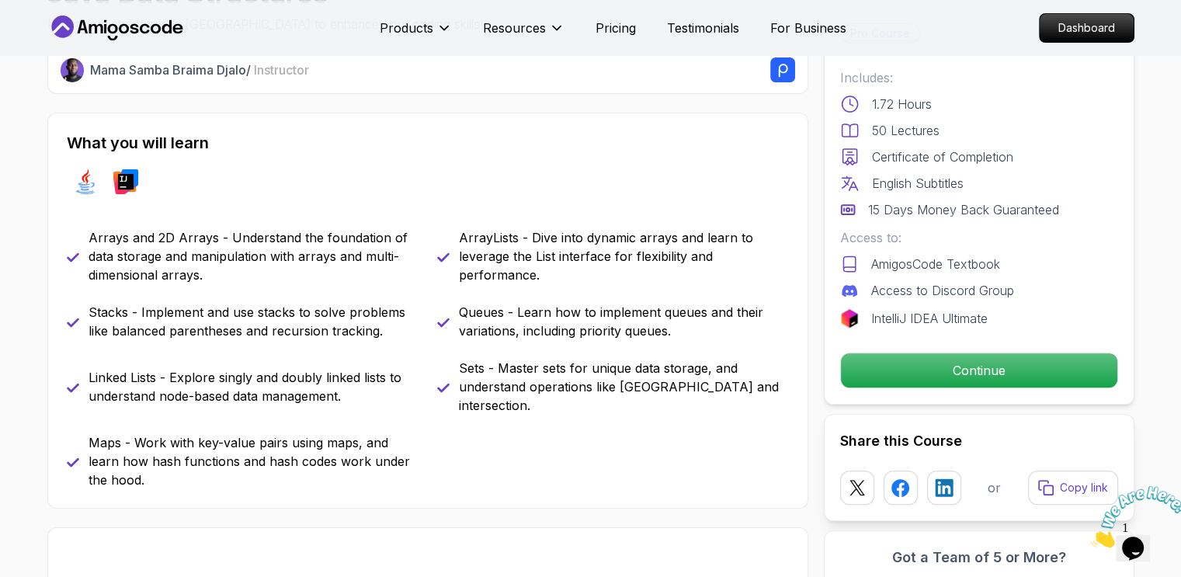
scroll to position [565, 0]
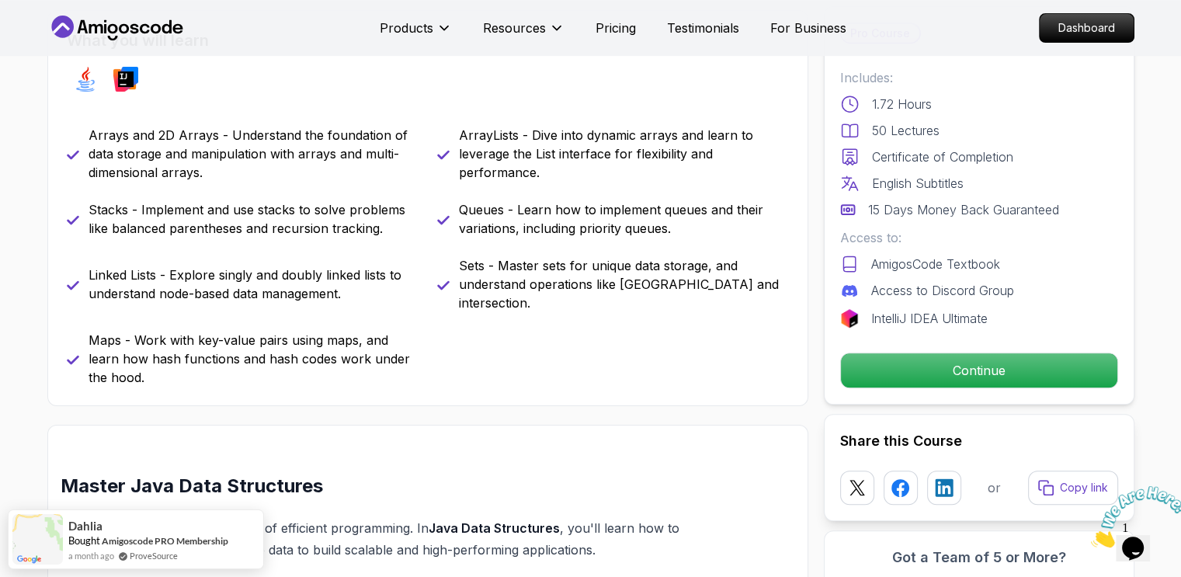
scroll to position [642, 0]
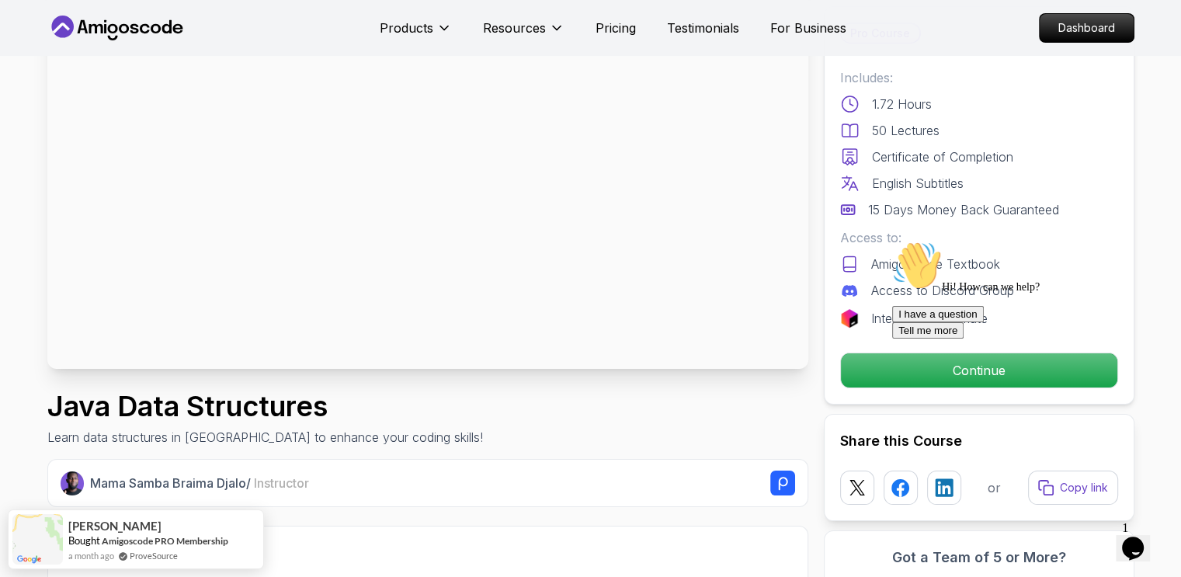
scroll to position [149, 0]
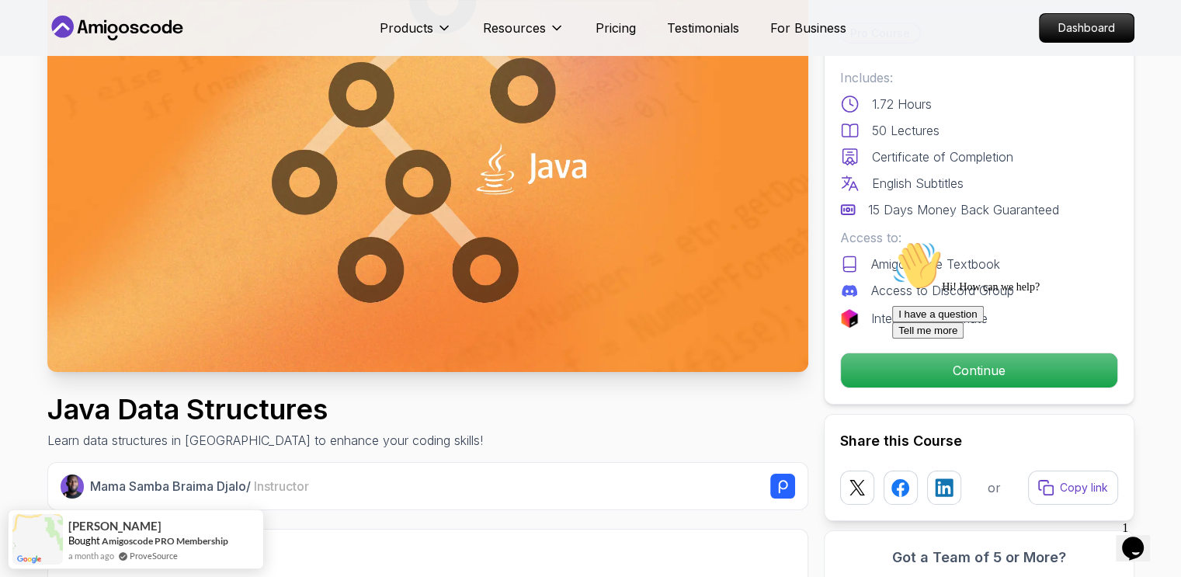
click at [892, 241] on icon "Chat attention grabber" at bounding box center [892, 241] width 0 height 0
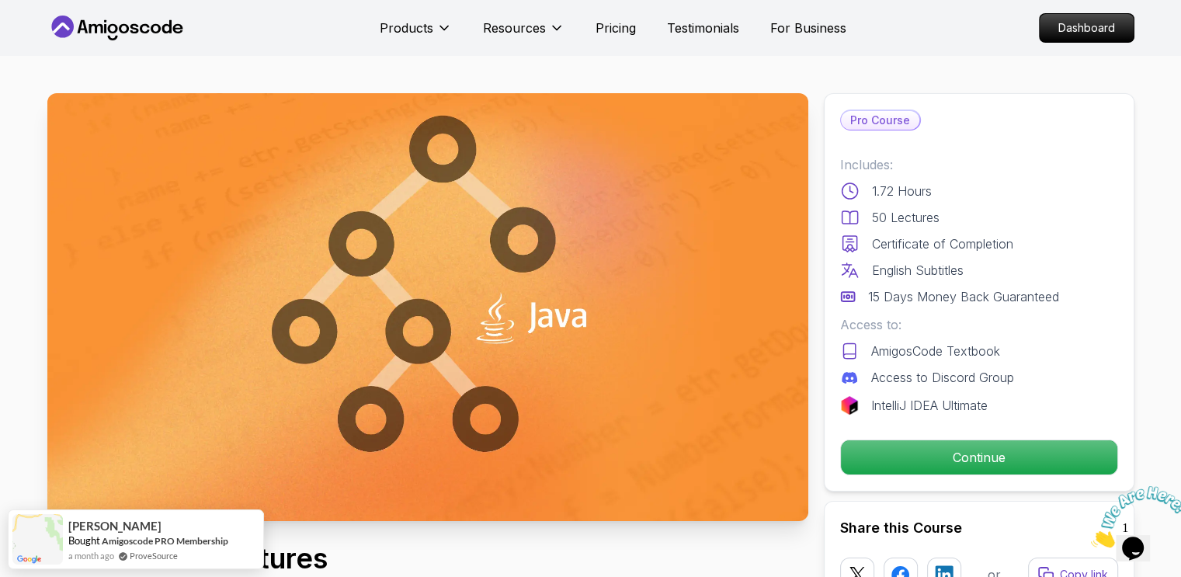
scroll to position [3, 0]
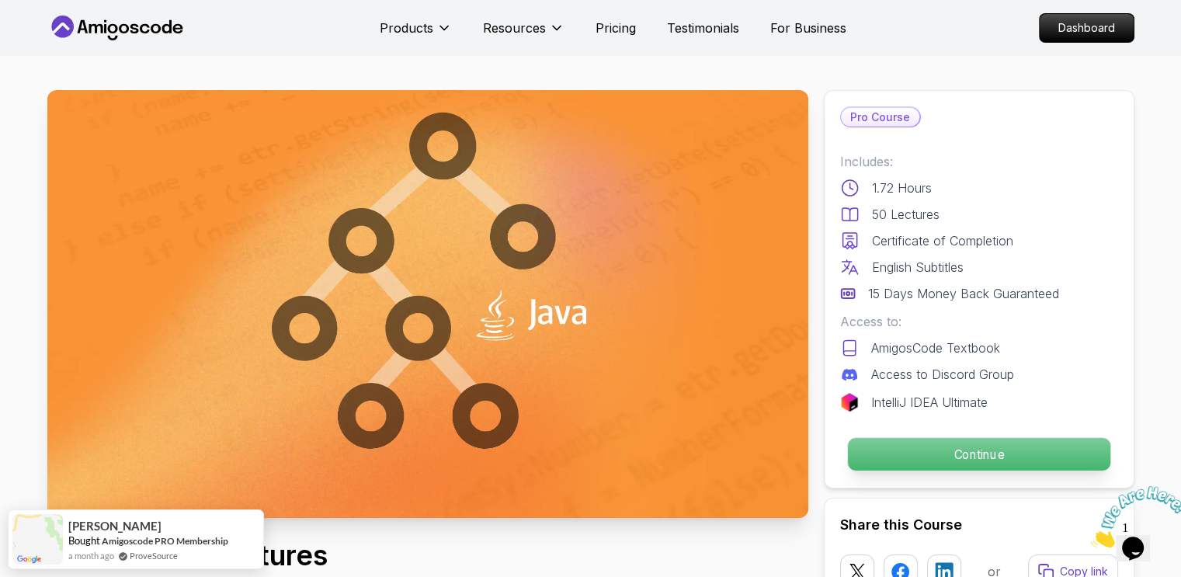
click at [1043, 456] on p "Continue" at bounding box center [978, 454] width 262 height 33
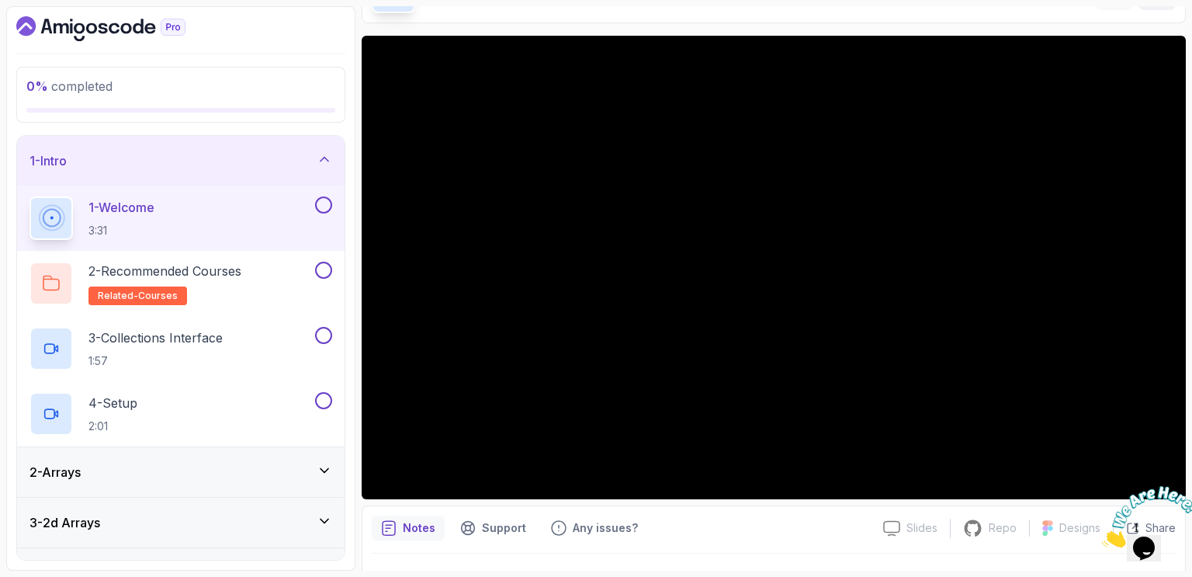
scroll to position [102, 0]
click at [1147, 486] on div at bounding box center [1144, 516] width 84 height 61
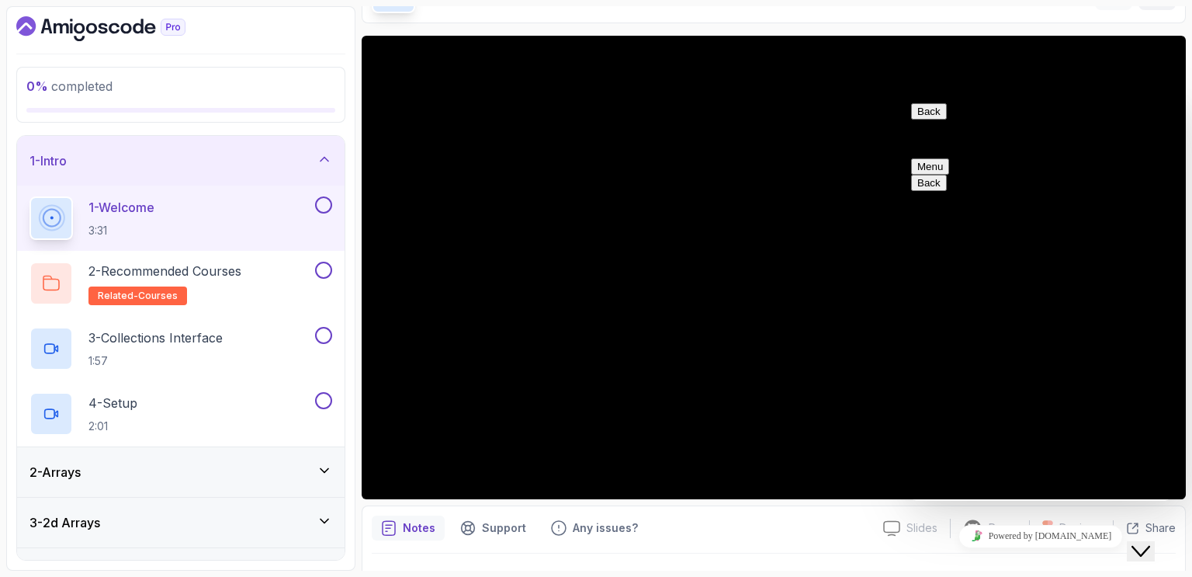
click at [1149, 546] on icon "Chat widget" at bounding box center [1141, 551] width 19 height 11
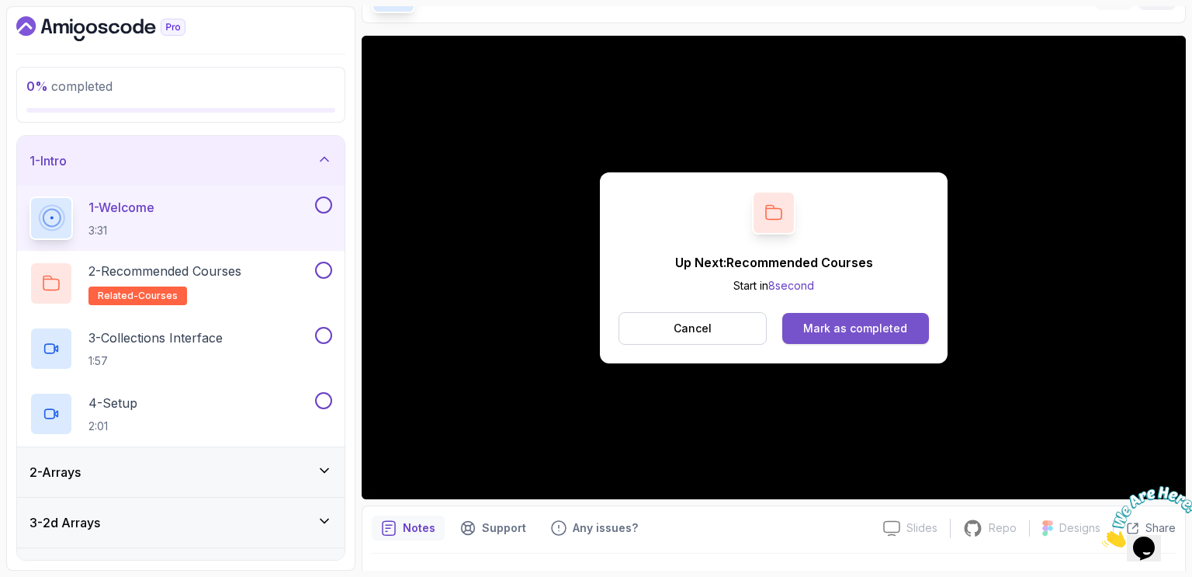
click at [844, 328] on div "Mark as completed" at bounding box center [855, 329] width 104 height 16
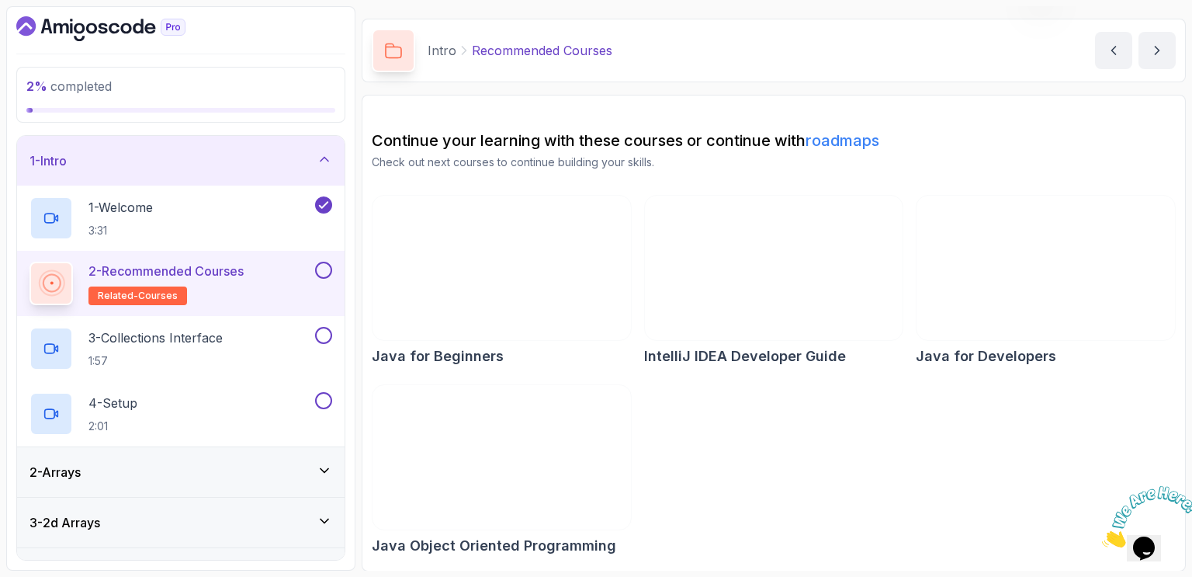
scroll to position [43, 0]
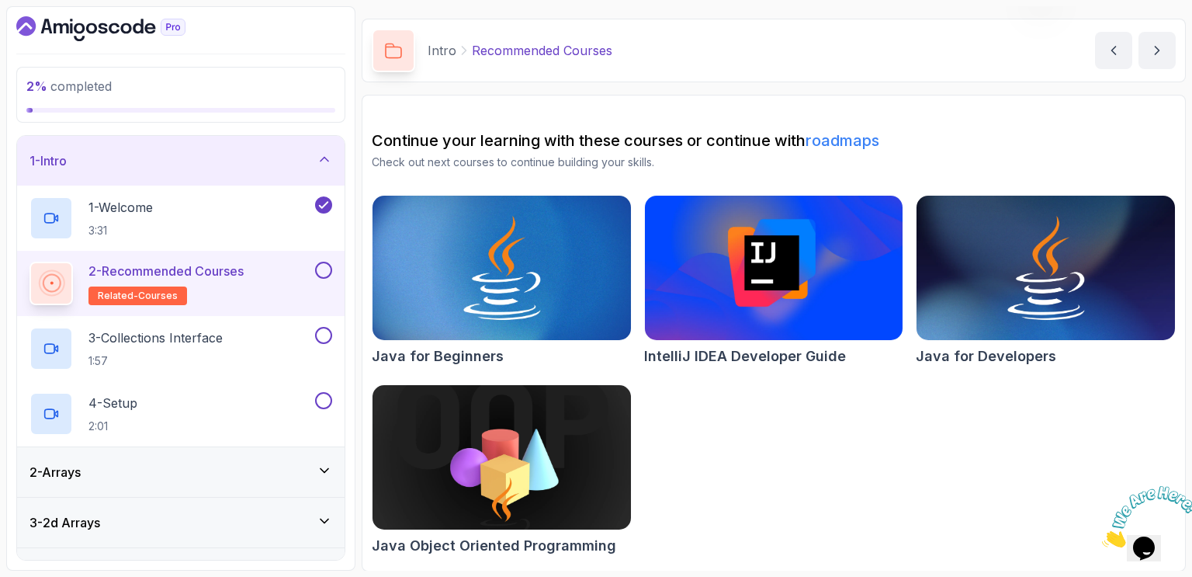
click at [326, 269] on button at bounding box center [323, 270] width 17 height 17
click at [1161, 51] on icon "next content" at bounding box center [1158, 51] width 16 height 16
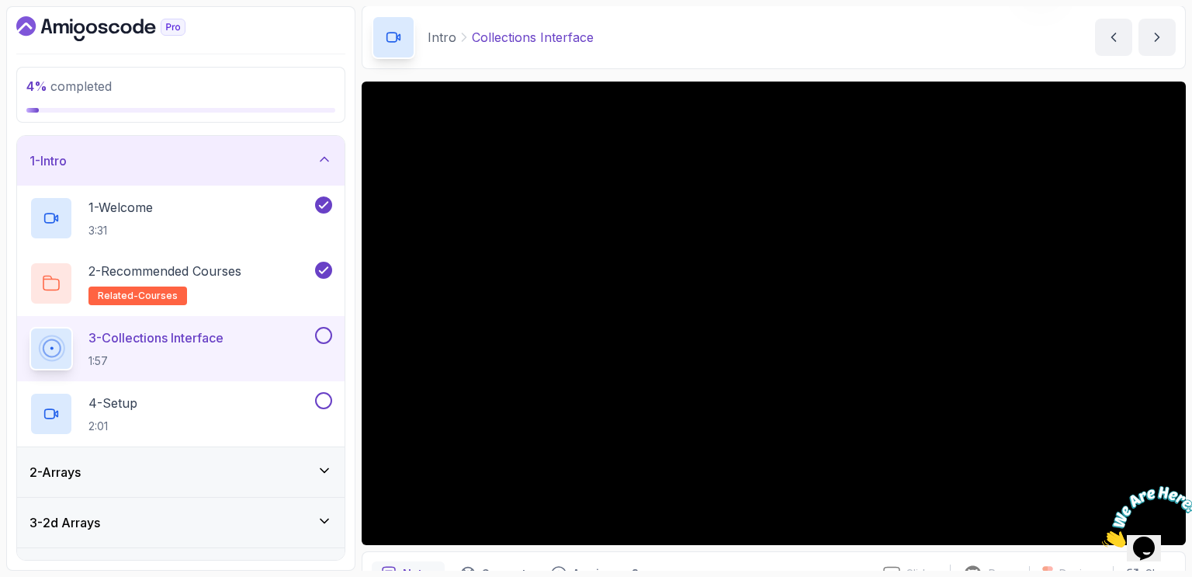
scroll to position [58, 0]
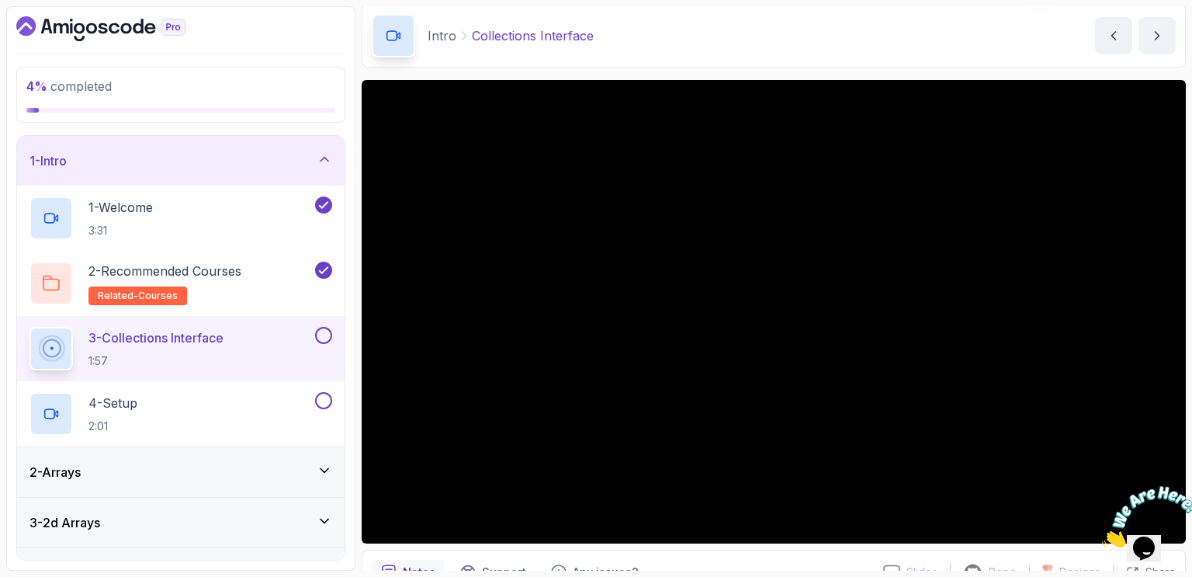
click at [1102, 536] on icon "Close" at bounding box center [1102, 542] width 0 height 13
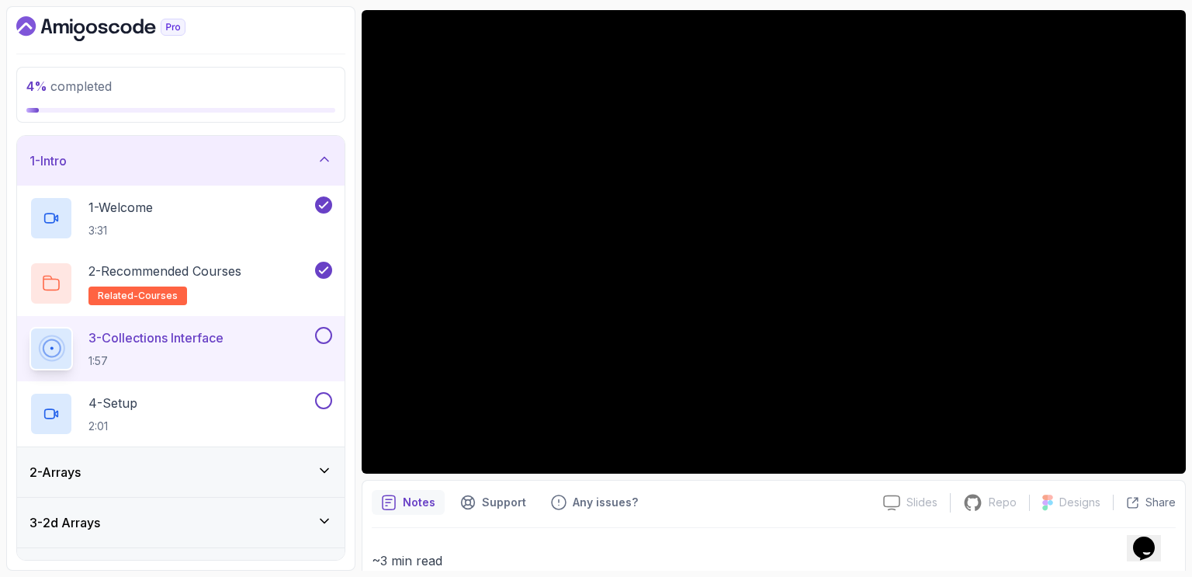
scroll to position [127, 0]
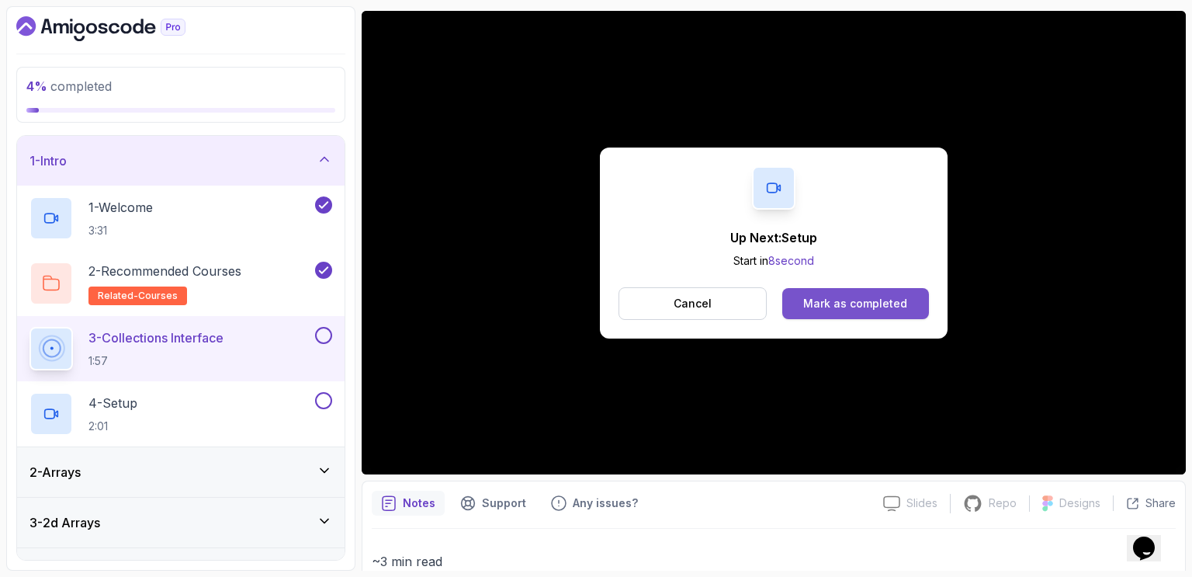
click at [880, 304] on div "Mark as completed" at bounding box center [855, 304] width 104 height 16
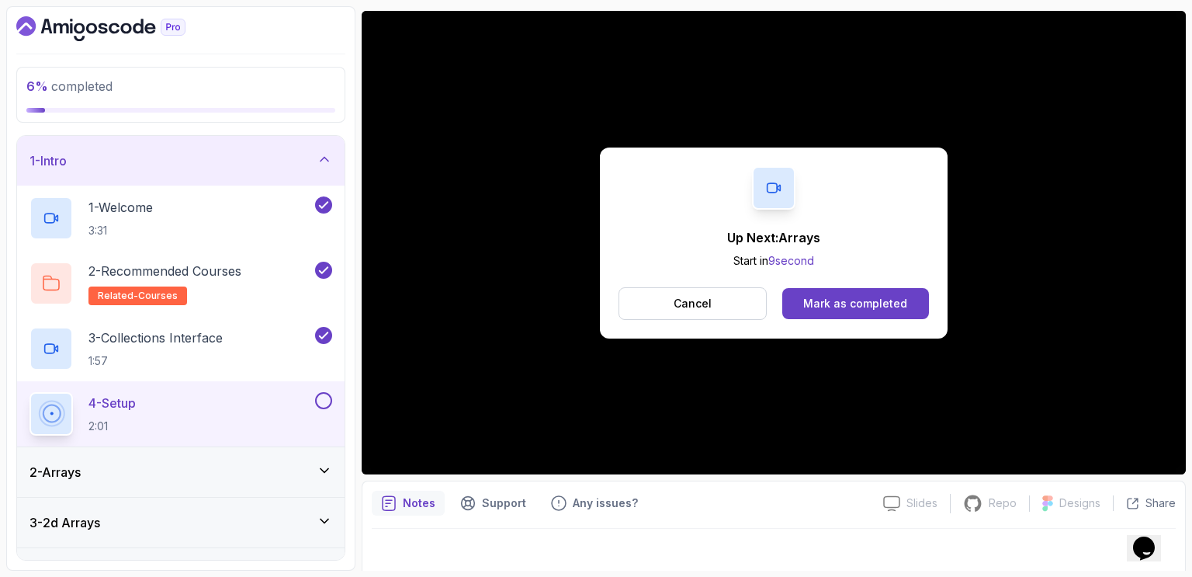
click at [880, 304] on div "Mark as completed" at bounding box center [855, 304] width 104 height 16
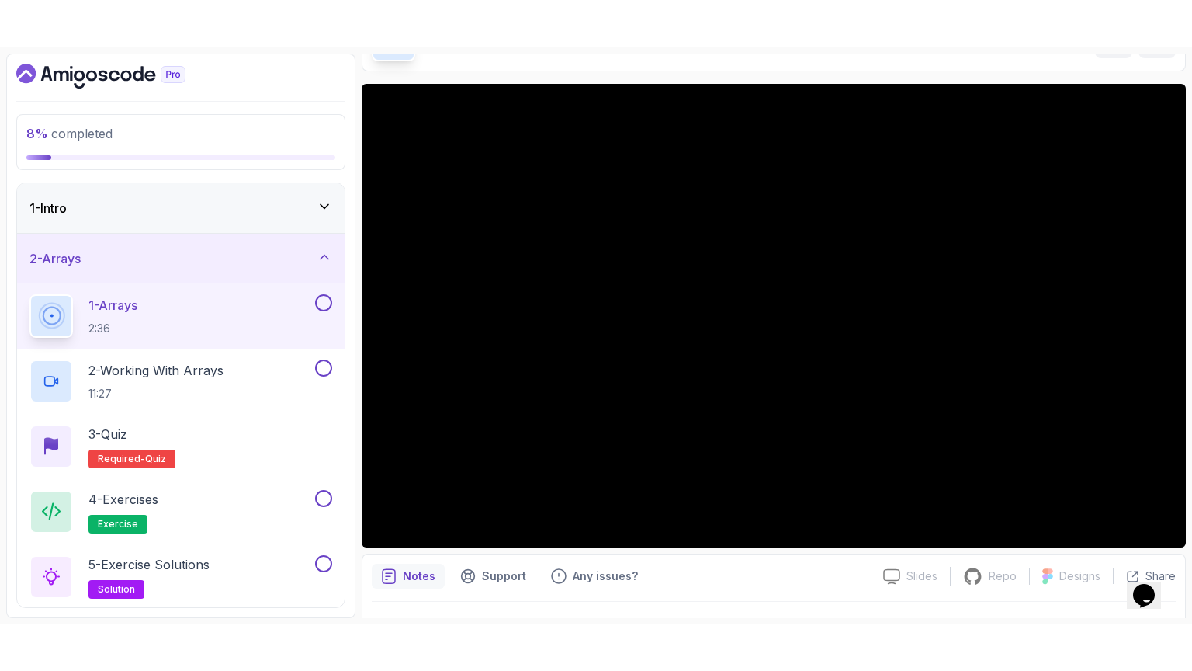
scroll to position [100, 0]
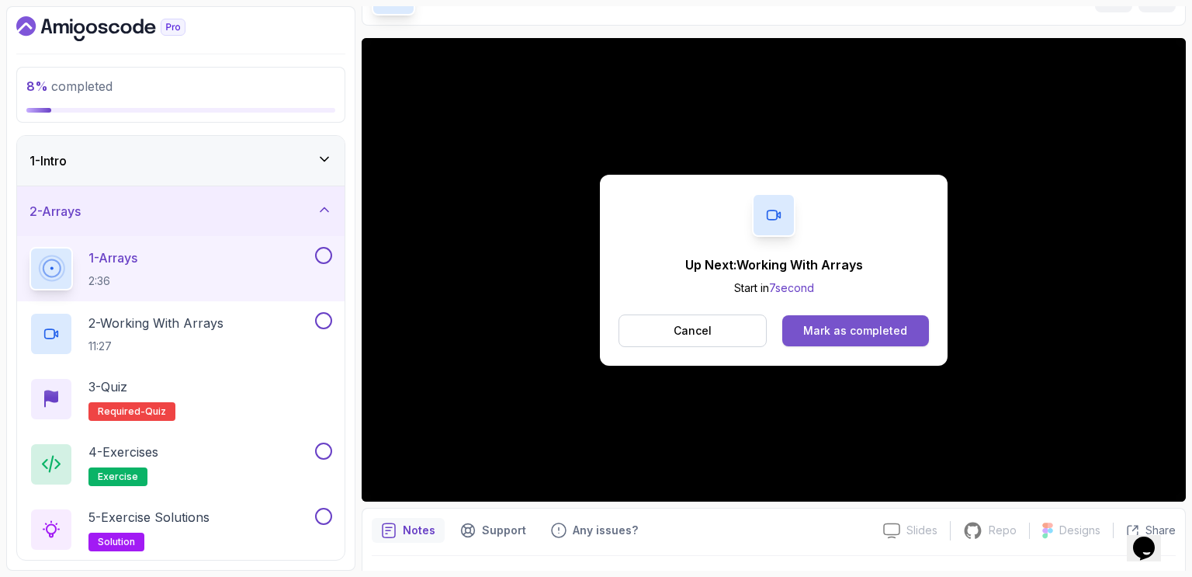
click at [876, 321] on button "Mark as completed" at bounding box center [856, 330] width 147 height 31
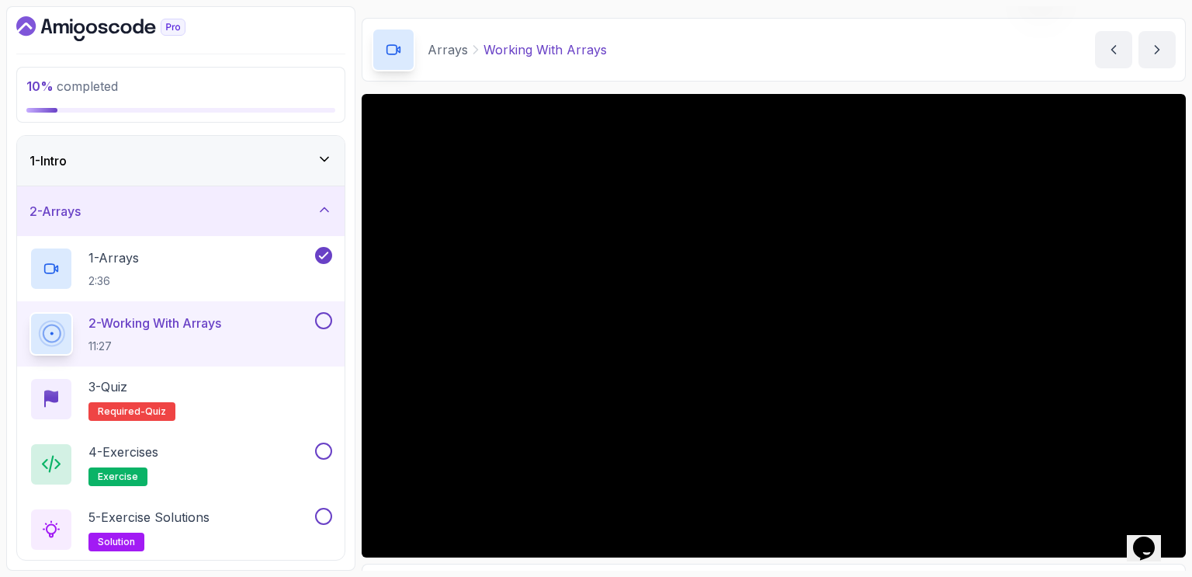
scroll to position [100, 0]
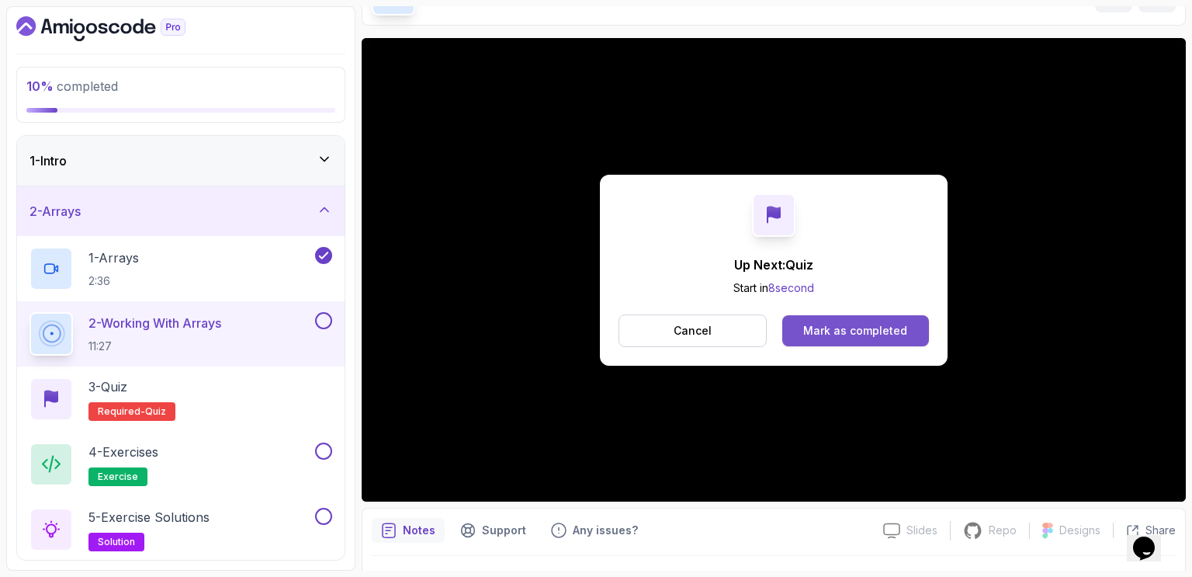
click at [892, 324] on div "Mark as completed" at bounding box center [855, 331] width 104 height 16
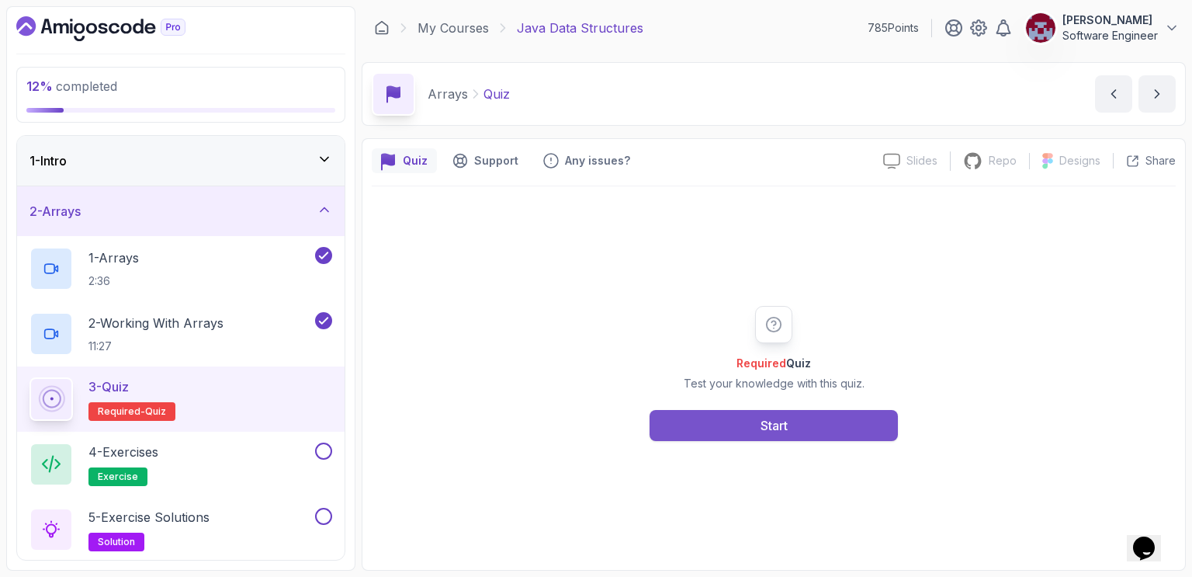
click at [803, 422] on button "Start" at bounding box center [774, 425] width 248 height 31
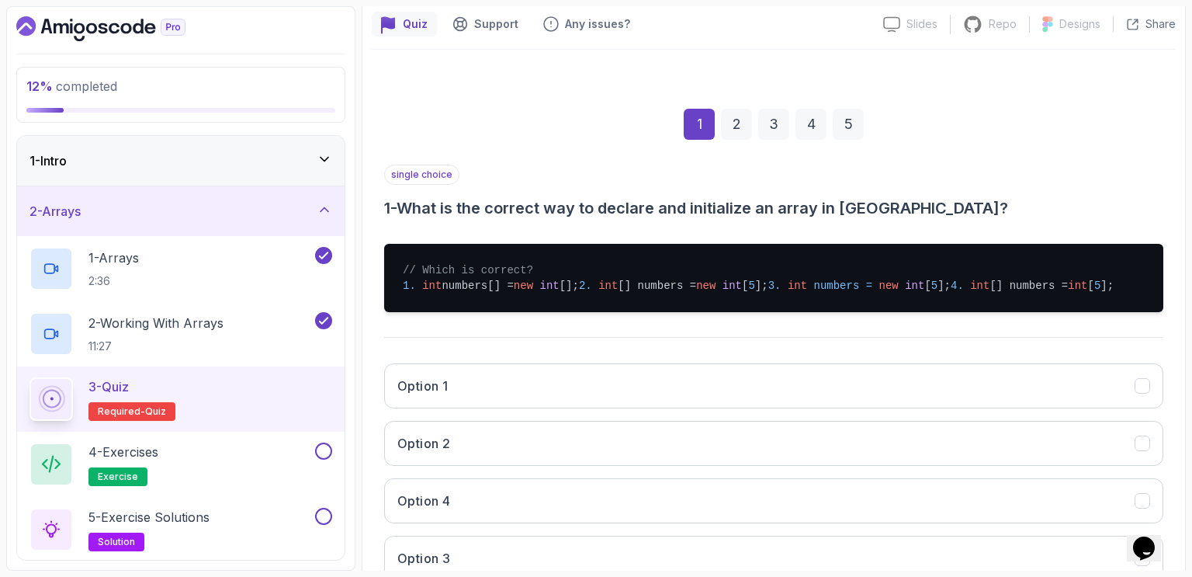
scroll to position [138, 0]
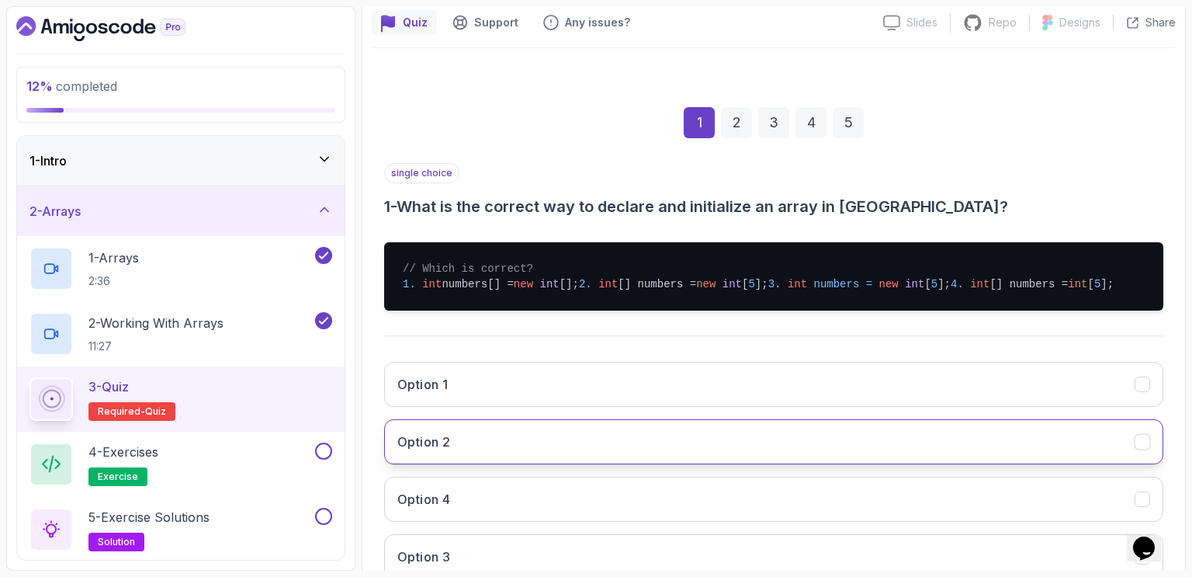
click at [473, 464] on button "Option 2" at bounding box center [773, 441] width 779 height 45
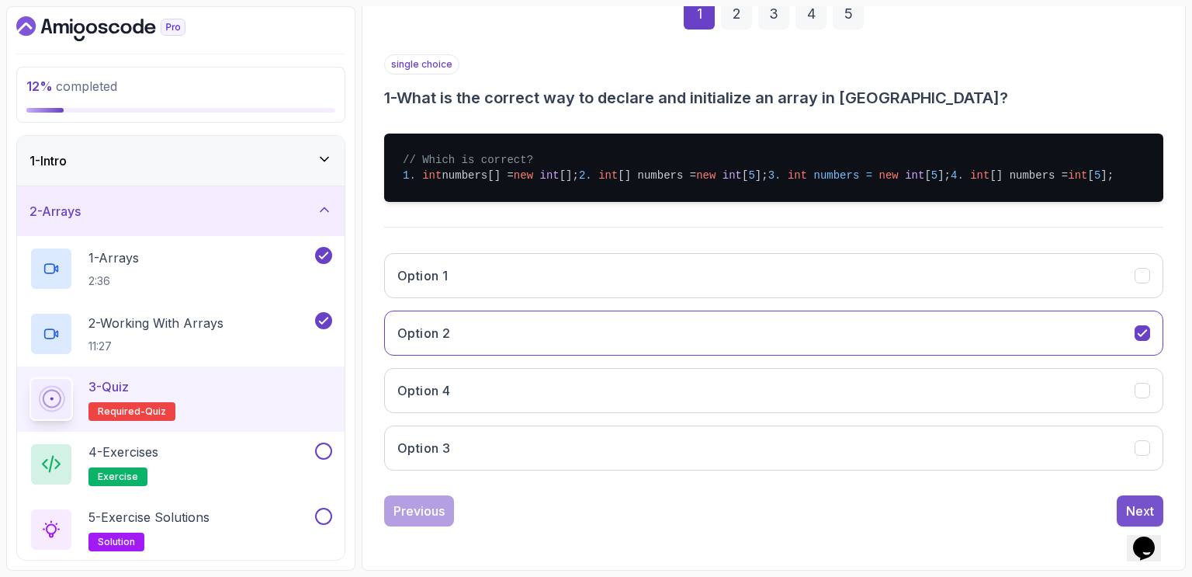
click at [1144, 505] on div "Next" at bounding box center [1140, 510] width 28 height 19
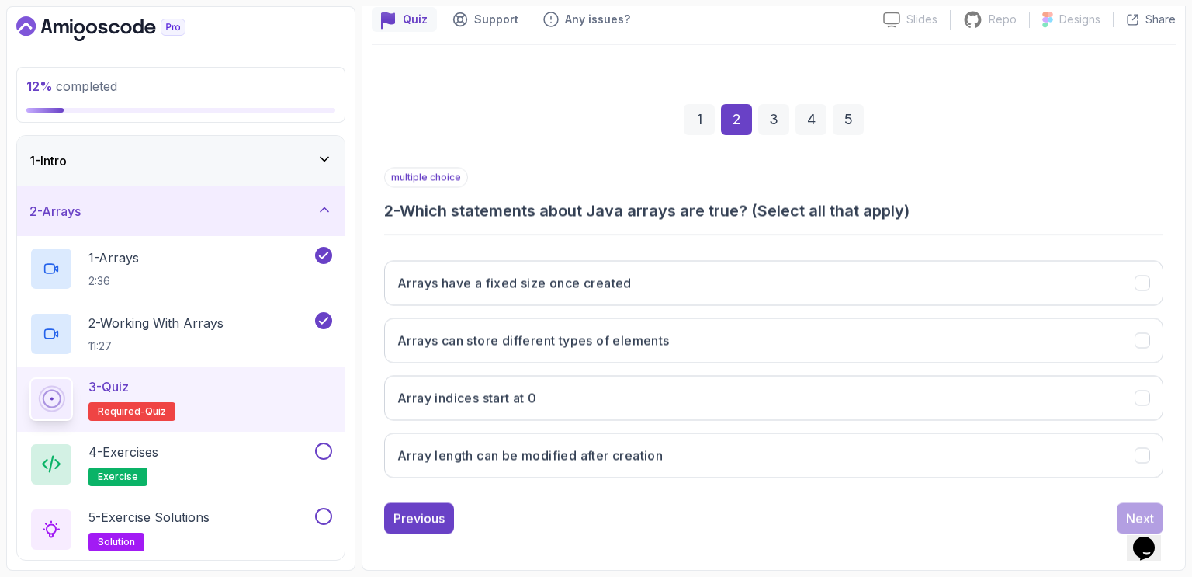
scroll to position [139, 0]
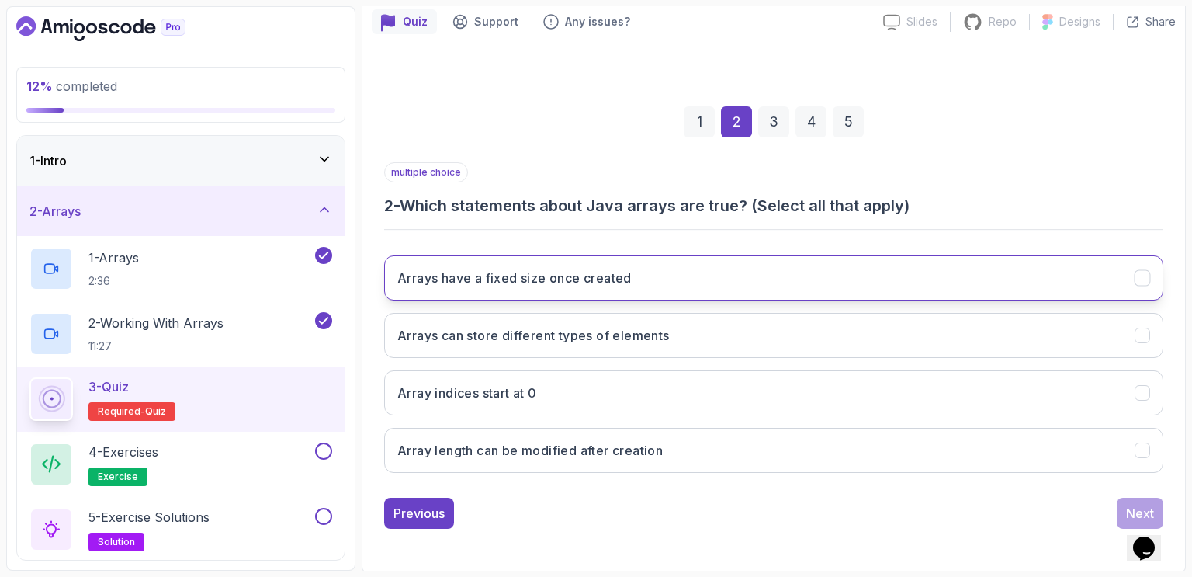
click at [492, 282] on h3 "Arrays have a fixed size once created" at bounding box center [514, 278] width 234 height 19
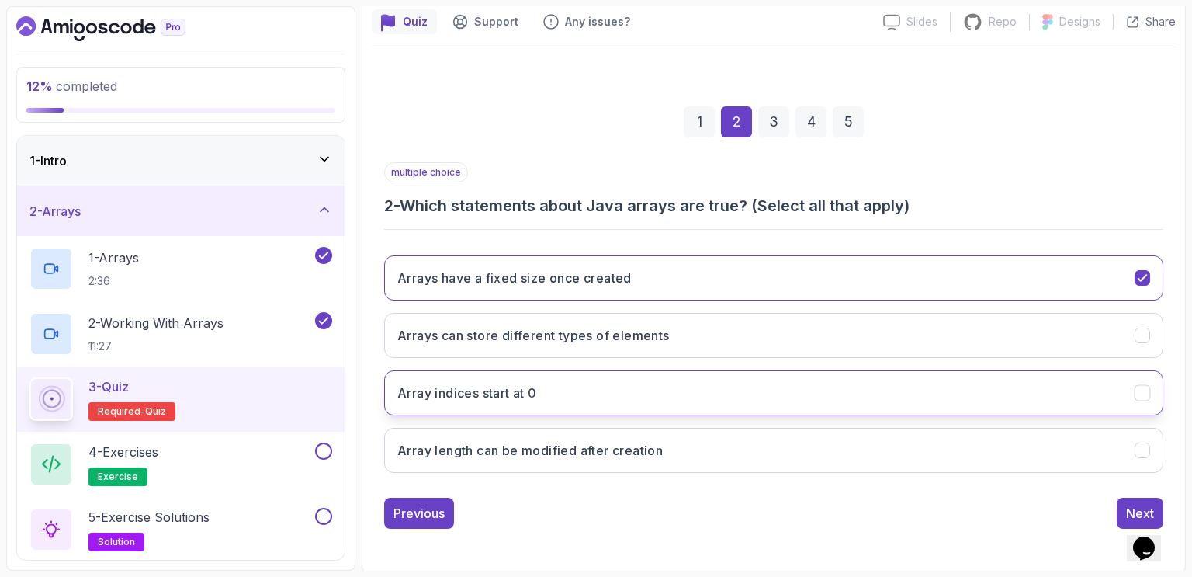
click at [481, 390] on h3 "Array indices start at 0" at bounding box center [467, 392] width 140 height 19
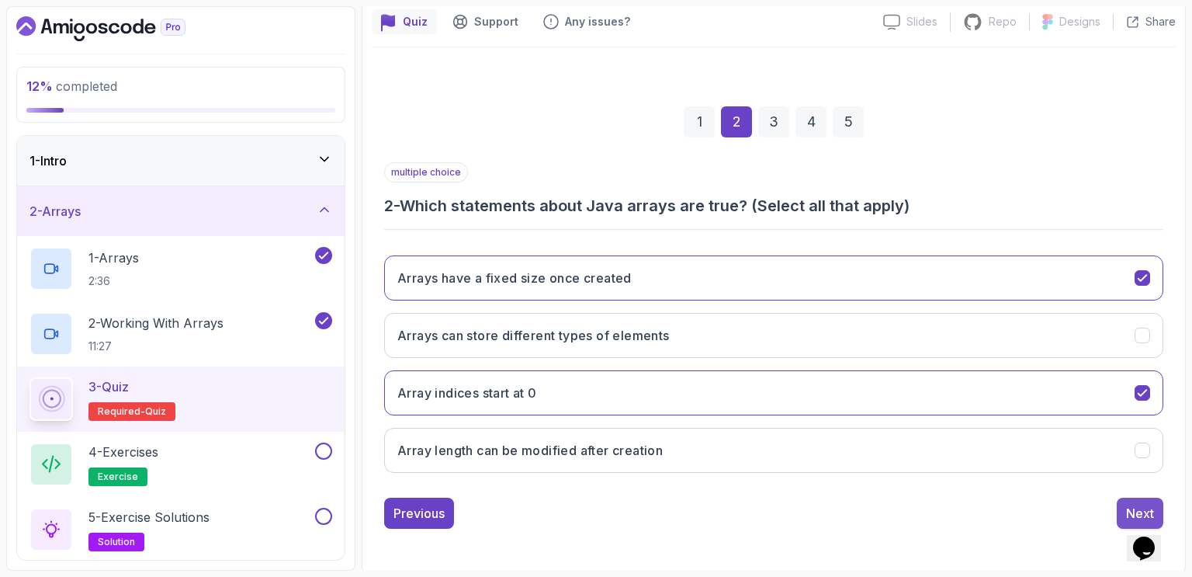
click at [1136, 504] on div "Next" at bounding box center [1140, 513] width 28 height 19
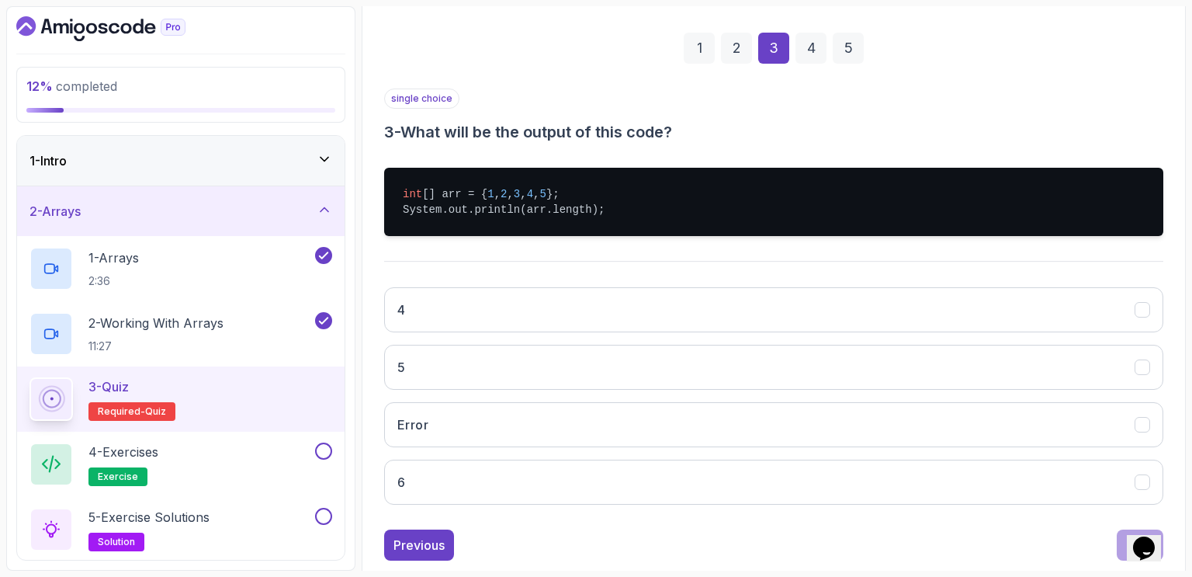
scroll to position [213, 0]
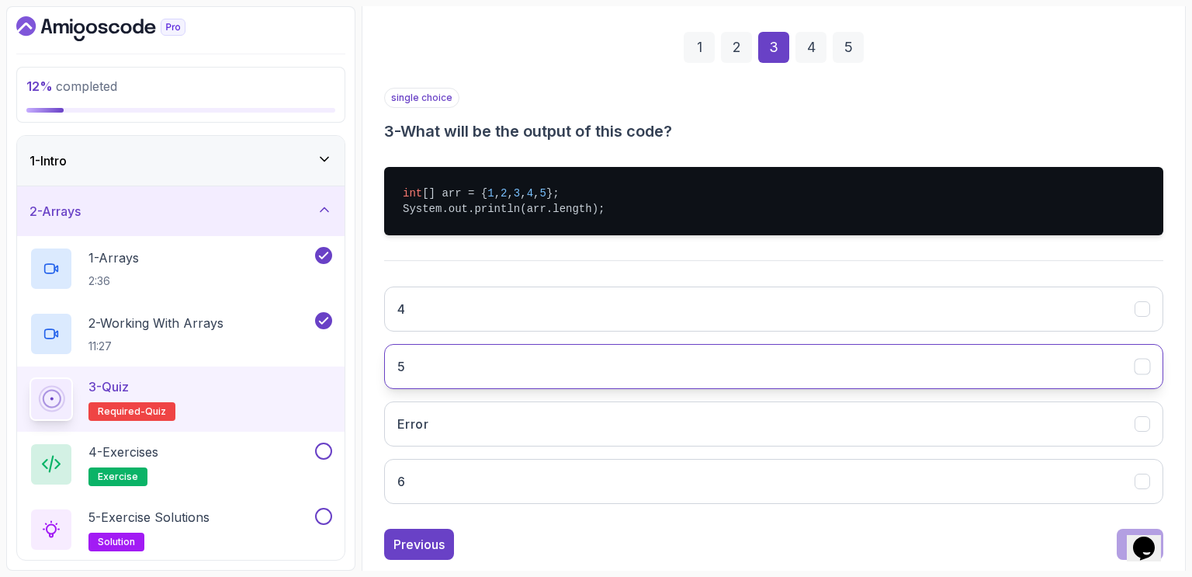
click at [536, 357] on button "5" at bounding box center [773, 366] width 779 height 45
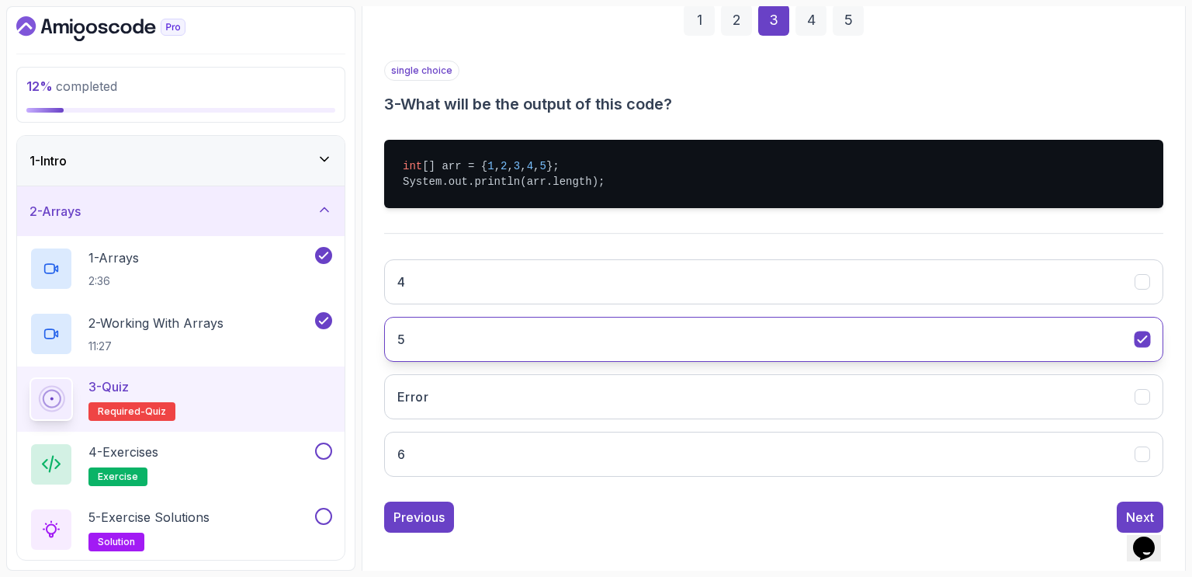
scroll to position [245, 0]
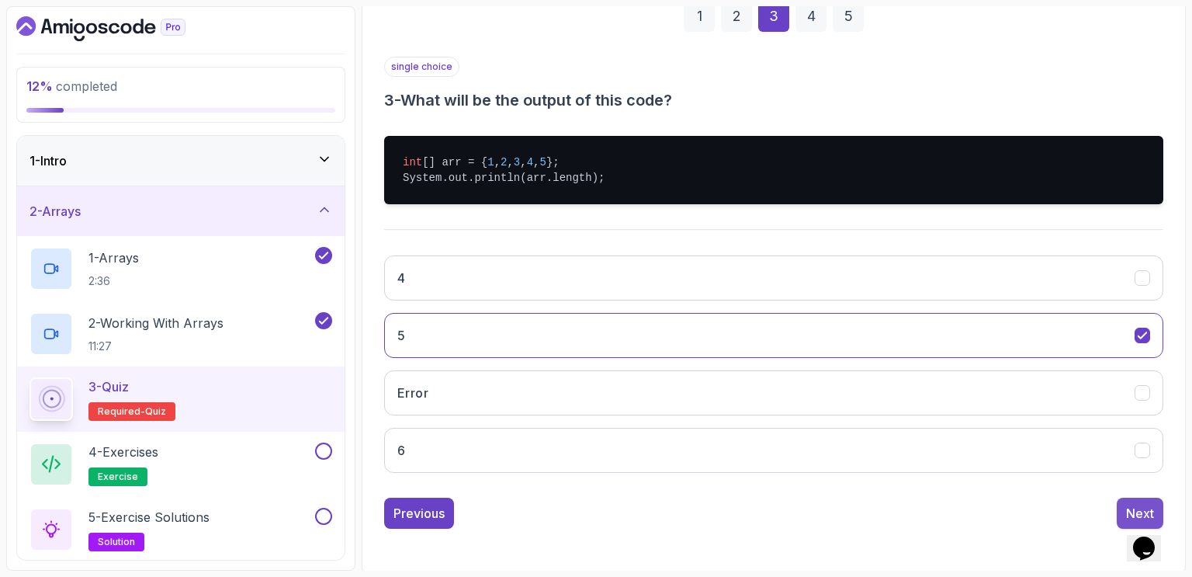
click at [1134, 504] on div "Next" at bounding box center [1140, 513] width 28 height 19
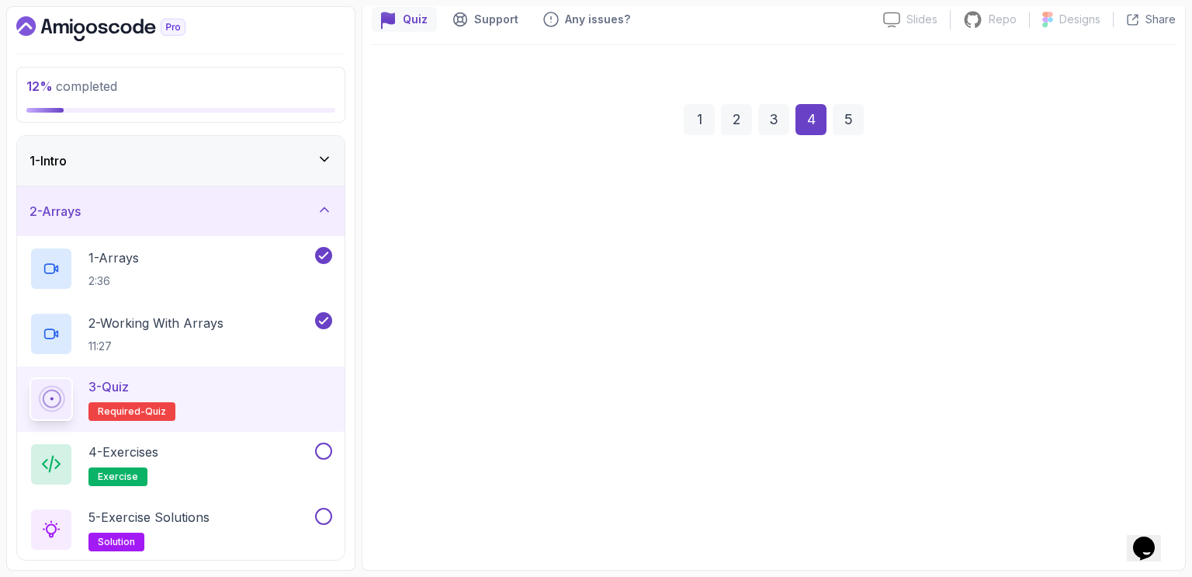
scroll to position [139, 0]
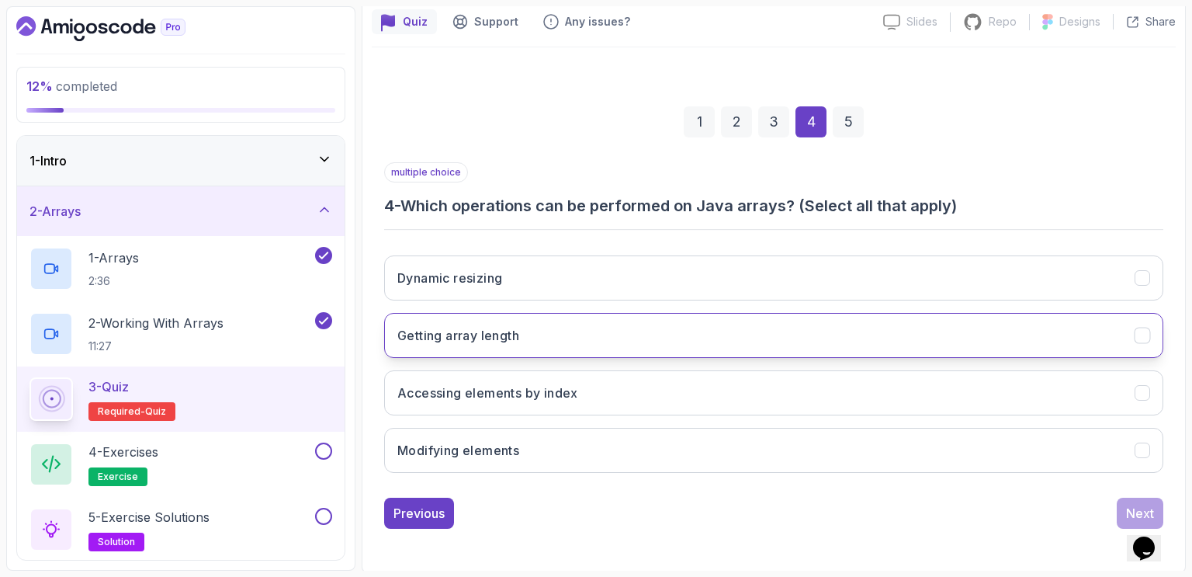
click at [525, 343] on button "Getting array length" at bounding box center [773, 335] width 779 height 45
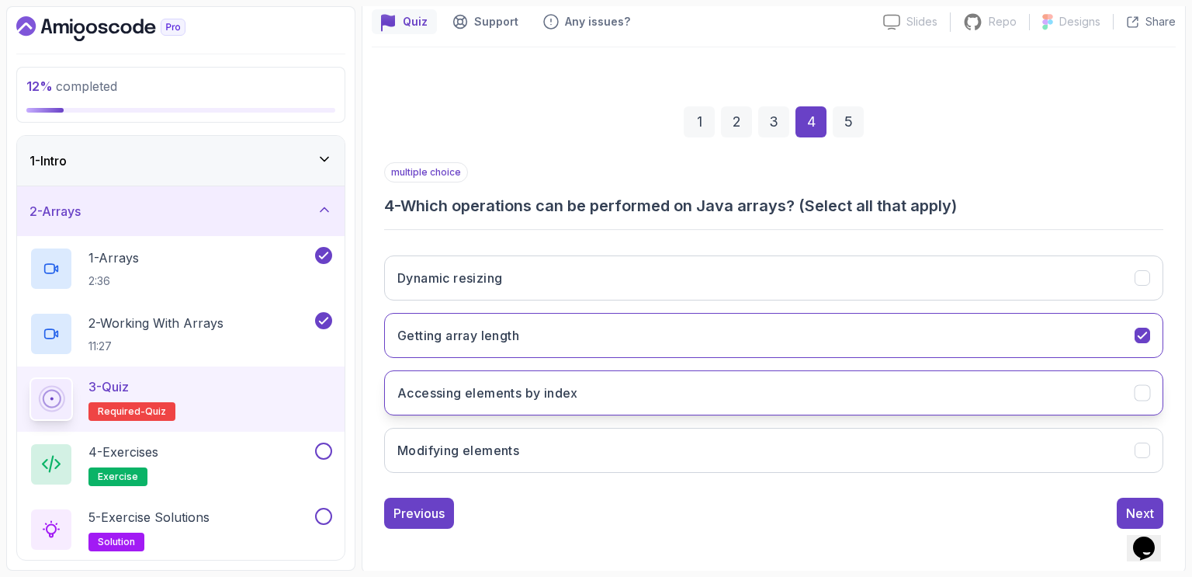
click at [527, 397] on h3 "Accessing elements by index" at bounding box center [487, 392] width 181 height 19
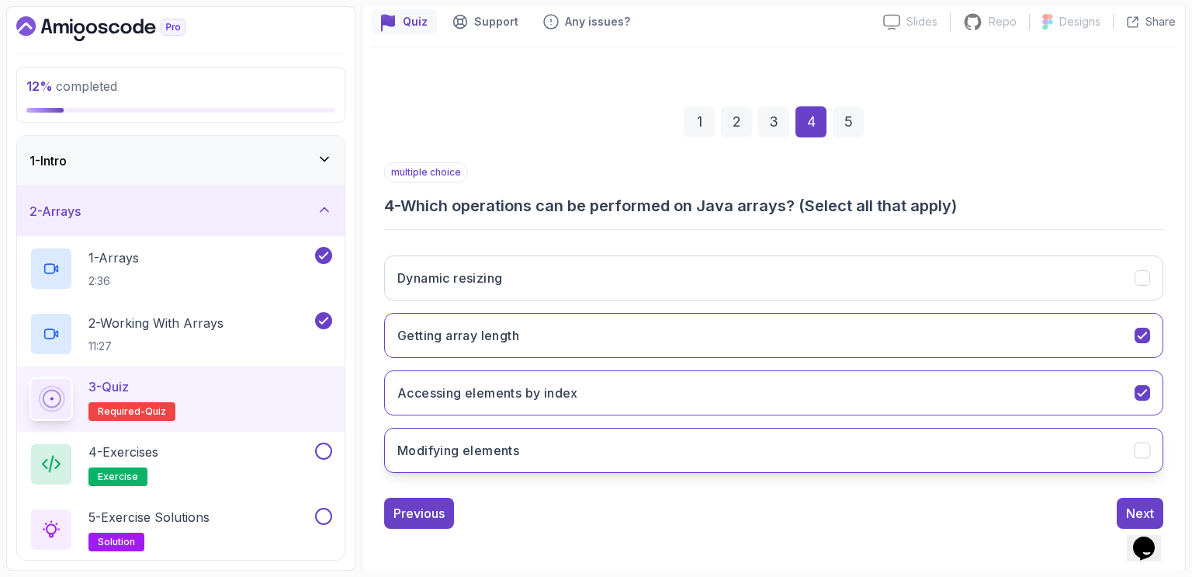
click at [512, 450] on h3 "Modifying elements" at bounding box center [458, 450] width 122 height 19
click at [1136, 504] on div "Next" at bounding box center [1140, 513] width 28 height 19
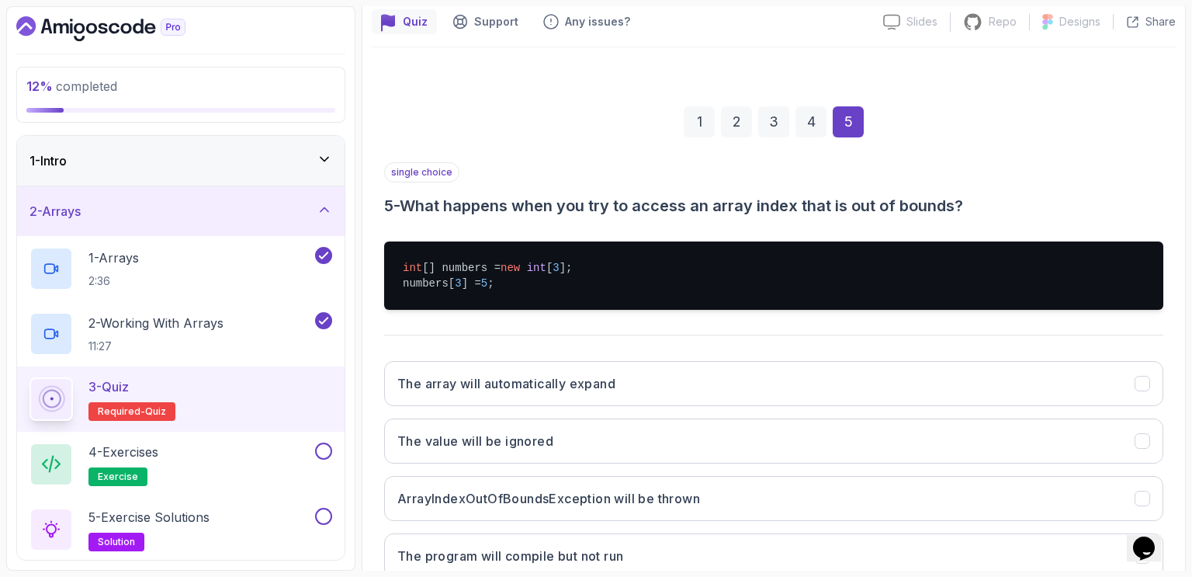
scroll to position [245, 0]
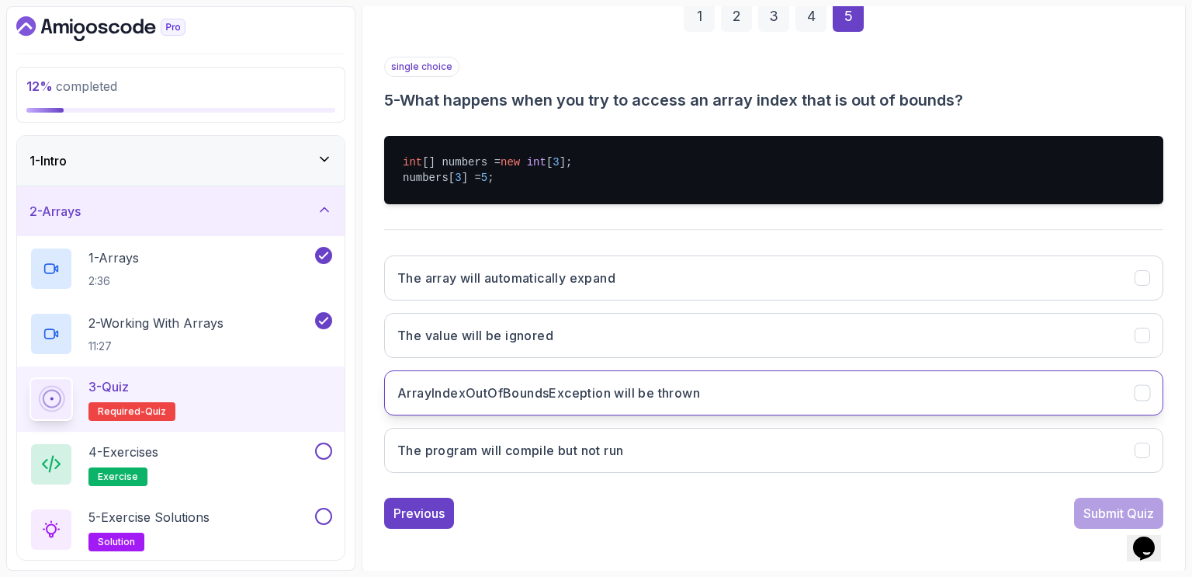
click at [508, 397] on h3 "ArrayIndexOutOfBoundsException will be thrown" at bounding box center [548, 392] width 303 height 19
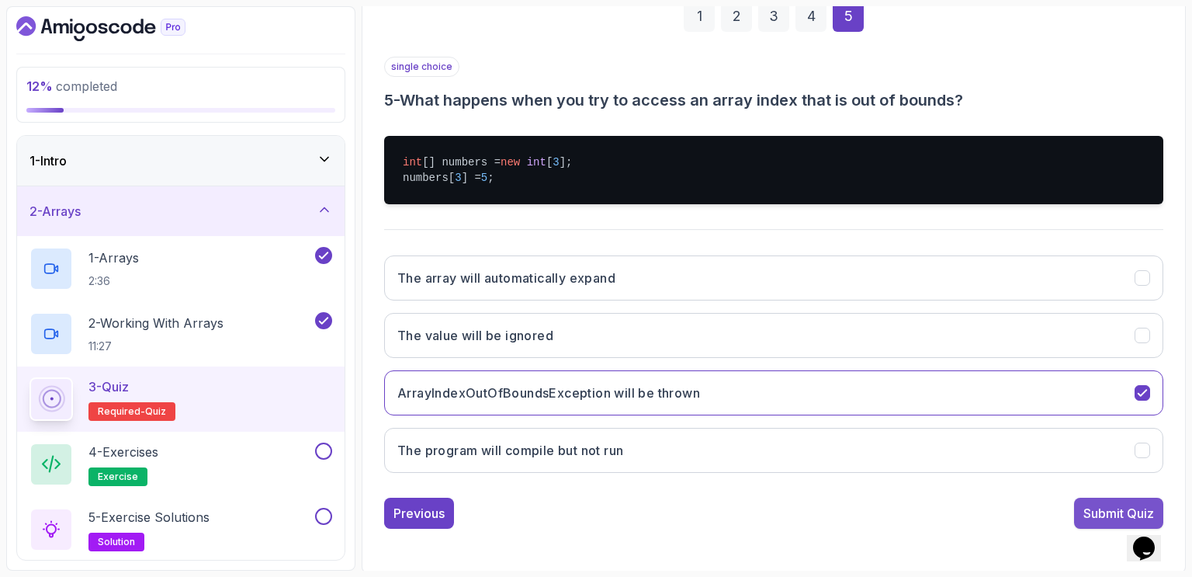
click at [1097, 505] on div "Submit Quiz" at bounding box center [1119, 513] width 71 height 19
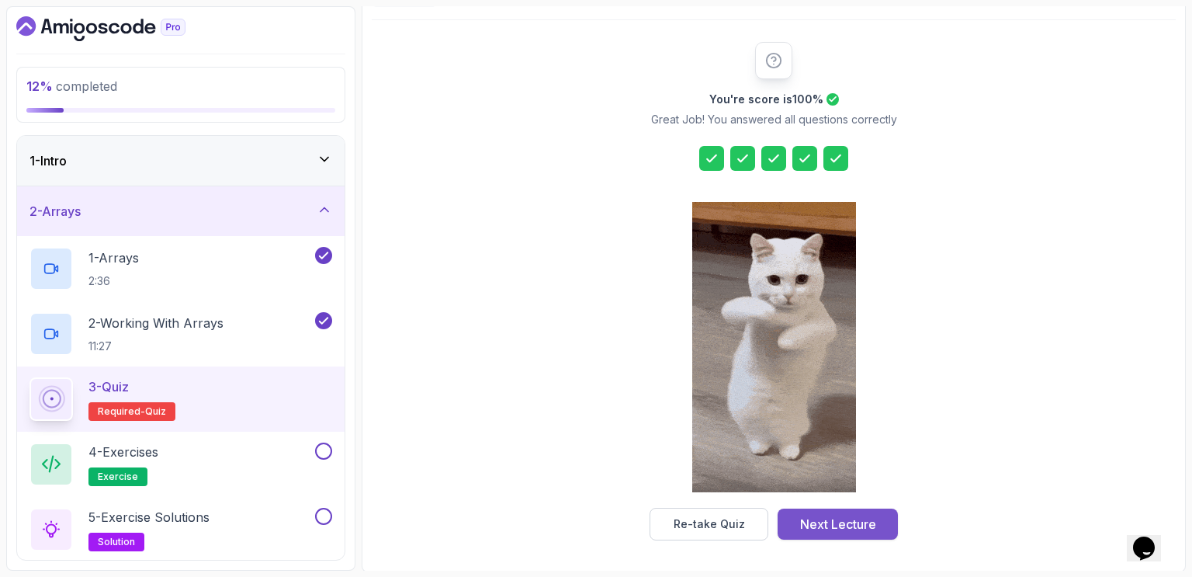
click at [838, 523] on div "Next Lecture" at bounding box center [838, 524] width 76 height 19
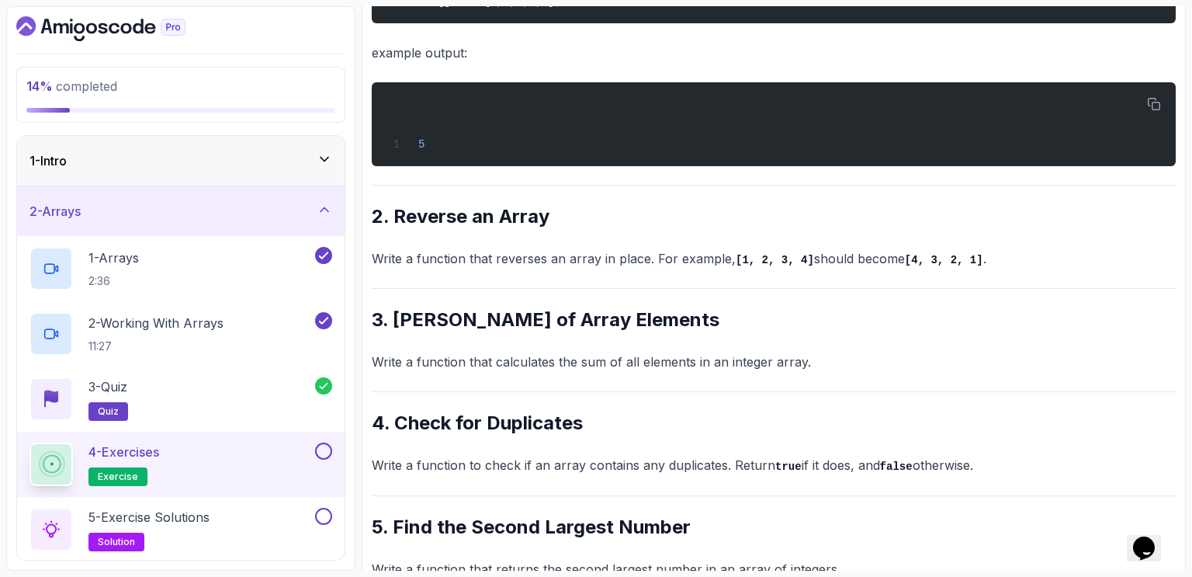
scroll to position [522, 0]
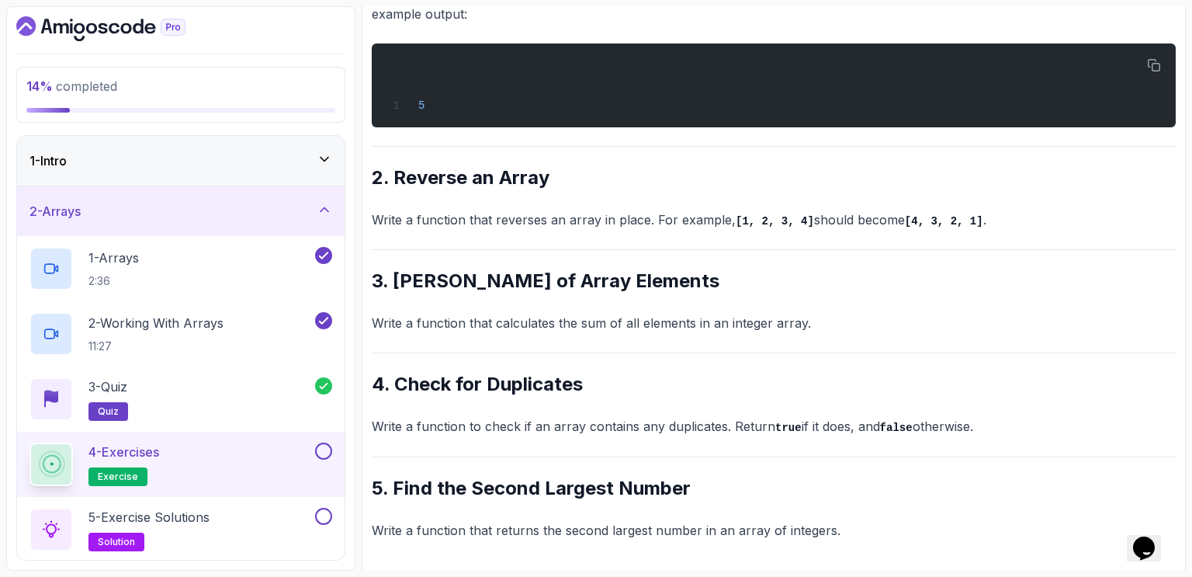
click at [655, 406] on div "~1 min read Questions 1. Find the Maximum Number Write a function that takes an…" at bounding box center [774, 113] width 804 height 855
click at [325, 452] on button at bounding box center [323, 450] width 17 height 17
click at [323, 518] on button at bounding box center [323, 516] width 17 height 17
click at [218, 518] on div "5 - Exercise Solutions solution" at bounding box center [170, 529] width 283 height 43
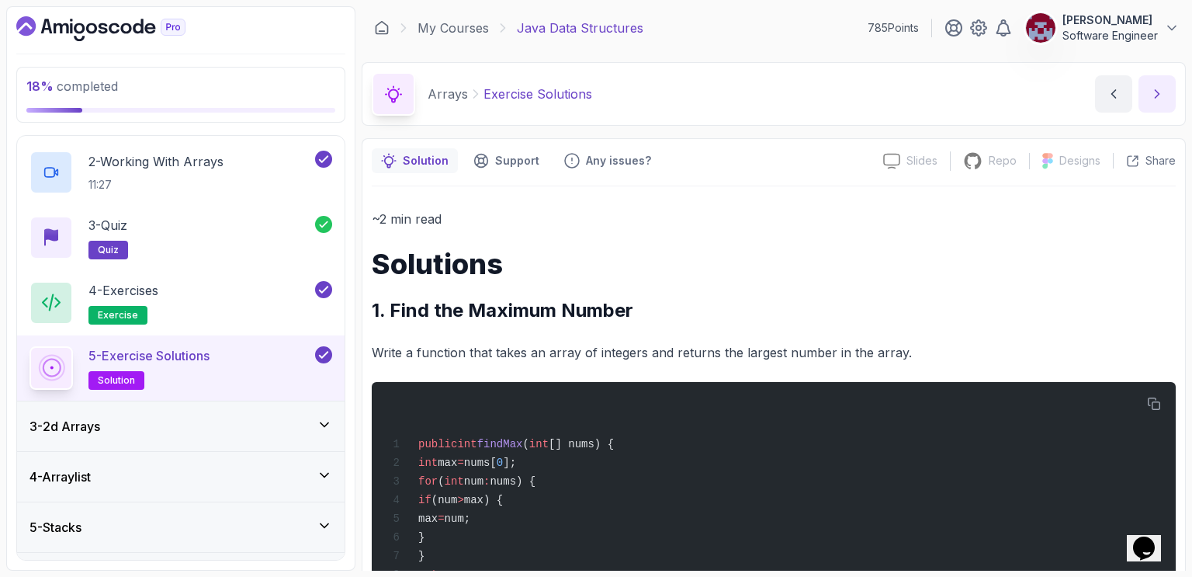
click at [1153, 98] on icon "next content" at bounding box center [1158, 94] width 16 height 16
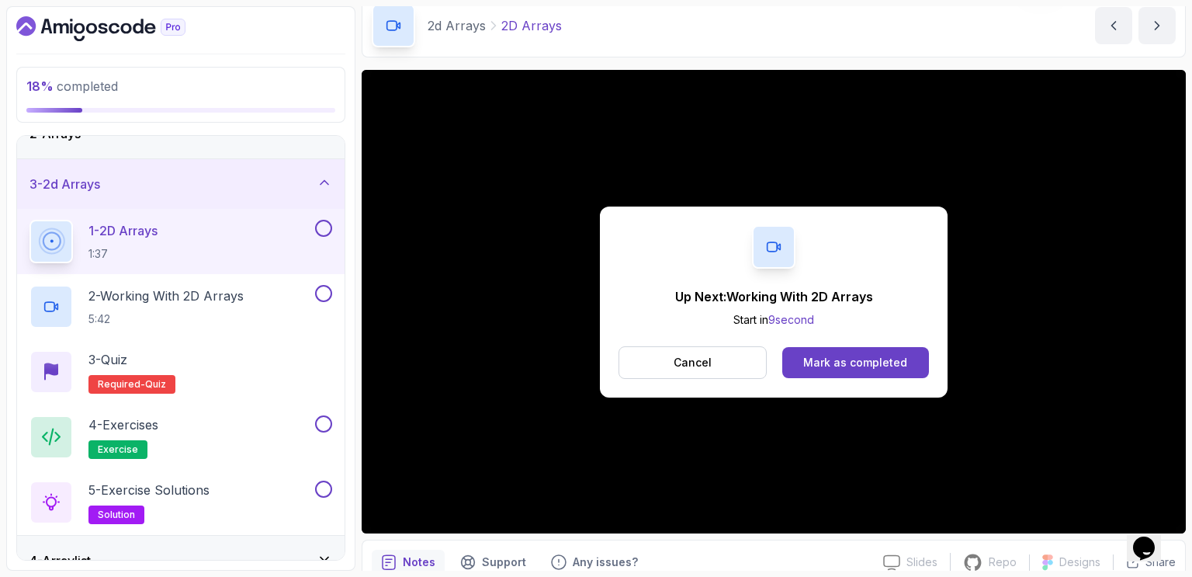
scroll to position [68, 0]
click at [851, 358] on div "Mark as completed" at bounding box center [855, 363] width 104 height 16
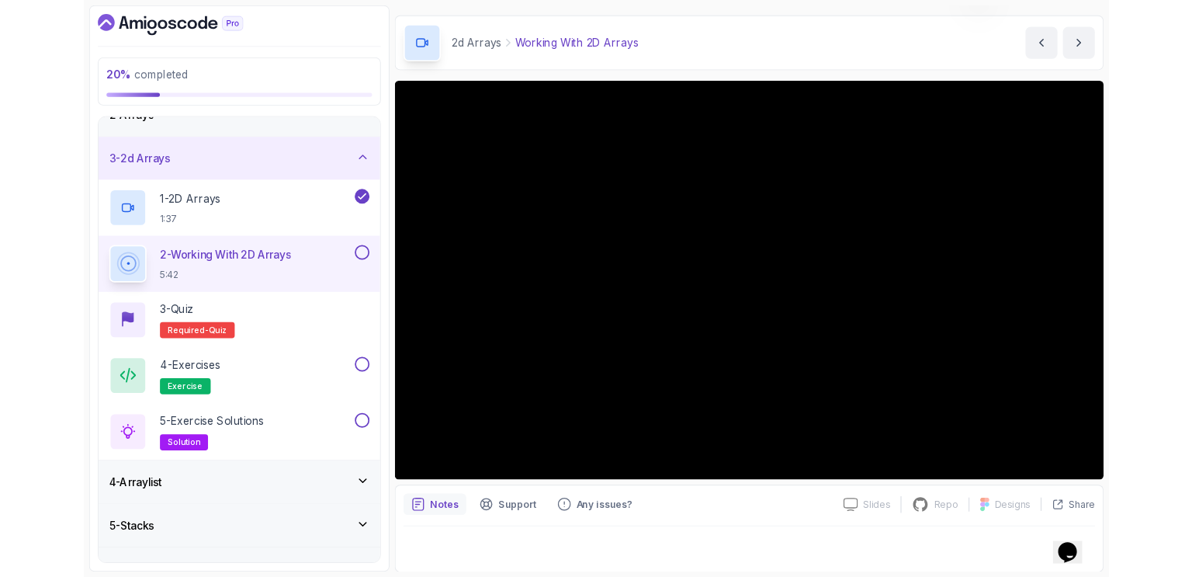
scroll to position [89, 0]
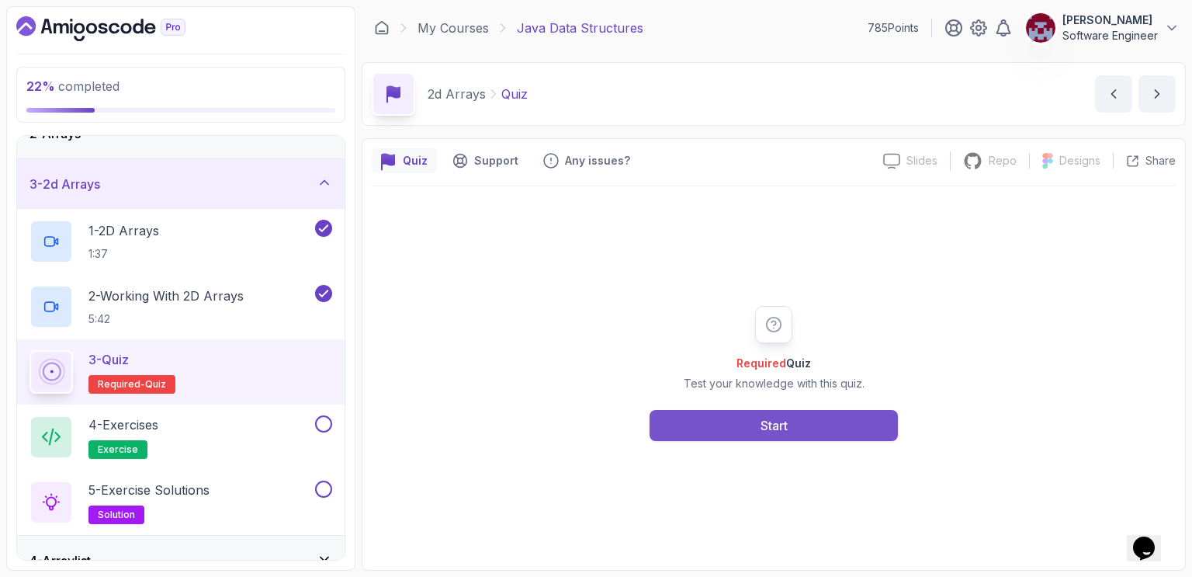
click at [742, 427] on button "Start" at bounding box center [774, 425] width 248 height 31
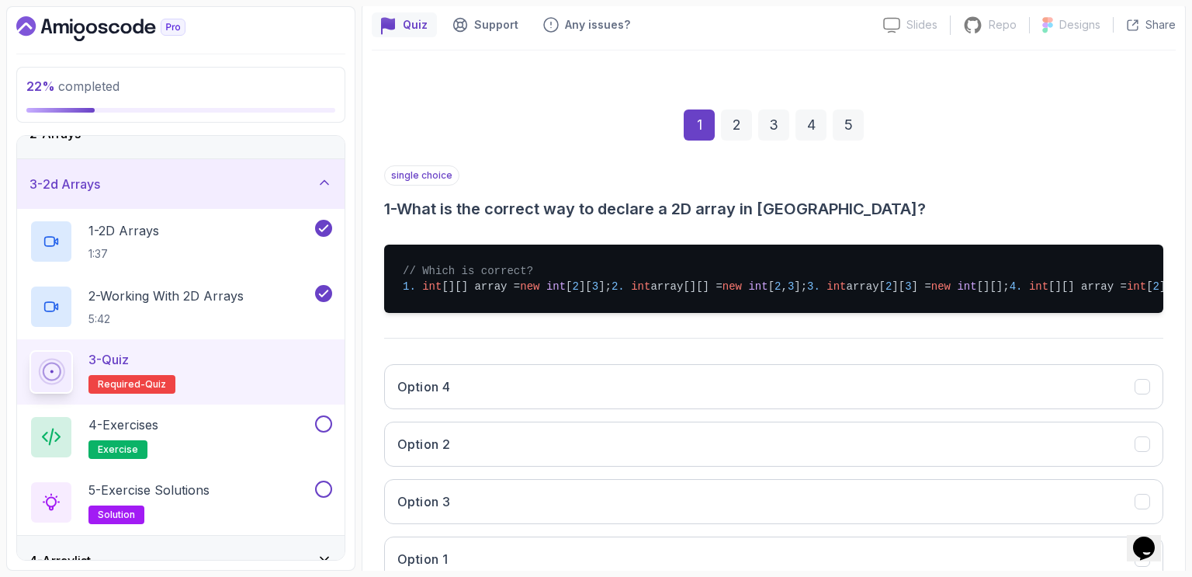
scroll to position [137, 0]
click at [666, 203] on h3 "1 - What is the correct way to declare a 2D array in [GEOGRAPHIC_DATA]?" at bounding box center [773, 208] width 779 height 22
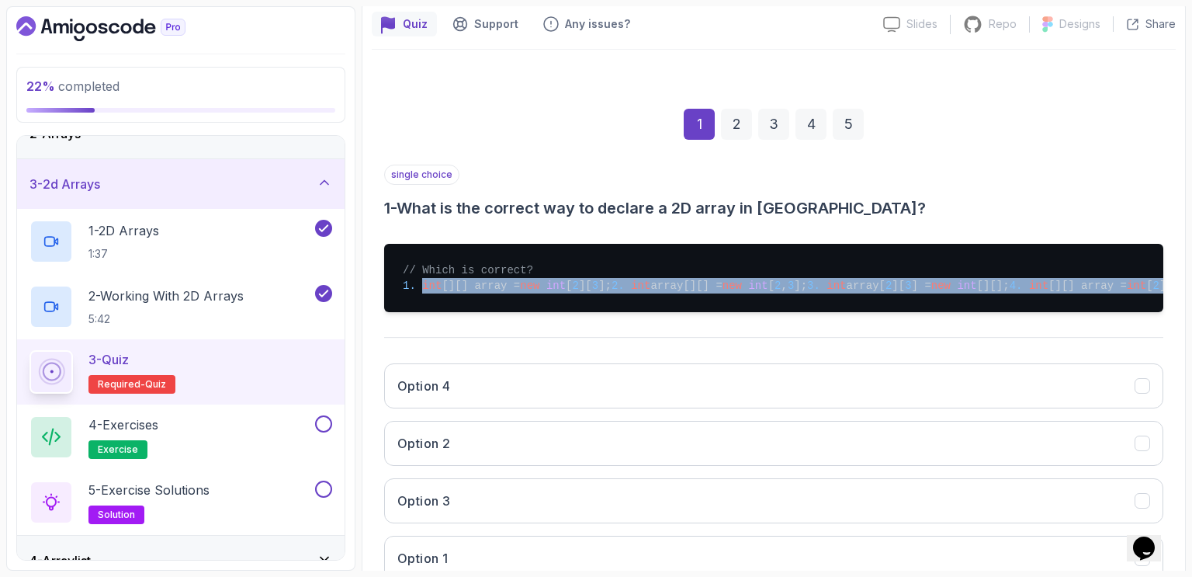
drag, startPoint x: 583, startPoint y: 329, endPoint x: 420, endPoint y: 287, distance: 168.3
click at [420, 287] on pre "// Which is correct? 1. int [][] array = new int [ 2 ][ 3 ]; 2. int array[][] =…" at bounding box center [773, 278] width 779 height 68
copy pre "int [][] array = new int [ 2 ][ 3 ]; 2. int array[][] = new int [ 2 , 3 ]; 3. i…"
click at [697, 307] on pre "// Which is correct? 1. int [][] array = new int [ 2 ][ 3 ]; 2. int array[][] =…" at bounding box center [773, 278] width 779 height 68
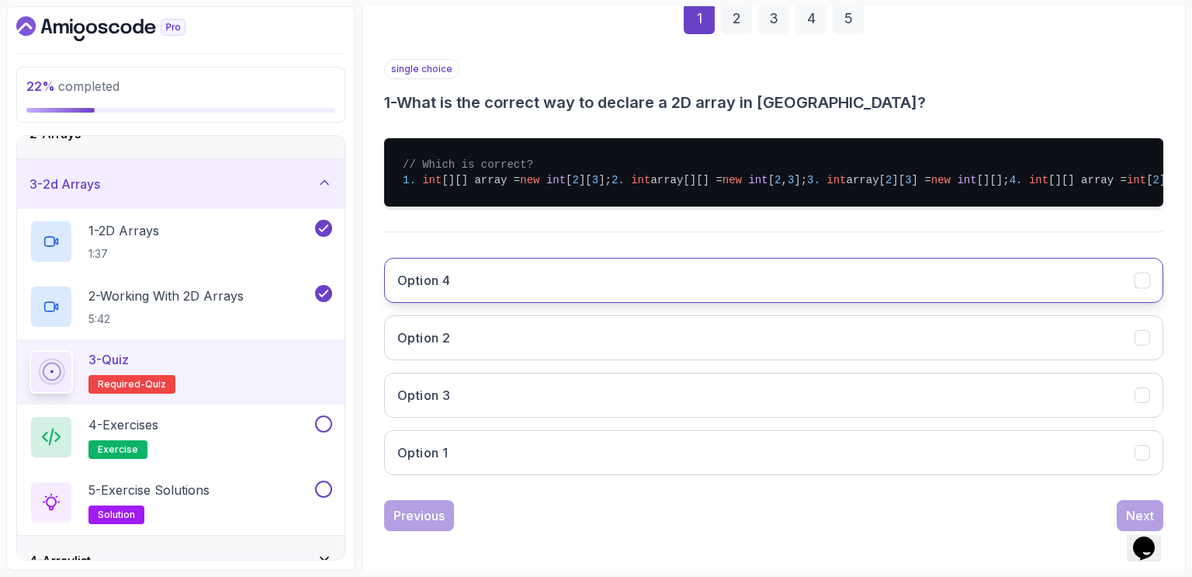
scroll to position [241, 0]
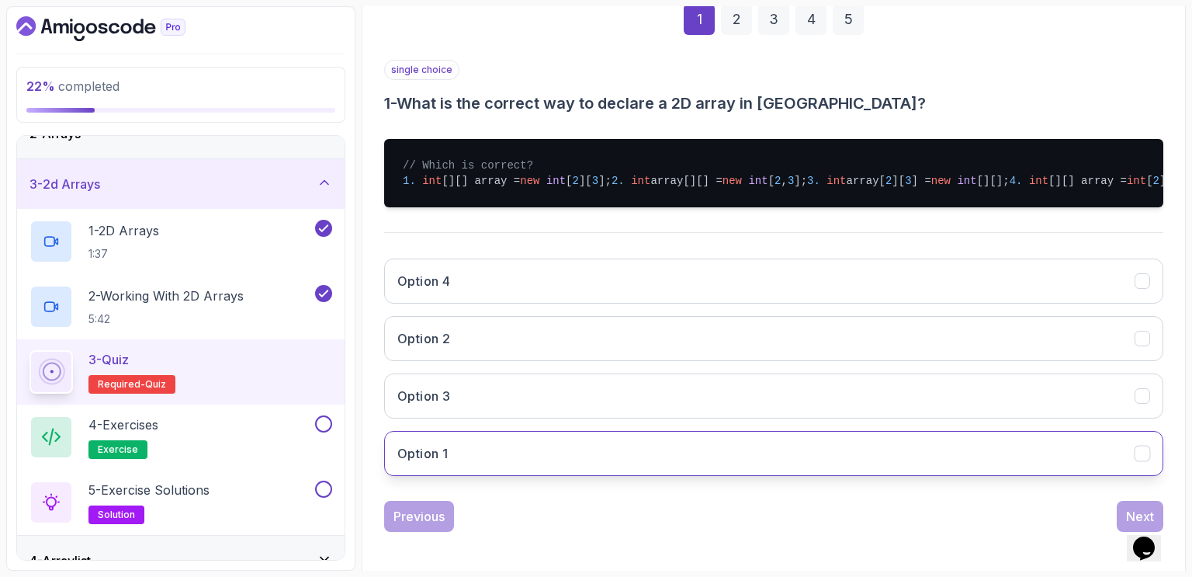
click at [498, 476] on button "Option 1" at bounding box center [773, 453] width 779 height 45
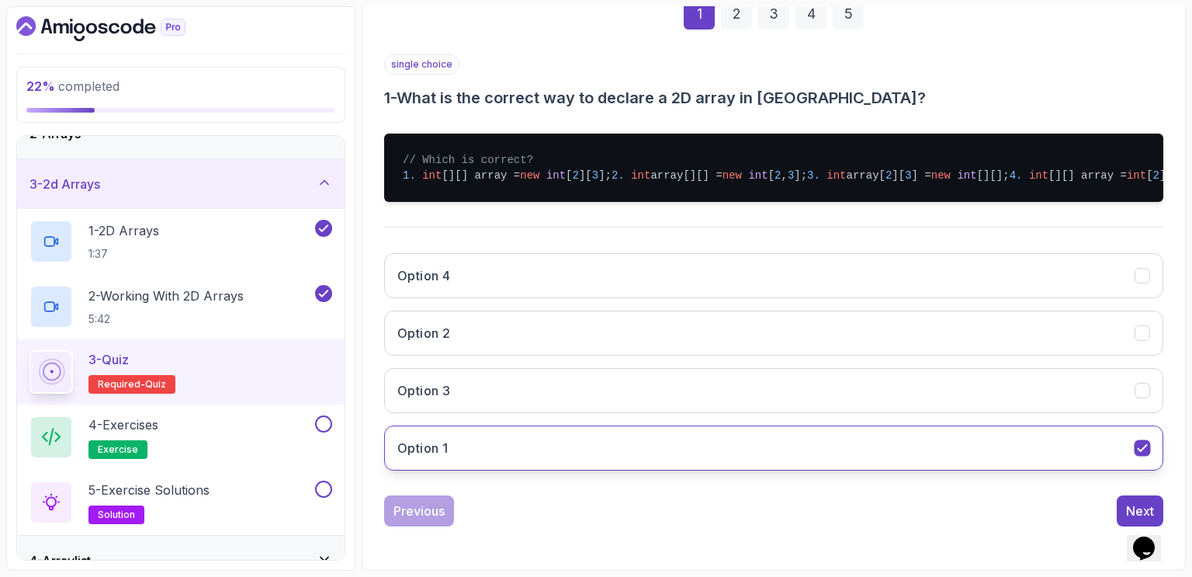
scroll to position [291, 0]
click at [1133, 504] on div "Next" at bounding box center [1140, 510] width 28 height 19
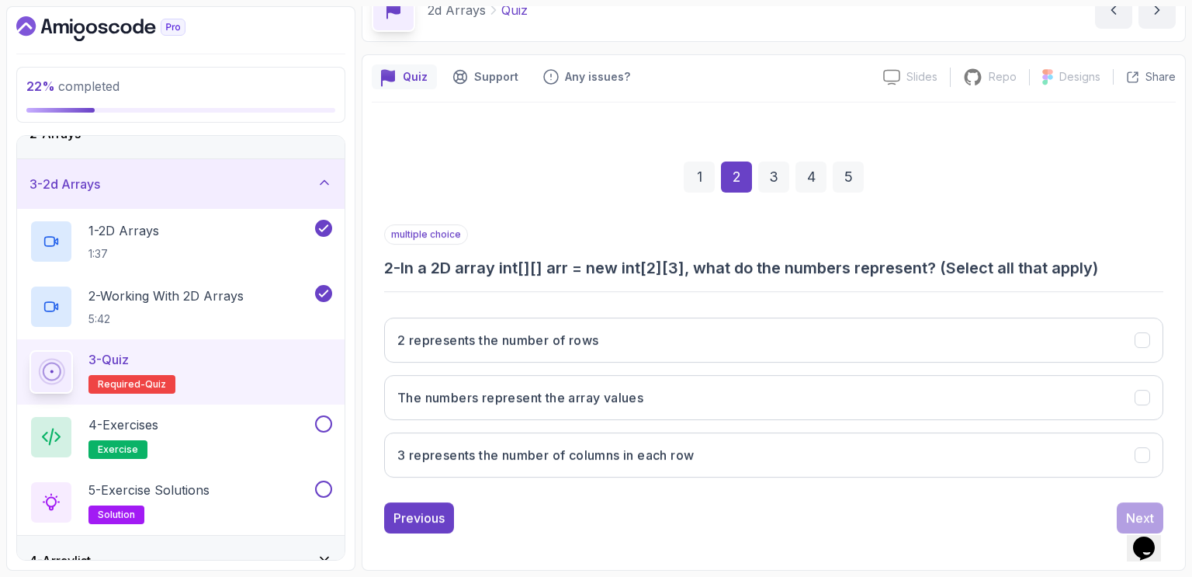
scroll to position [82, 0]
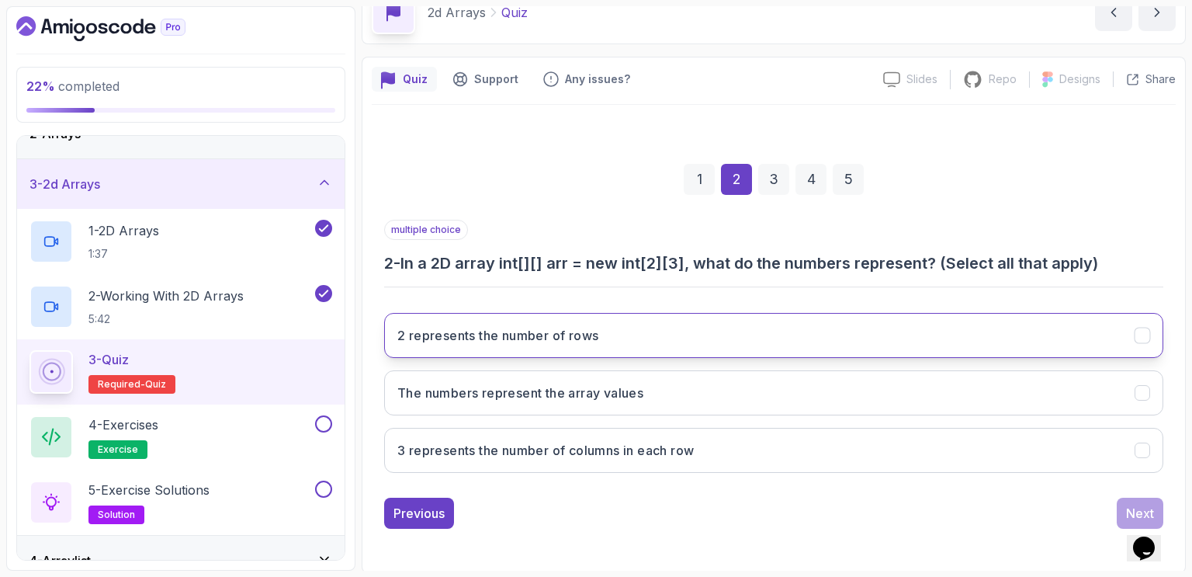
click at [528, 326] on h3 "2 represents the number of rows" at bounding box center [497, 335] width 201 height 19
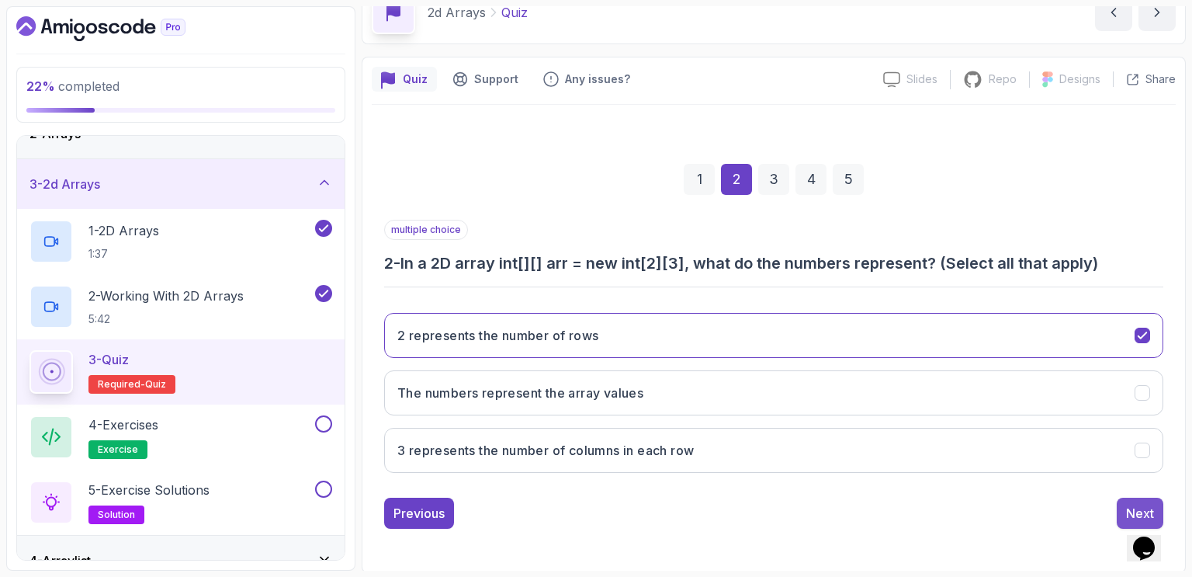
click at [1136, 506] on div "Next" at bounding box center [1140, 513] width 28 height 19
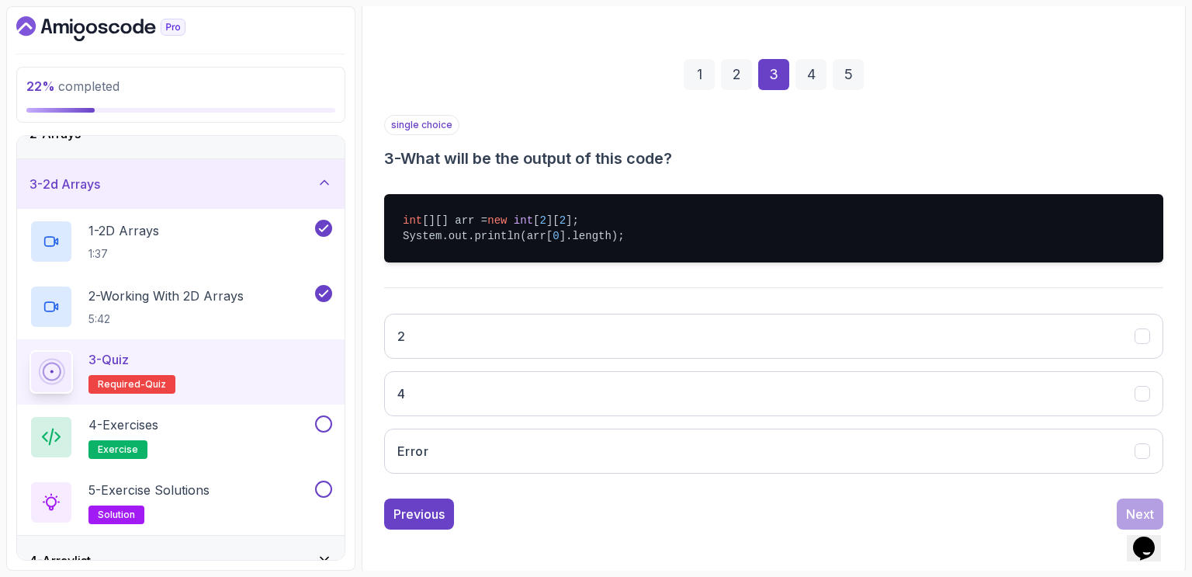
scroll to position [187, 0]
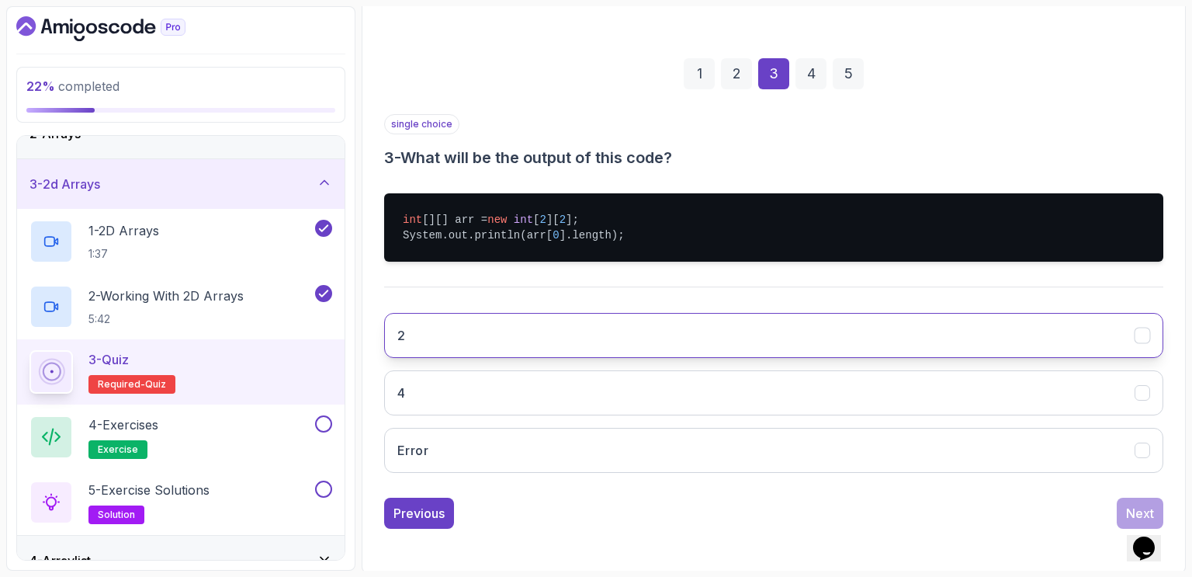
click at [578, 330] on button "2" at bounding box center [773, 335] width 779 height 45
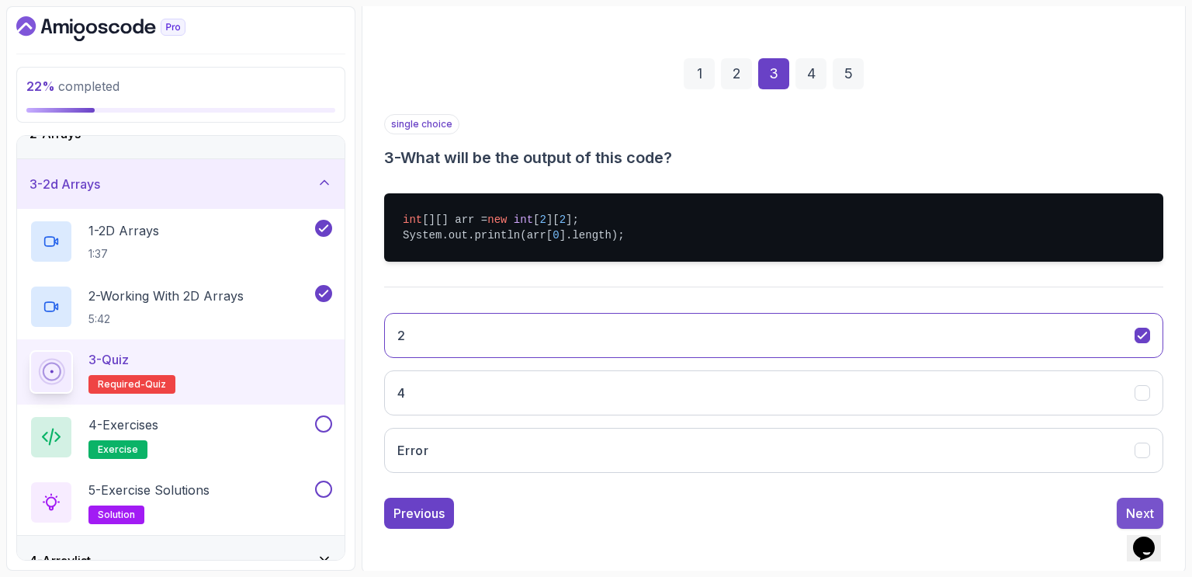
click at [1137, 507] on div "Next" at bounding box center [1140, 513] width 28 height 19
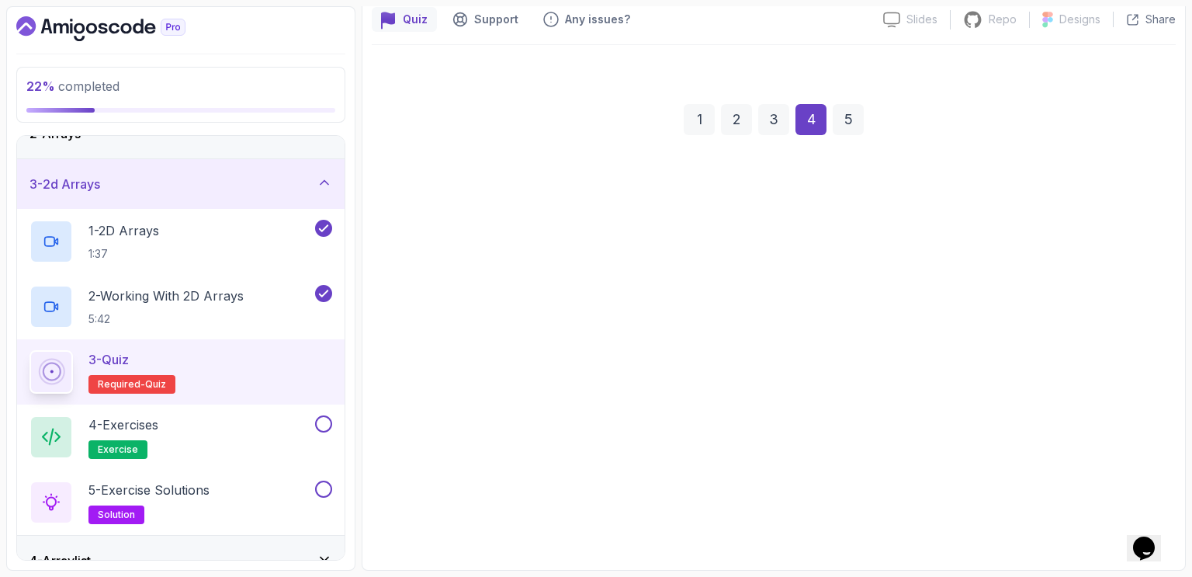
scroll to position [139, 0]
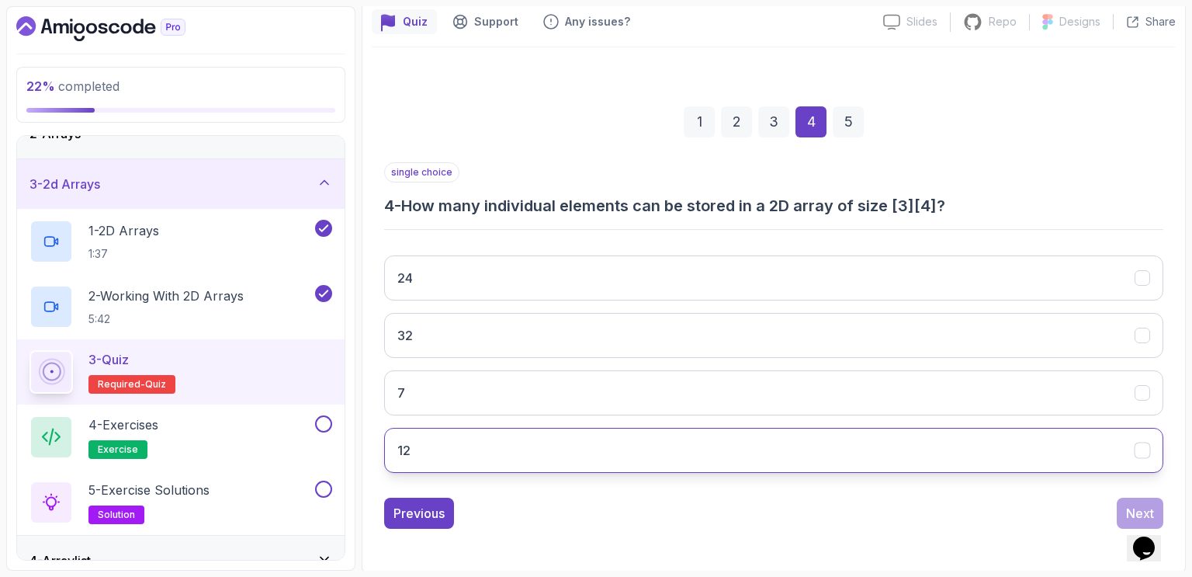
click at [470, 446] on button "12" at bounding box center [773, 450] width 779 height 45
click at [1133, 505] on div "Next" at bounding box center [1140, 513] width 28 height 19
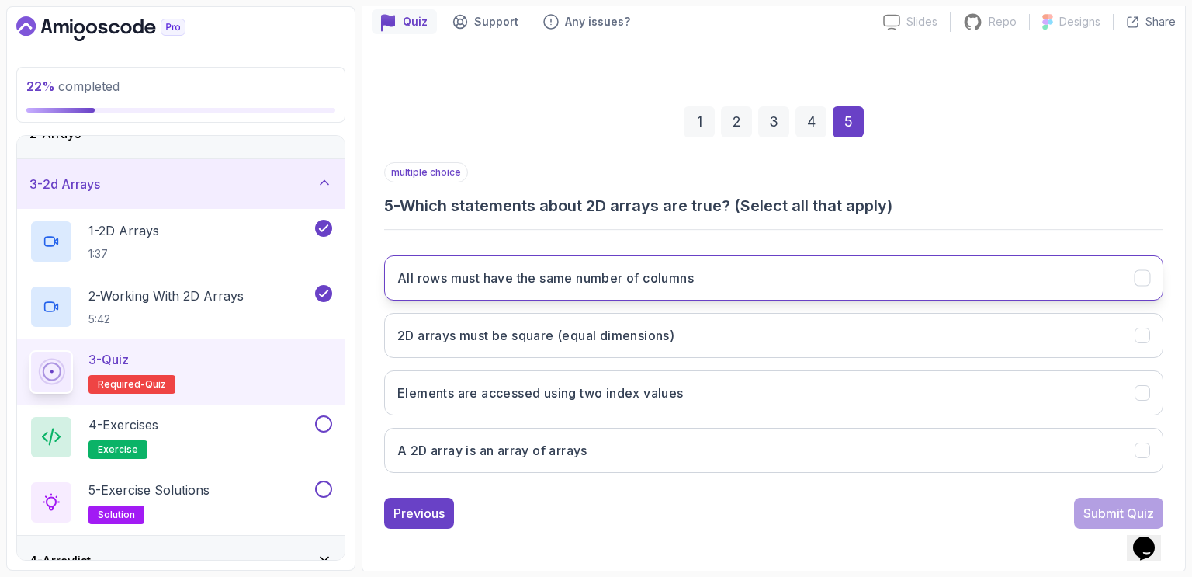
click at [513, 283] on h3 "All rows must have the same number of columns" at bounding box center [545, 278] width 297 height 19
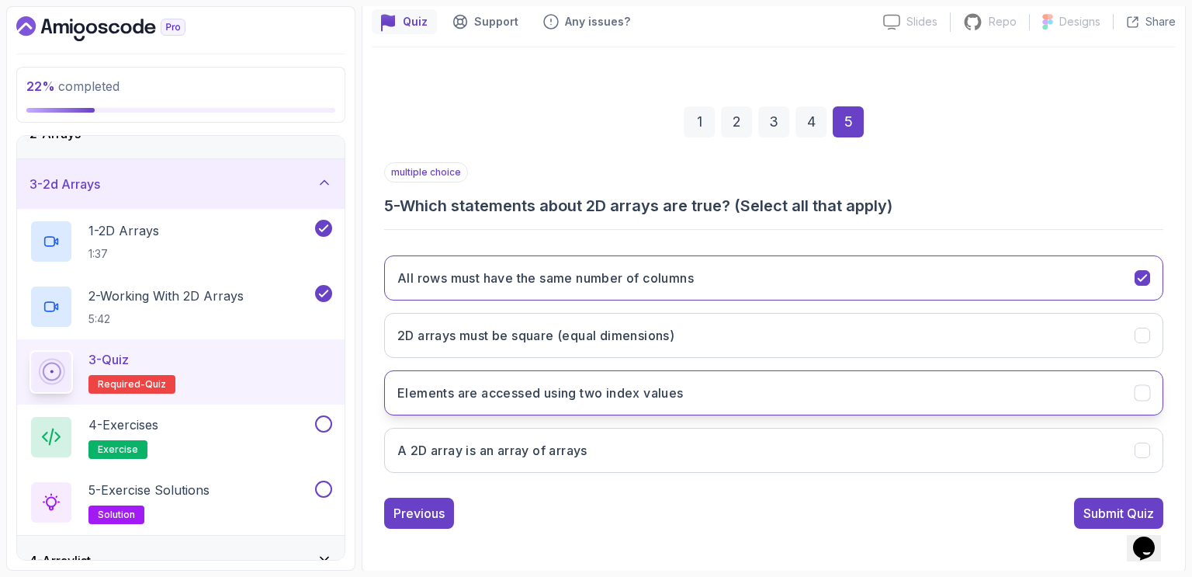
click at [512, 397] on h3 "Elements are accessed using two index values" at bounding box center [540, 392] width 286 height 19
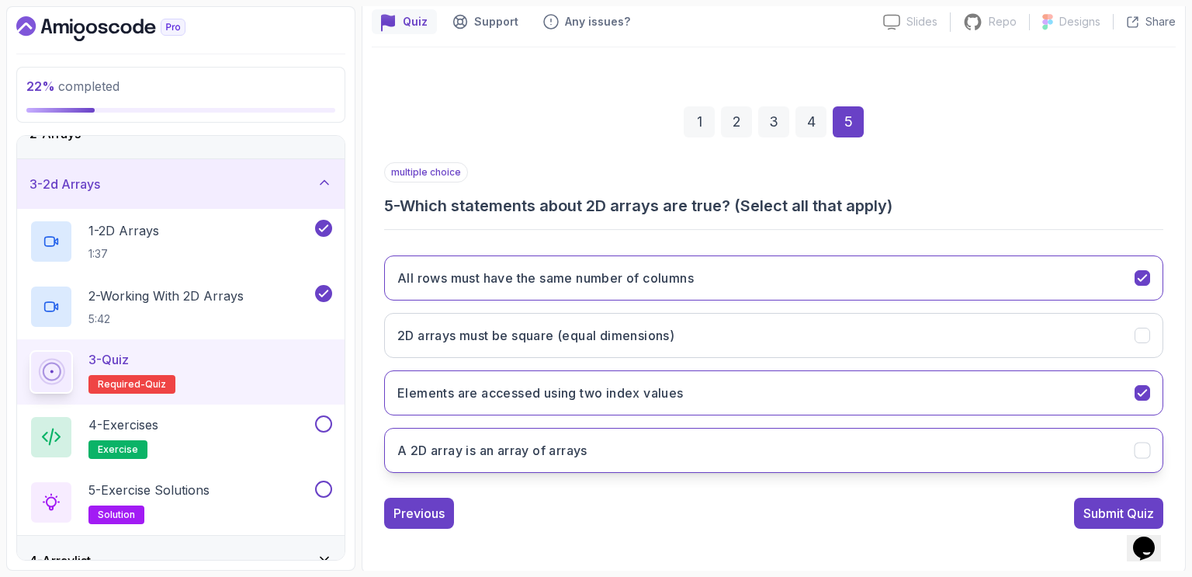
click at [519, 444] on h3 "A 2D array is an array of arrays" at bounding box center [492, 450] width 190 height 19
click at [1098, 508] on div "Submit Quiz" at bounding box center [1119, 513] width 71 height 19
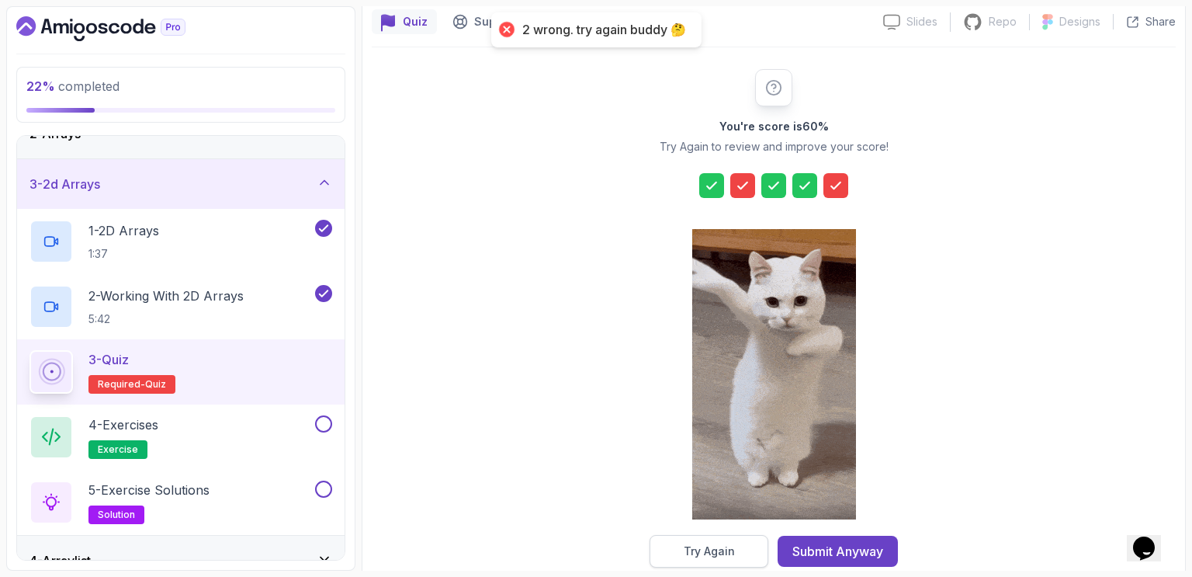
click at [711, 547] on div "Try Again" at bounding box center [709, 551] width 51 height 16
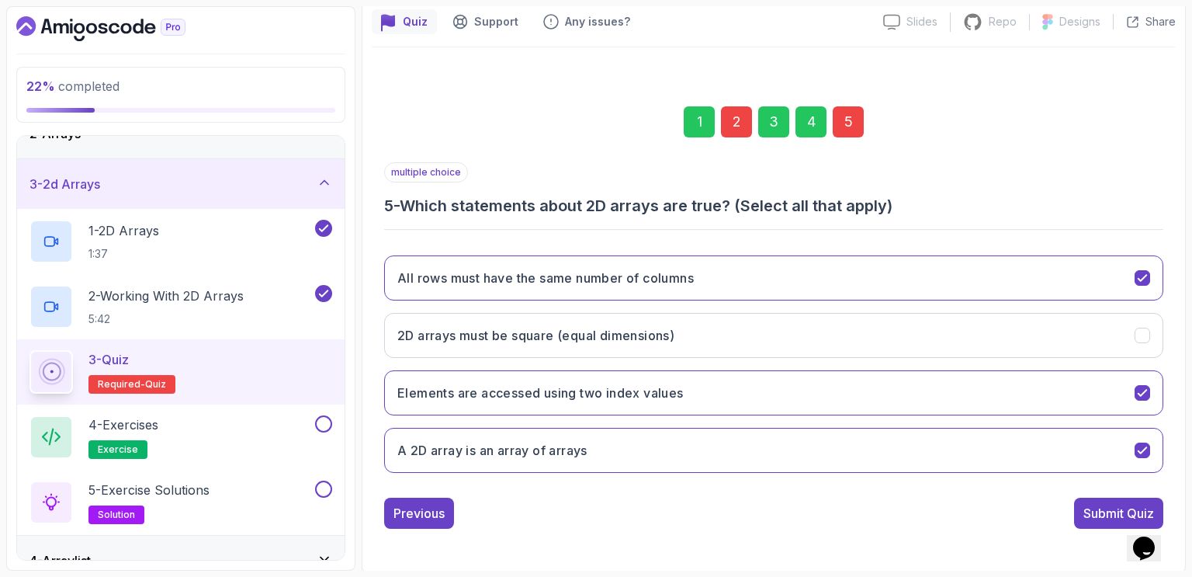
click at [740, 127] on div "2" at bounding box center [736, 121] width 31 height 31
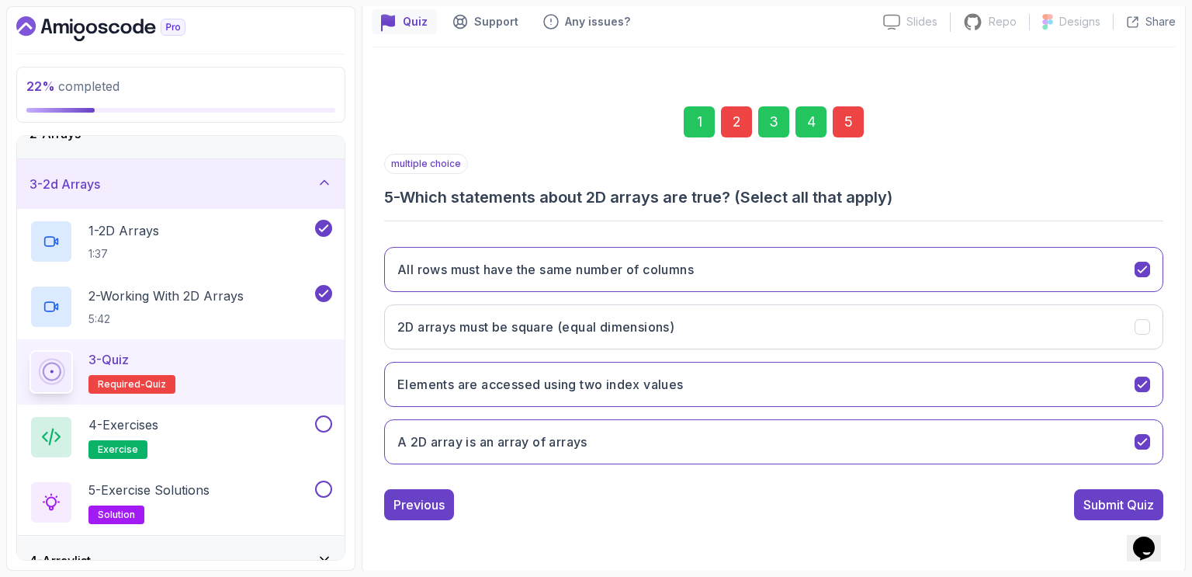
scroll to position [82, 0]
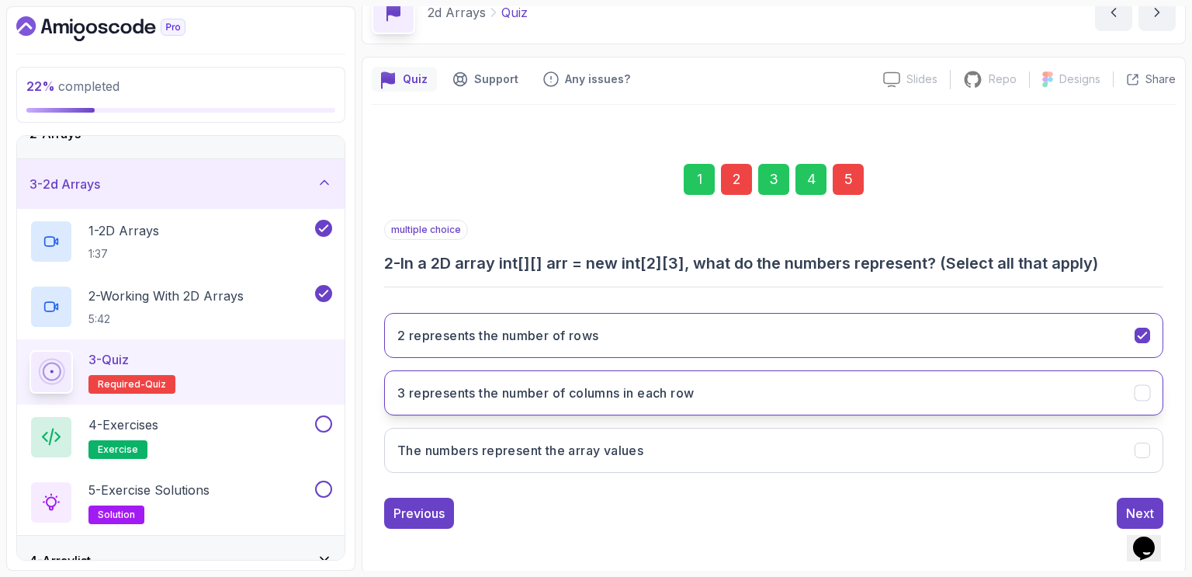
click at [519, 392] on h3 "3 represents the number of columns in each row" at bounding box center [545, 392] width 297 height 19
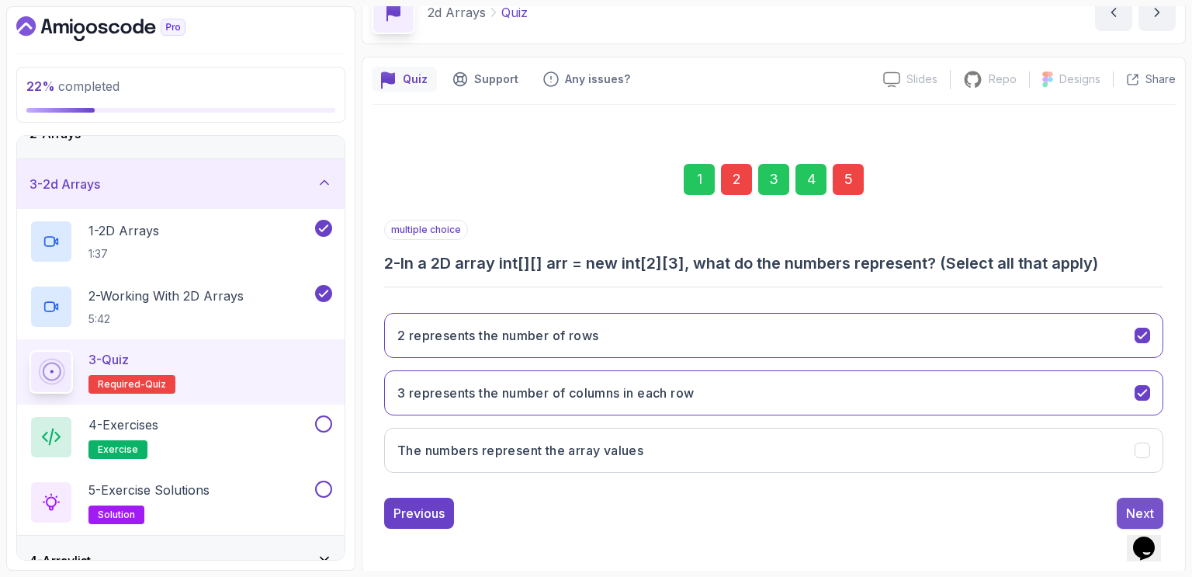
click at [1131, 508] on div "Next" at bounding box center [1140, 513] width 28 height 19
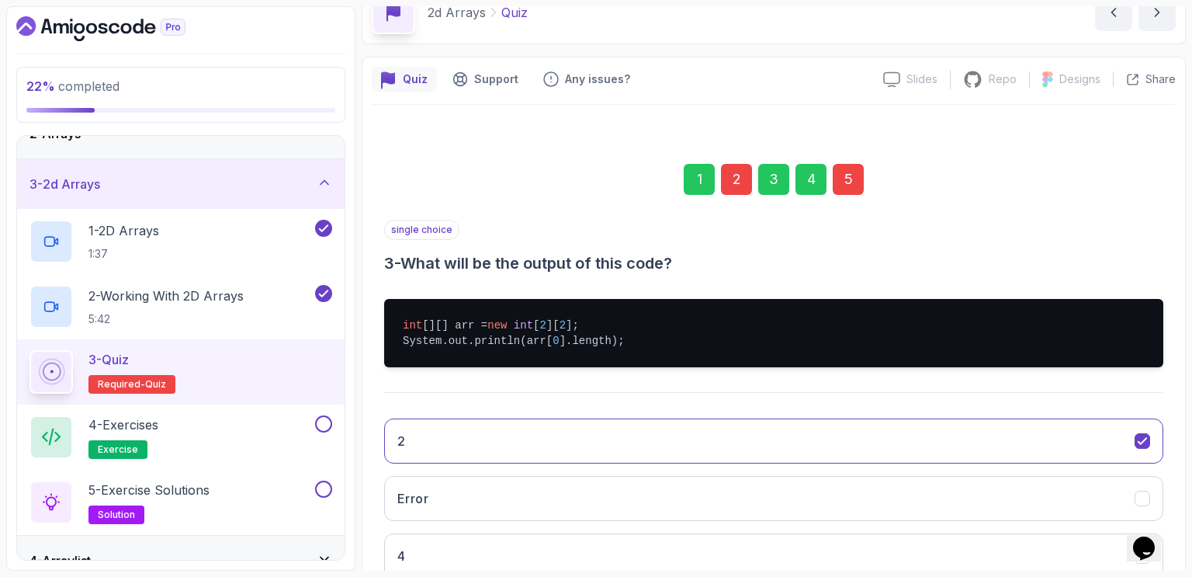
click at [853, 186] on div "5" at bounding box center [848, 179] width 31 height 31
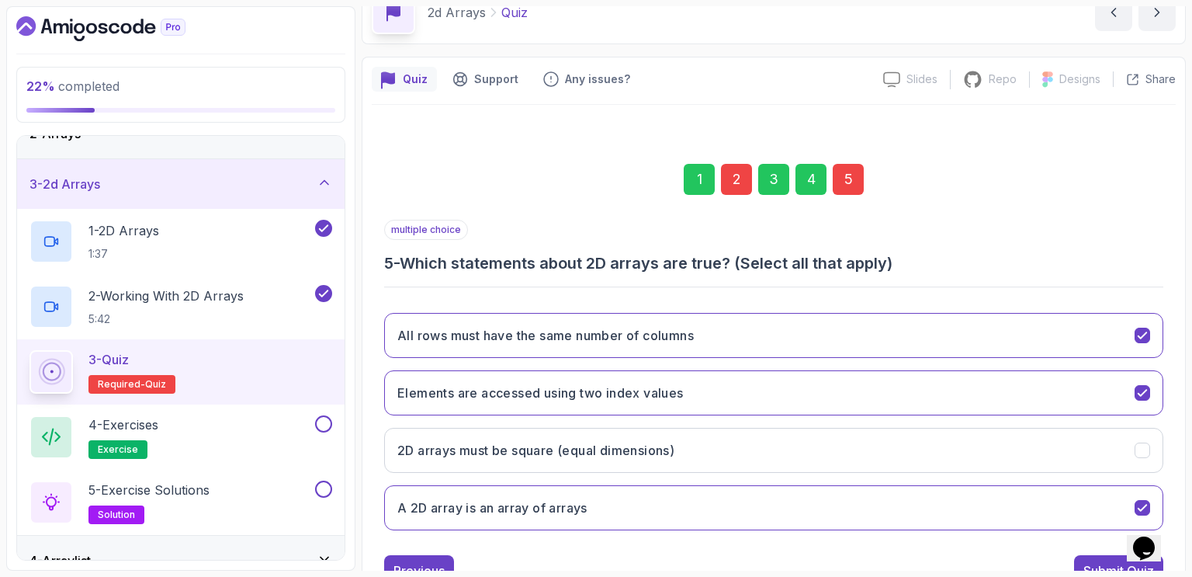
scroll to position [139, 0]
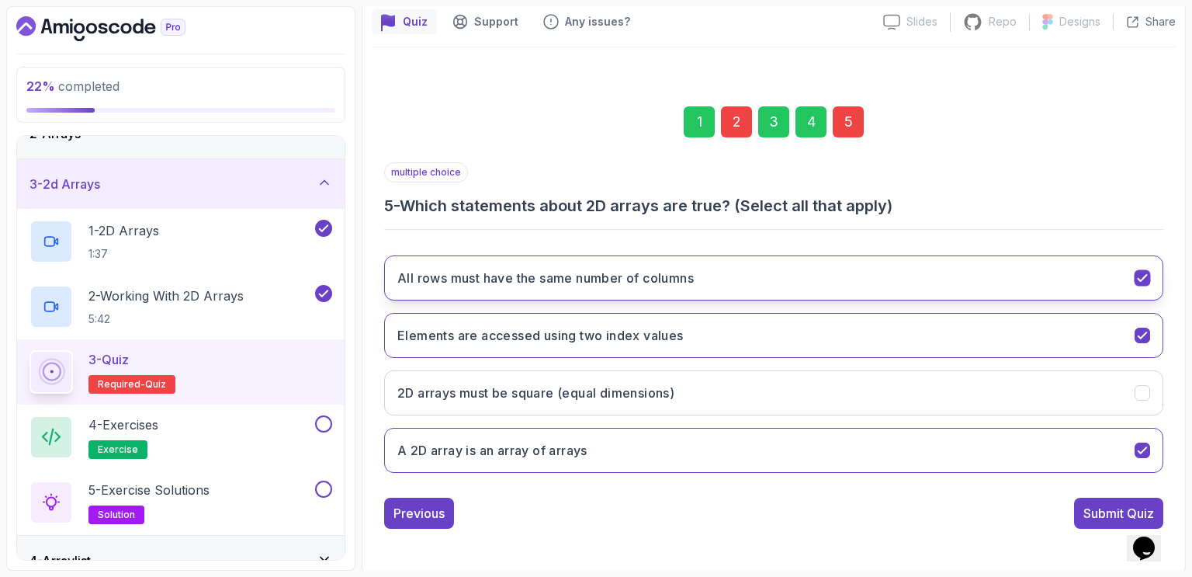
click at [1146, 276] on icon "All rows must have the same number of columns" at bounding box center [1142, 278] width 9 height 6
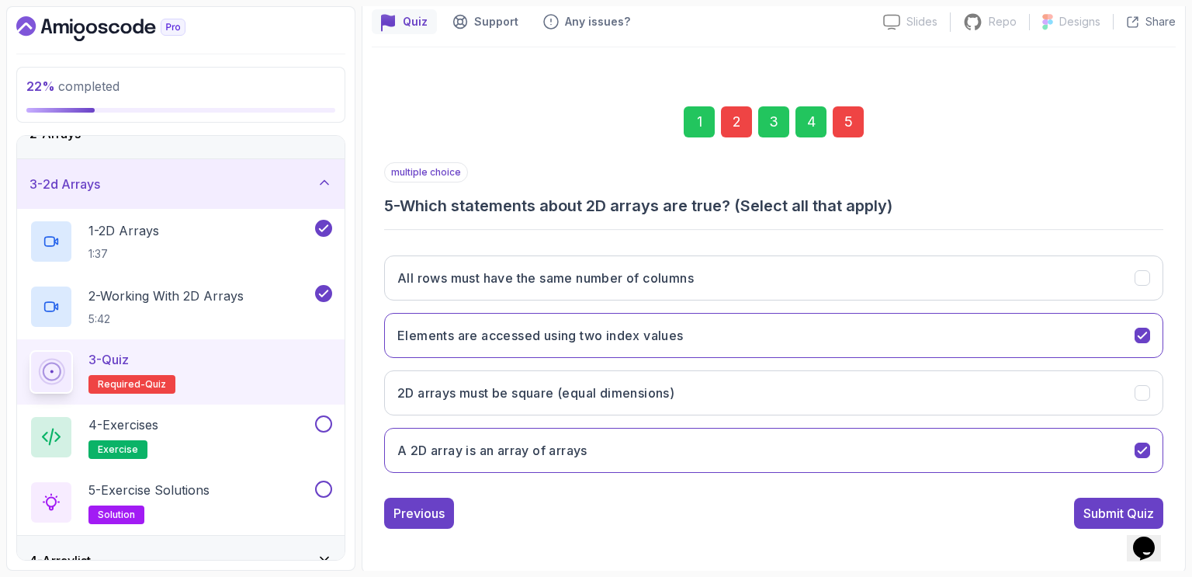
click at [1168, 243] on div "1 2 3 4 5 multiple choice 5 - Which statements about 2D arrays are true? (Selec…" at bounding box center [774, 305] width 804 height 472
click at [1102, 515] on div "Submit Quiz" at bounding box center [1119, 513] width 71 height 19
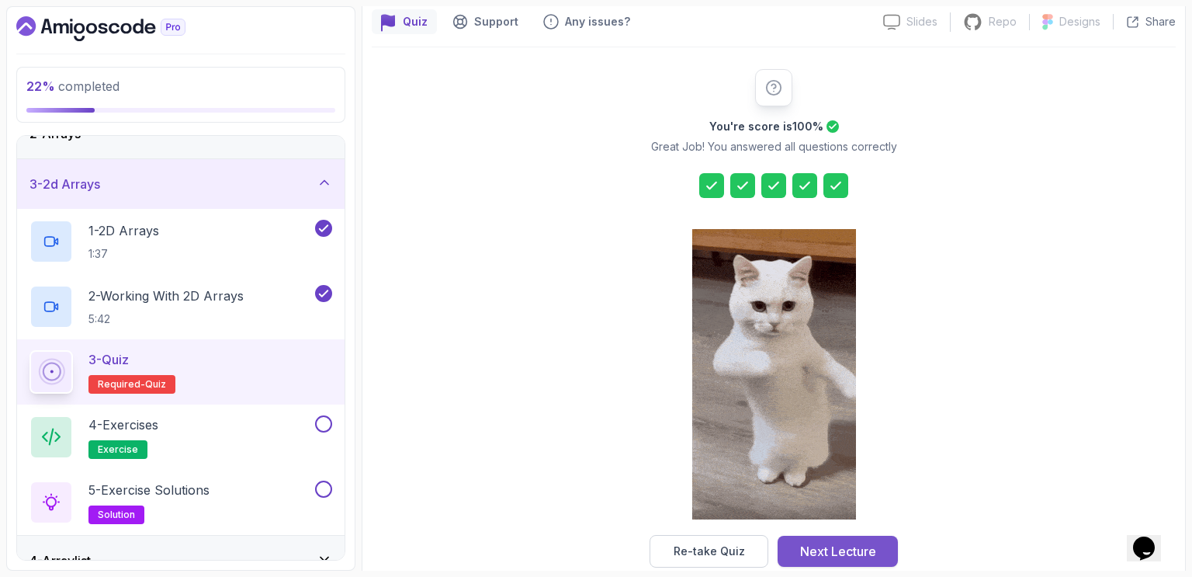
click at [841, 546] on div "Next Lecture" at bounding box center [838, 551] width 76 height 19
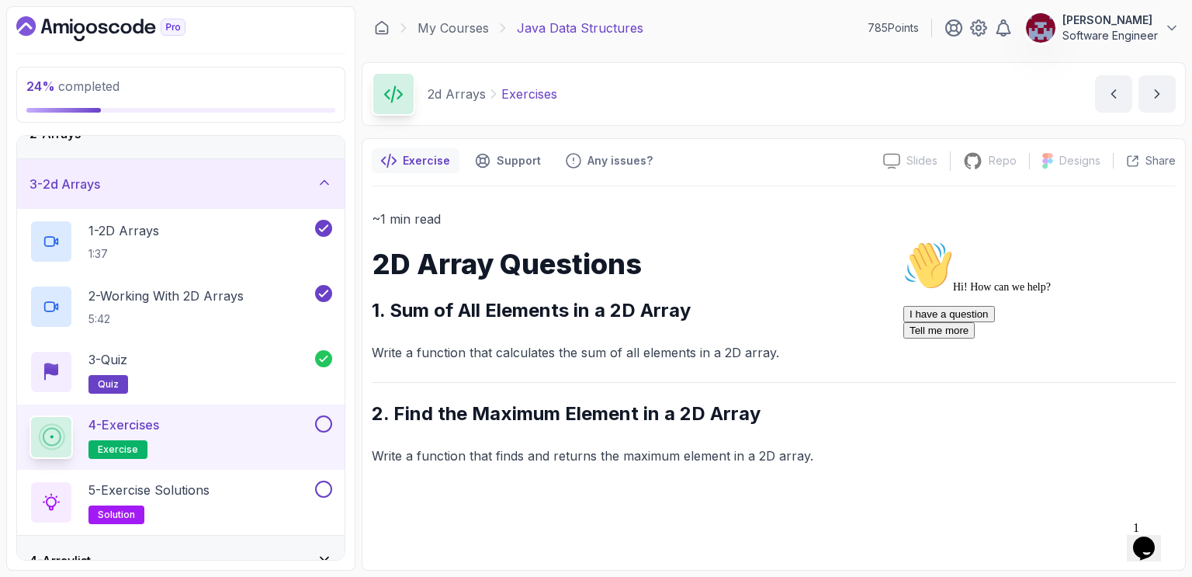
click at [904, 241] on icon "Chat attention grabber" at bounding box center [904, 241] width 0 height 0
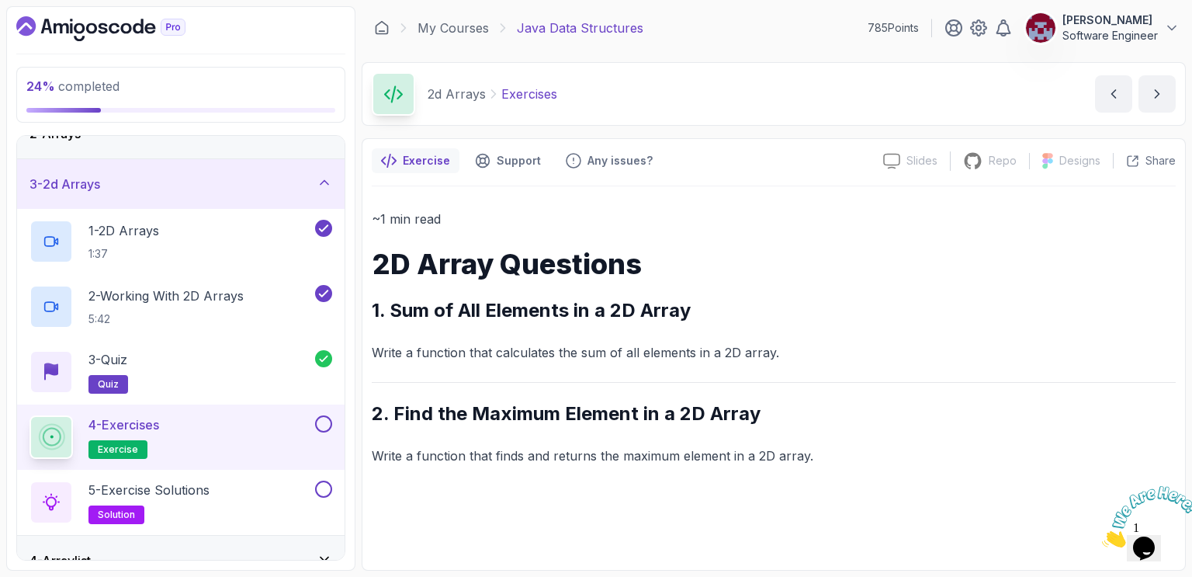
click at [324, 428] on button at bounding box center [323, 423] width 17 height 17
click at [328, 485] on button at bounding box center [323, 489] width 17 height 17
click at [249, 496] on div "5 - Exercise Solutions solution" at bounding box center [170, 502] width 283 height 43
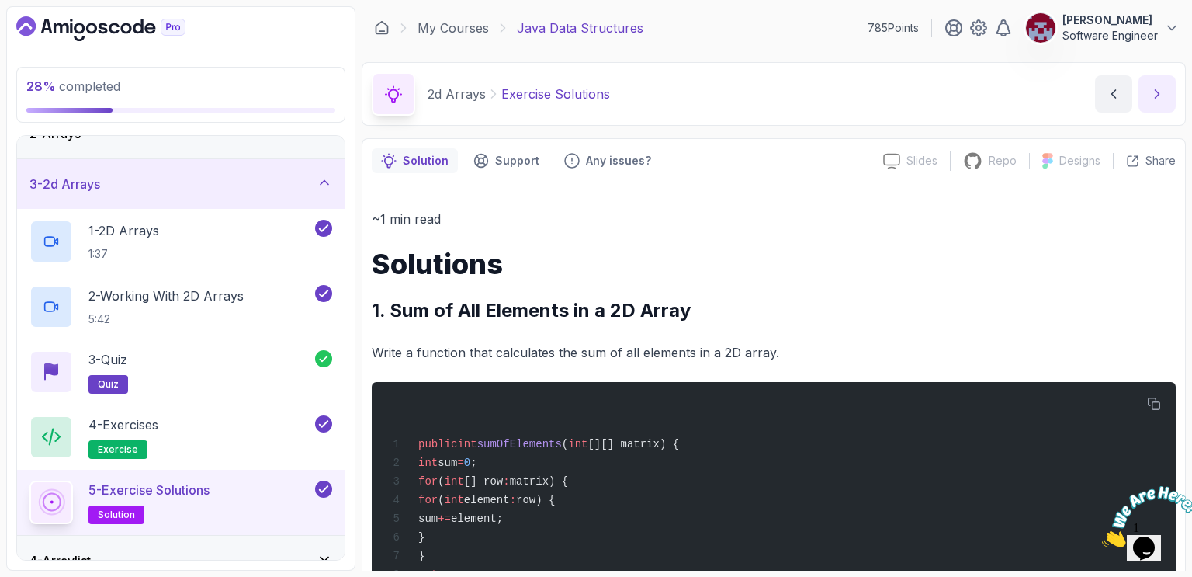
click at [1161, 92] on icon "next content" at bounding box center [1158, 94] width 16 height 16
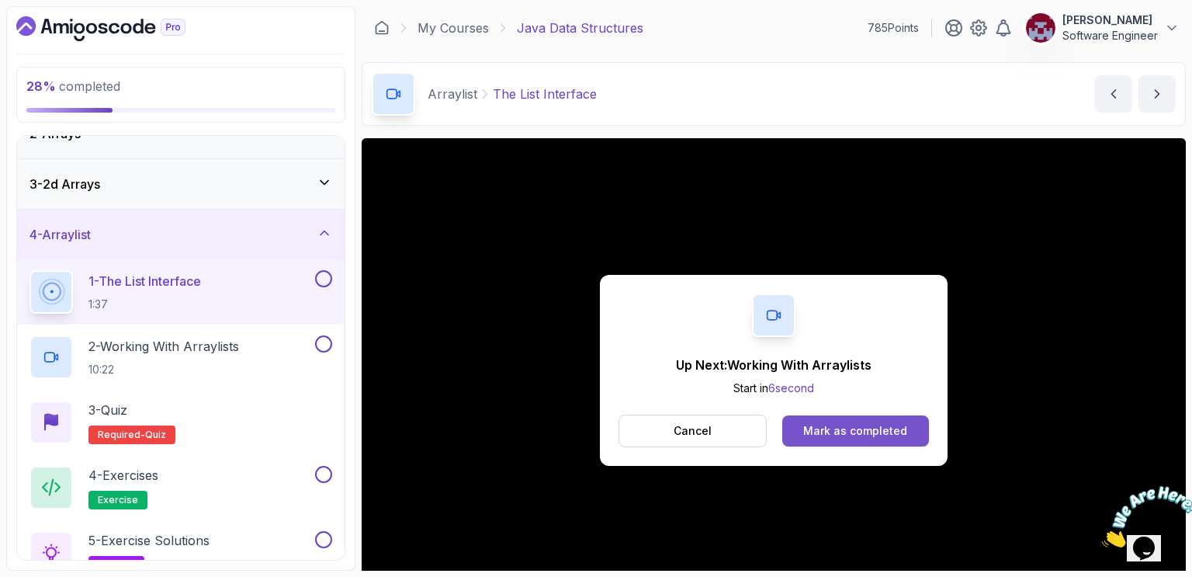
click at [860, 426] on div "Mark as completed" at bounding box center [855, 431] width 104 height 16
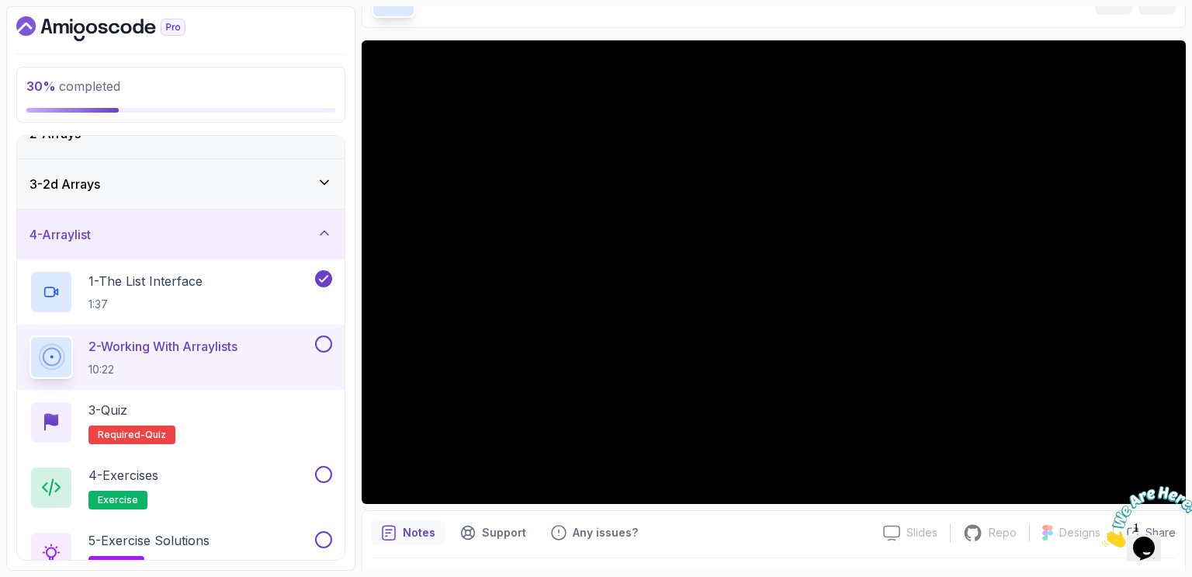
scroll to position [96, 0]
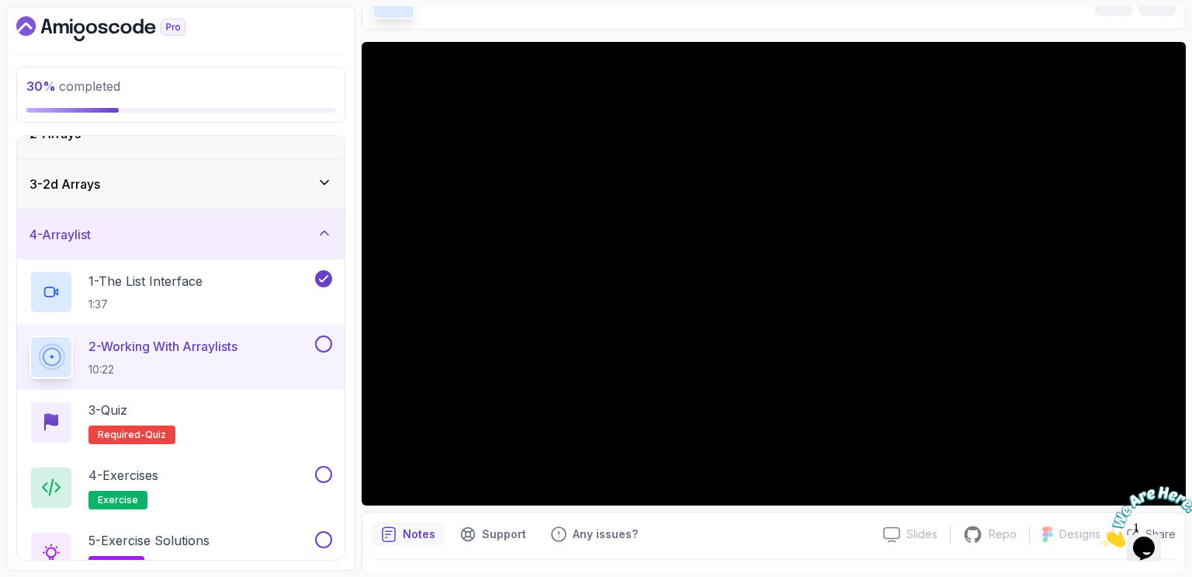
click at [1171, 486] on div at bounding box center [1144, 516] width 84 height 61
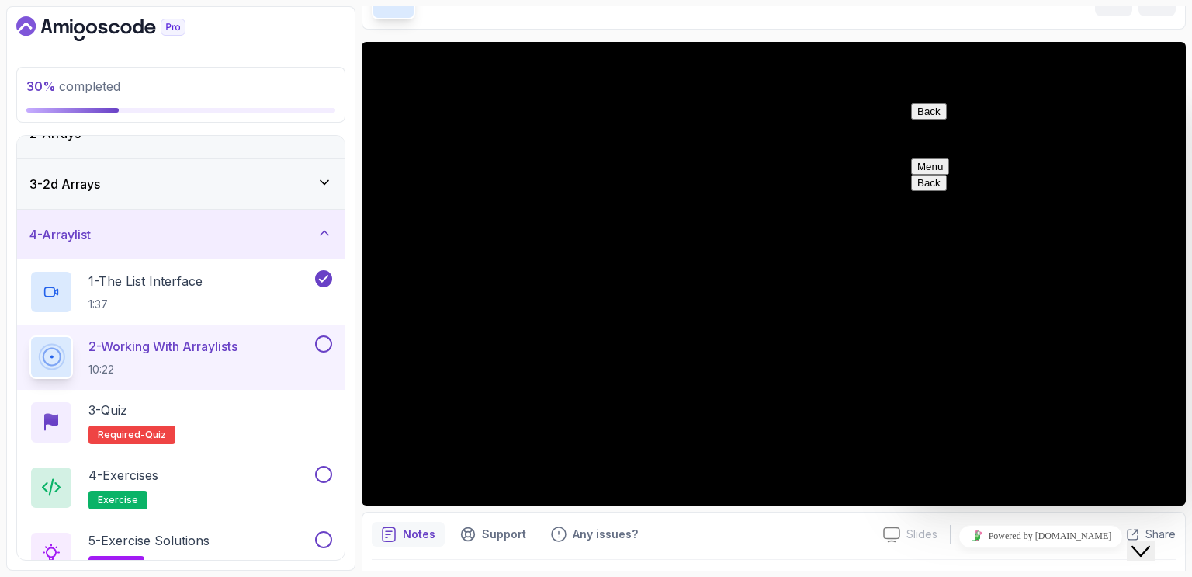
click at [1150, 542] on icon "Close Chat This icon closes the chat window." at bounding box center [1141, 551] width 19 height 19
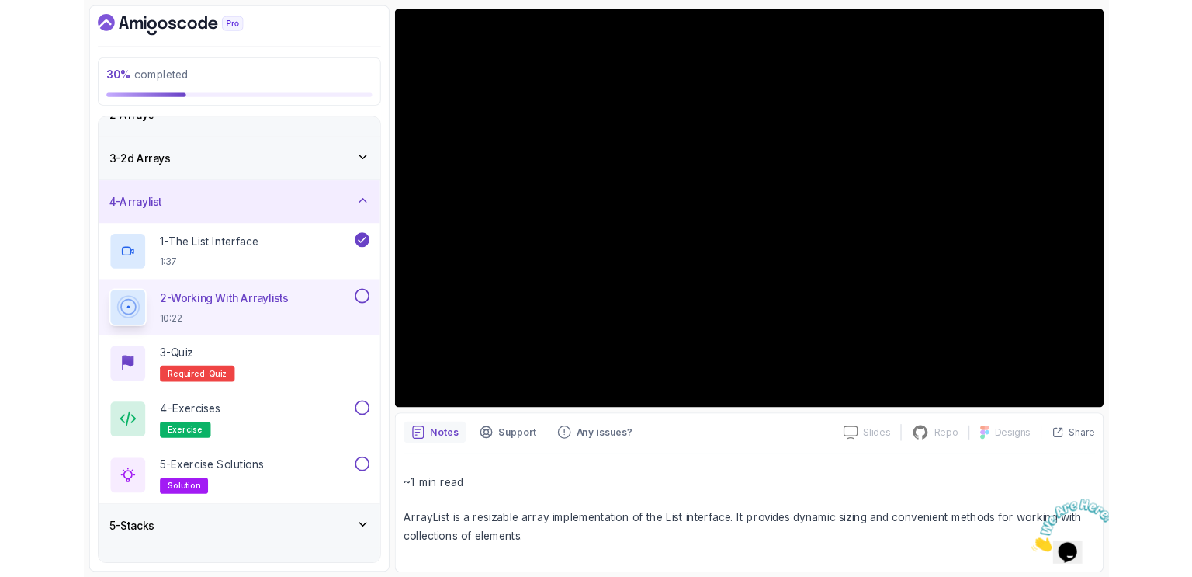
scroll to position [175, 0]
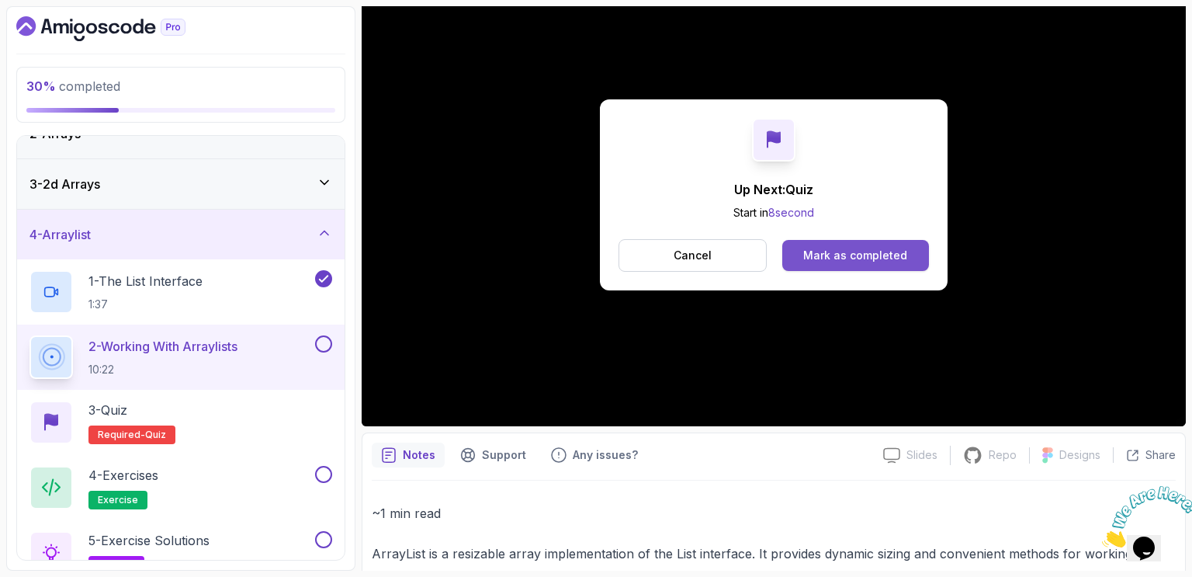
click at [869, 257] on div "Mark as completed" at bounding box center [855, 256] width 104 height 16
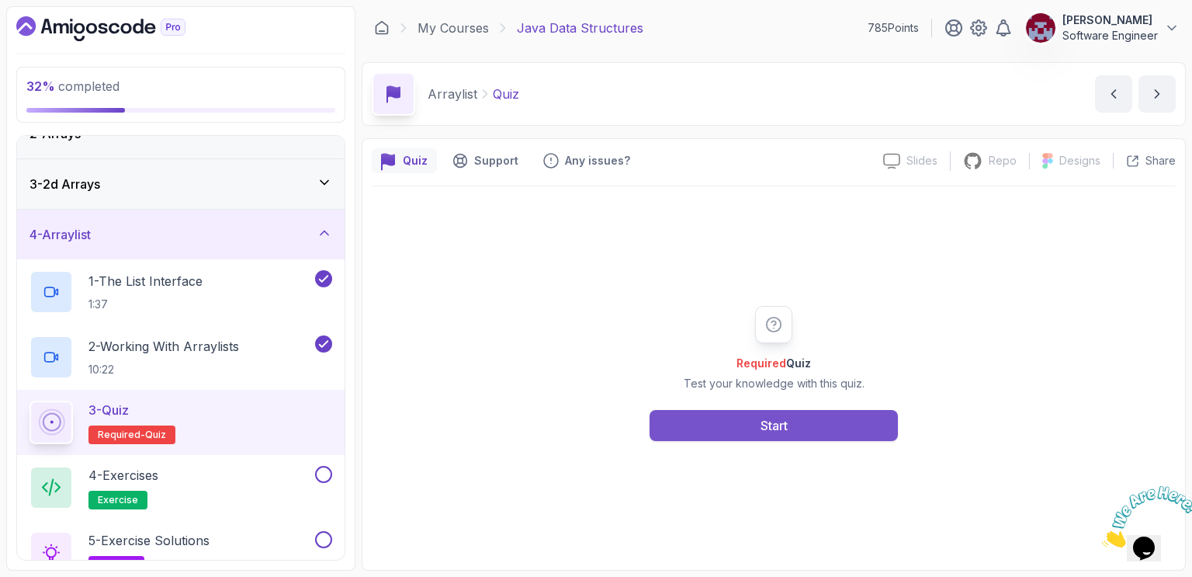
click at [774, 425] on div "Start" at bounding box center [774, 425] width 27 height 19
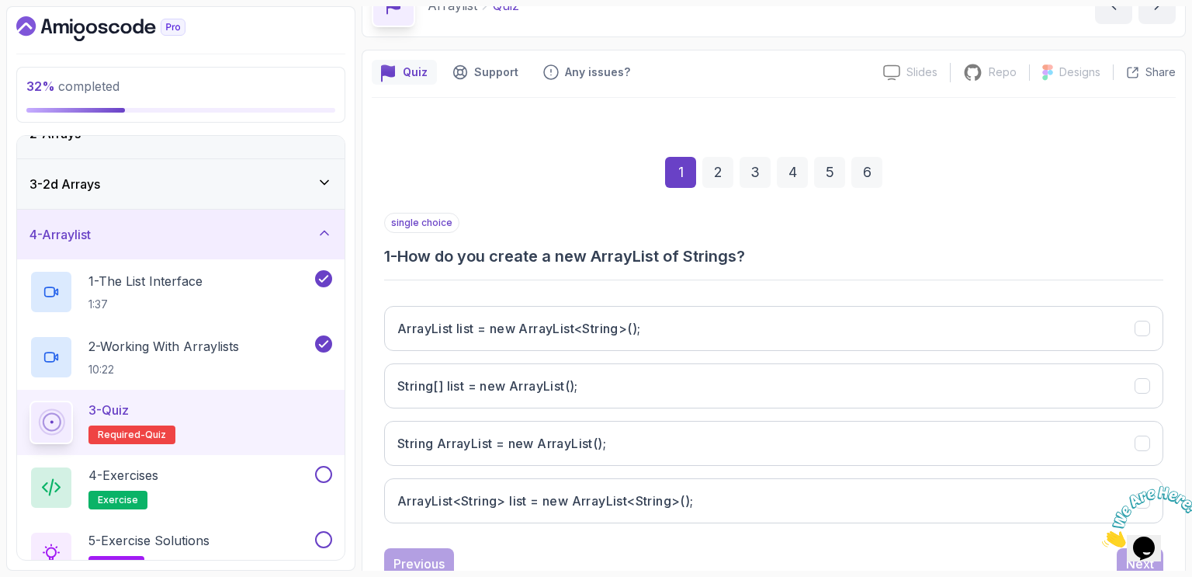
scroll to position [139, 0]
